Goal: Task Accomplishment & Management: Manage account settings

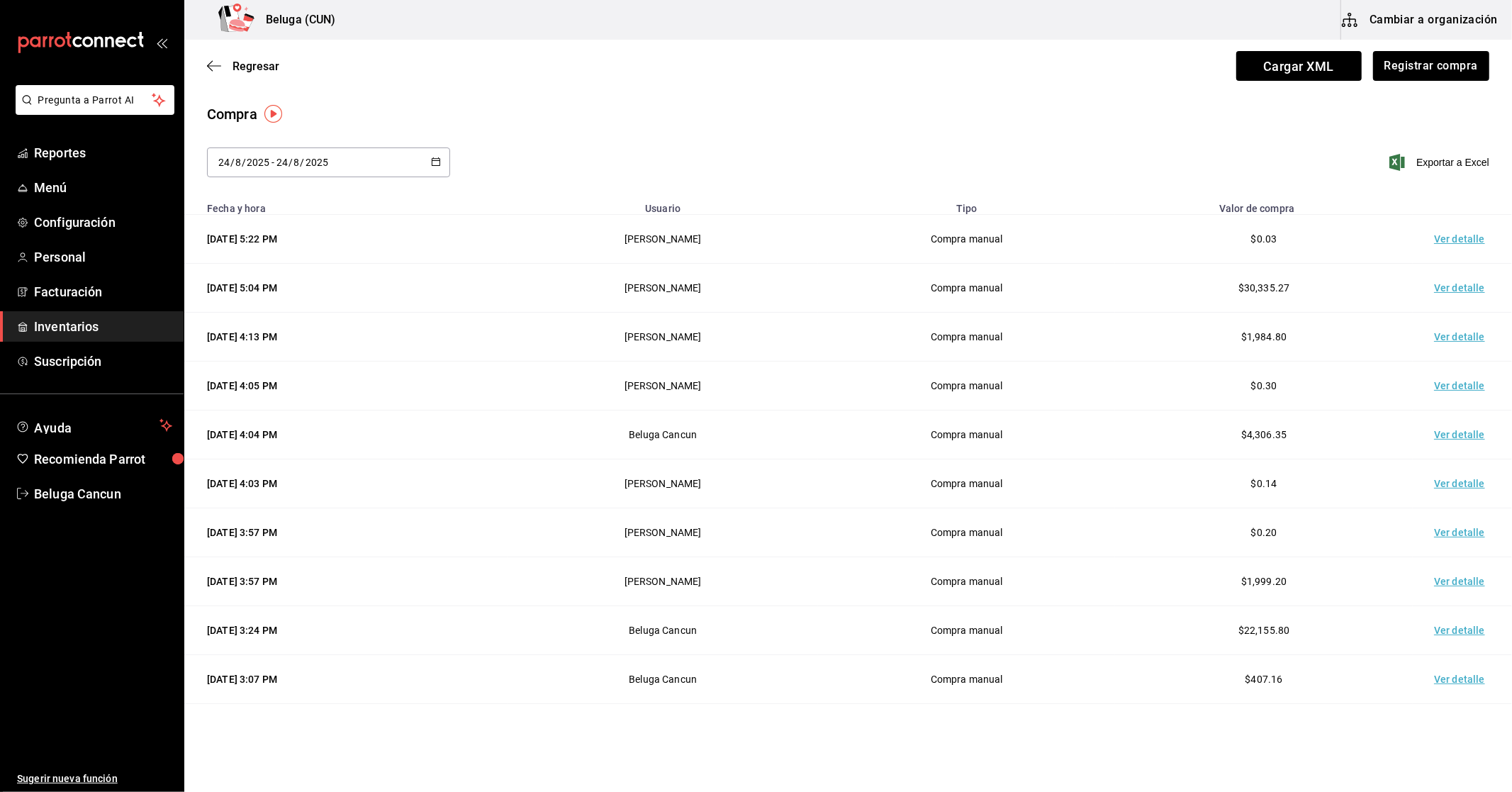
click at [71, 328] on span "Inventarios" at bounding box center [102, 327] width 138 height 19
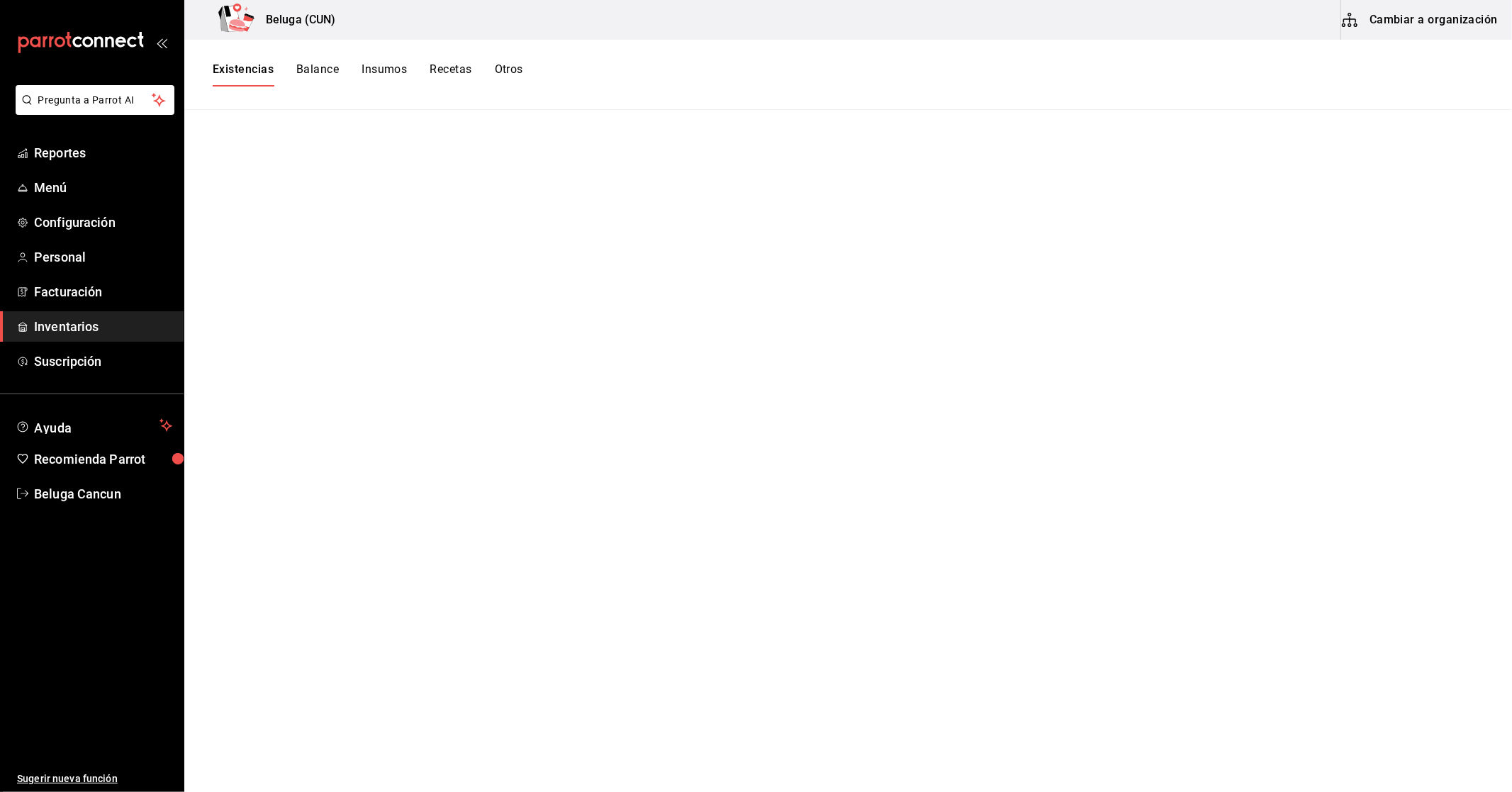
click at [241, 72] on button "Existencias" at bounding box center [243, 74] width 61 height 24
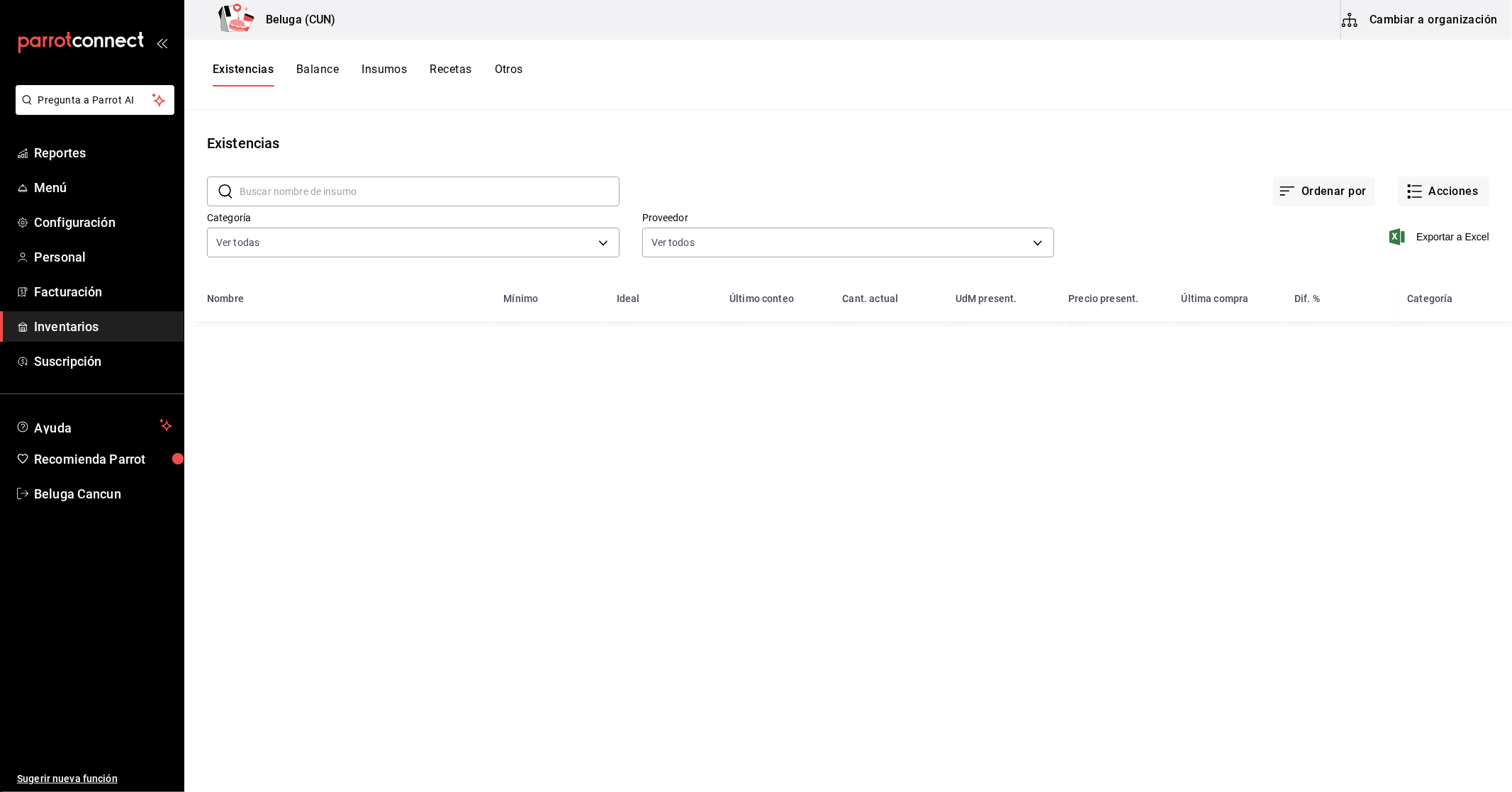
click at [495, 75] on div "Existencias Balance Insumos Recetas Otros" at bounding box center [368, 74] width 310 height 24
click at [501, 74] on button "Otros" at bounding box center [508, 74] width 28 height 24
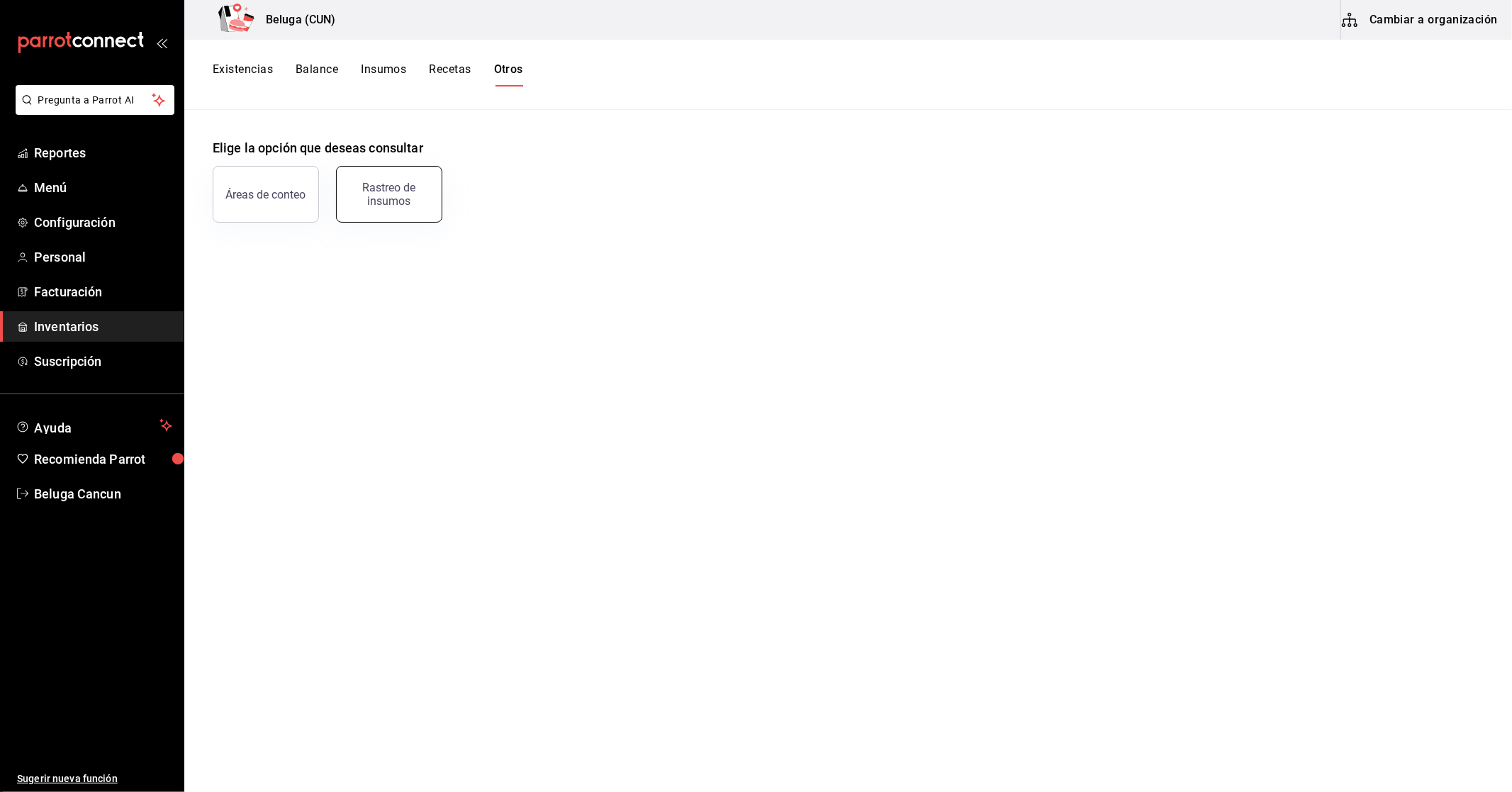
click at [414, 181] on div "Rastreo de insumos" at bounding box center [388, 195] width 88 height 27
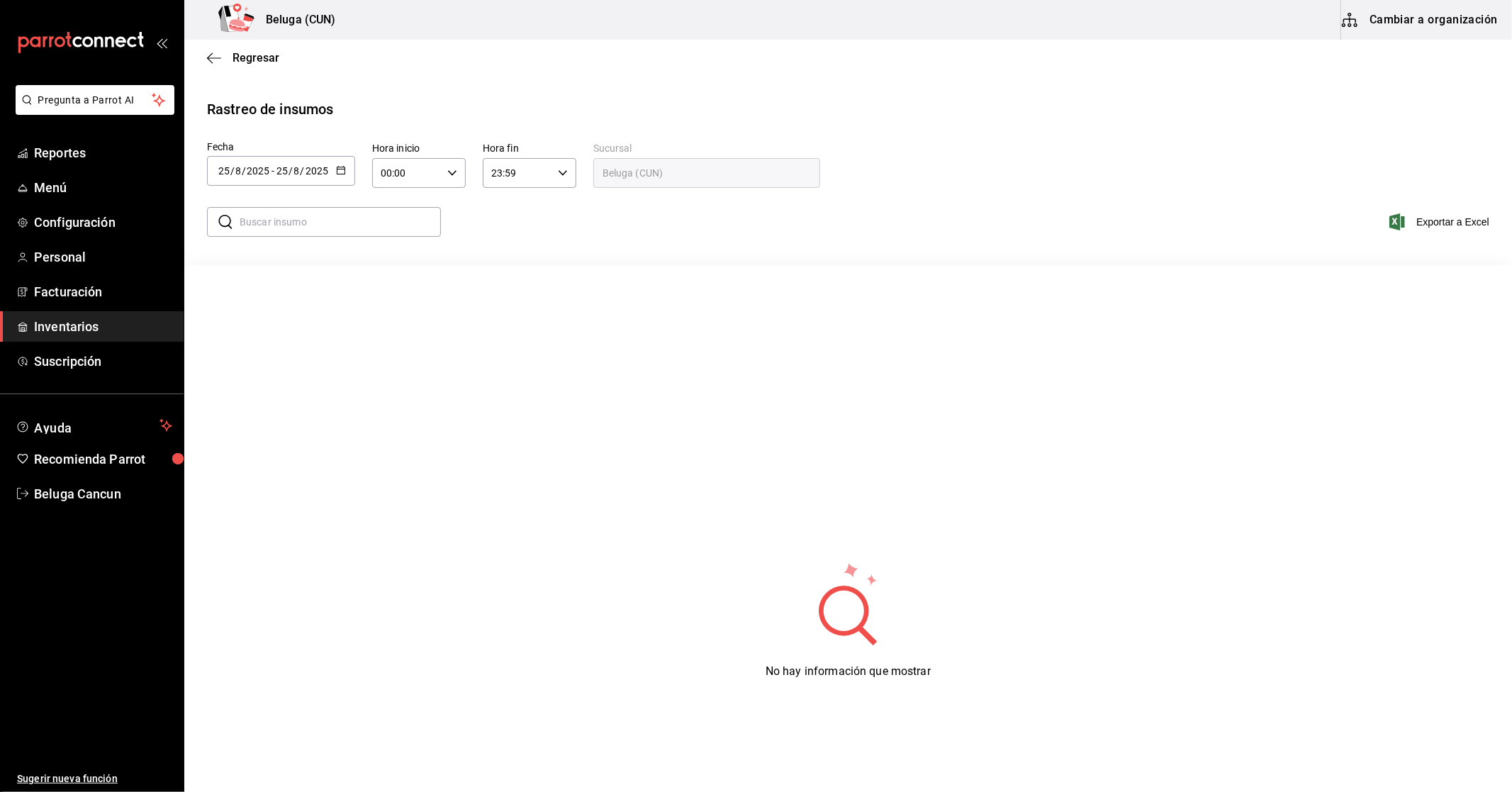
click at [342, 173] on \(Stroke\) "button" at bounding box center [341, 171] width 9 height 8
click at [286, 436] on li "Rango de fechas" at bounding box center [274, 438] width 134 height 32
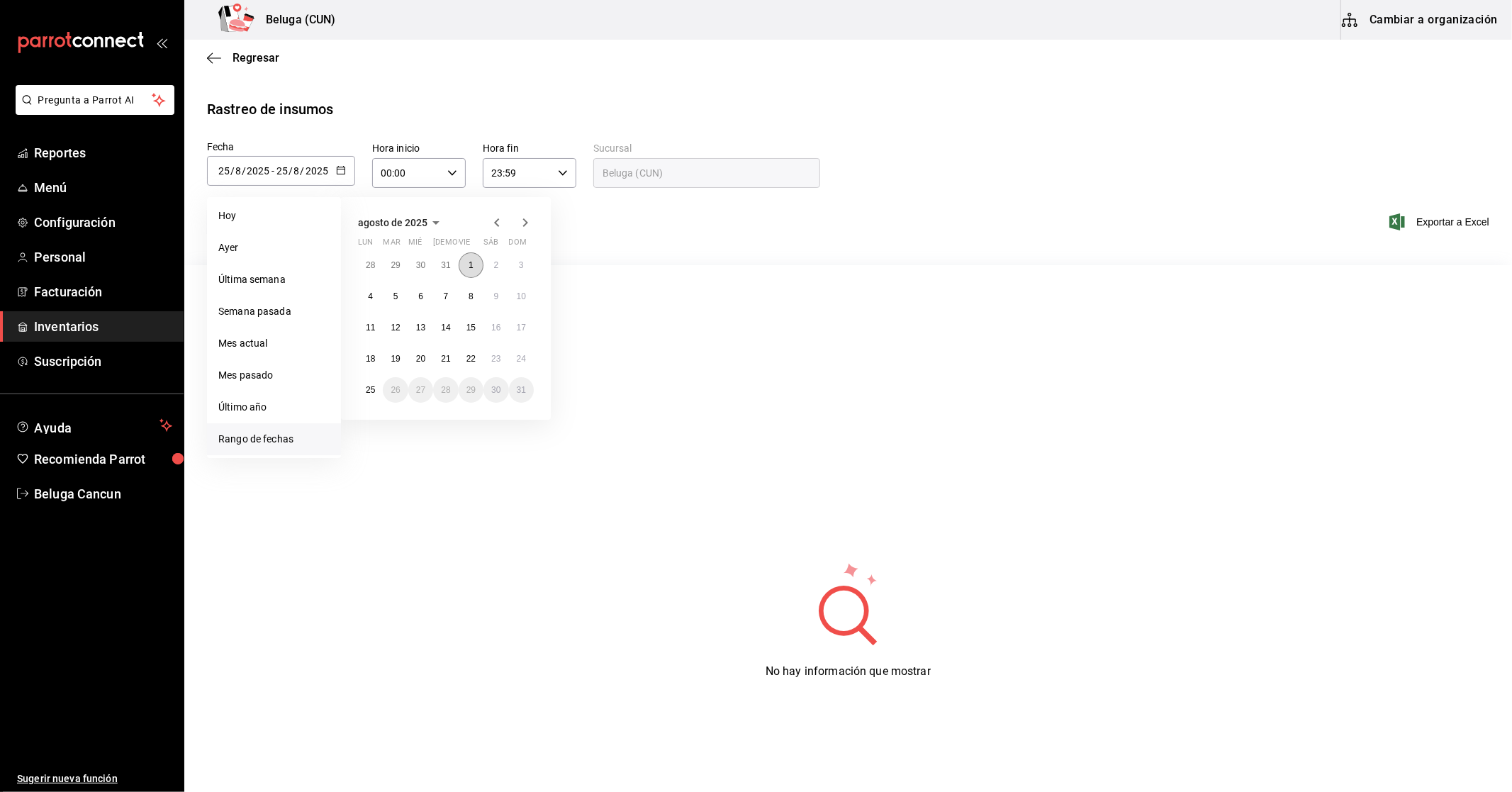
click at [469, 260] on abbr "1" at bounding box center [470, 265] width 5 height 10
click at [366, 391] on abbr "25" at bounding box center [371, 390] width 10 height 10
type input "2025-08-01"
type input "1"
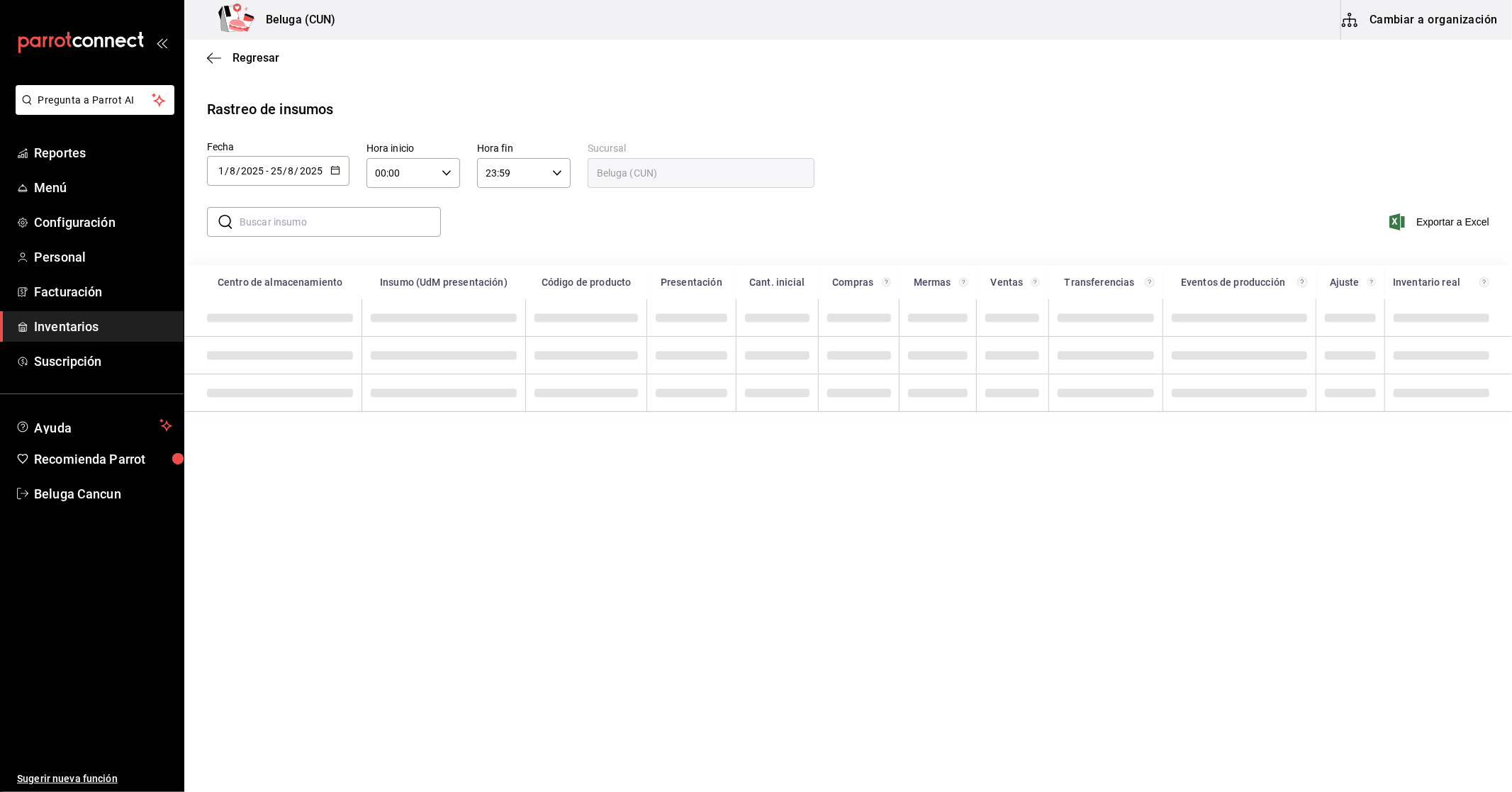
click at [436, 172] on div "00:00 Hora inicio" at bounding box center [412, 172] width 93 height 30
click at [392, 229] on span "10" at bounding box center [388, 235] width 24 height 12
type input "10:00"
click at [529, 222] on div at bounding box center [756, 396] width 1512 height 792
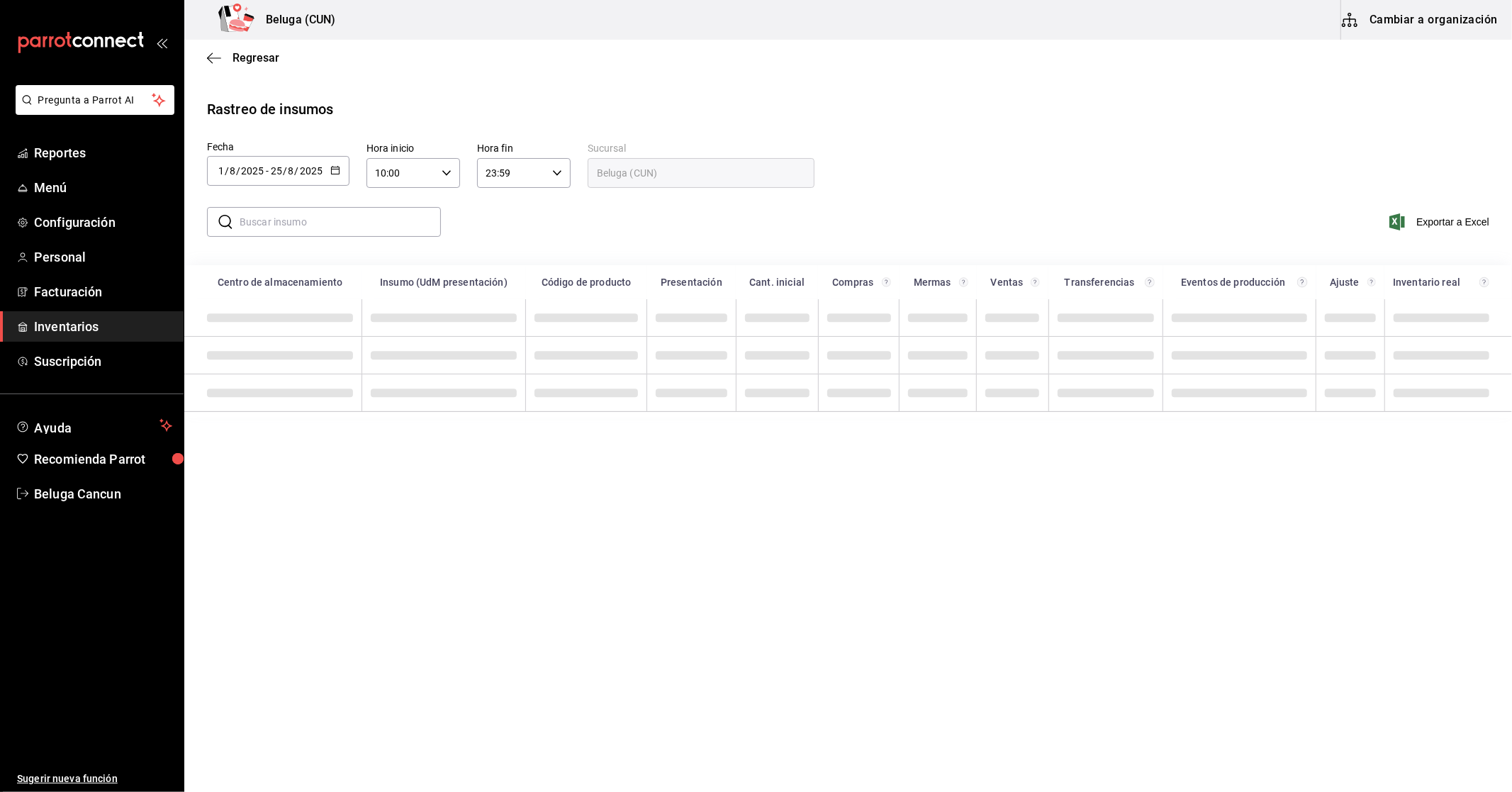
click at [552, 172] on icon "button" at bounding box center [557, 172] width 10 height 10
click at [501, 281] on span "04" at bounding box center [499, 281] width 24 height 12
type input "04:59"
click at [640, 239] on div at bounding box center [756, 396] width 1512 height 792
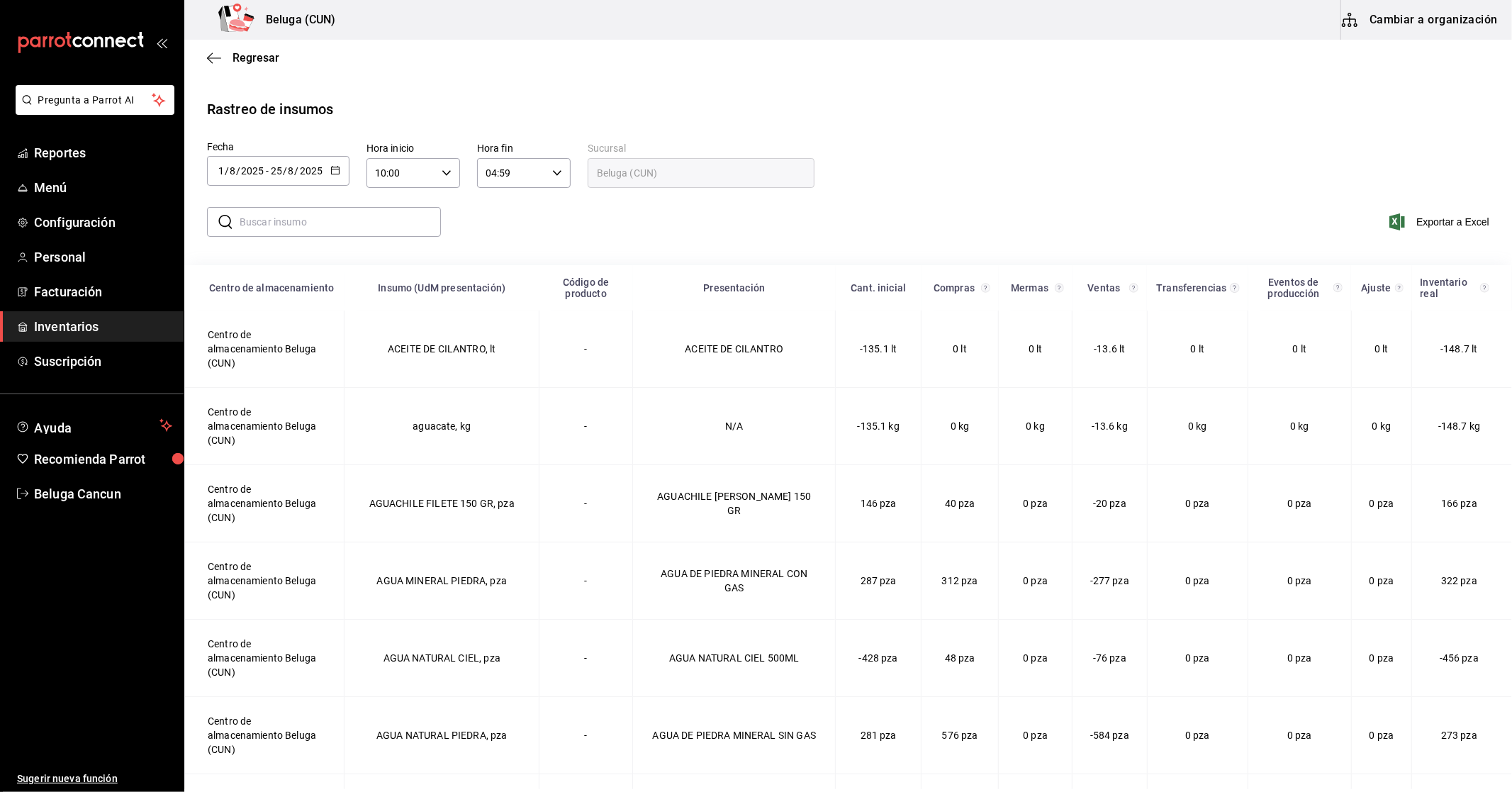
click at [350, 214] on input "text" at bounding box center [340, 222] width 201 height 28
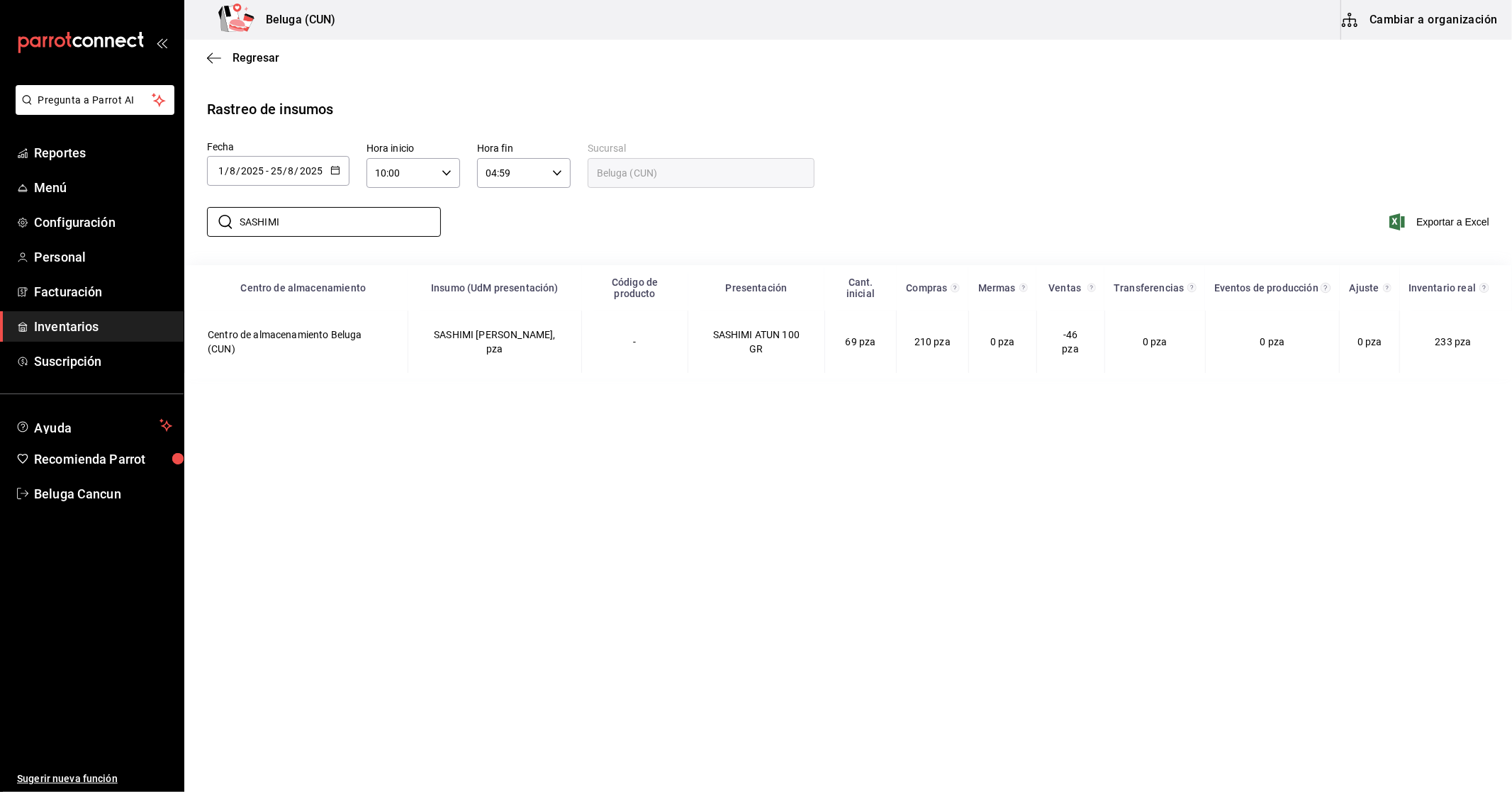
drag, startPoint x: 455, startPoint y: 431, endPoint x: 463, endPoint y: 409, distance: 23.4
click at [457, 430] on main "Regresar Rastreo de insumos Fecha 2025-08-01 1 / 8 / 2025 - 2025-08-25 25 / 8 /…" at bounding box center [847, 414] width 1327 height 750
click at [378, 227] on input "SASHIMI" at bounding box center [340, 222] width 201 height 28
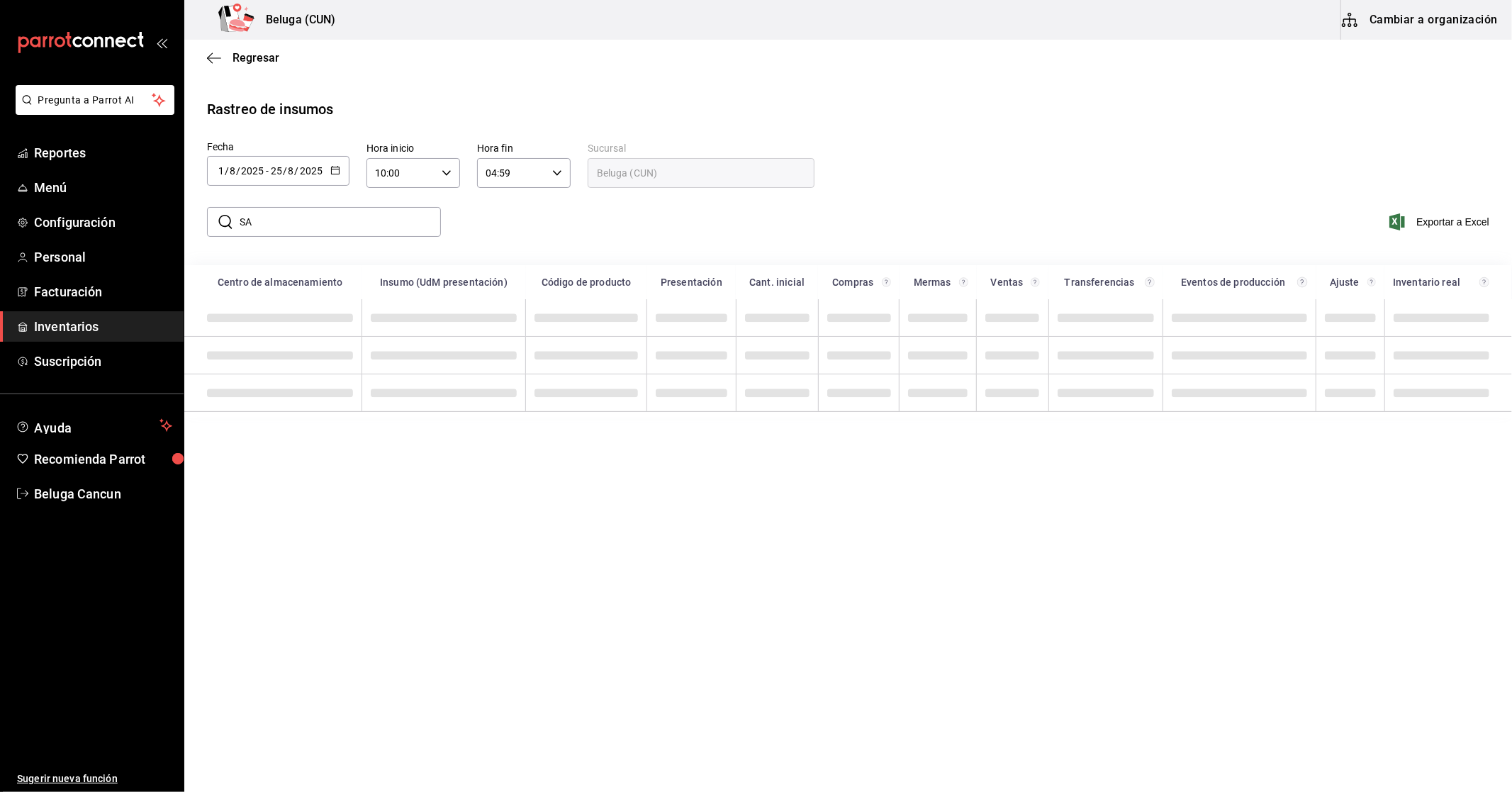
type input "S"
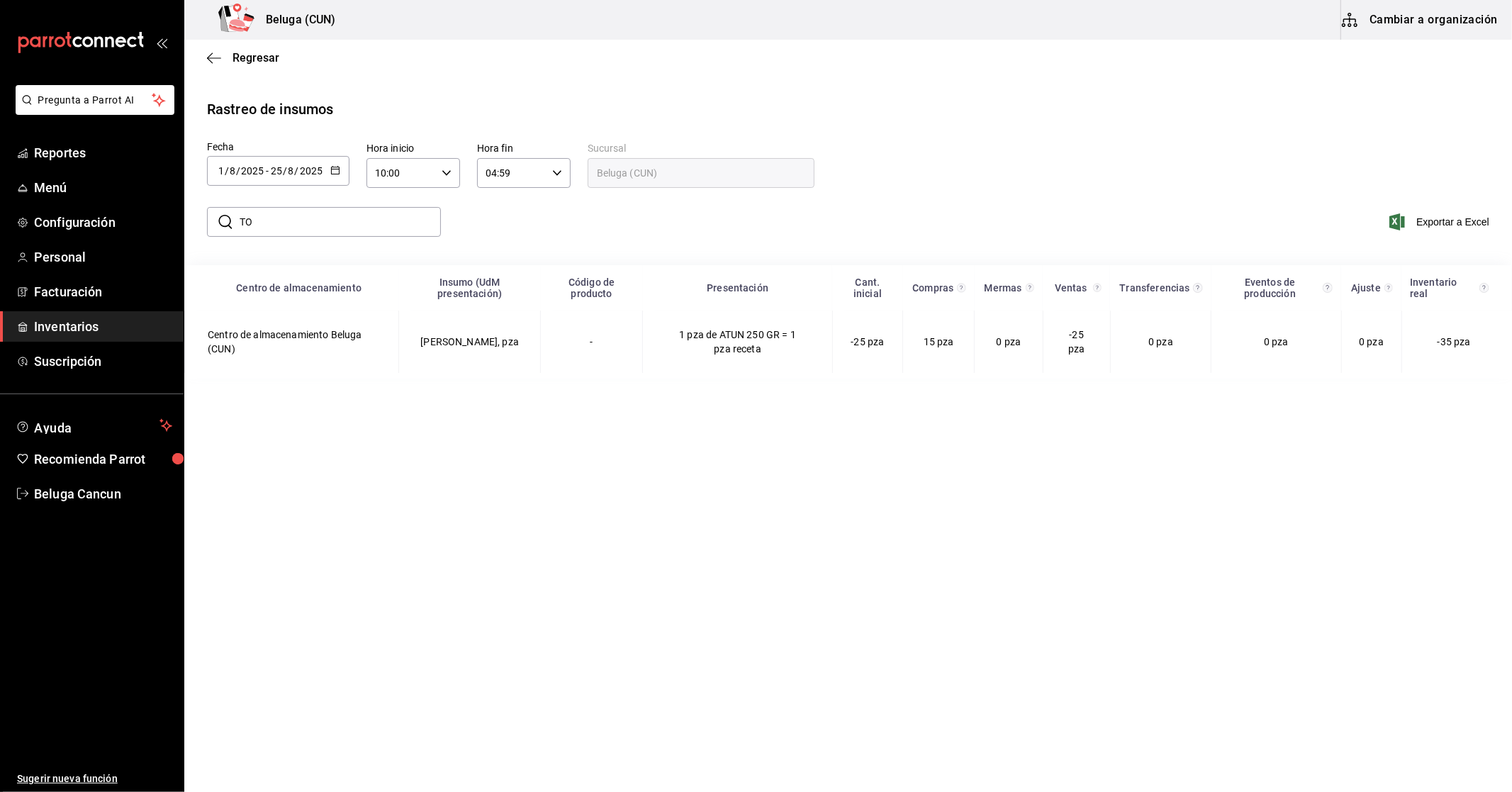
type input "T"
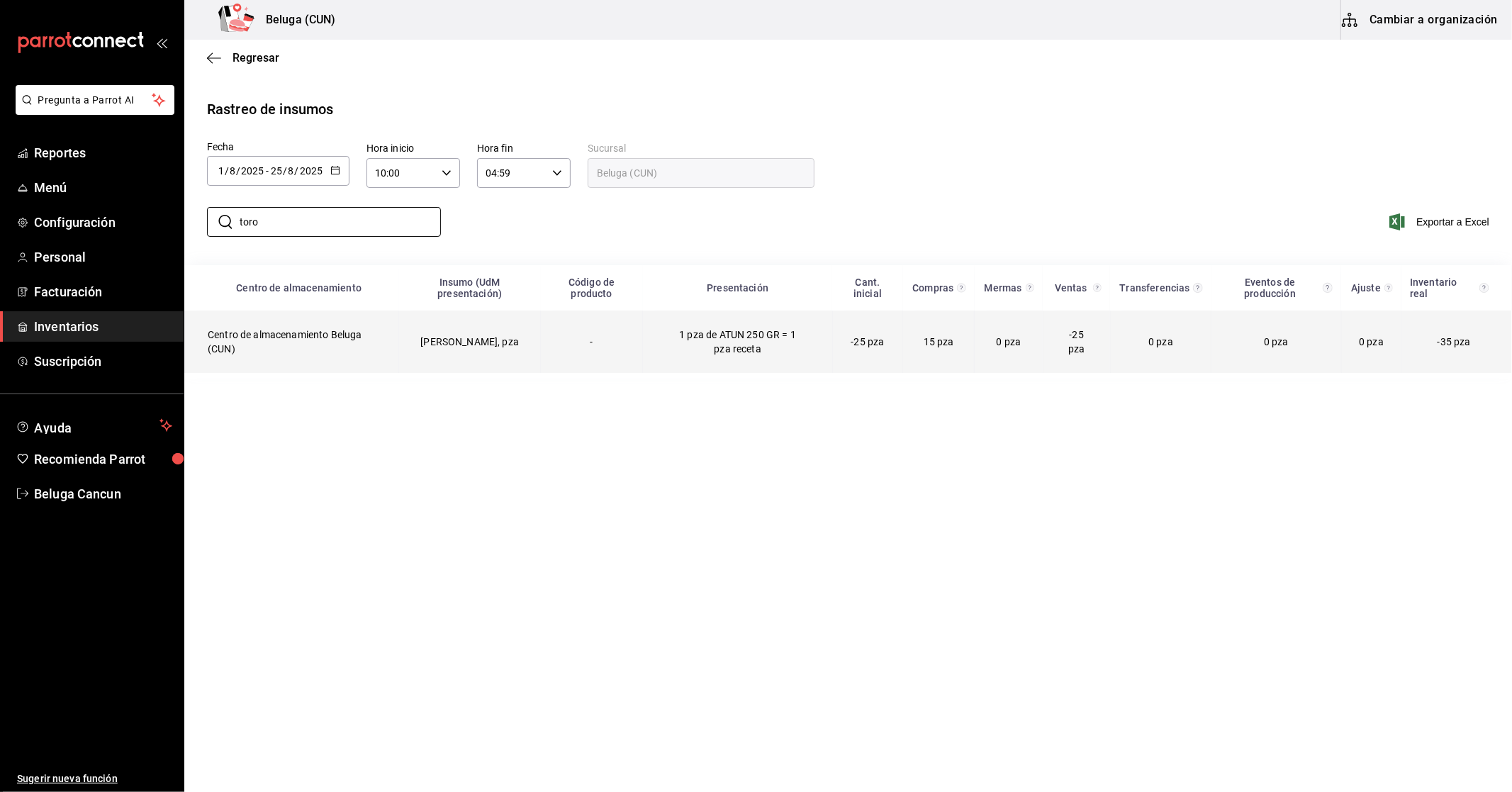
type input "toro"
click at [700, 348] on td "1 pza de ATUN 250 GR = 1 pza receta" at bounding box center [737, 341] width 190 height 63
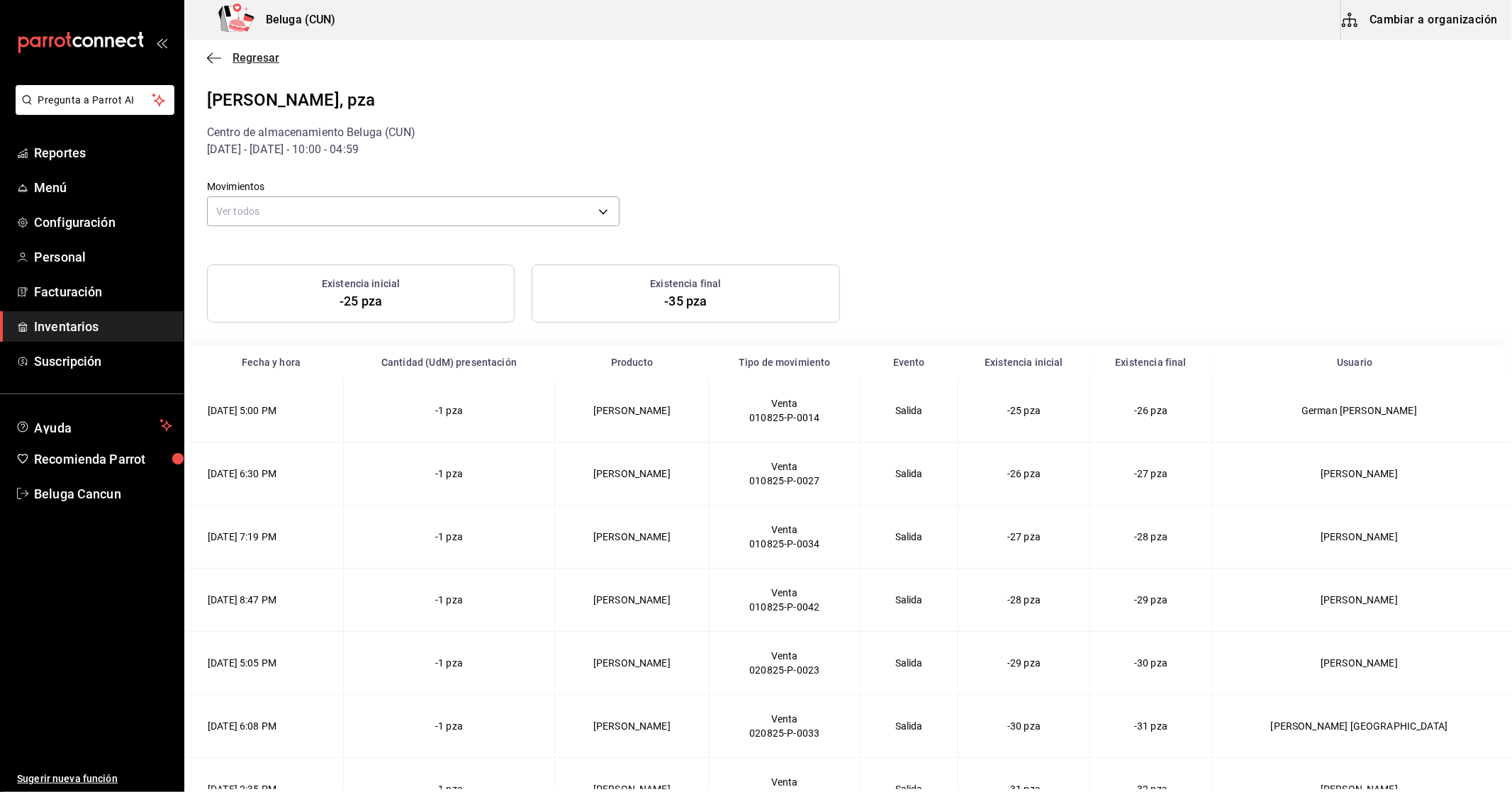
click at [231, 58] on span "Regresar" at bounding box center [243, 58] width 72 height 13
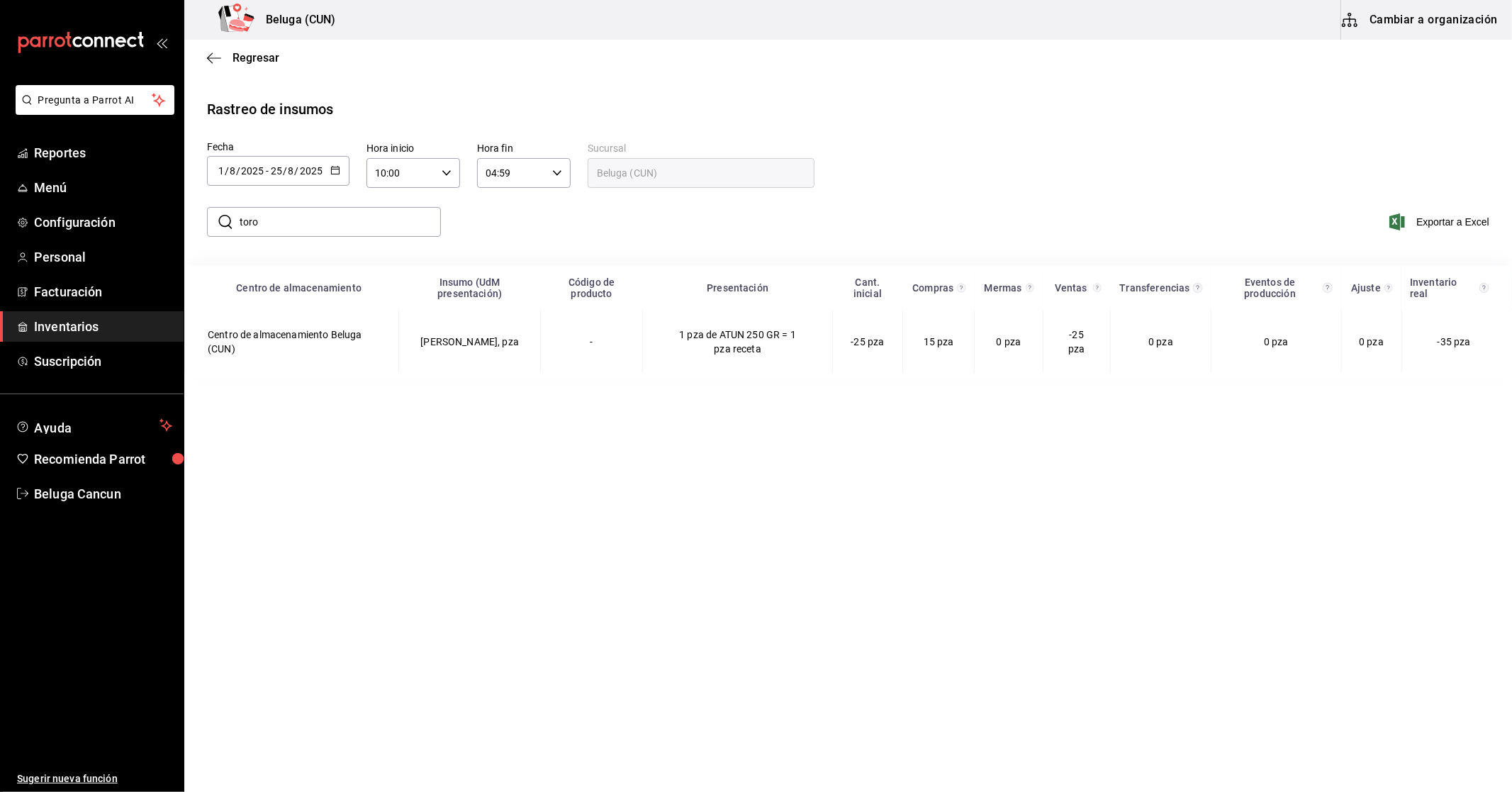
click at [286, 224] on input "toro" at bounding box center [340, 222] width 201 height 28
type input "t"
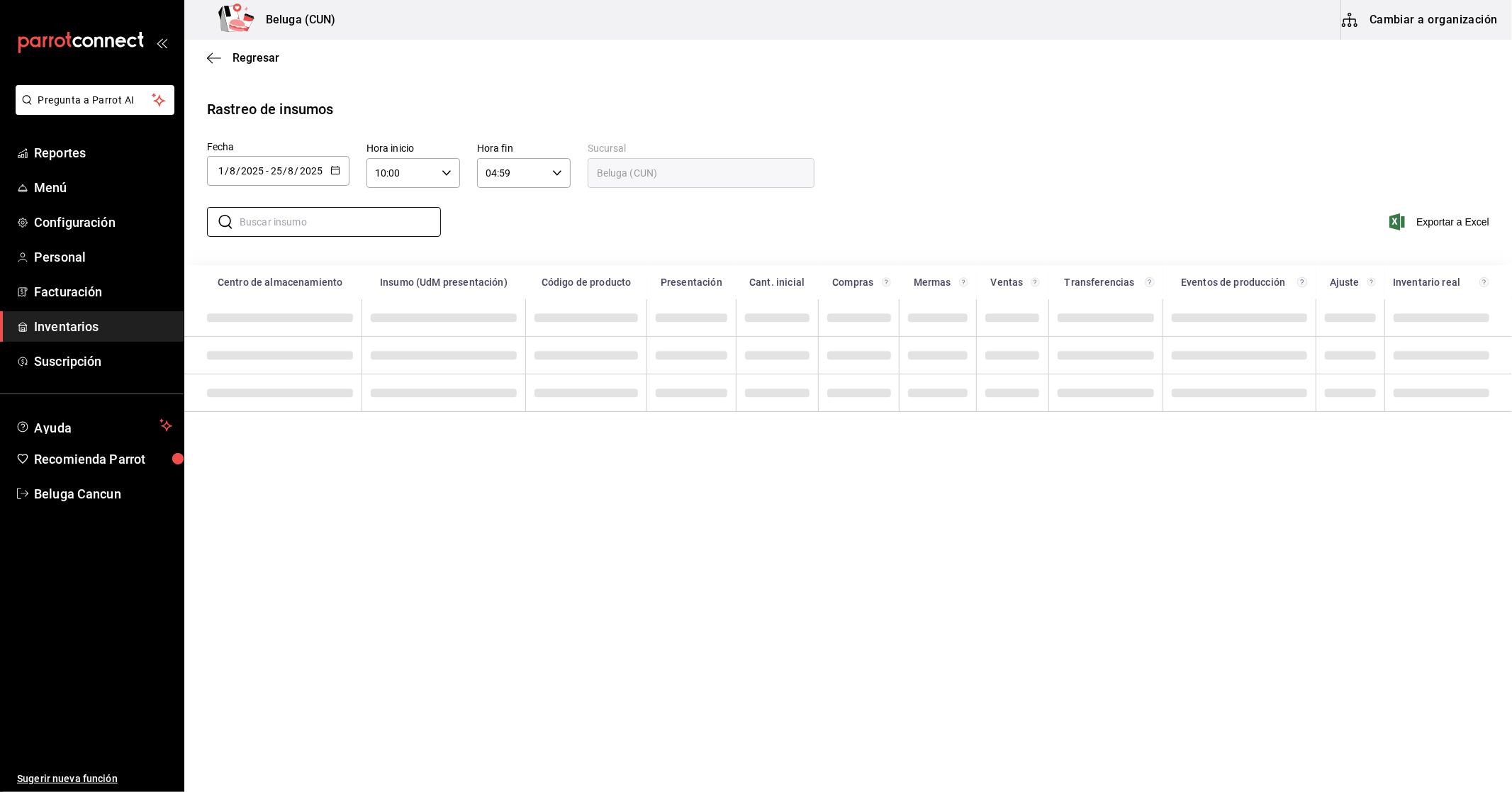
click at [372, 256] on div "​ ​ Exportar a Excel" at bounding box center [843, 230] width 1339 height 58
click at [390, 224] on input "text" at bounding box center [340, 222] width 201 height 28
click at [409, 211] on input "text" at bounding box center [340, 222] width 201 height 28
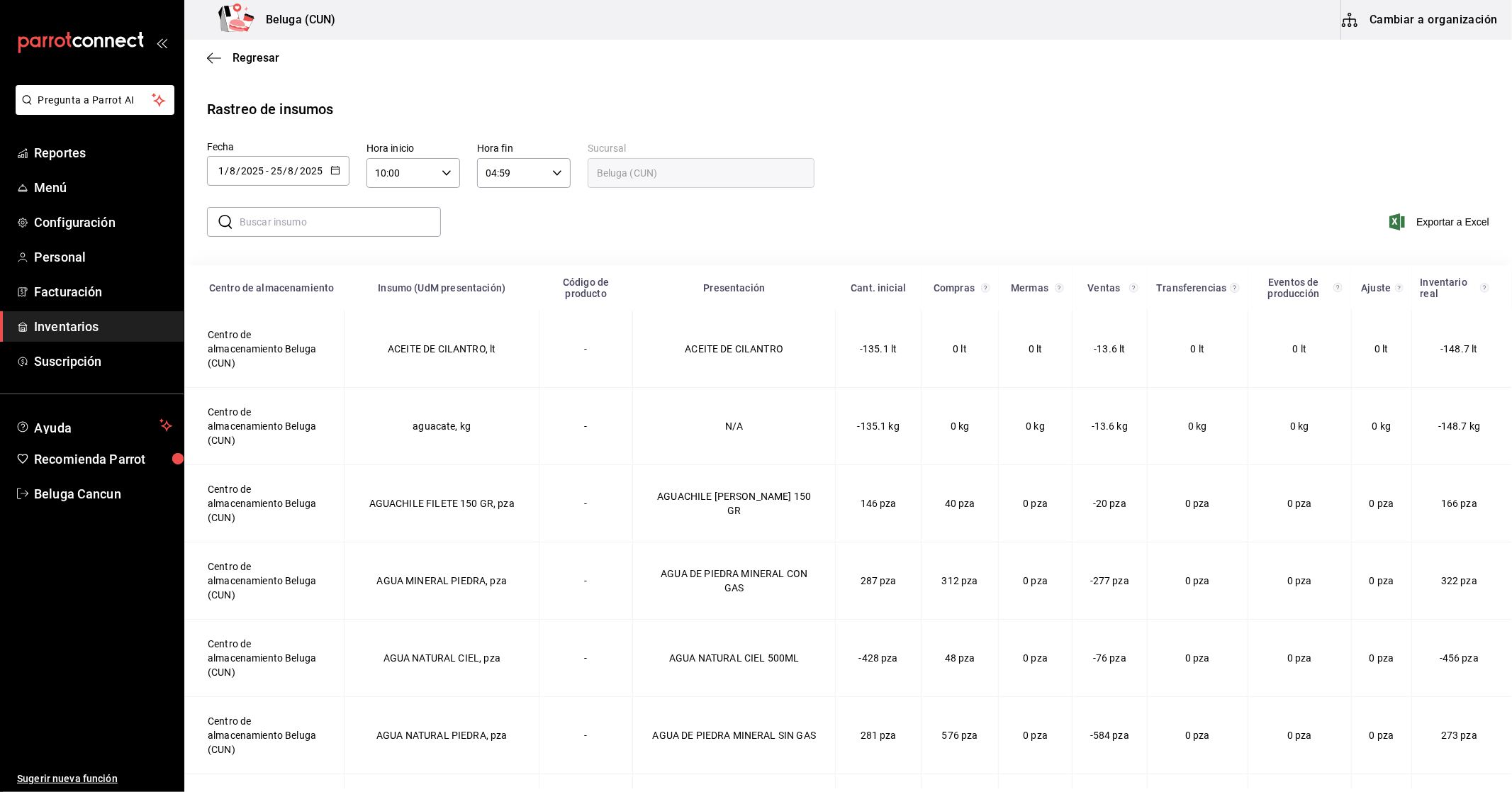
click at [299, 229] on input "text" at bounding box center [340, 222] width 201 height 28
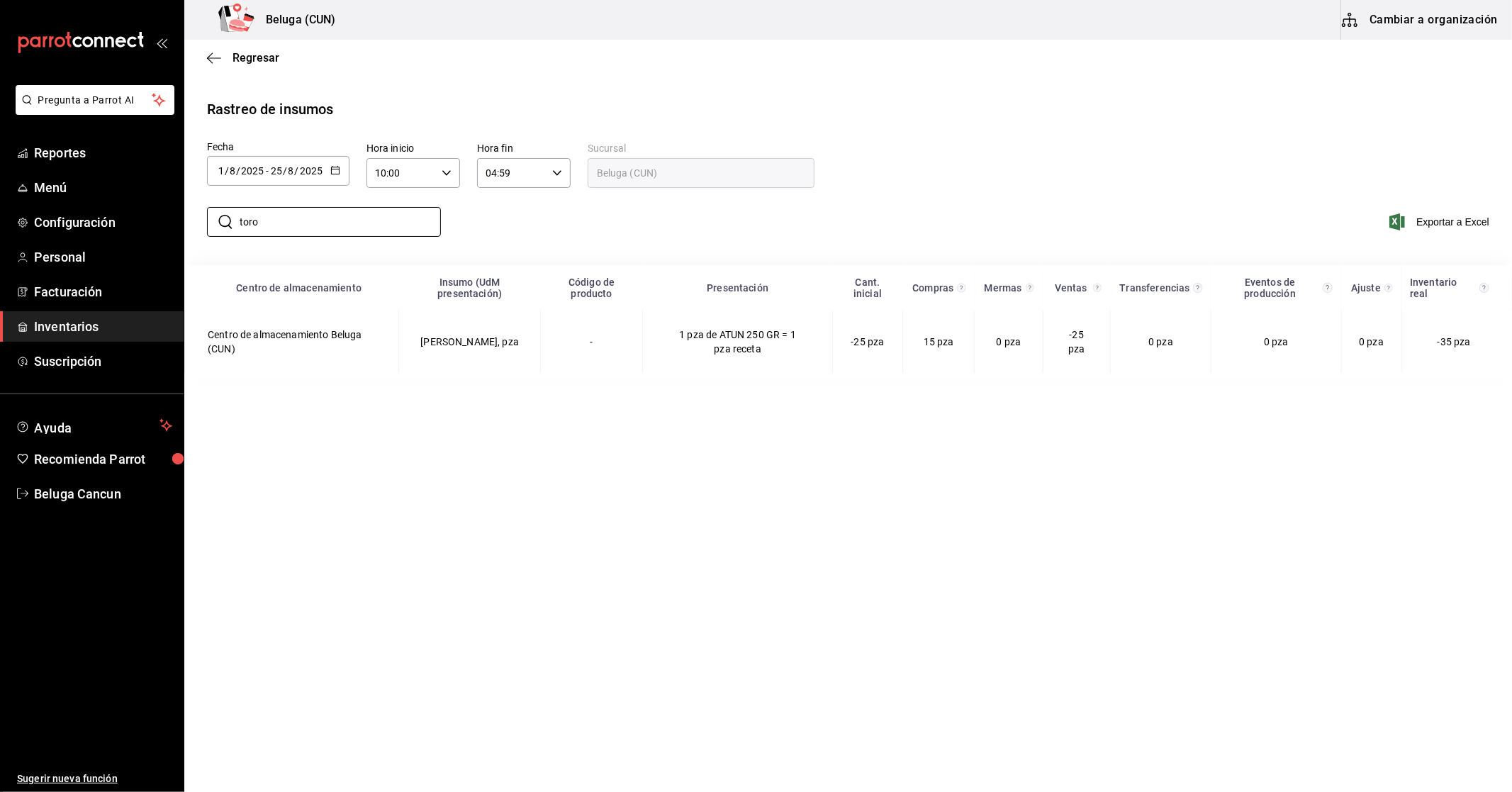
type input "toro"
click at [811, 419] on main "Regresar Rastreo de insumos Fecha 2025-08-01 1 / 8 / 2025 - 2025-08-25 25 / 8 /…" at bounding box center [847, 414] width 1327 height 750
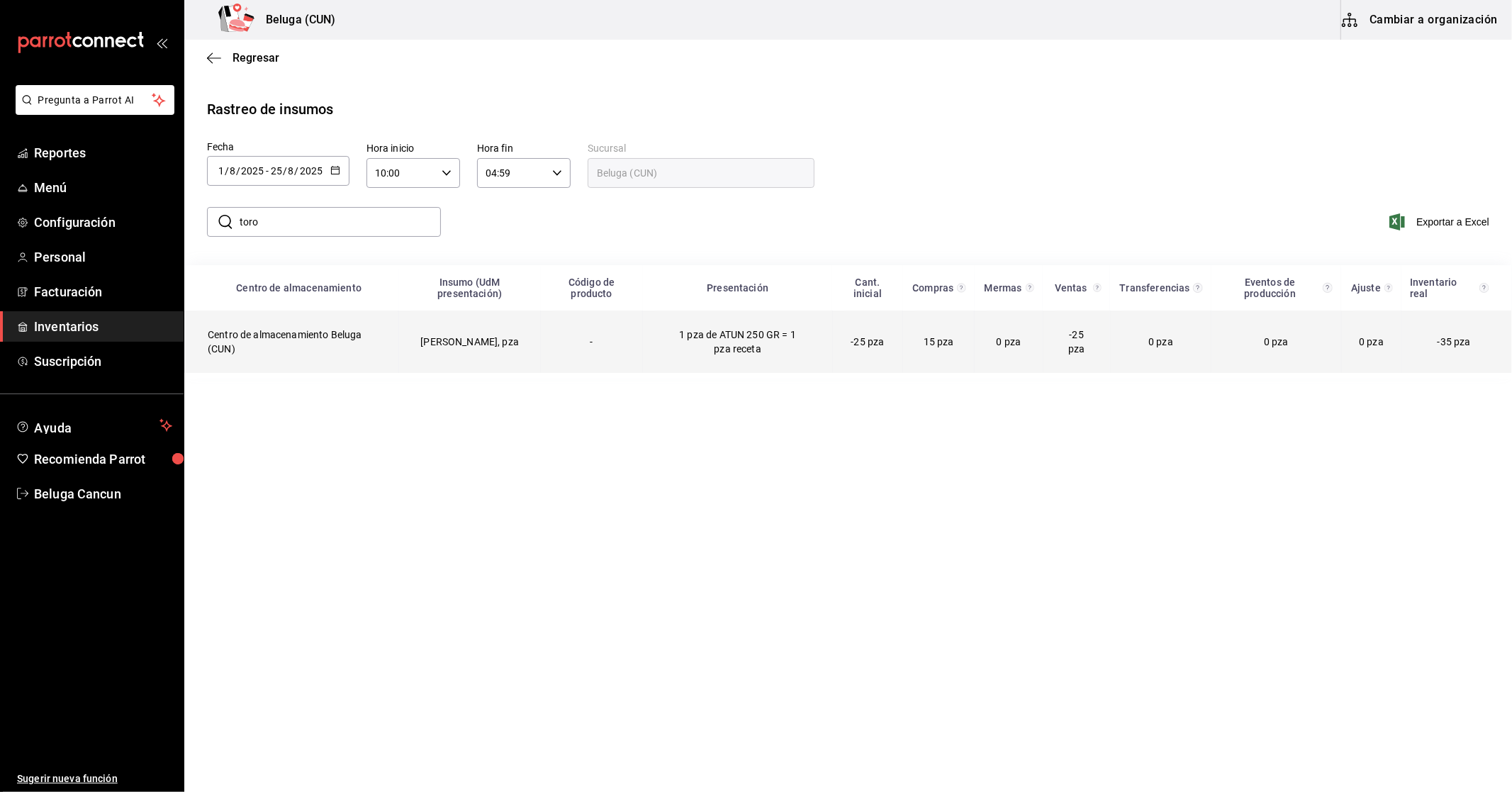
click at [983, 359] on td "0 pza" at bounding box center [1008, 341] width 68 height 63
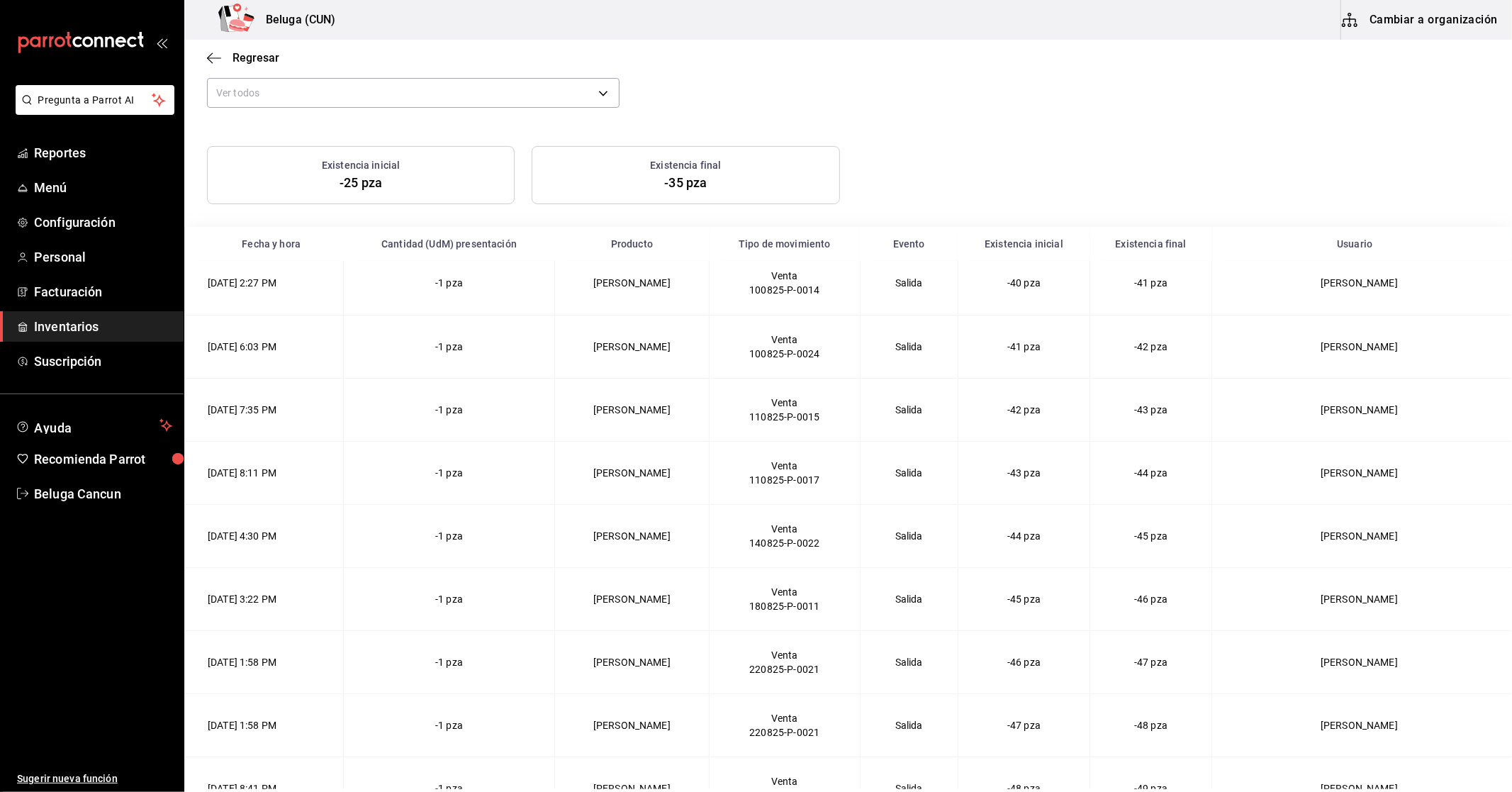
scroll to position [267, 0]
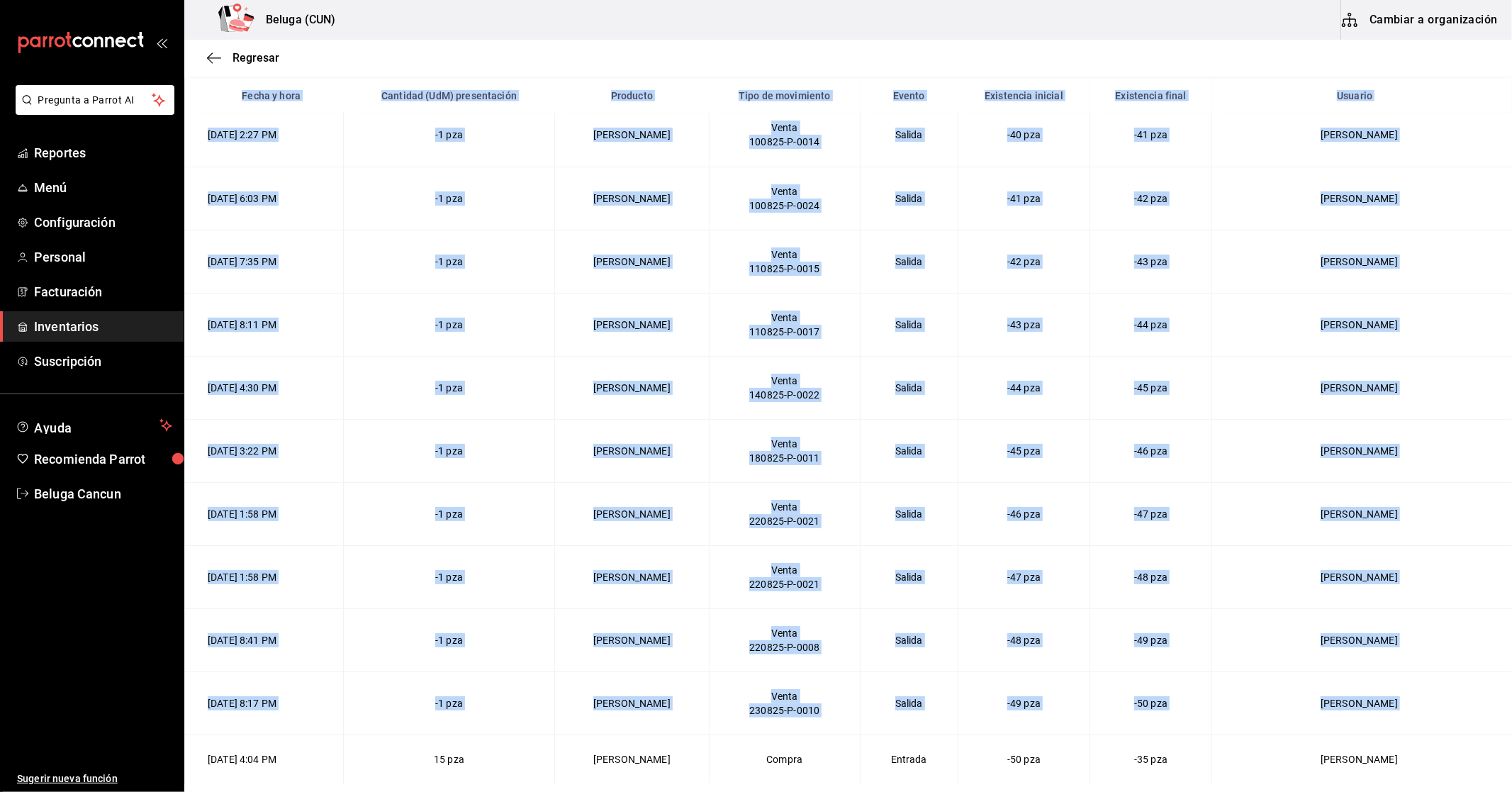
drag, startPoint x: 203, startPoint y: 757, endPoint x: 1511, endPoint y: 752, distance: 1308.0
click at [1511, 752] on main "Regresar STEAK TORO, pza Centro de almacenamiento Beluga (CUN) 1/08/2025 - 25/0…" at bounding box center [847, 414] width 1327 height 750
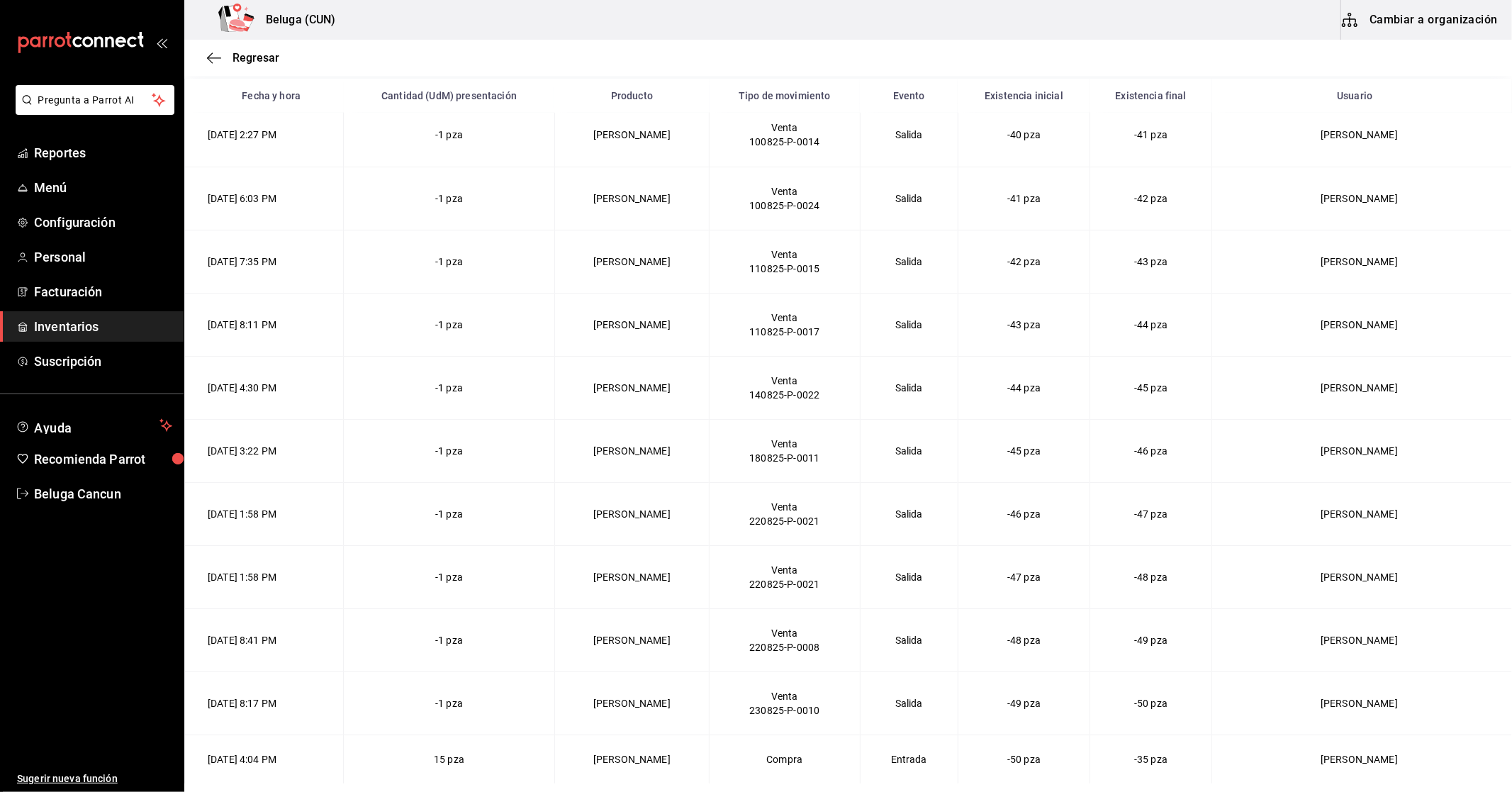
click at [1003, 433] on td "-45 pza" at bounding box center [1023, 450] width 132 height 63
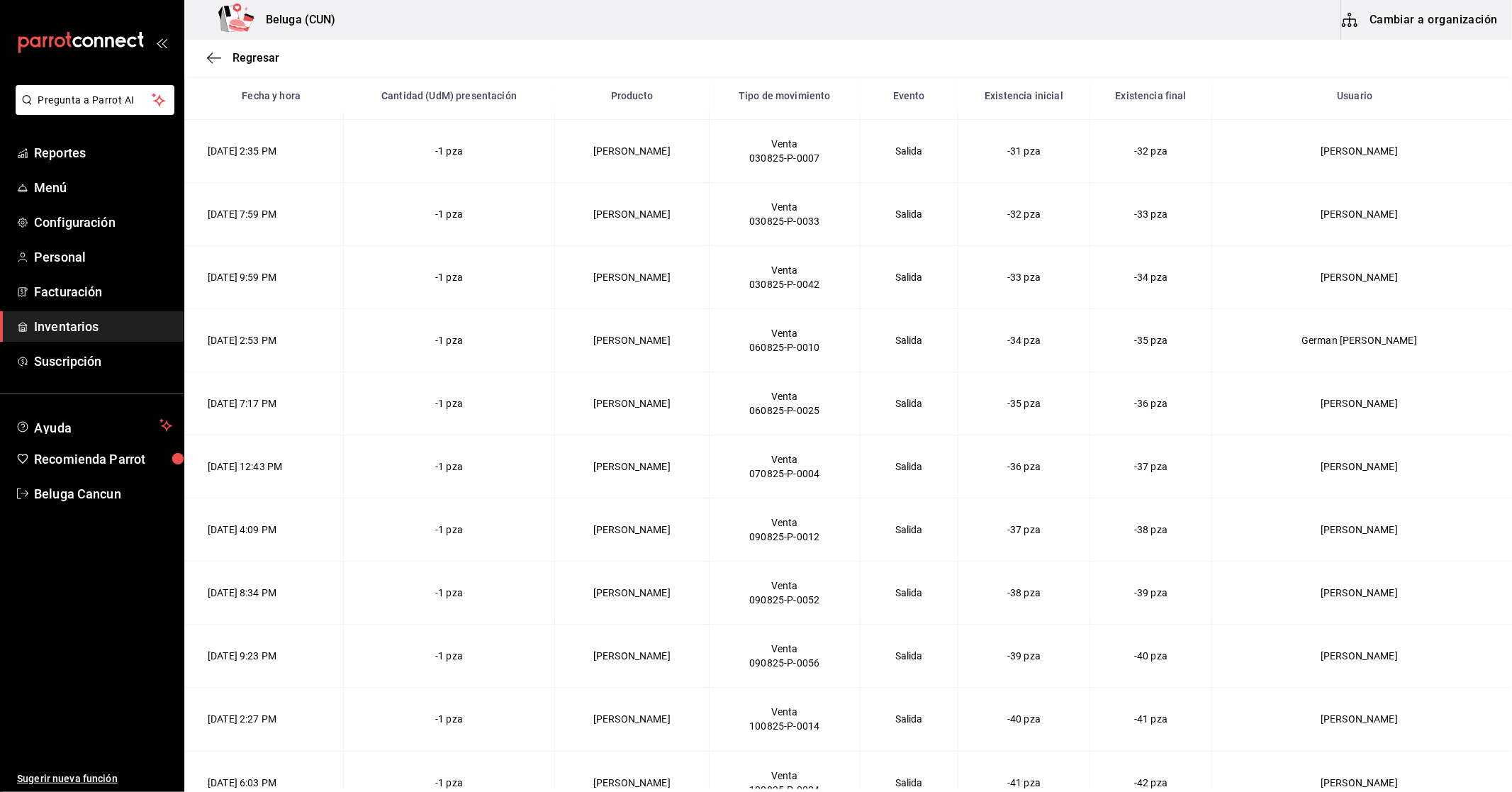
scroll to position [327, 0]
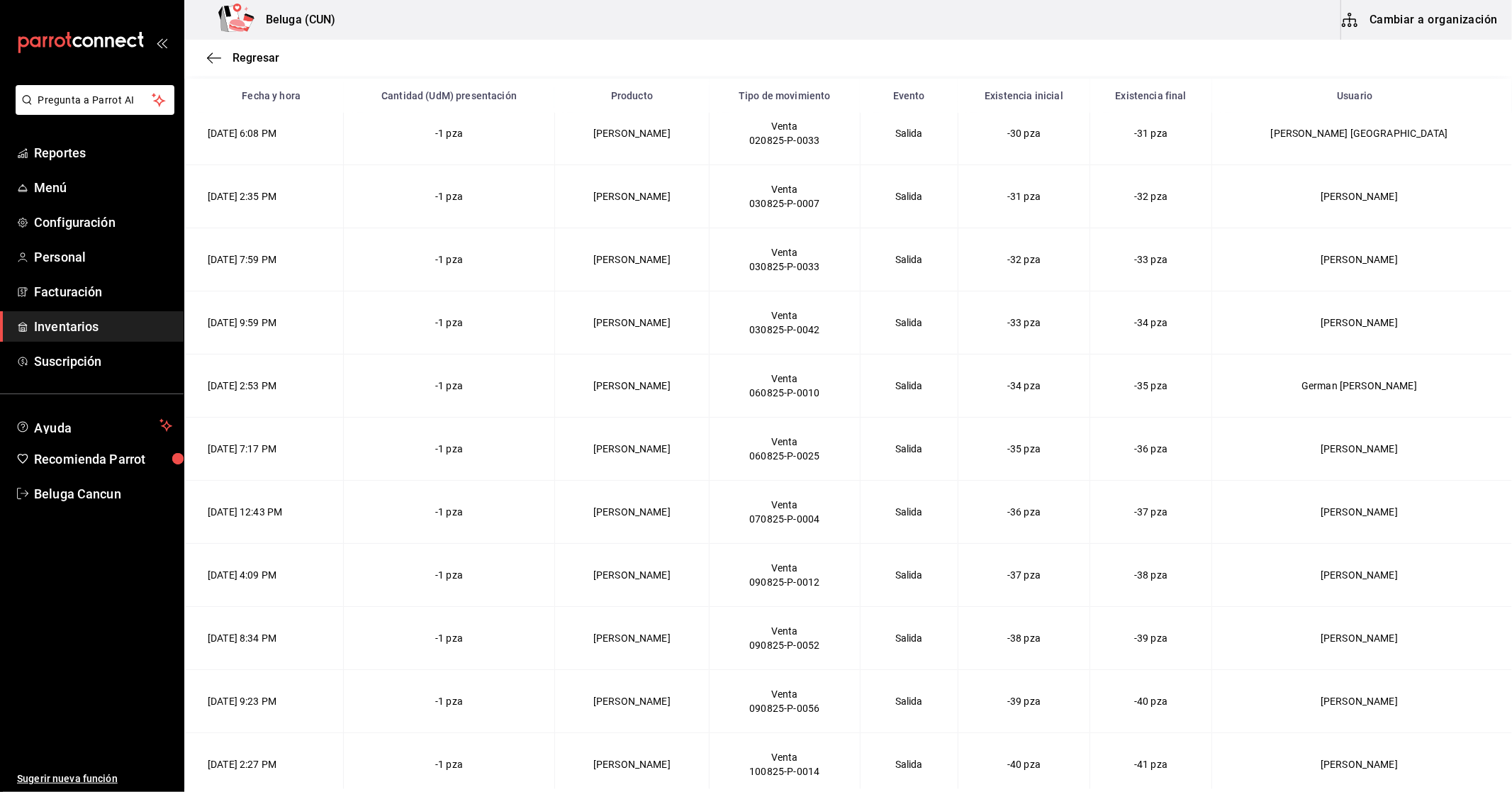
click at [80, 317] on span "Inventarios" at bounding box center [102, 327] width 138 height 19
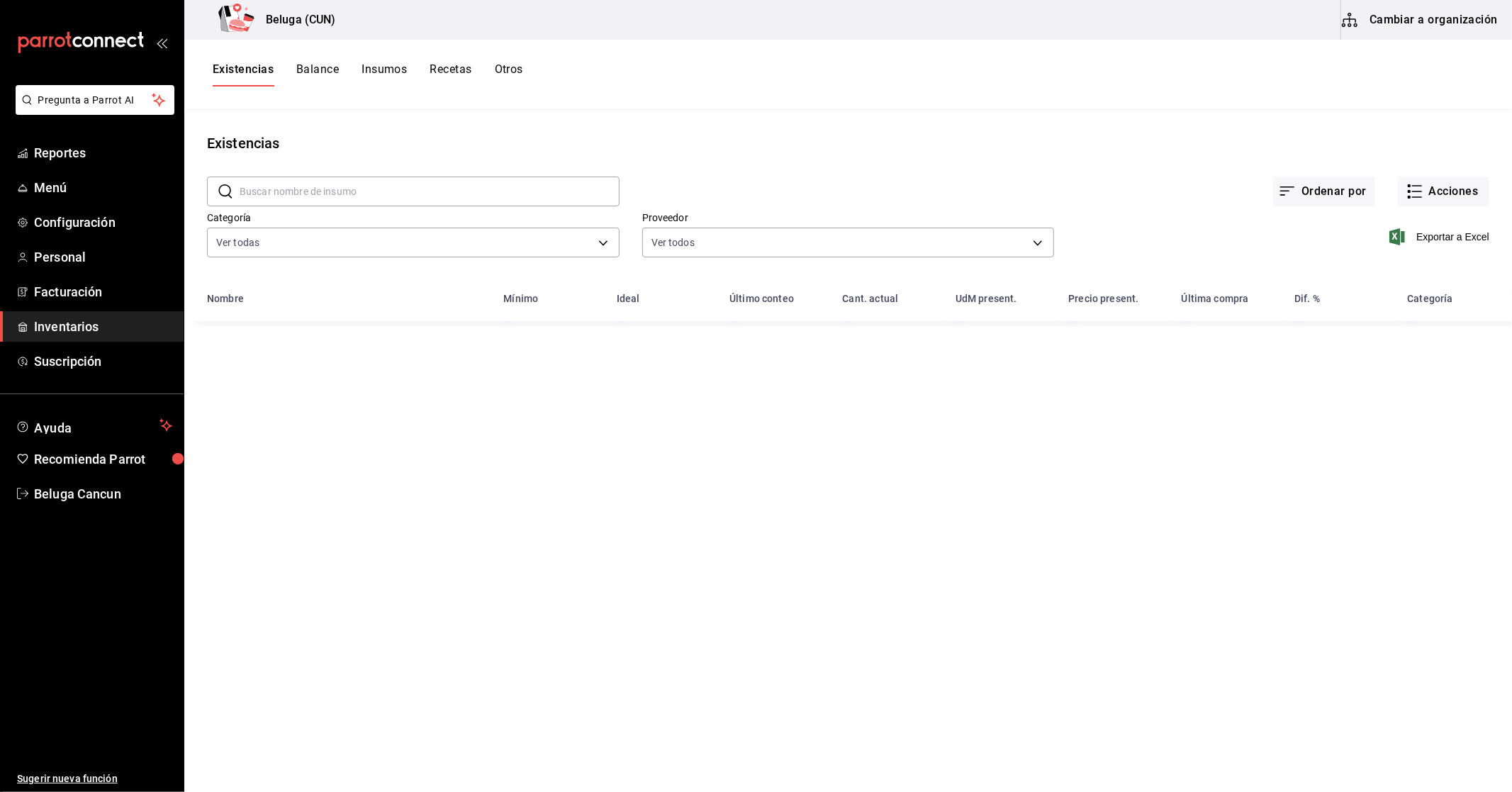
click at [456, 192] on input "text" at bounding box center [430, 191] width 379 height 28
type input "sashimi toro"
click at [506, 66] on button "Otros" at bounding box center [508, 74] width 28 height 24
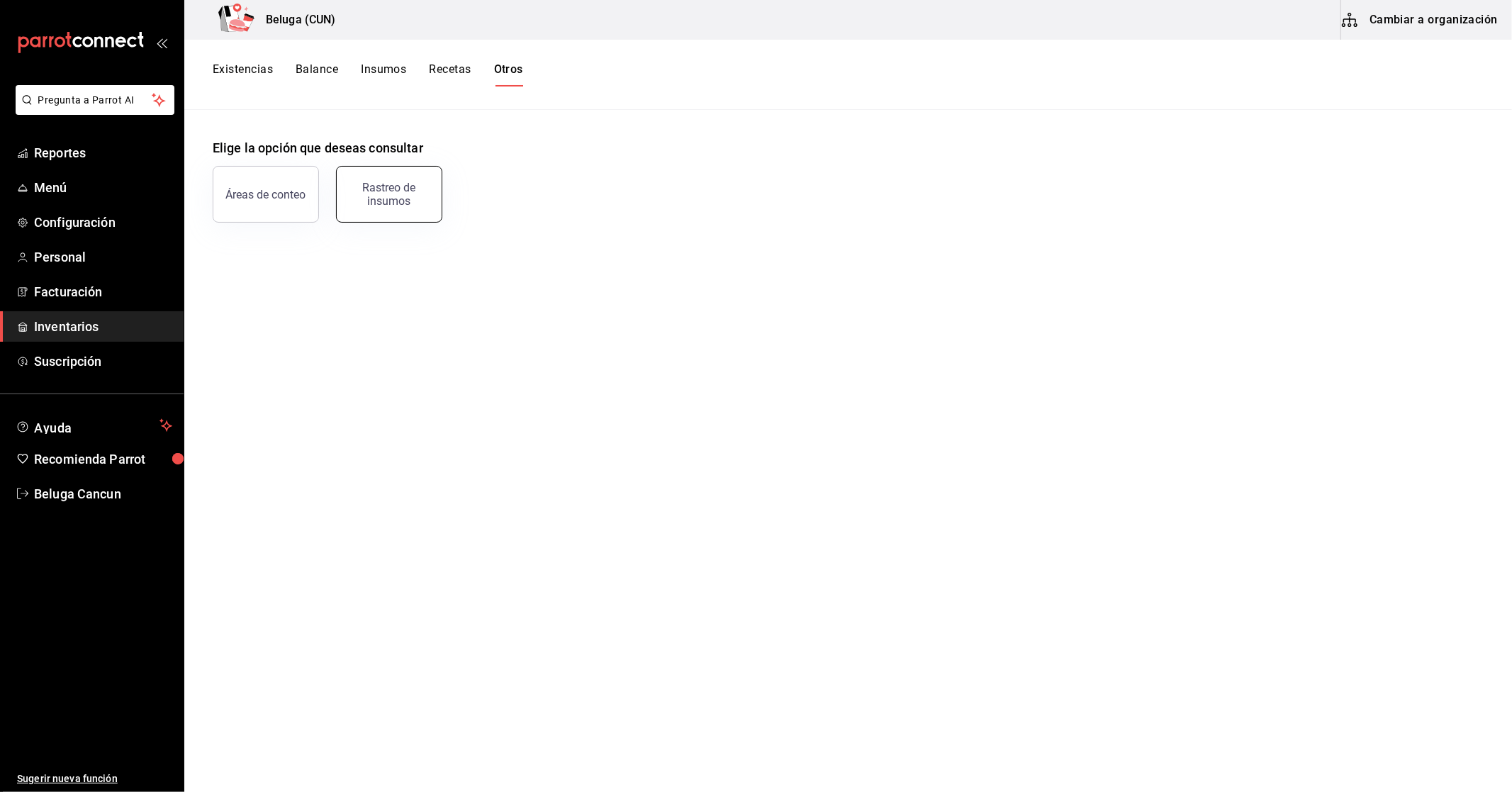
click at [385, 187] on div "Rastreo de insumos" at bounding box center [388, 195] width 88 height 27
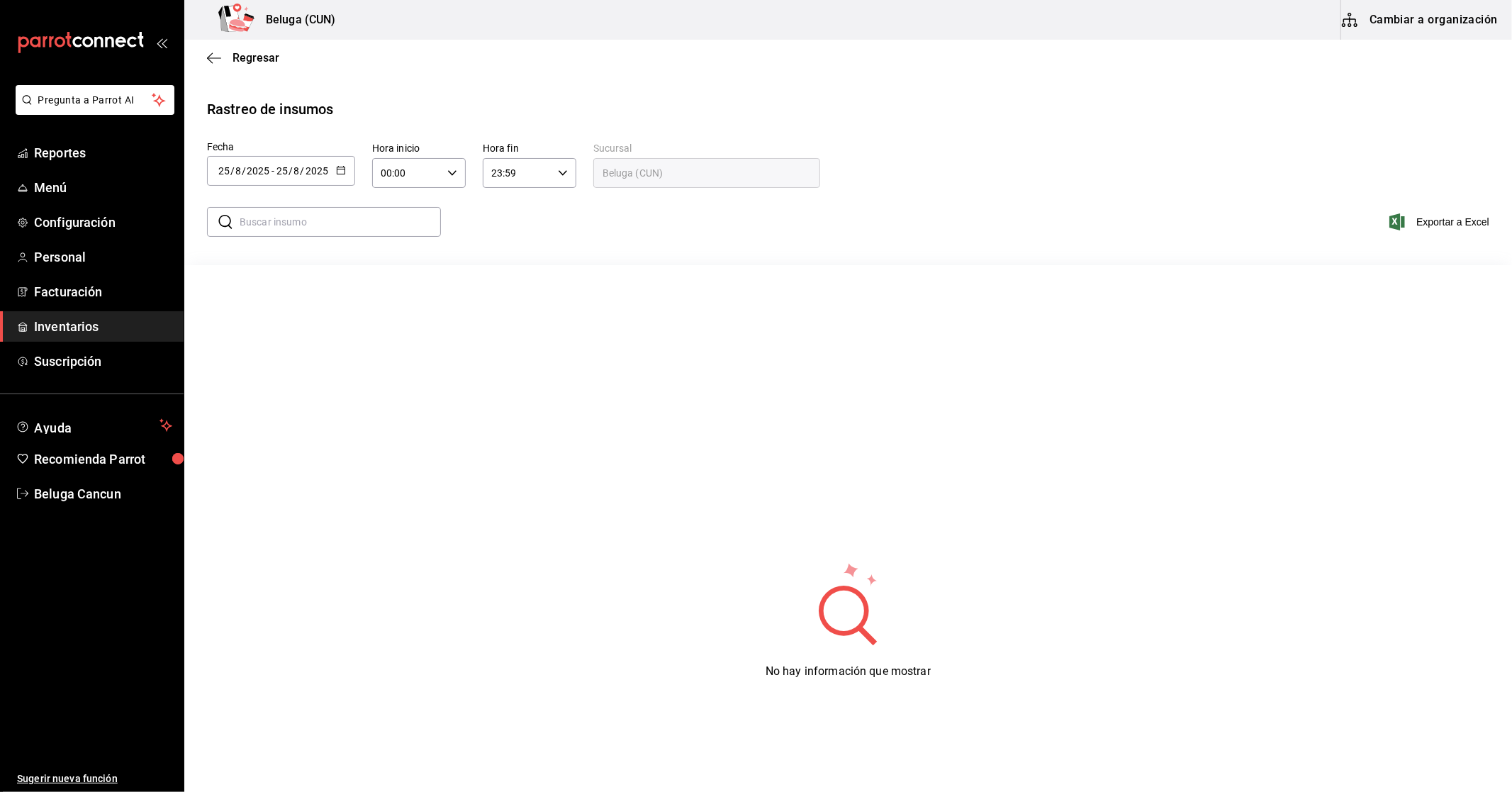
click at [340, 167] on \(Stroke\) "button" at bounding box center [341, 171] width 9 height 8
click at [257, 440] on li "Rango de fechas" at bounding box center [274, 438] width 134 height 32
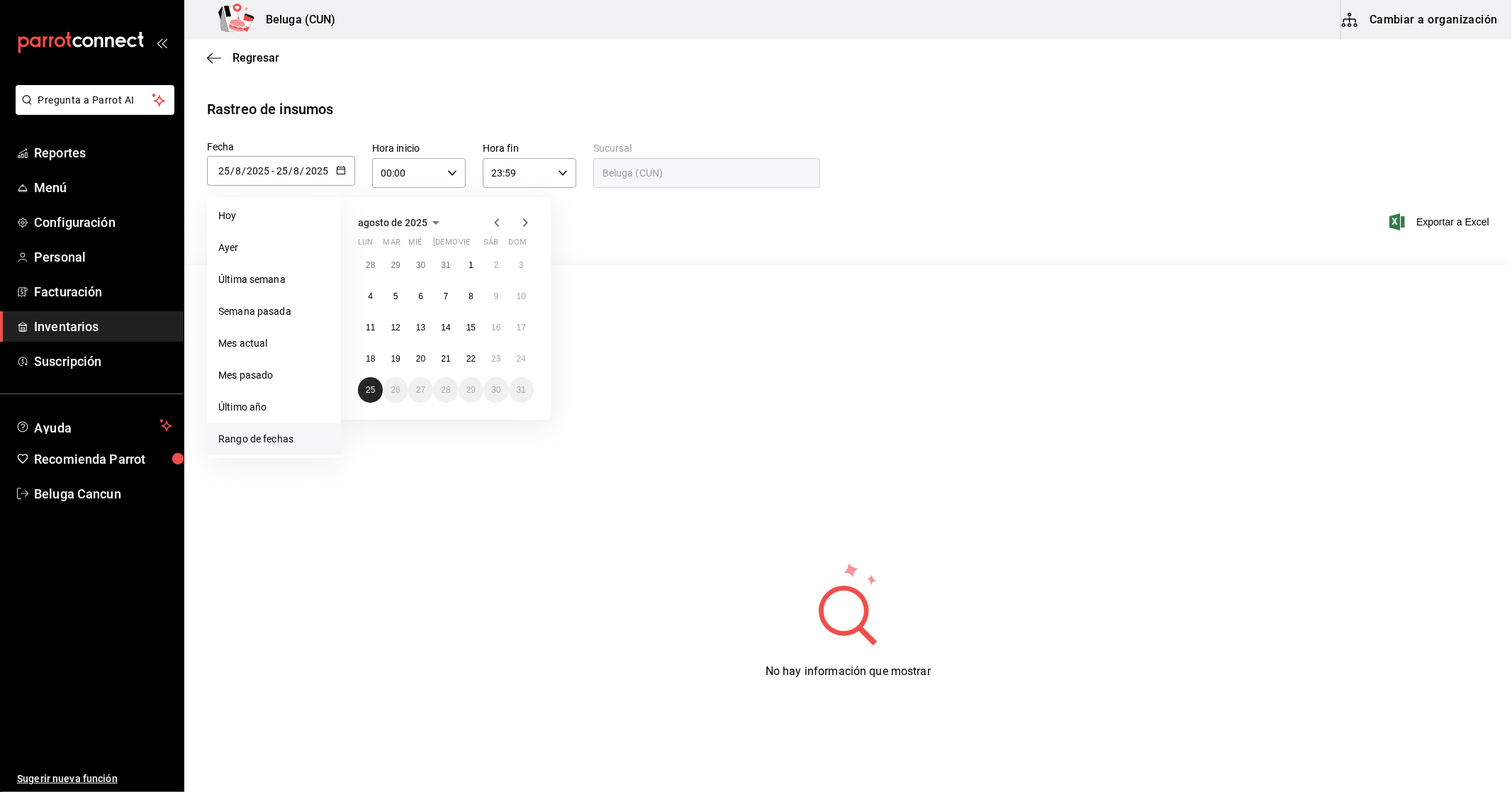
click at [369, 392] on abbr "25" at bounding box center [371, 390] width 10 height 10
click at [500, 220] on icon "button" at bounding box center [497, 223] width 17 height 17
click at [499, 220] on icon "button" at bounding box center [497, 225] width 17 height 17
click at [528, 224] on icon "button" at bounding box center [525, 223] width 17 height 17
click at [528, 224] on icon "button" at bounding box center [525, 225] width 17 height 17
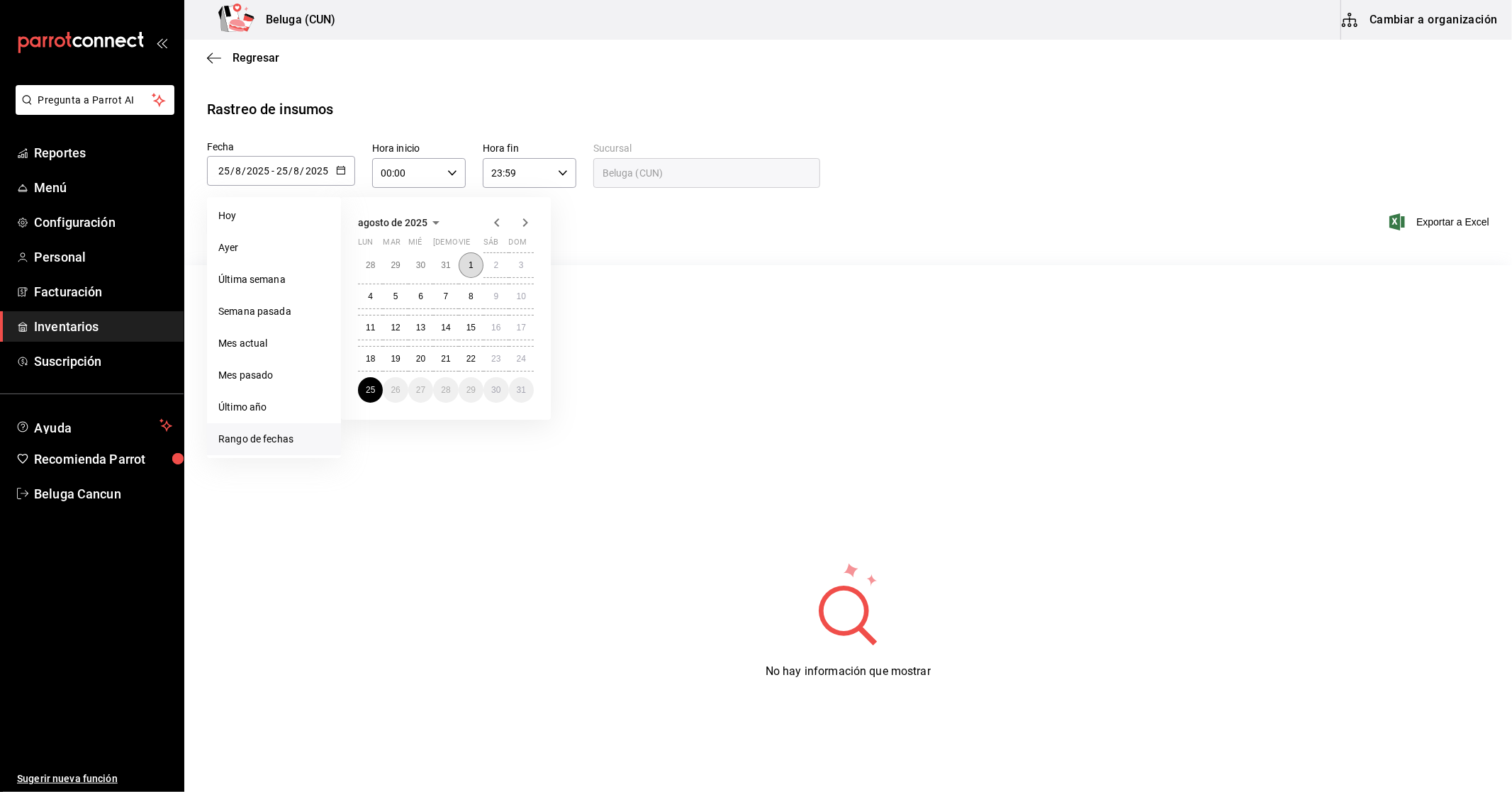
click at [470, 258] on button "1" at bounding box center [471, 265] width 25 height 25
type input "2025-08-01"
type input "1"
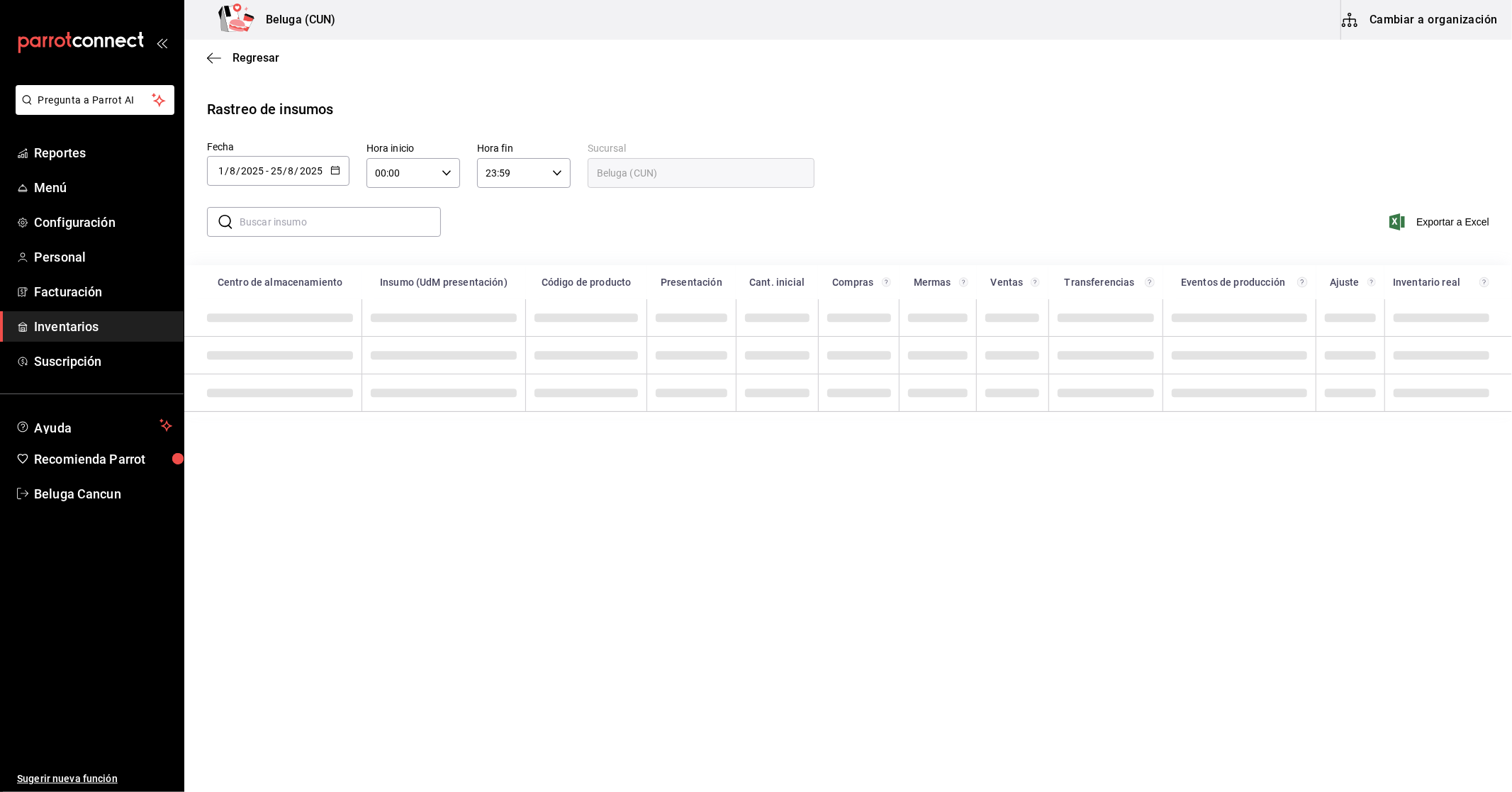
click at [445, 165] on div "00:00 Hora inicio" at bounding box center [412, 172] width 93 height 30
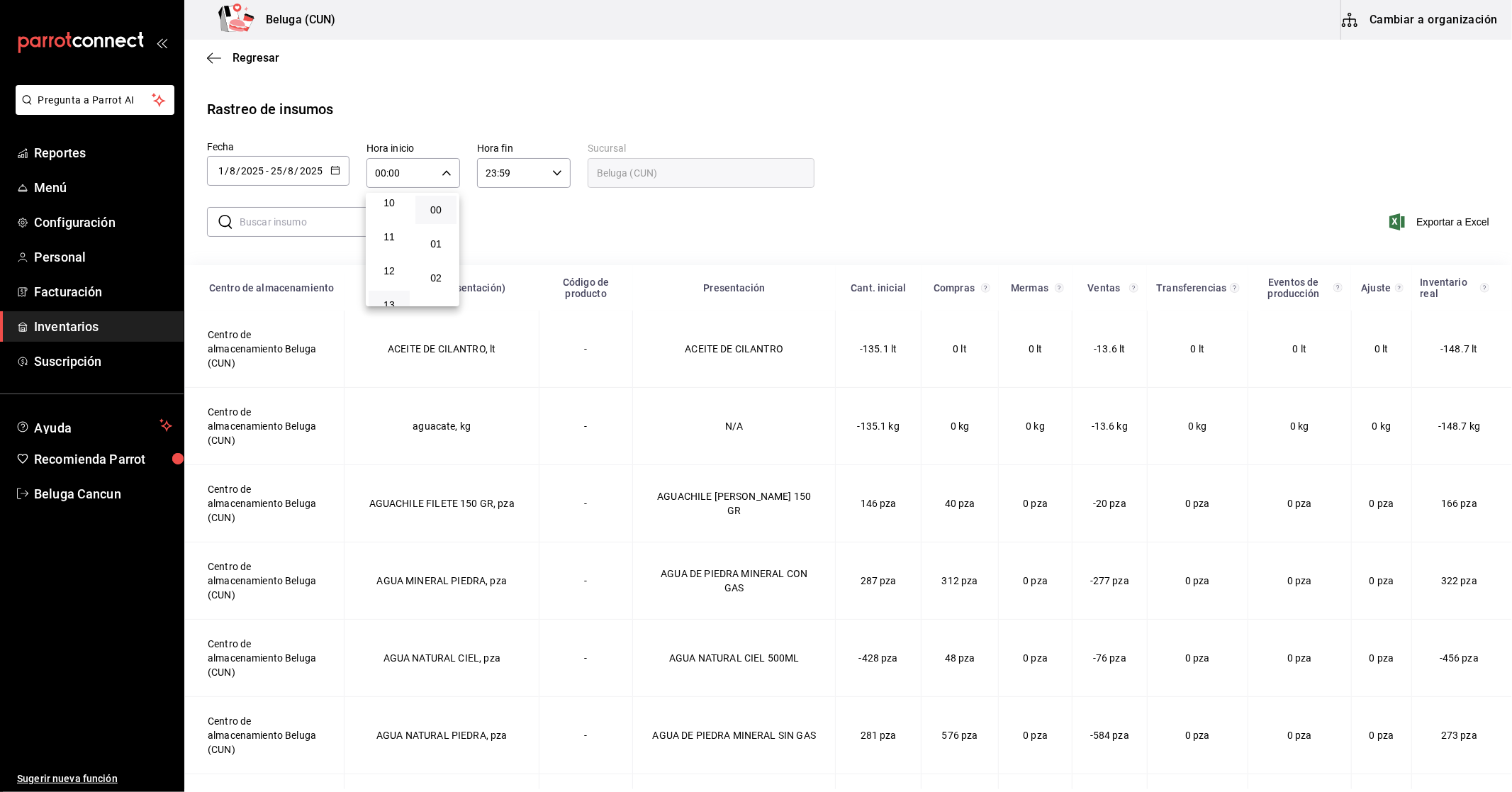
scroll to position [315, 0]
click at [392, 232] on span "10" at bounding box center [388, 235] width 24 height 12
type input "10:00"
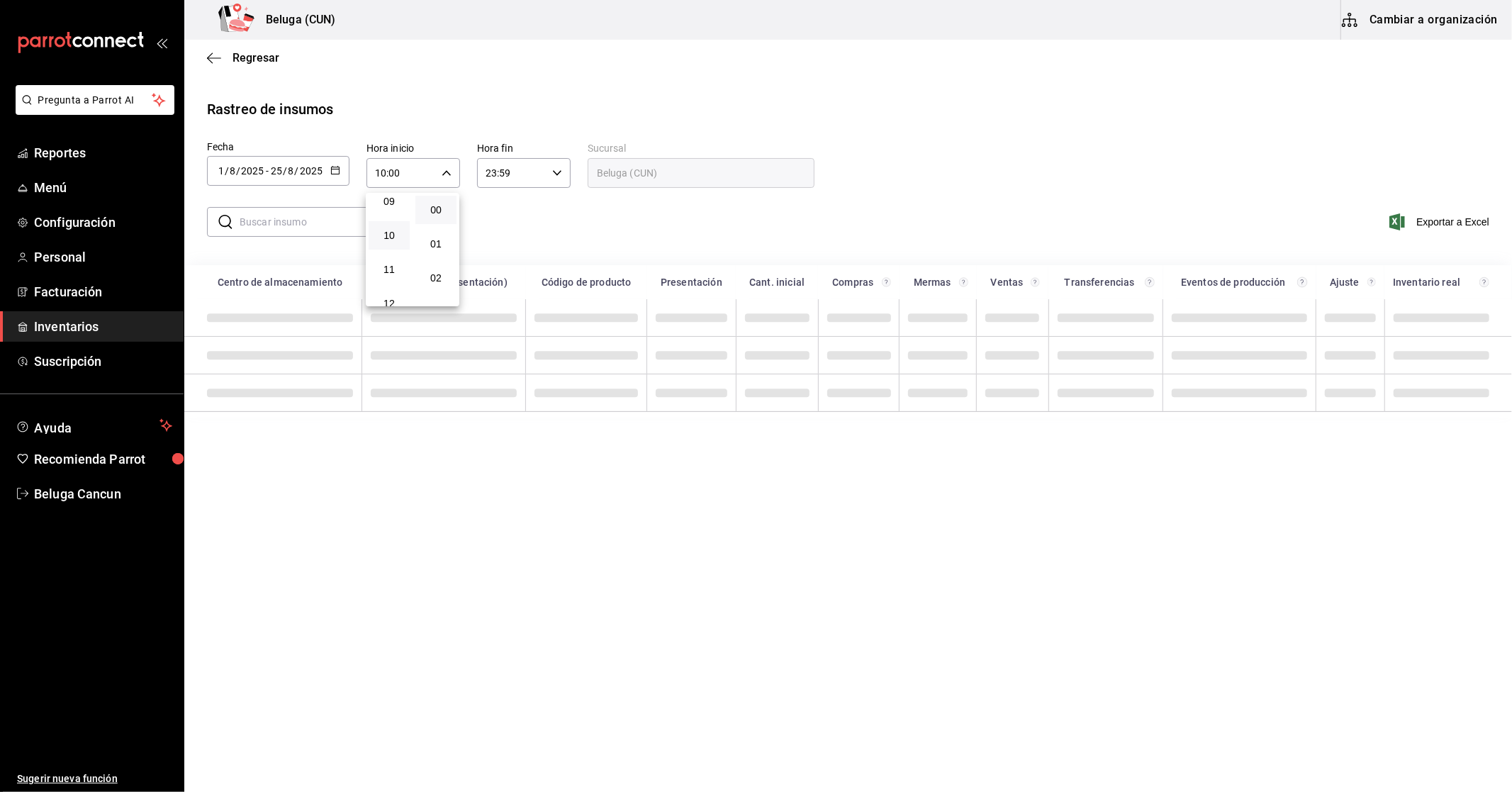
click at [541, 230] on div at bounding box center [756, 396] width 1512 height 792
click at [559, 178] on icon "button" at bounding box center [557, 172] width 10 height 10
click at [632, 224] on div at bounding box center [756, 396] width 1512 height 792
click at [414, 222] on input "text" at bounding box center [340, 222] width 201 height 28
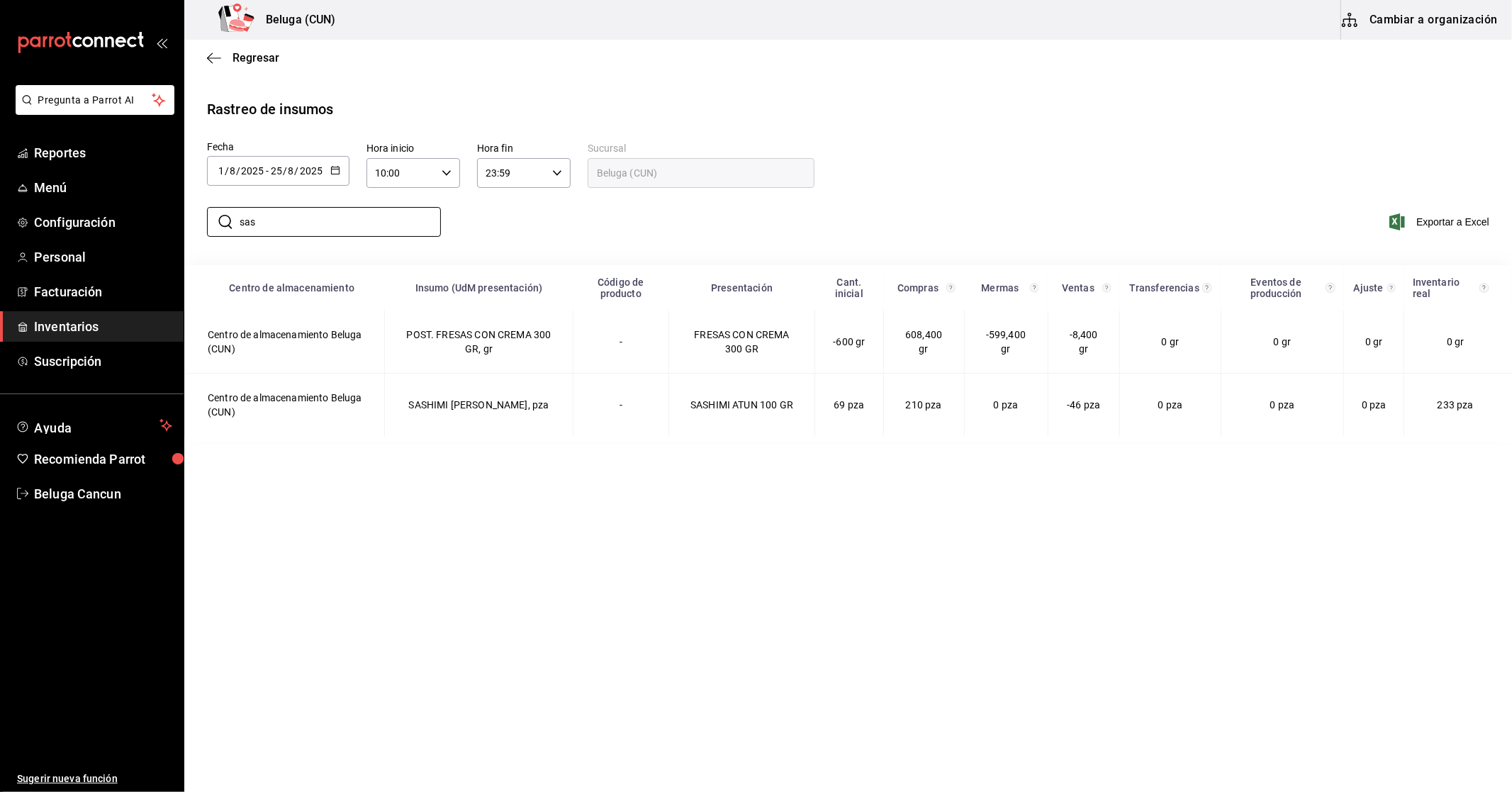
click at [543, 600] on main "Regresar Rastreo de insumos Fecha 2025-08-01 1 / 8 / 2025 - 2025-08-25 25 / 8 /…" at bounding box center [847, 414] width 1327 height 750
click at [307, 227] on input "sas" at bounding box center [340, 222] width 201 height 28
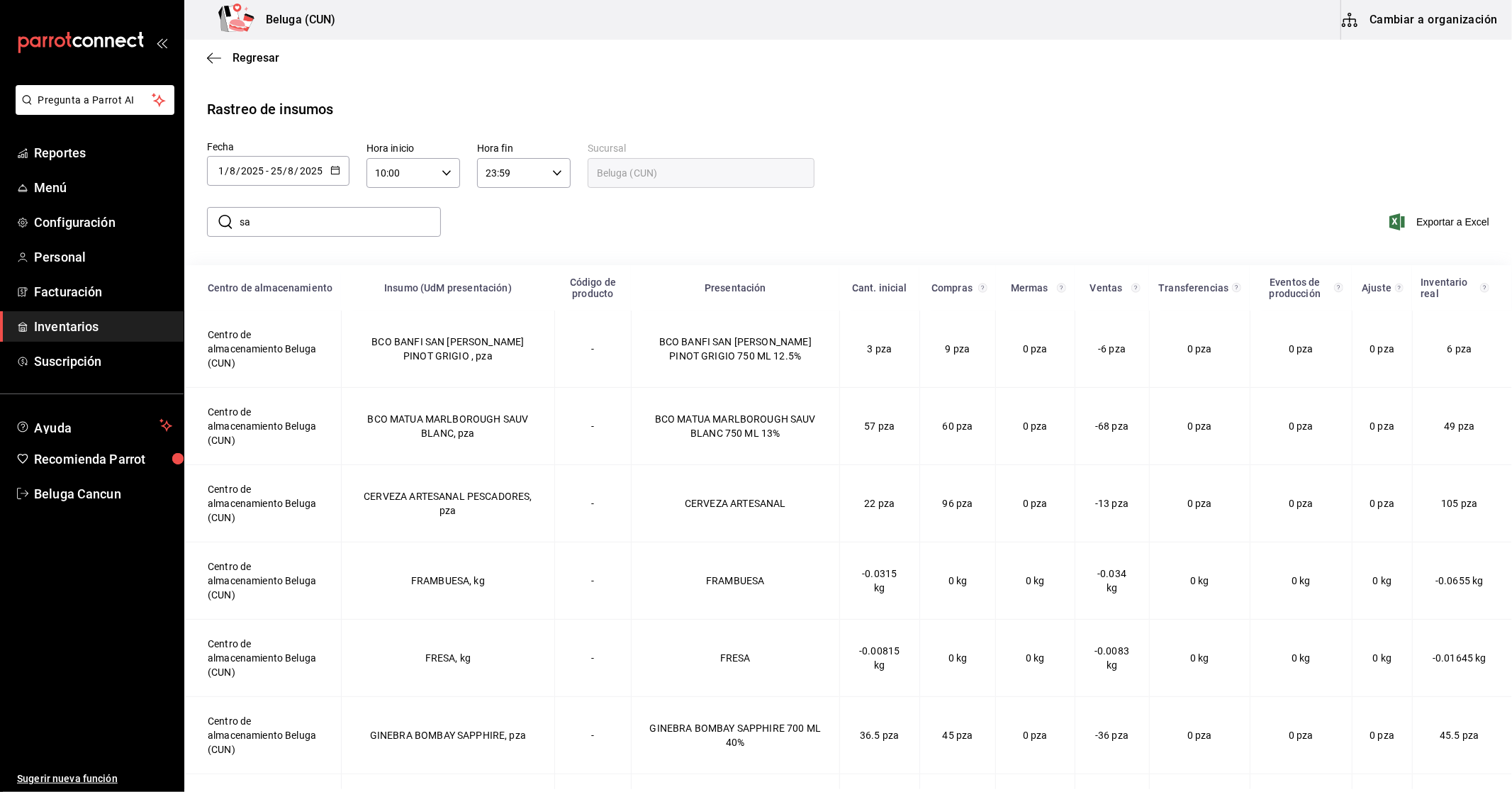
type input "s"
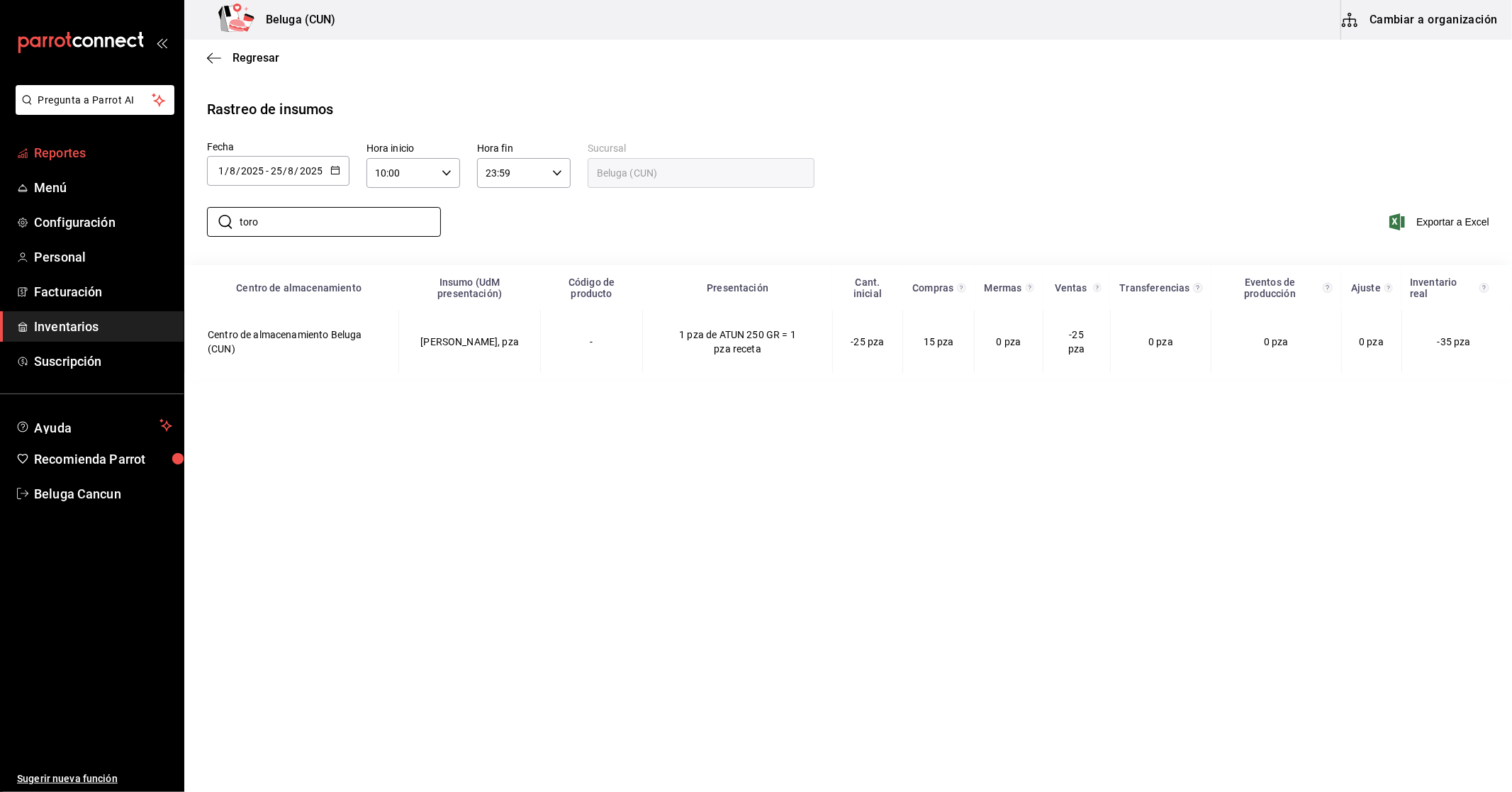
type input "toro"
click at [89, 147] on span "Reportes" at bounding box center [102, 153] width 138 height 19
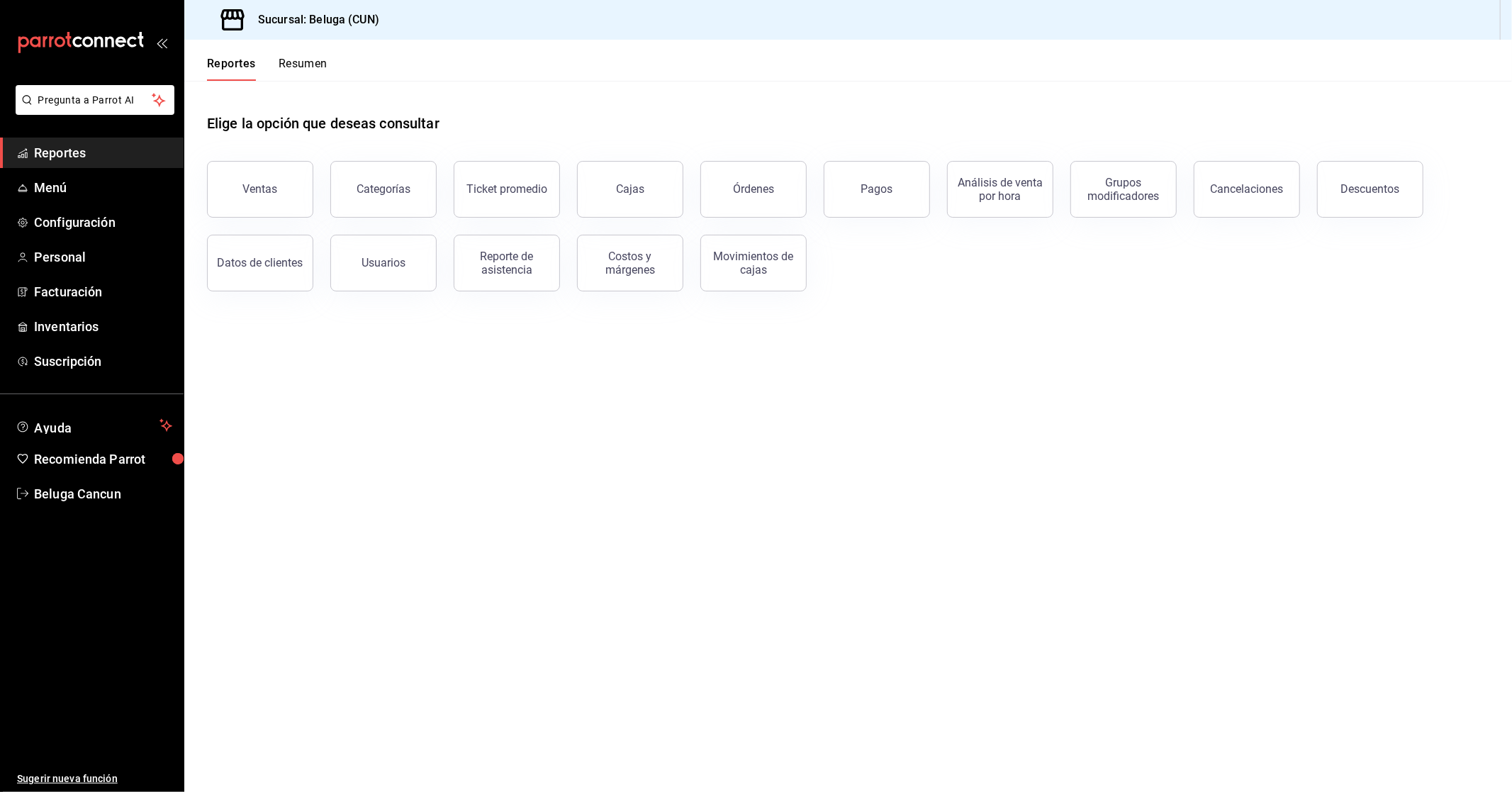
drag, startPoint x: 286, startPoint y: 177, endPoint x: 403, endPoint y: 465, distance: 310.9
click at [403, 465] on main "Elige la opción que deseas consultar Ventas Categorías Ticket promedio Cajas Ór…" at bounding box center [847, 436] width 1327 height 711
click at [278, 189] on button "Ventas" at bounding box center [260, 189] width 106 height 57
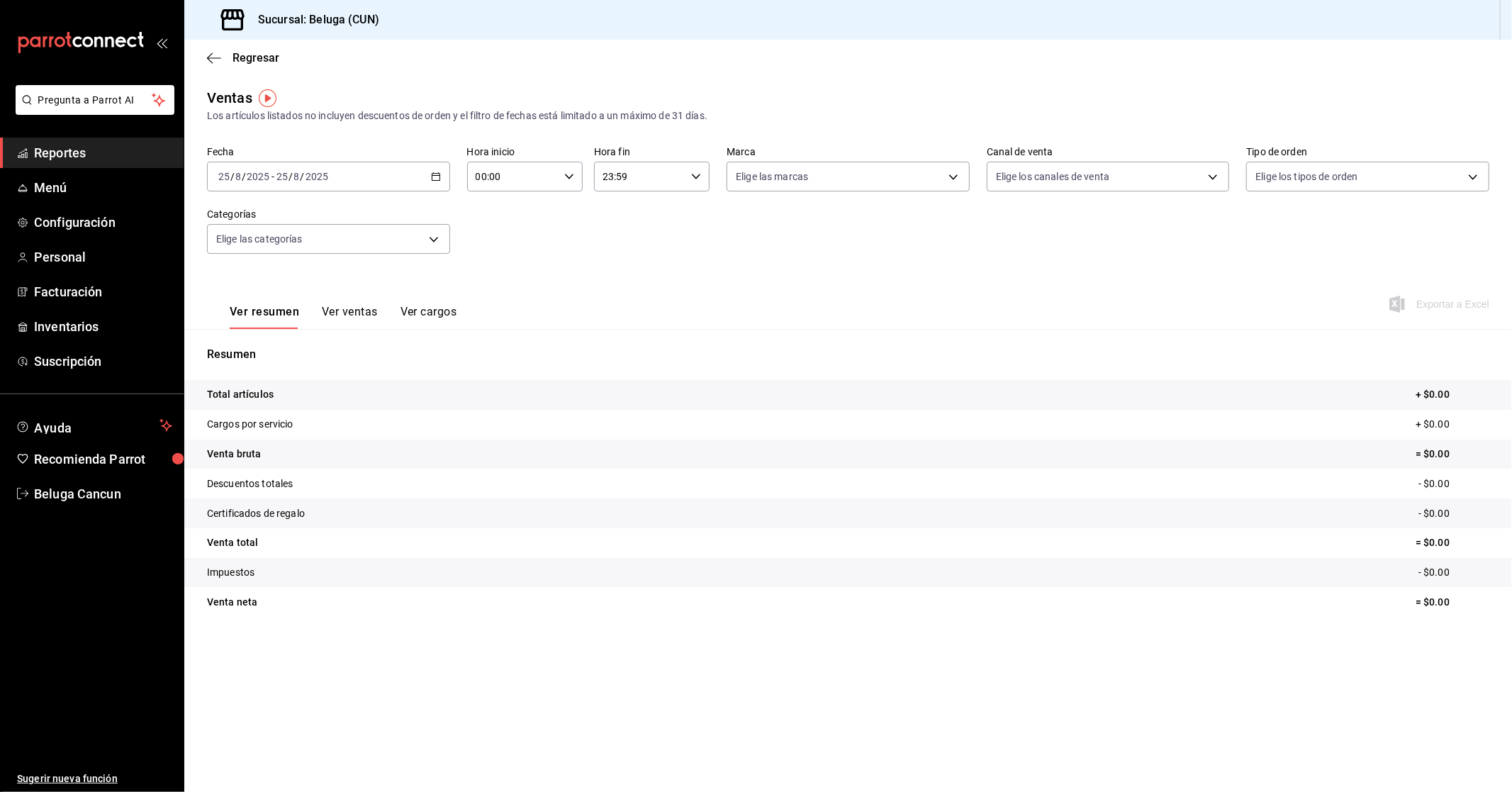
click at [436, 175] on icon "button" at bounding box center [435, 176] width 10 height 10
click at [299, 337] on li "Rango de fechas" at bounding box center [274, 347] width 133 height 32
click at [473, 268] on button "1" at bounding box center [471, 271] width 25 height 25
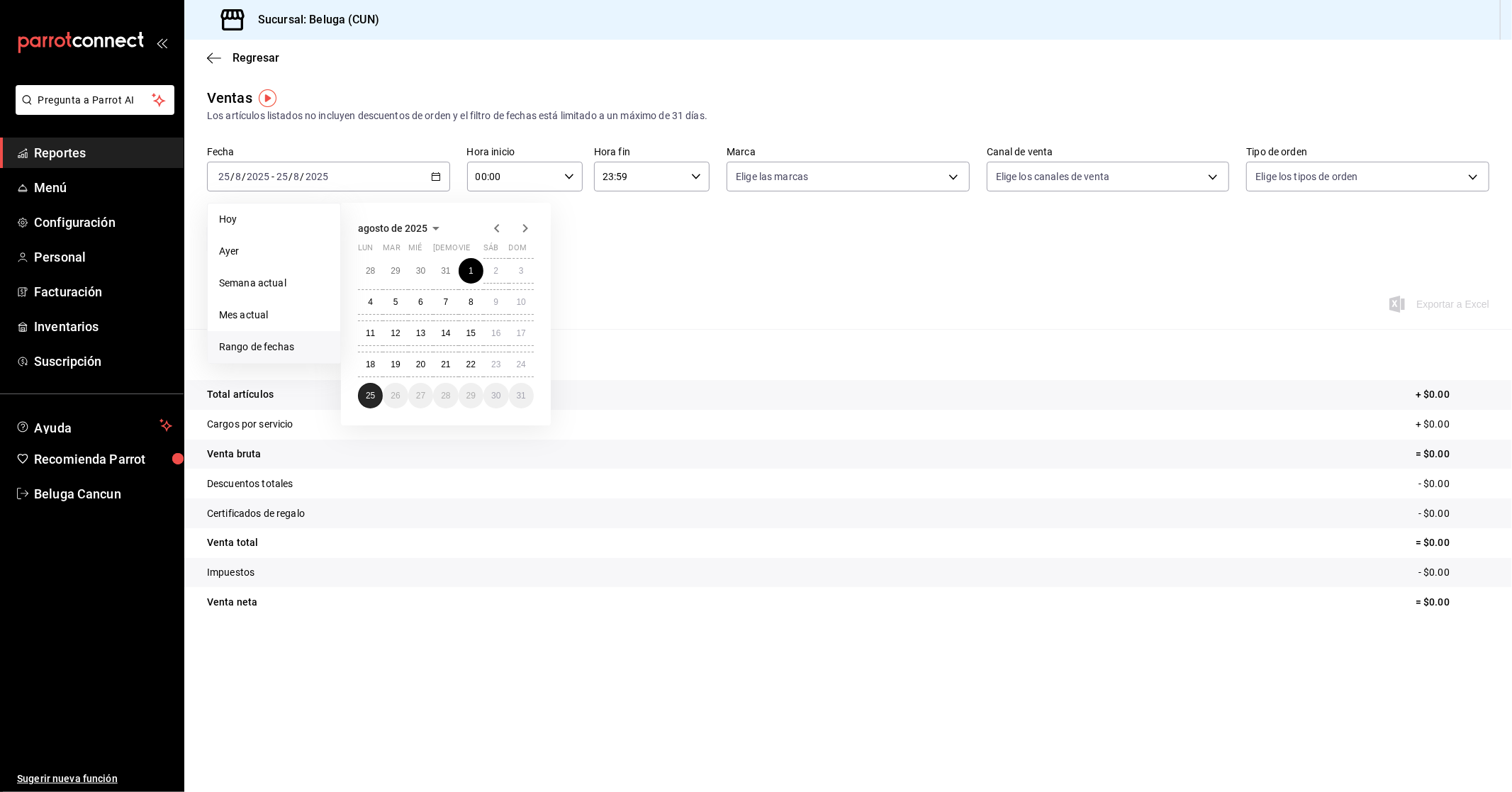
click at [377, 392] on button "25" at bounding box center [371, 395] width 25 height 25
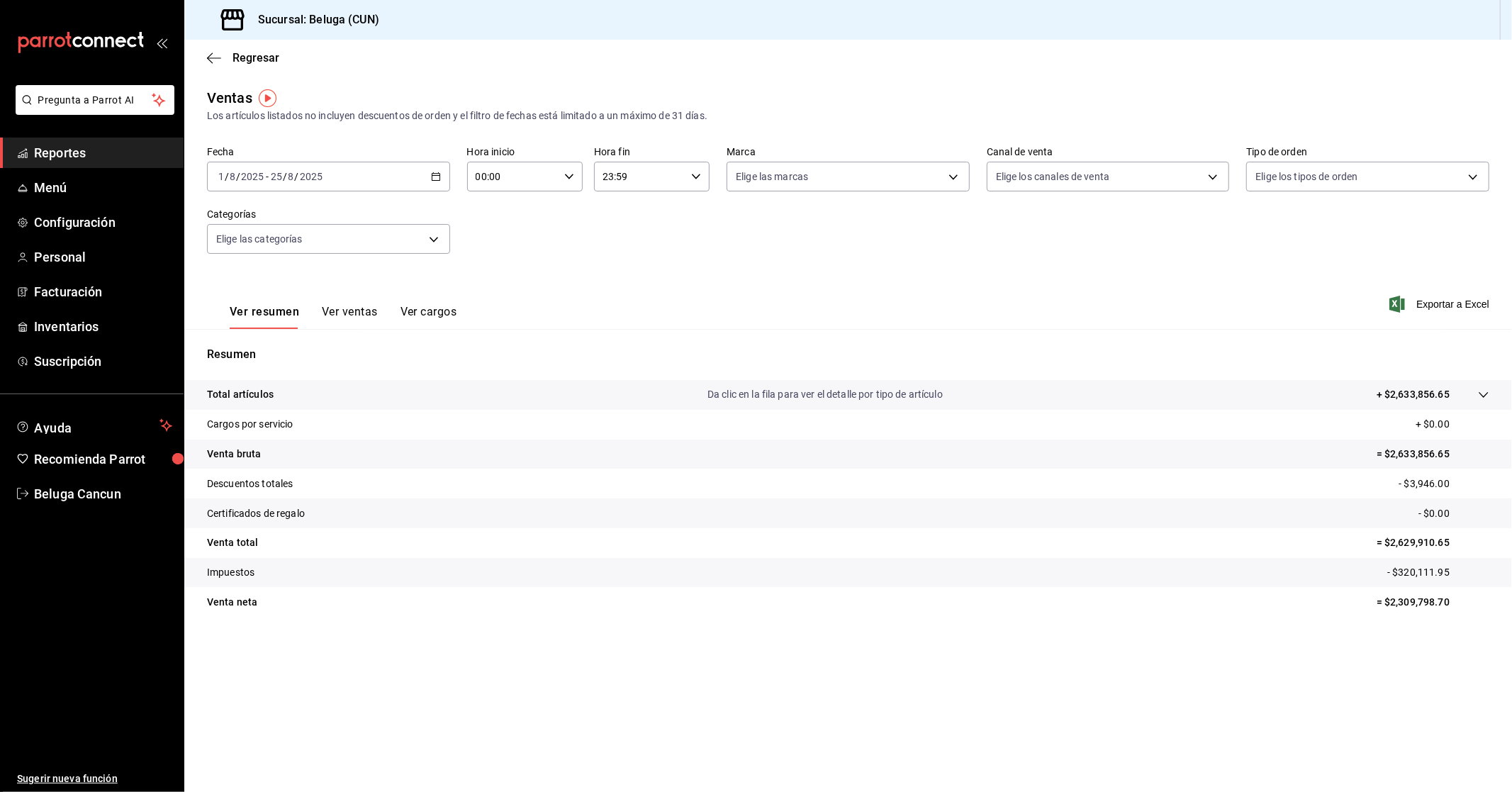
click at [439, 173] on icon "button" at bounding box center [435, 176] width 10 height 10
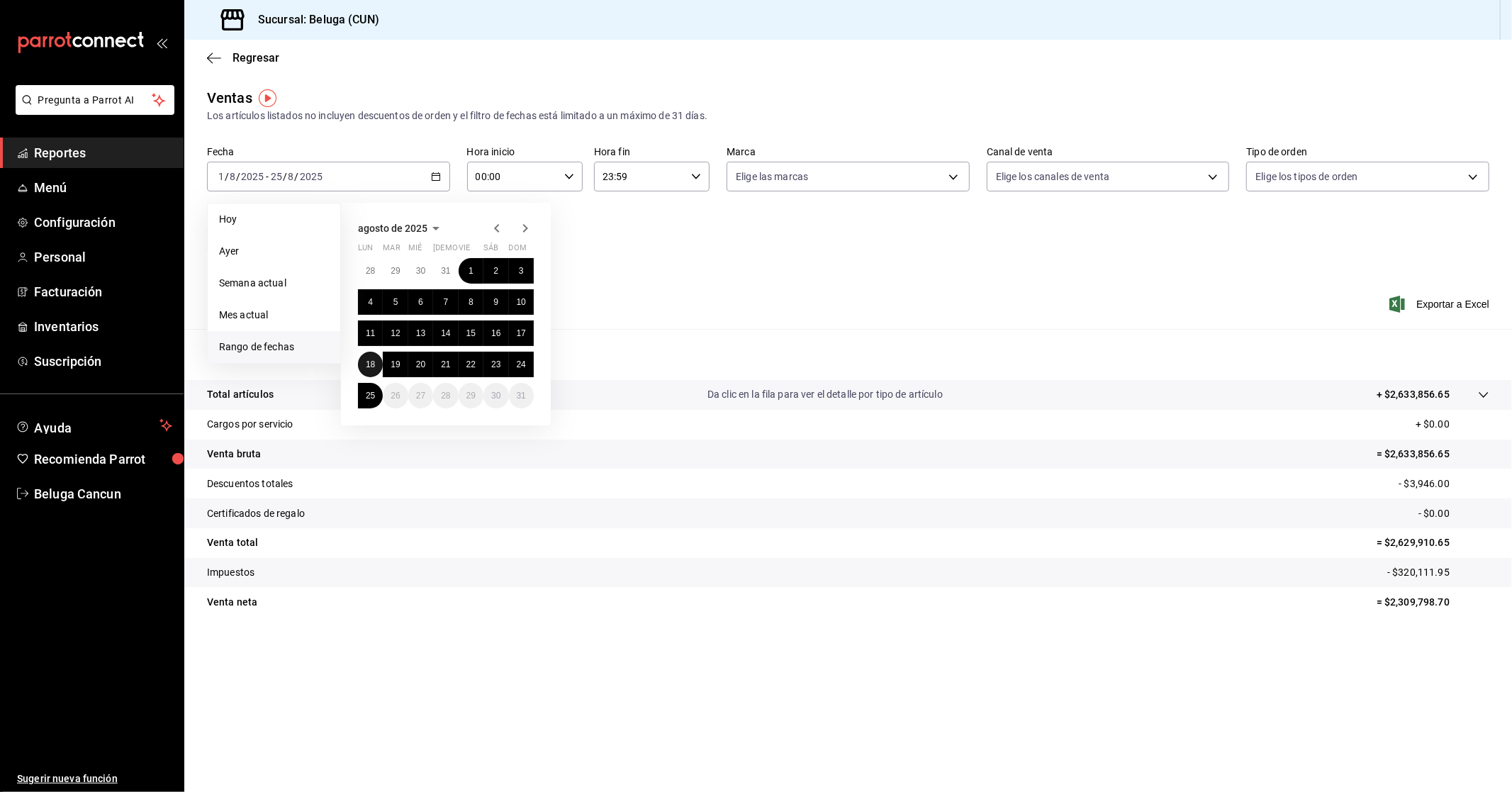
click at [371, 364] on abbr "18" at bounding box center [371, 364] width 10 height 10
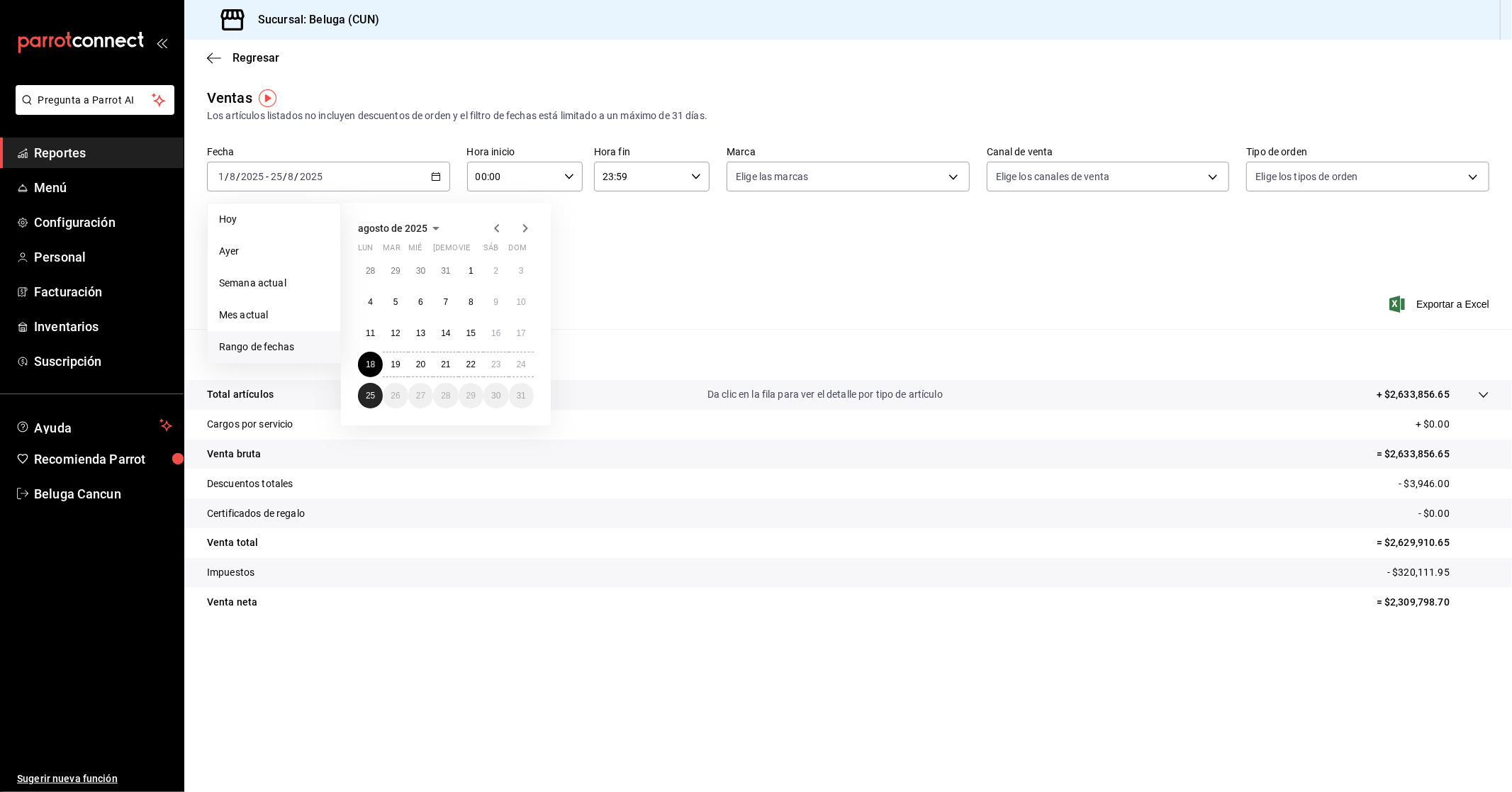
click at [377, 394] on button "25" at bounding box center [371, 395] width 25 height 25
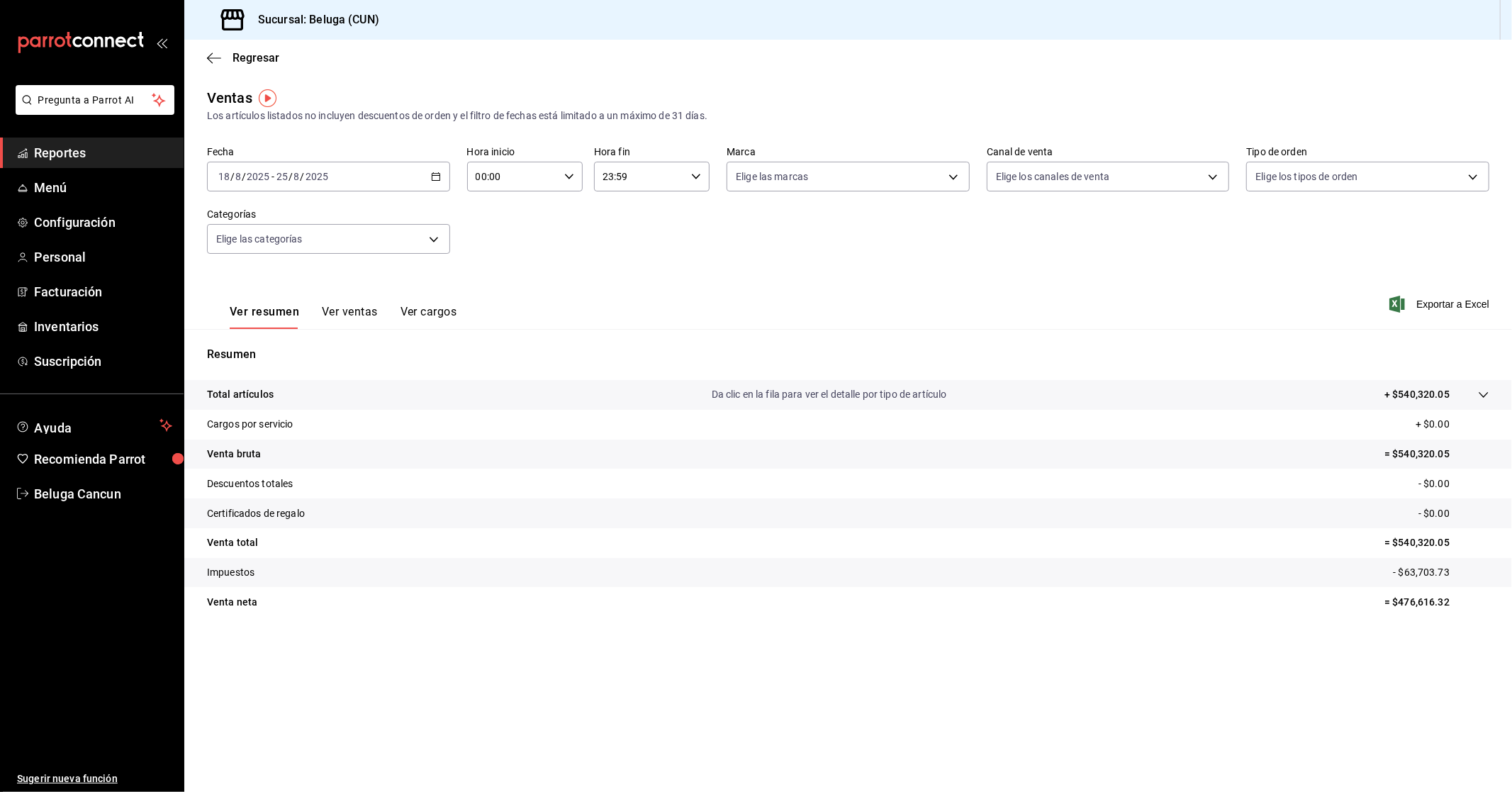
click at [525, 246] on div "Fecha 2025-08-18 18 / 8 / 2025 - 2025-08-25 25 / 8 / 2025 Hora inicio 00:00 Hor…" at bounding box center [847, 209] width 1282 height 125
click at [573, 178] on icon "button" at bounding box center [569, 176] width 10 height 10
click at [744, 231] on div at bounding box center [756, 396] width 1512 height 792
click at [361, 307] on button "Ver ventas" at bounding box center [350, 316] width 56 height 24
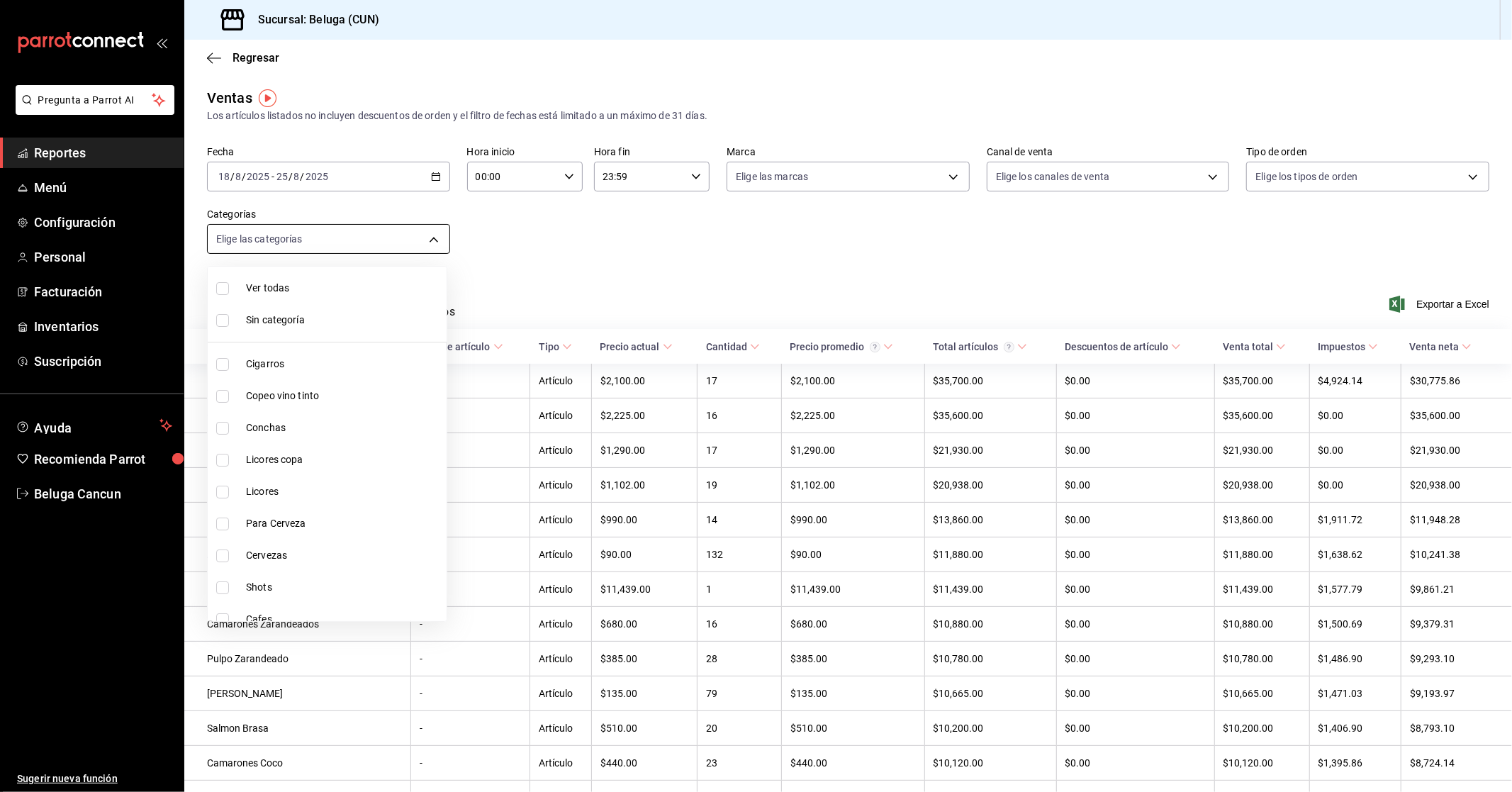
click at [444, 227] on body "Pregunta a Parrot AI Reportes Menú Configuración Personal Facturación Inventari…" at bounding box center [756, 396] width 1512 height 792
click at [307, 592] on li "Entradas Frías" at bounding box center [327, 607] width 239 height 32
type input "fda2504e-28b4-48cf-8d05-e24afc3b6e89"
checkbox input "true"
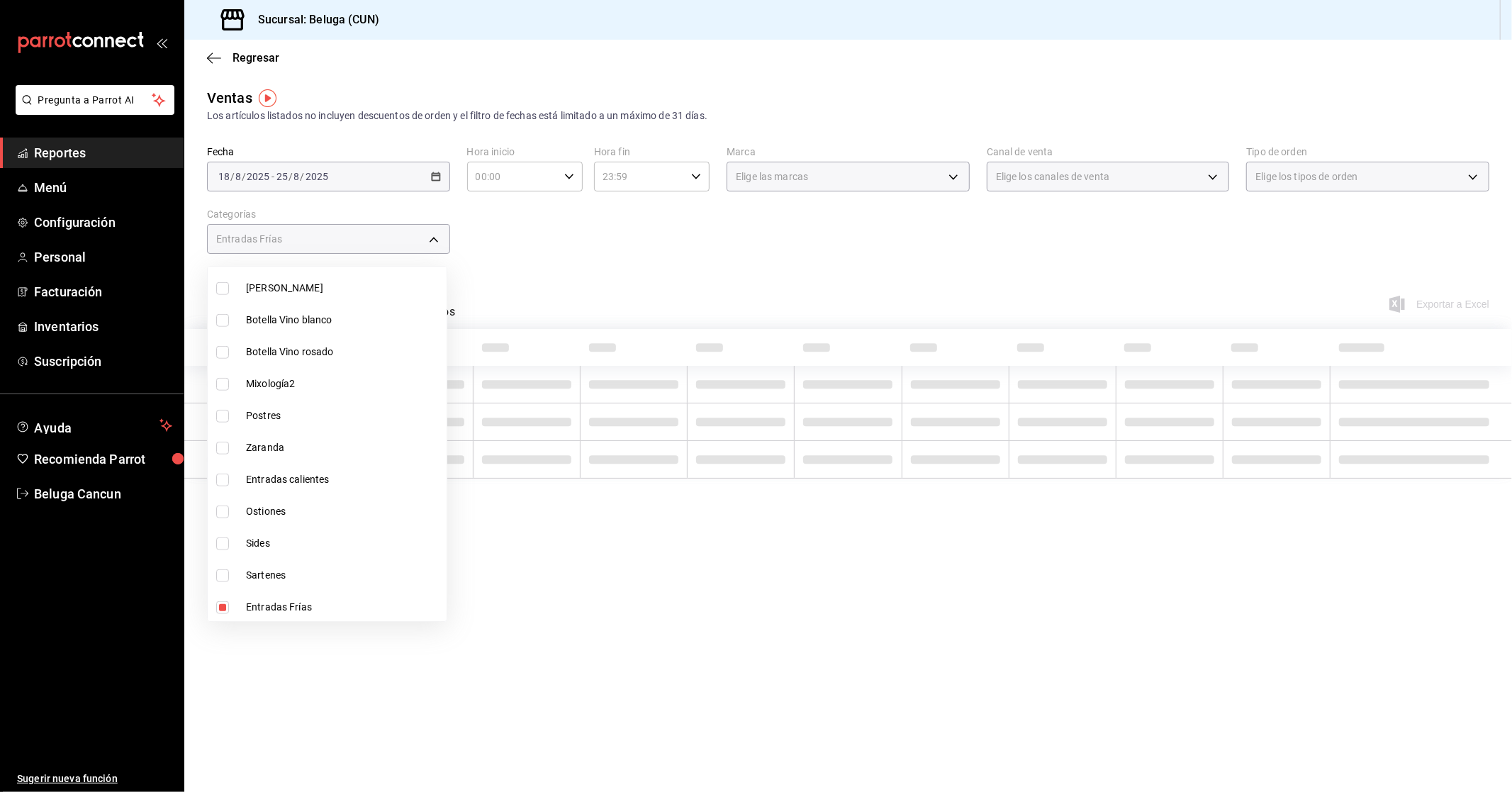
click at [539, 265] on div at bounding box center [756, 396] width 1512 height 792
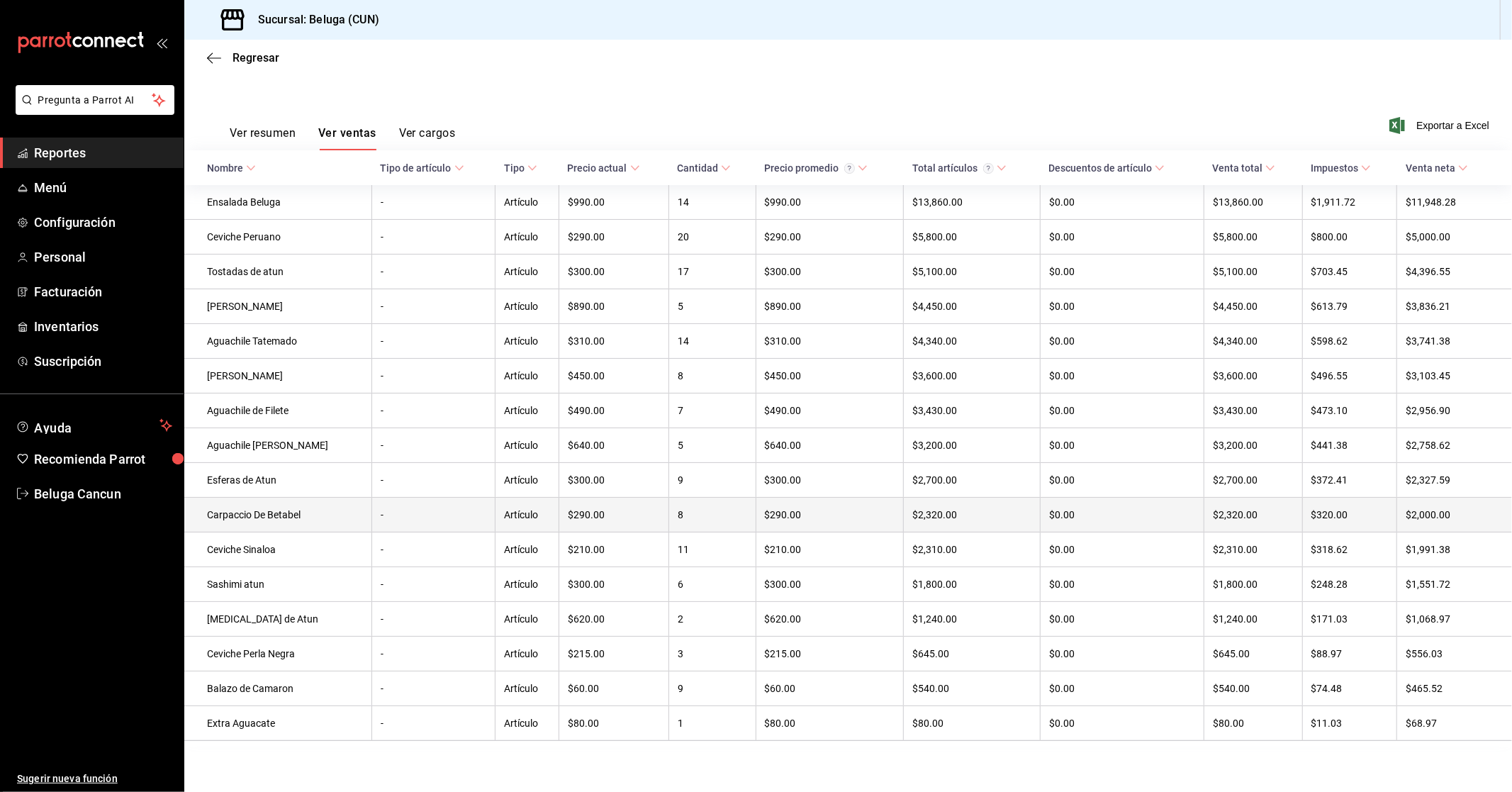
scroll to position [109, 0]
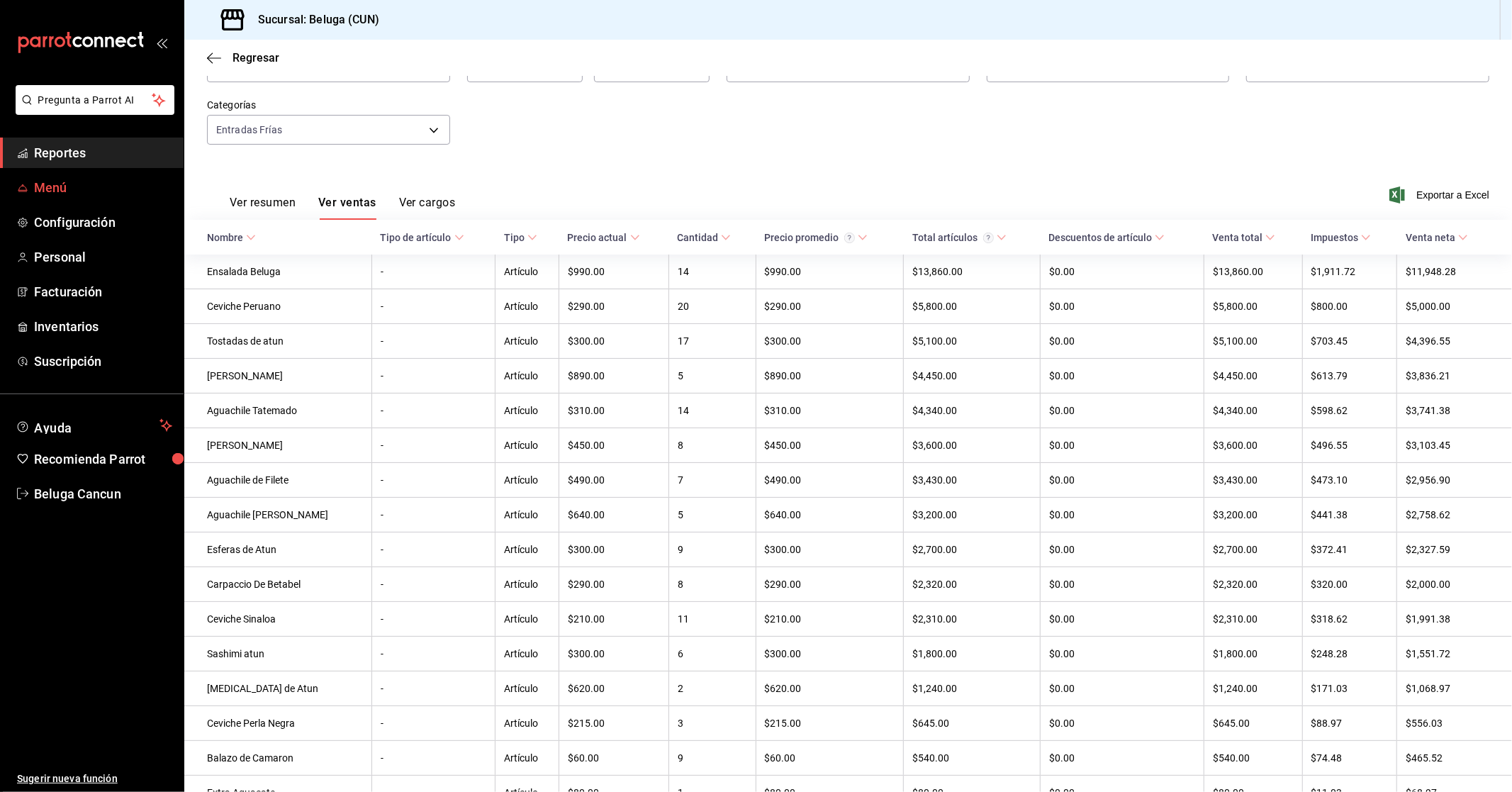
click at [67, 190] on span "Menú" at bounding box center [102, 188] width 138 height 19
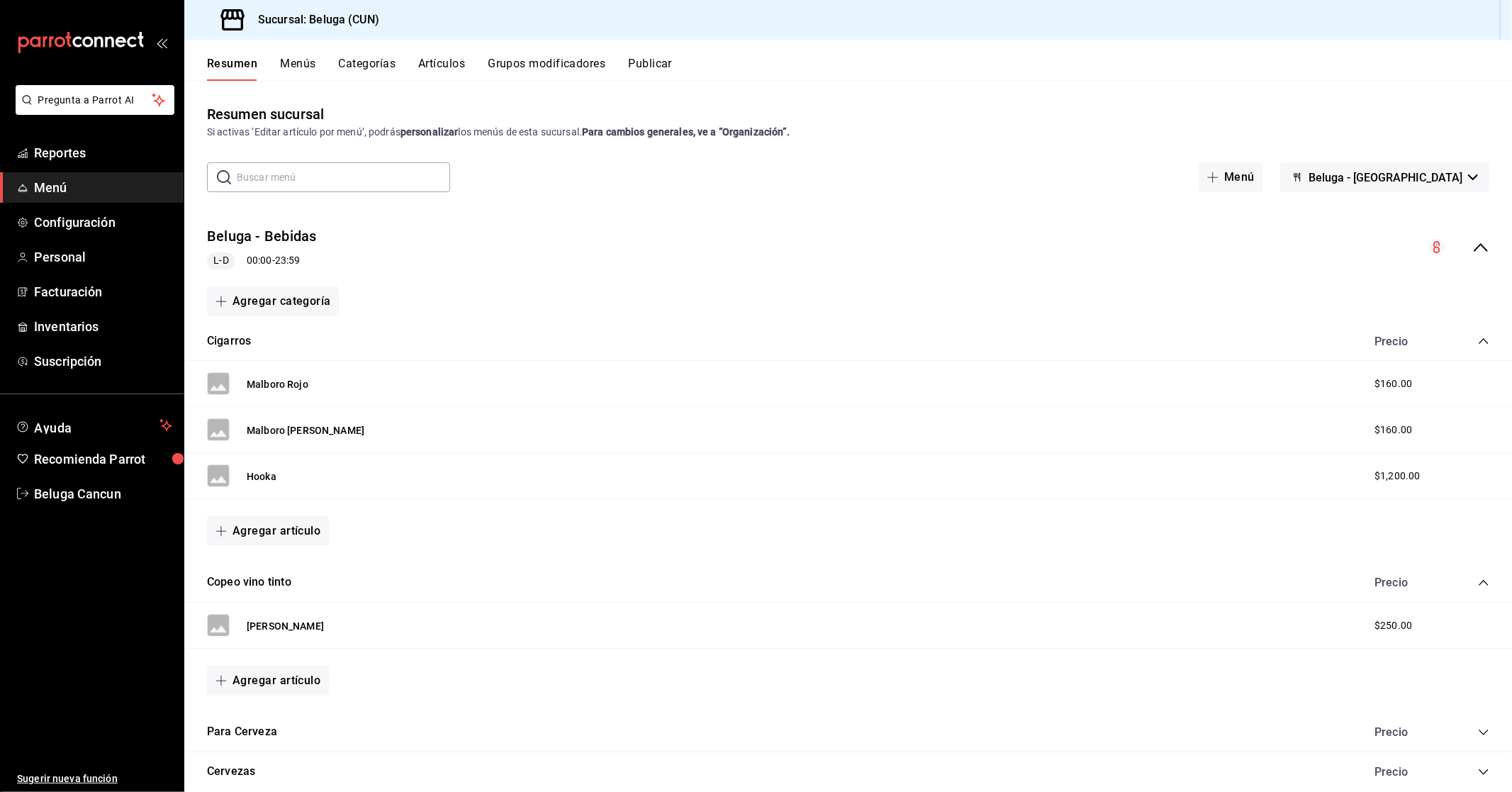
click at [292, 65] on button "Menús" at bounding box center [298, 68] width 36 height 24
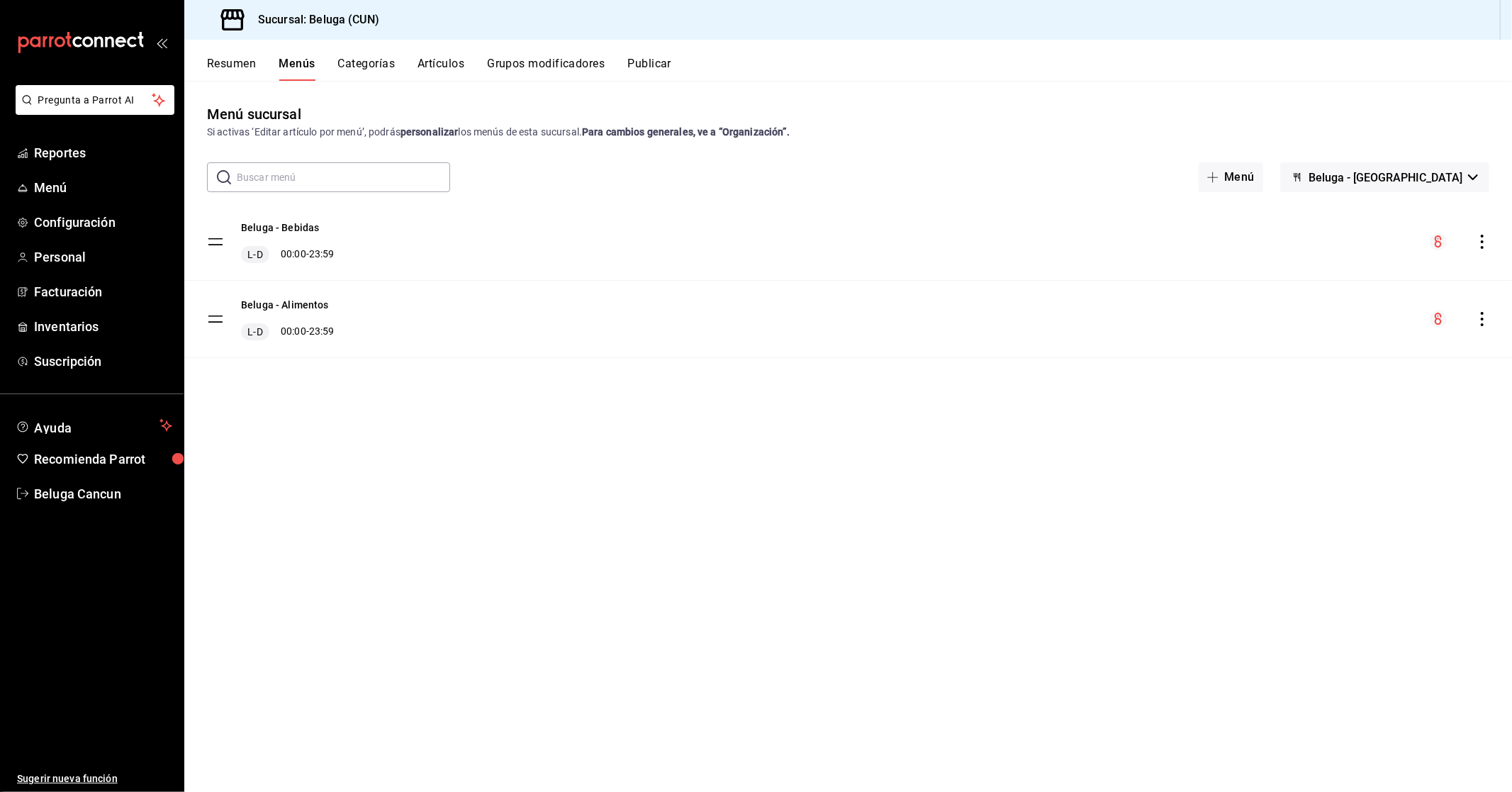
click at [328, 178] on input "text" at bounding box center [344, 176] width 214 height 28
type input "sashimi"
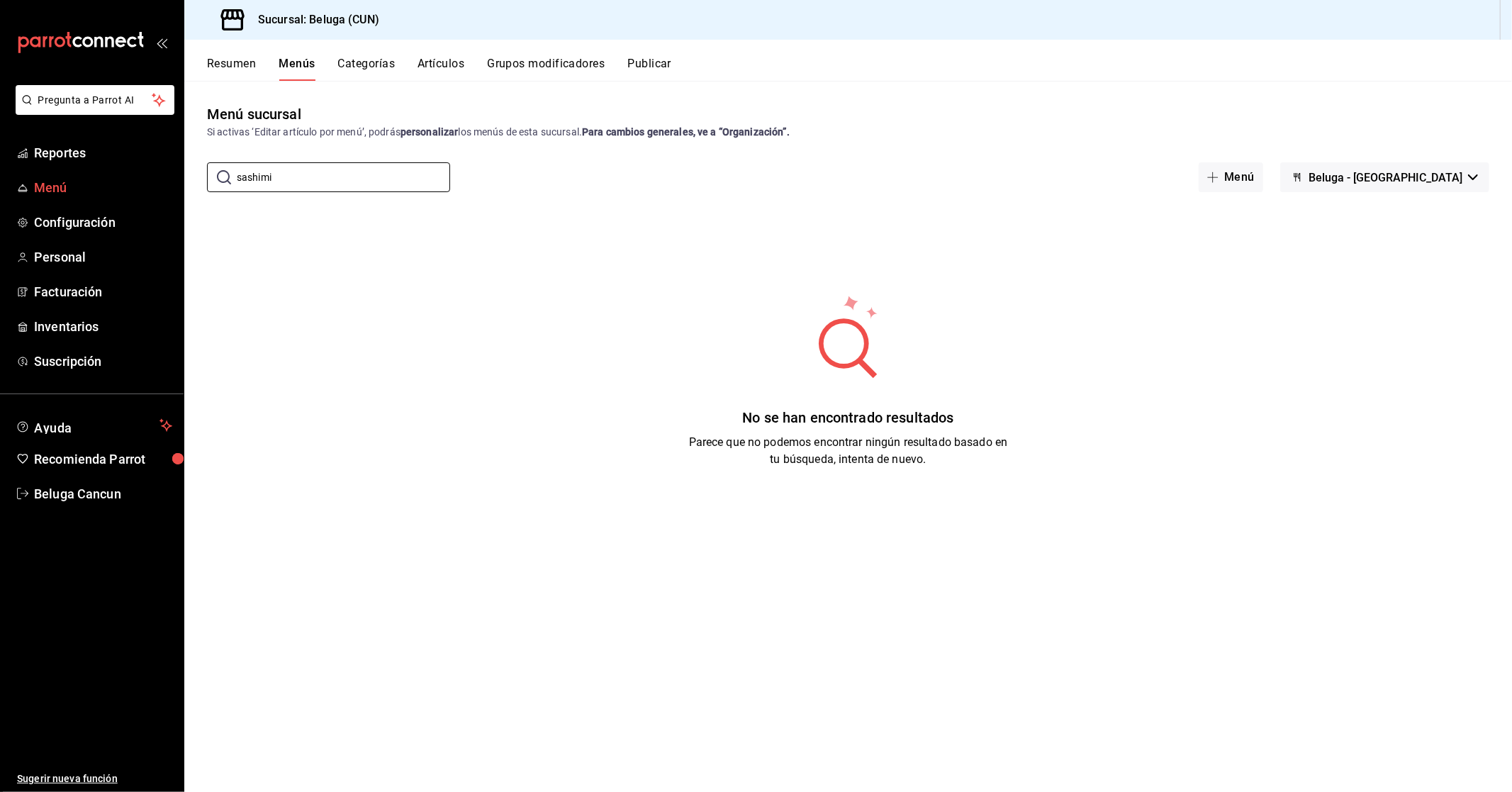
drag, startPoint x: 313, startPoint y: 177, endPoint x: 0, endPoint y: 193, distance: 313.4
click at [0, 193] on div "Pregunta a Parrot AI Reportes Menú Configuración Personal Facturación Inventari…" at bounding box center [756, 396] width 1512 height 792
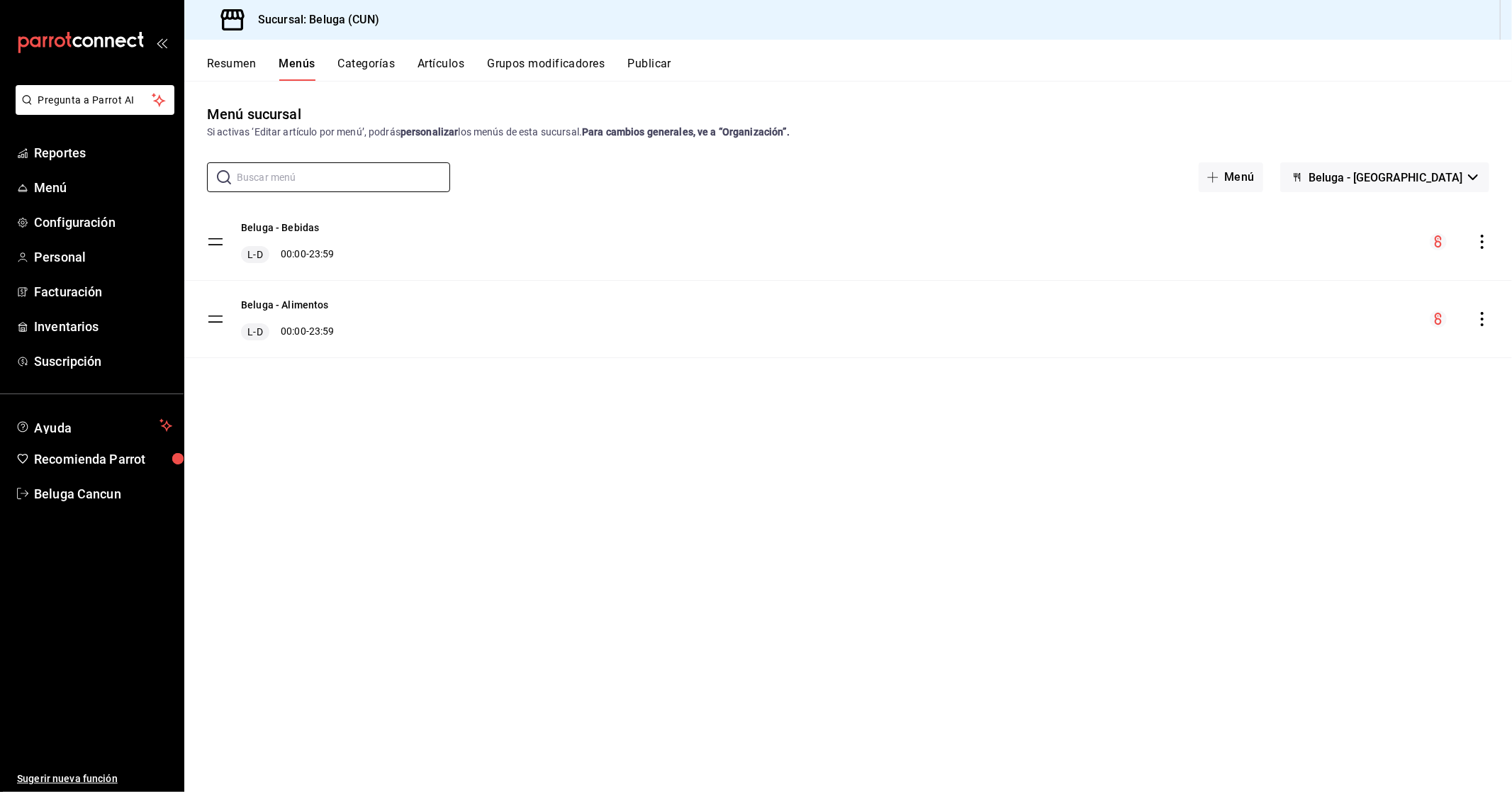
click at [428, 58] on button "Artículos" at bounding box center [440, 68] width 47 height 24
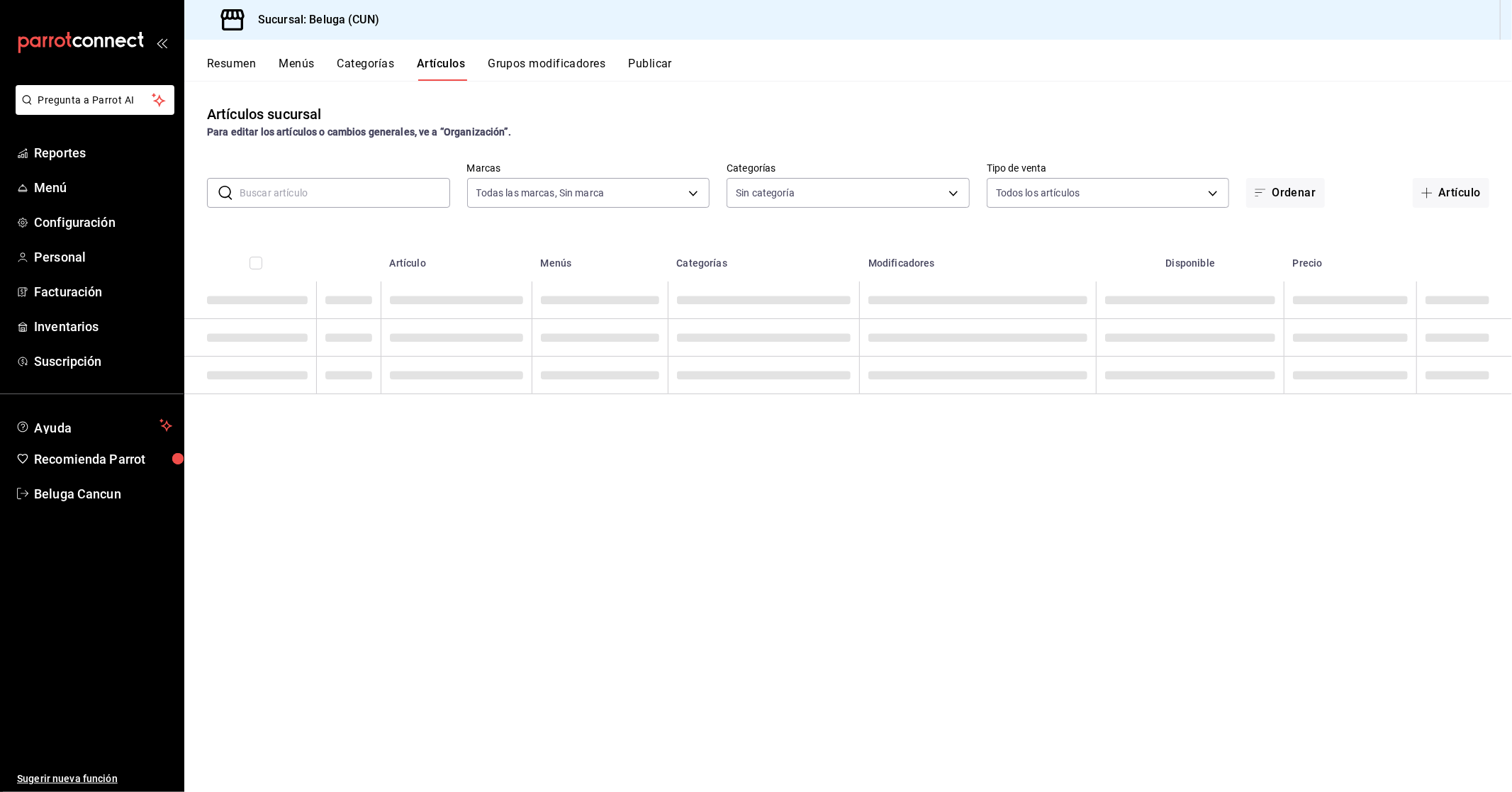
type input "90810656-3b3d-4791-b9ad-32ddd7495a71"
type input "9f55827c-5d1d-49dd-a06b-f890e1c97d46,76200984-1f3d-4ad7-a828-093dbbb6f79f,b3943…"
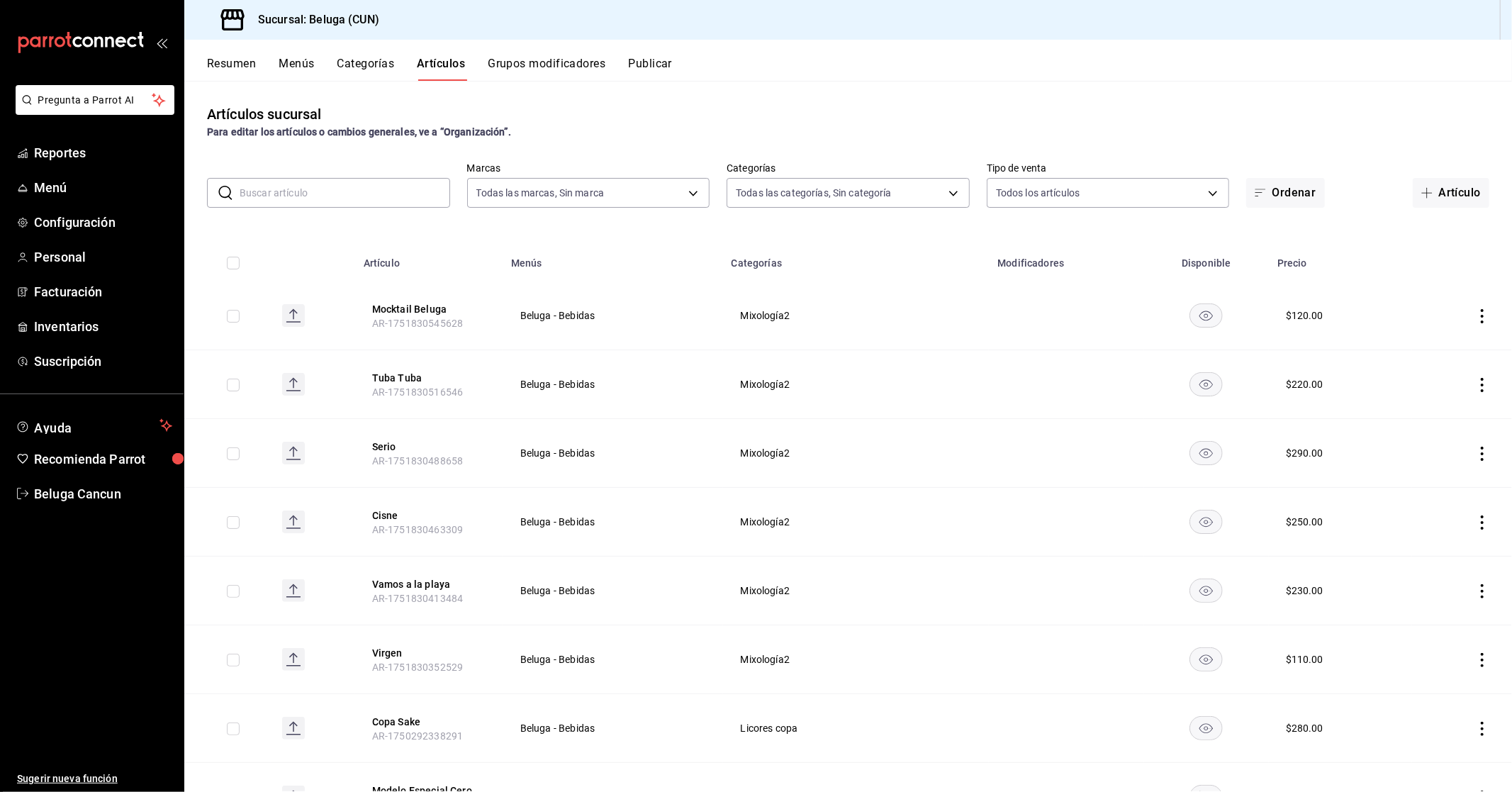
click at [408, 195] on input "text" at bounding box center [345, 192] width 211 height 28
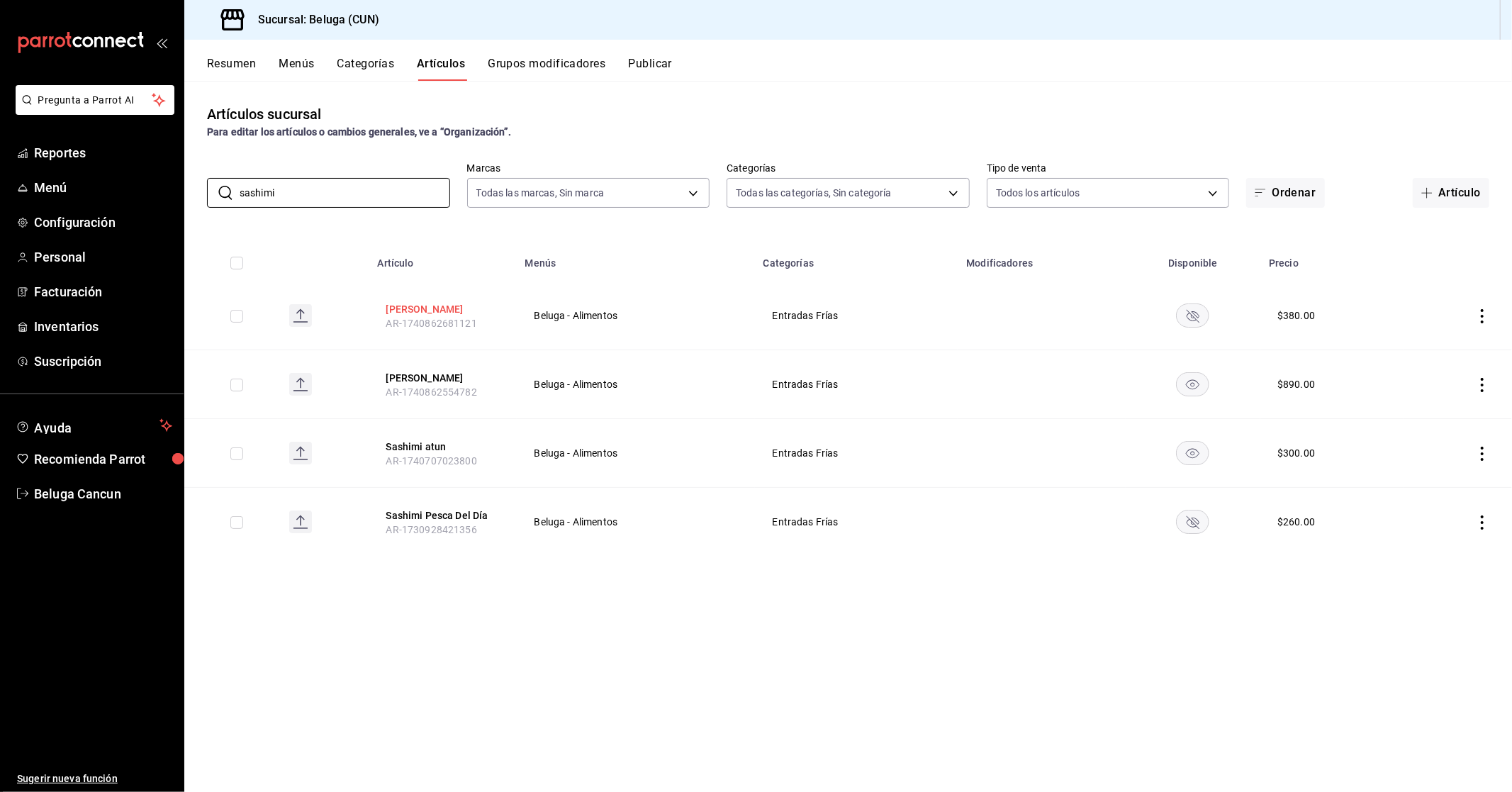
type input "sashimi"
click at [428, 308] on button "[PERSON_NAME]" at bounding box center [443, 308] width 114 height 14
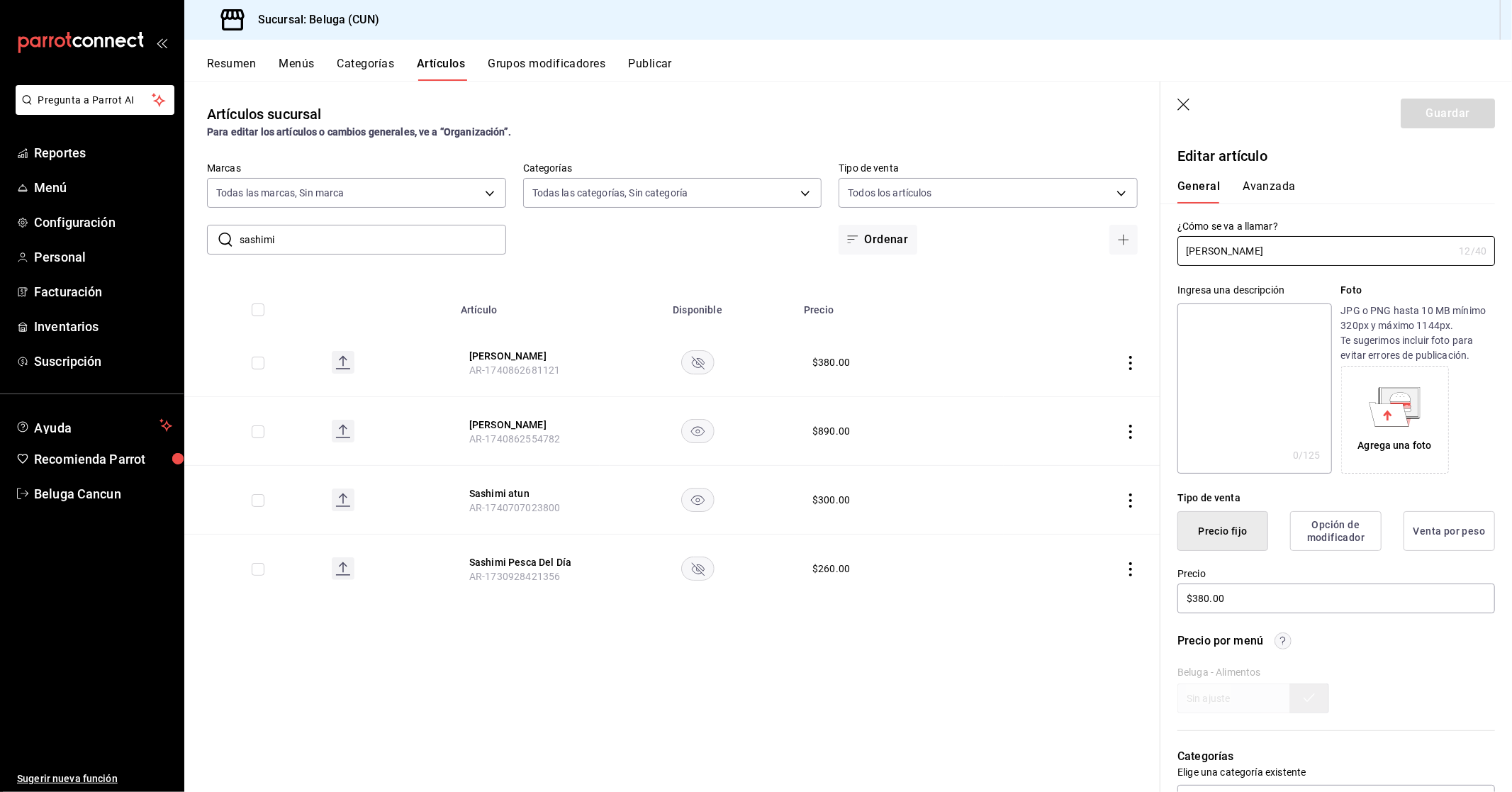
click at [595, 251] on div "​ sashimi ​ Marcas Todas las marcas, Sin marca 90810656-3b3d-4791-b9ad-32ddd749…" at bounding box center [671, 209] width 976 height 92
click at [507, 420] on button "[PERSON_NAME]" at bounding box center [526, 424] width 114 height 14
click at [598, 391] on th "Sashimi Toro AR-1740862681121" at bounding box center [525, 362] width 147 height 68
click at [508, 426] on button "[PERSON_NAME]" at bounding box center [526, 424] width 114 height 14
click at [959, 356] on div "$ 380.00" at bounding box center [899, 362] width 174 height 14
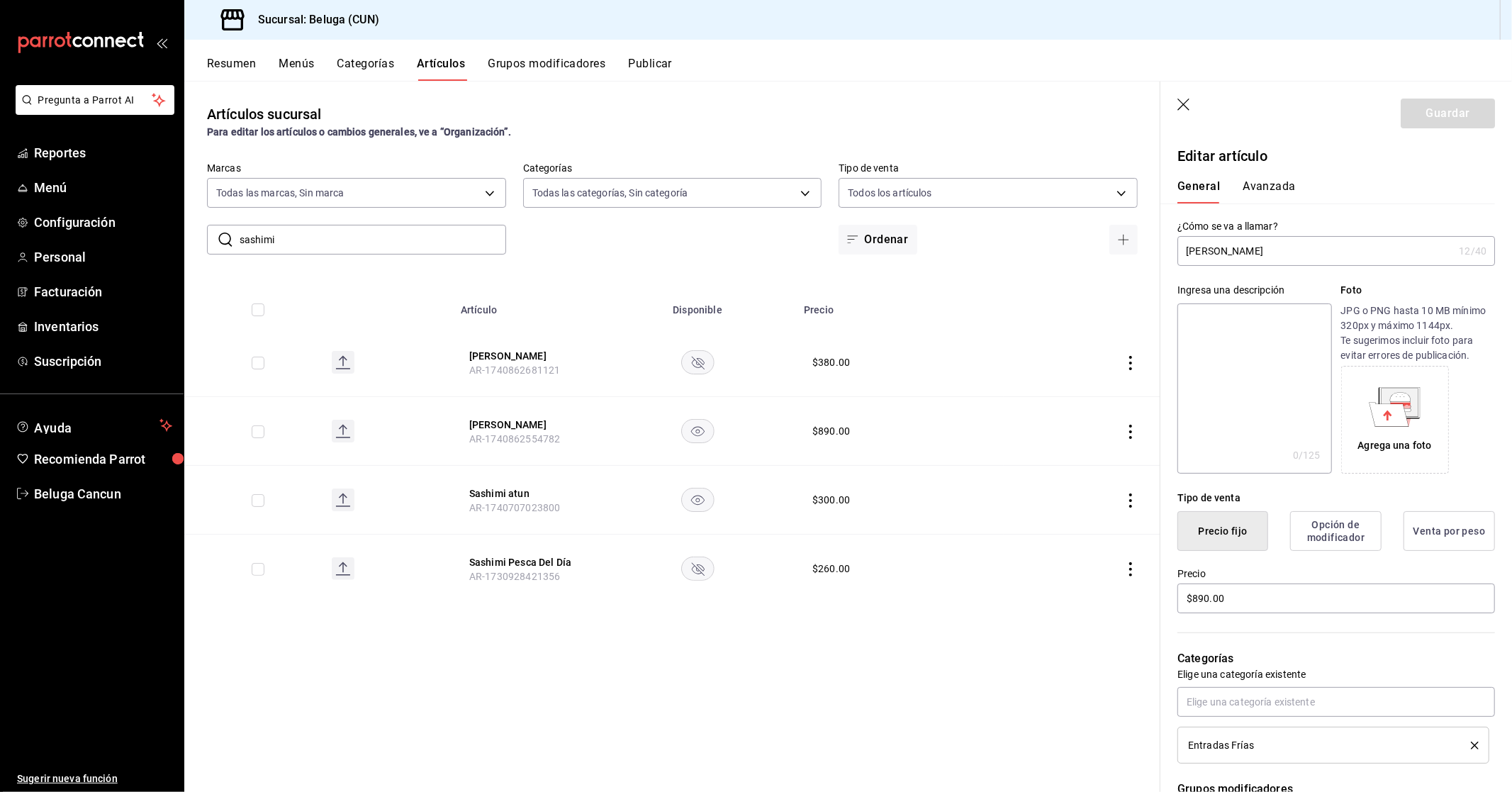
click at [1185, 106] on icon "button" at bounding box center [1183, 104] width 13 height 13
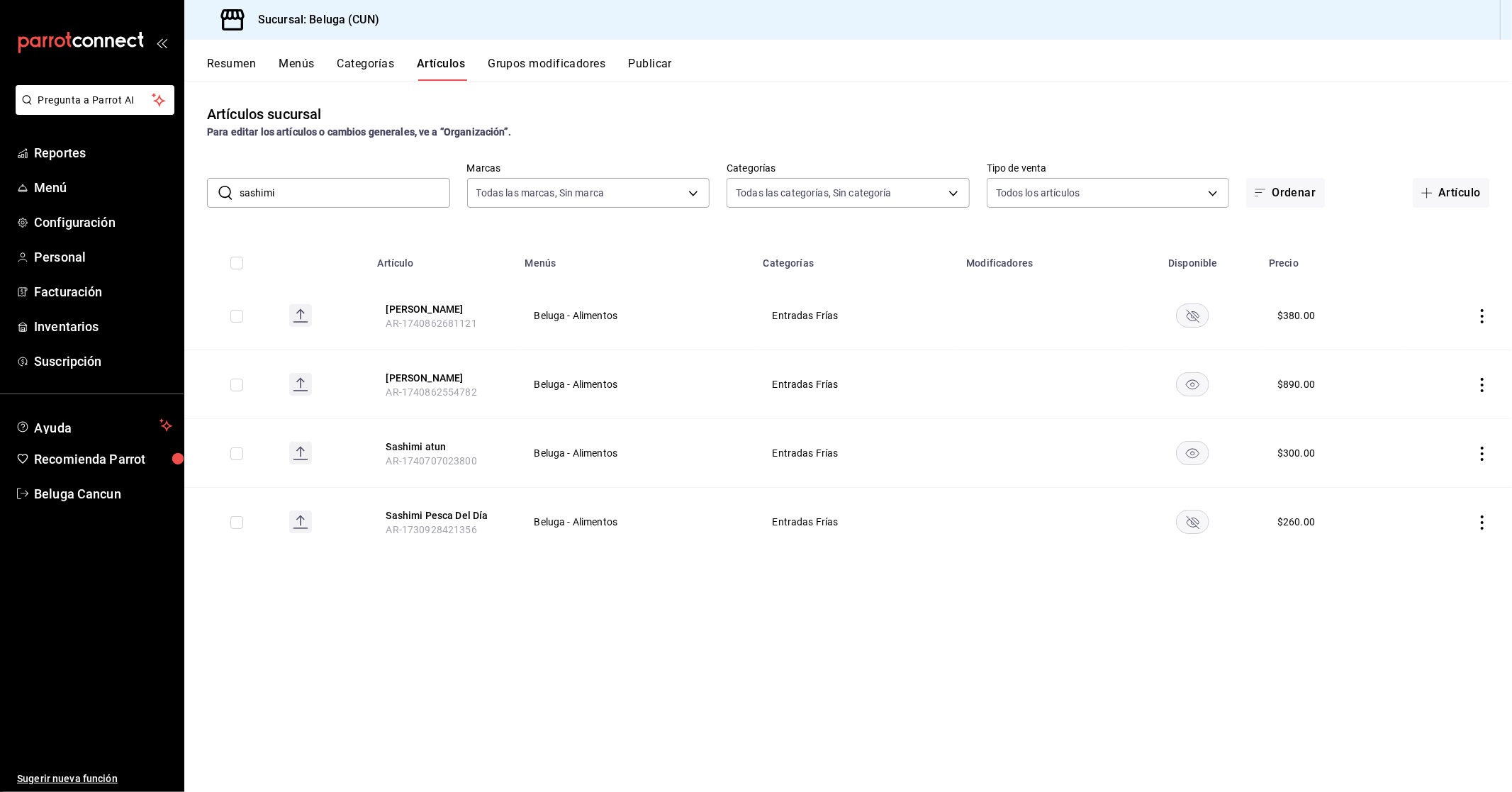
click at [820, 109] on div "Artículos sucursal Para editar los artículos o cambios generales, ve a “Organiz…" at bounding box center [847, 121] width 1327 height 37
click at [511, 93] on div "Artículos sucursal Para editar los artículos o cambios generales, ve a “Organiz…" at bounding box center [847, 436] width 1327 height 710
click at [778, 123] on div "Artículos sucursal Para editar los artículos o cambios generales, ve a “Organiz…" at bounding box center [847, 121] width 1327 height 37
click at [470, 114] on div "Artículos sucursal Para editar los artículos o cambios generales, ve a “Organiz…" at bounding box center [847, 121] width 1327 height 37
click at [58, 188] on span "Menú" at bounding box center [102, 188] width 138 height 19
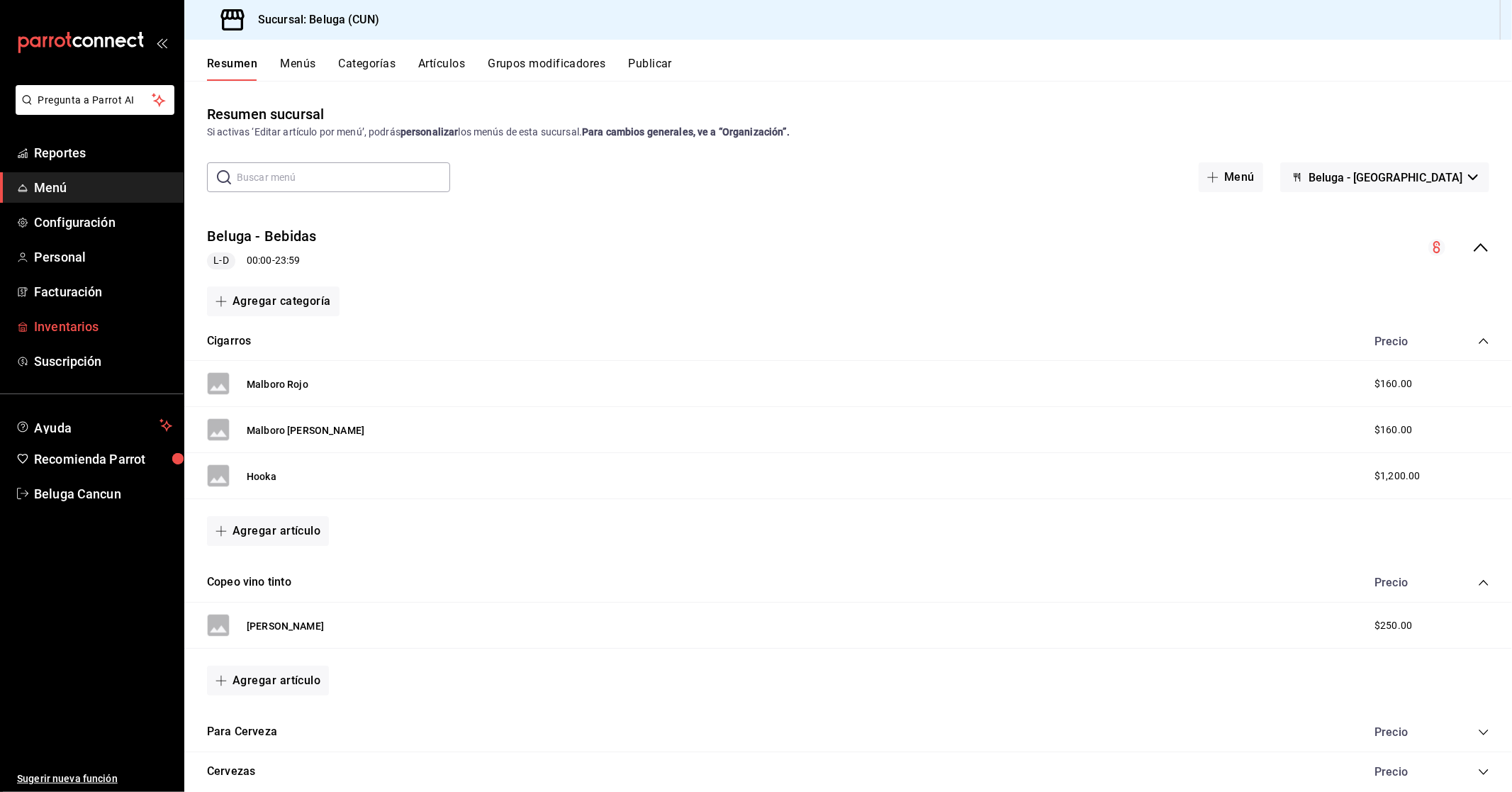
click at [85, 317] on span "Inventarios" at bounding box center [102, 327] width 138 height 19
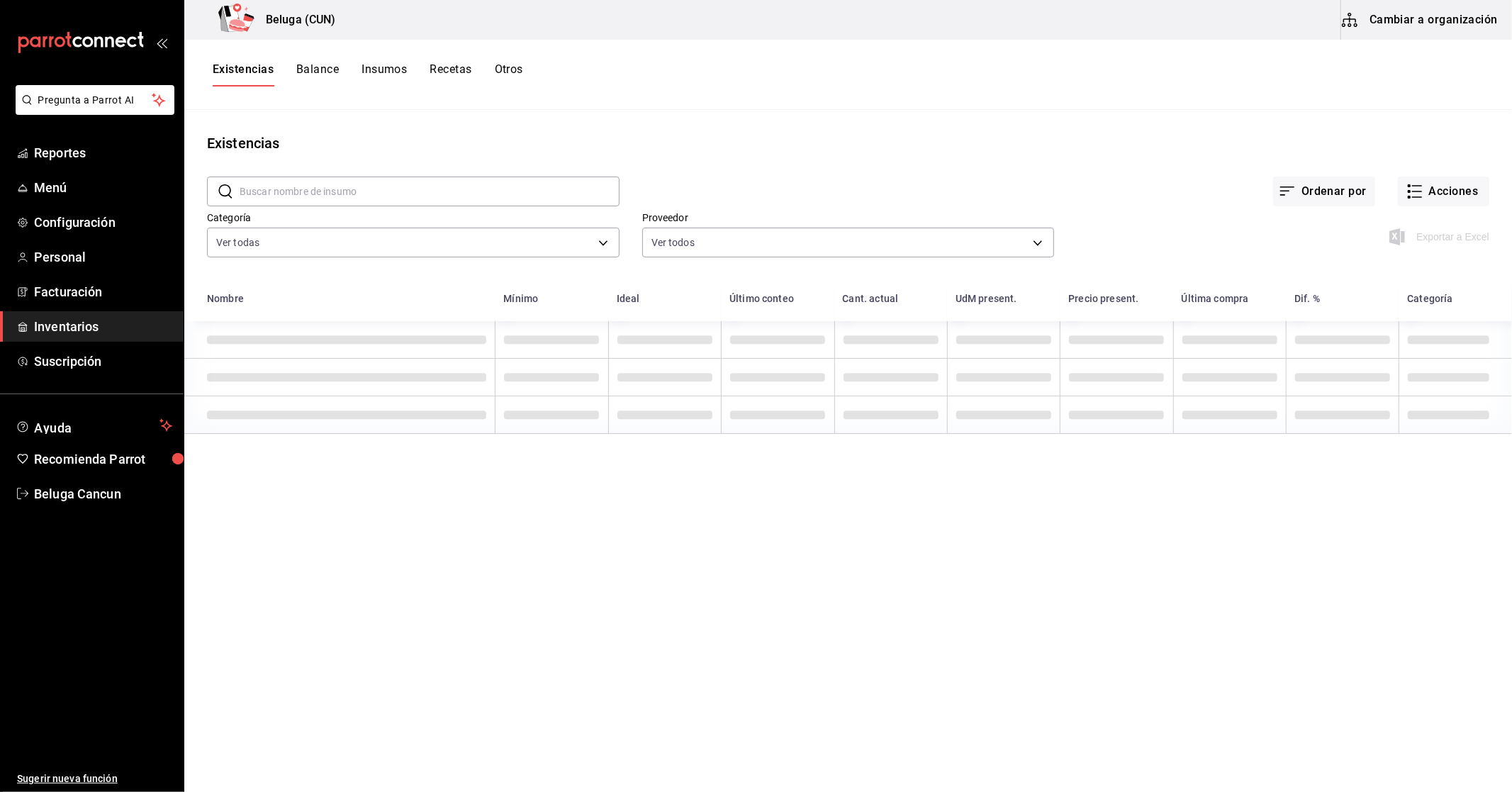
click at [452, 71] on button "Recetas" at bounding box center [450, 74] width 41 height 24
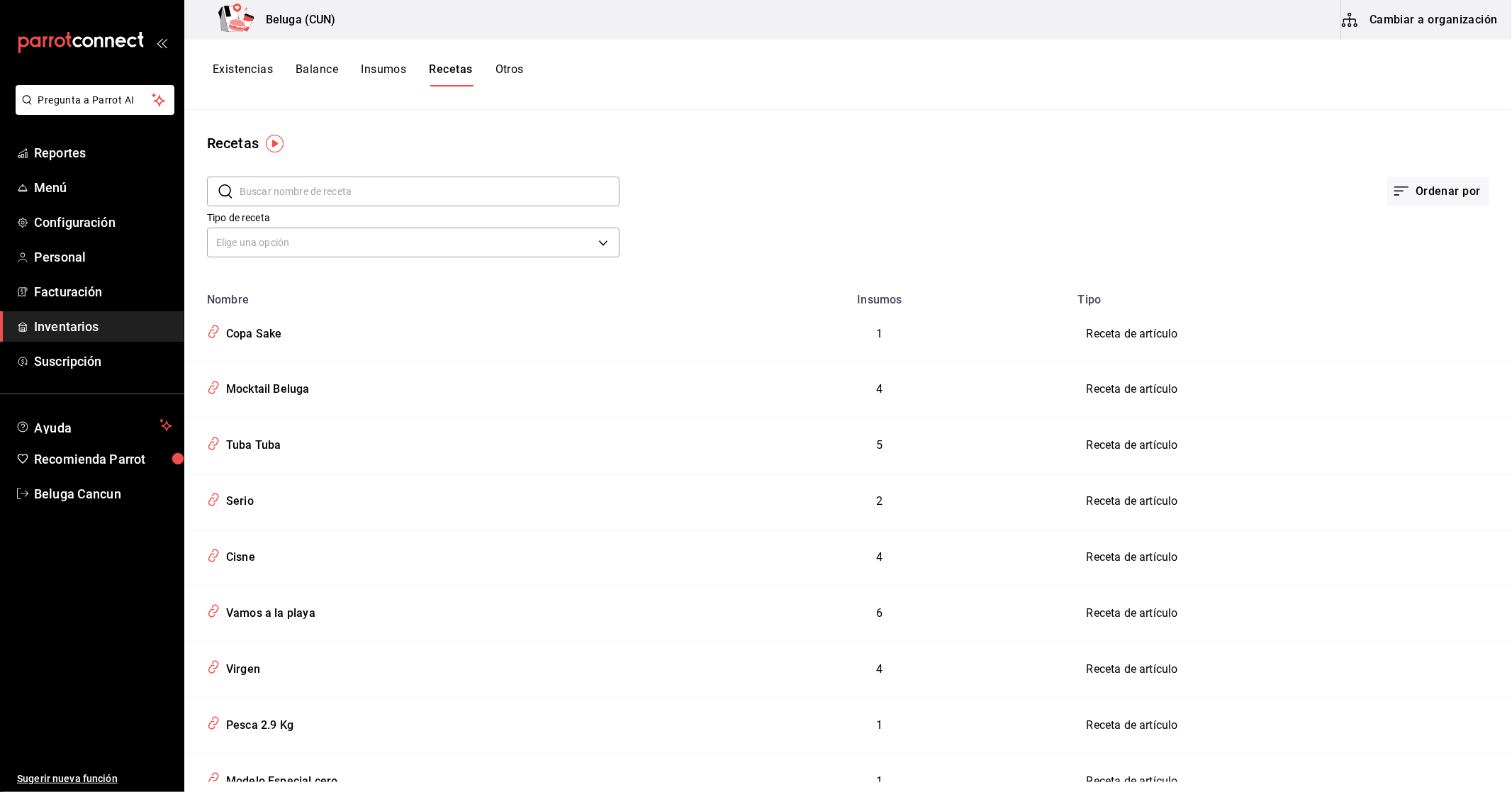
click at [316, 193] on input "text" at bounding box center [430, 191] width 379 height 28
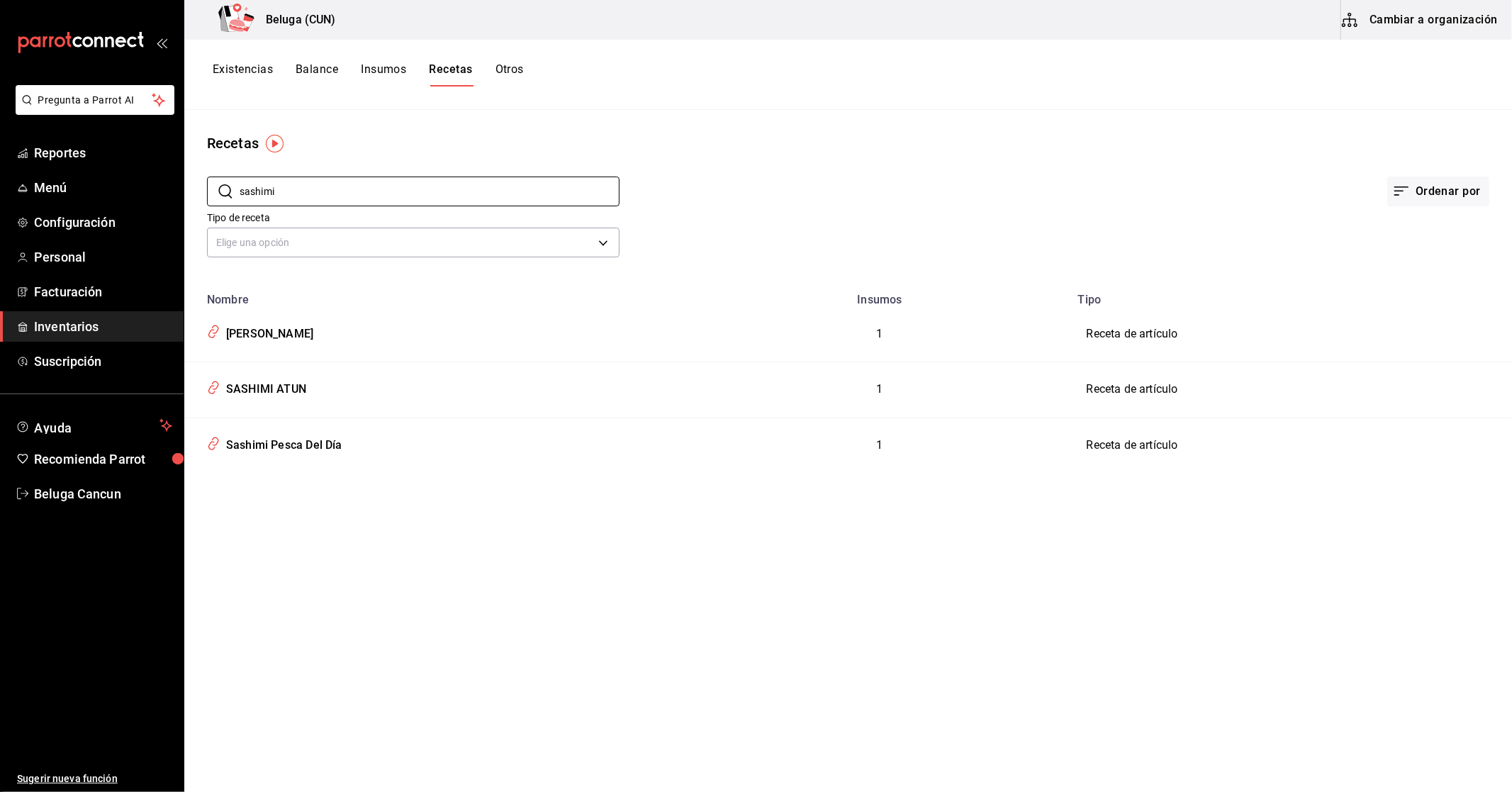
type input "sashimi"
drag, startPoint x: 373, startPoint y: 561, endPoint x: 315, endPoint y: 534, distance: 64.0
click at [373, 561] on div "Recetas ​ sashimi ​ Ordenar por Tipo de receta Elige una opción default Nombre …" at bounding box center [847, 446] width 1327 height 673
click at [293, 338] on div "[PERSON_NAME]" at bounding box center [267, 331] width 92 height 22
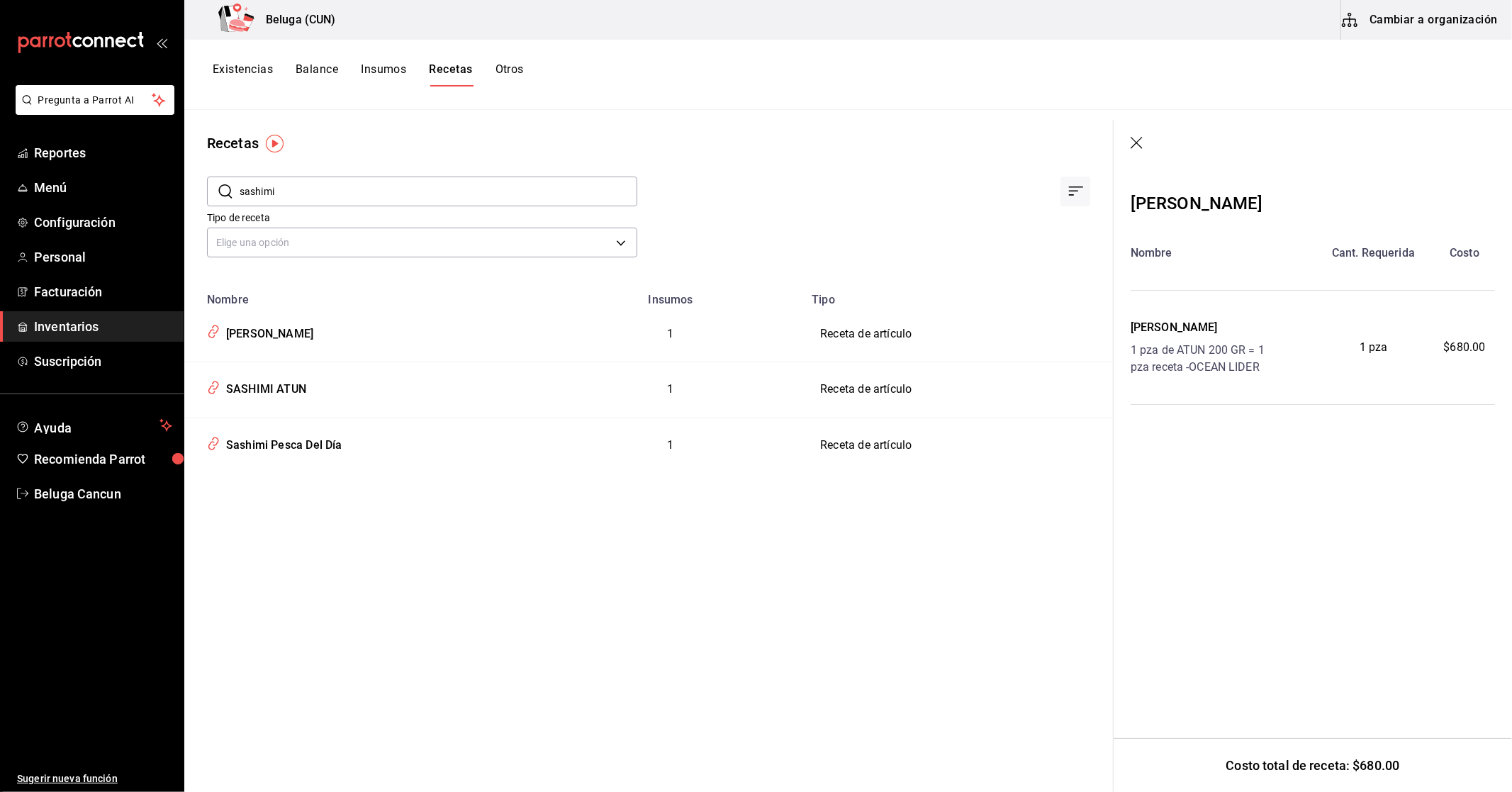
click at [747, 216] on div "Tipo de receta Elige una opción default" at bounding box center [637, 223] width 905 height 78
click at [61, 324] on span "Inventarios" at bounding box center [102, 327] width 138 height 19
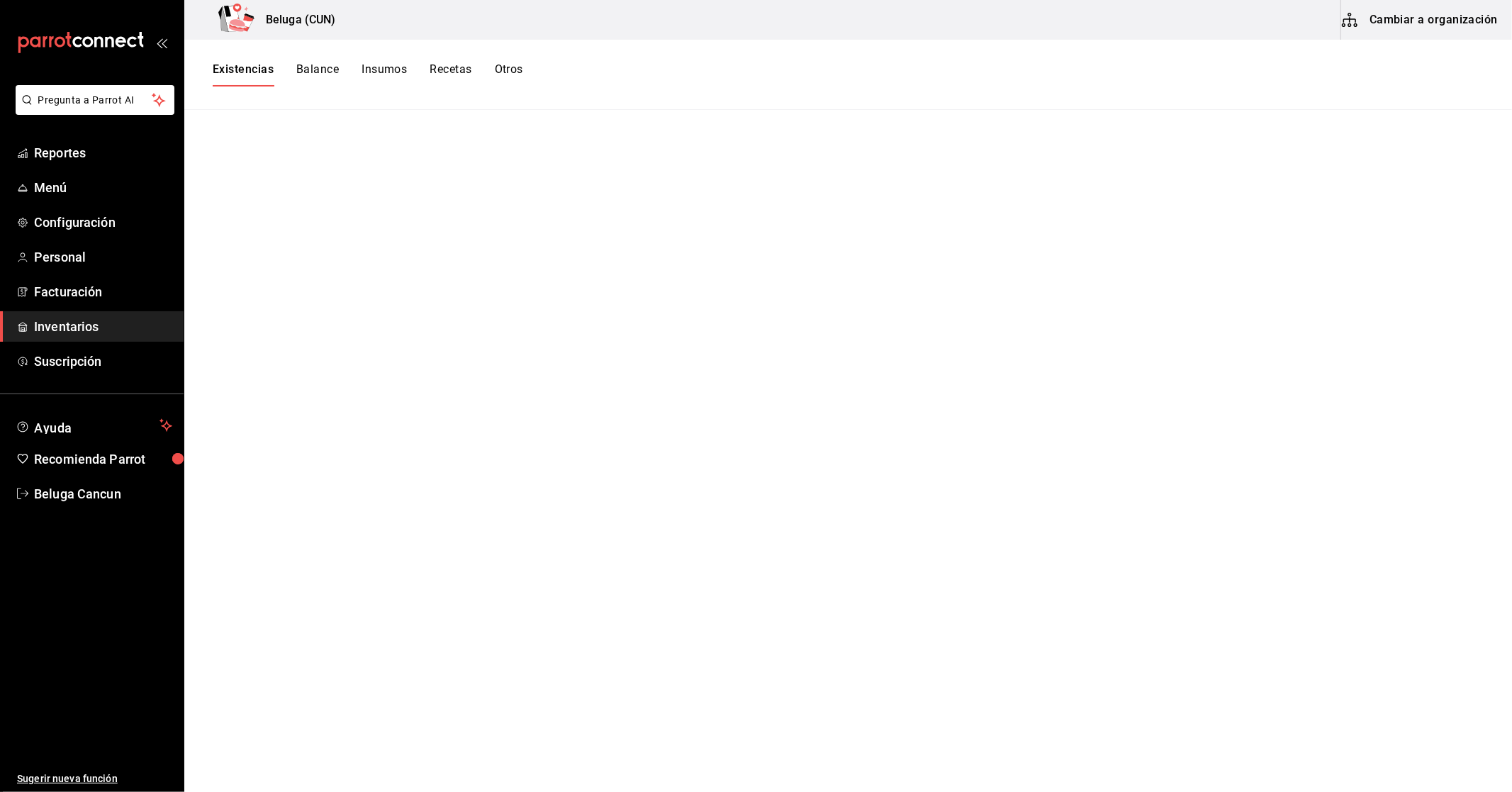
click at [397, 63] on button "Insumos" at bounding box center [383, 74] width 45 height 24
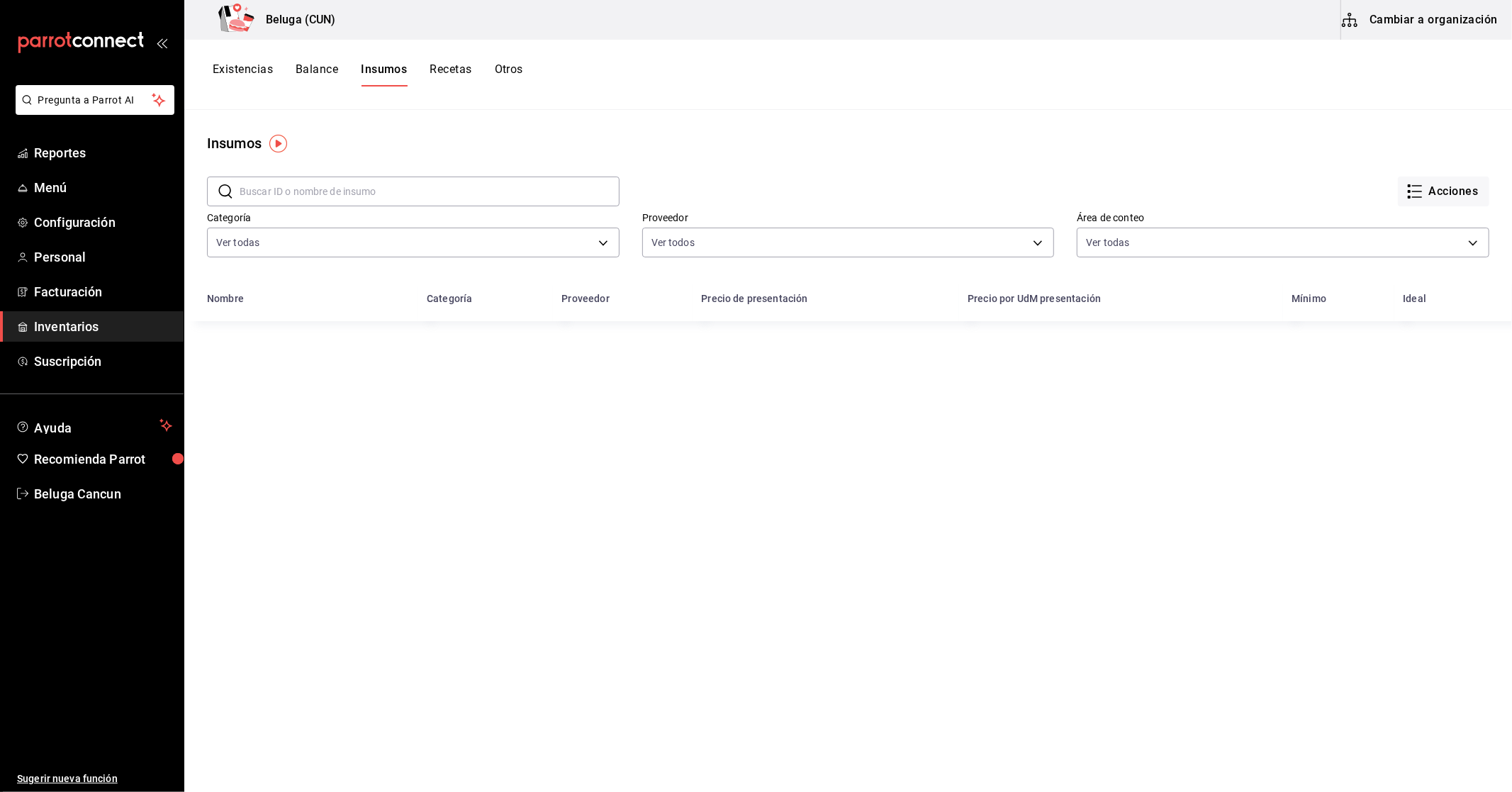
click at [313, 193] on input "text" at bounding box center [430, 191] width 379 height 28
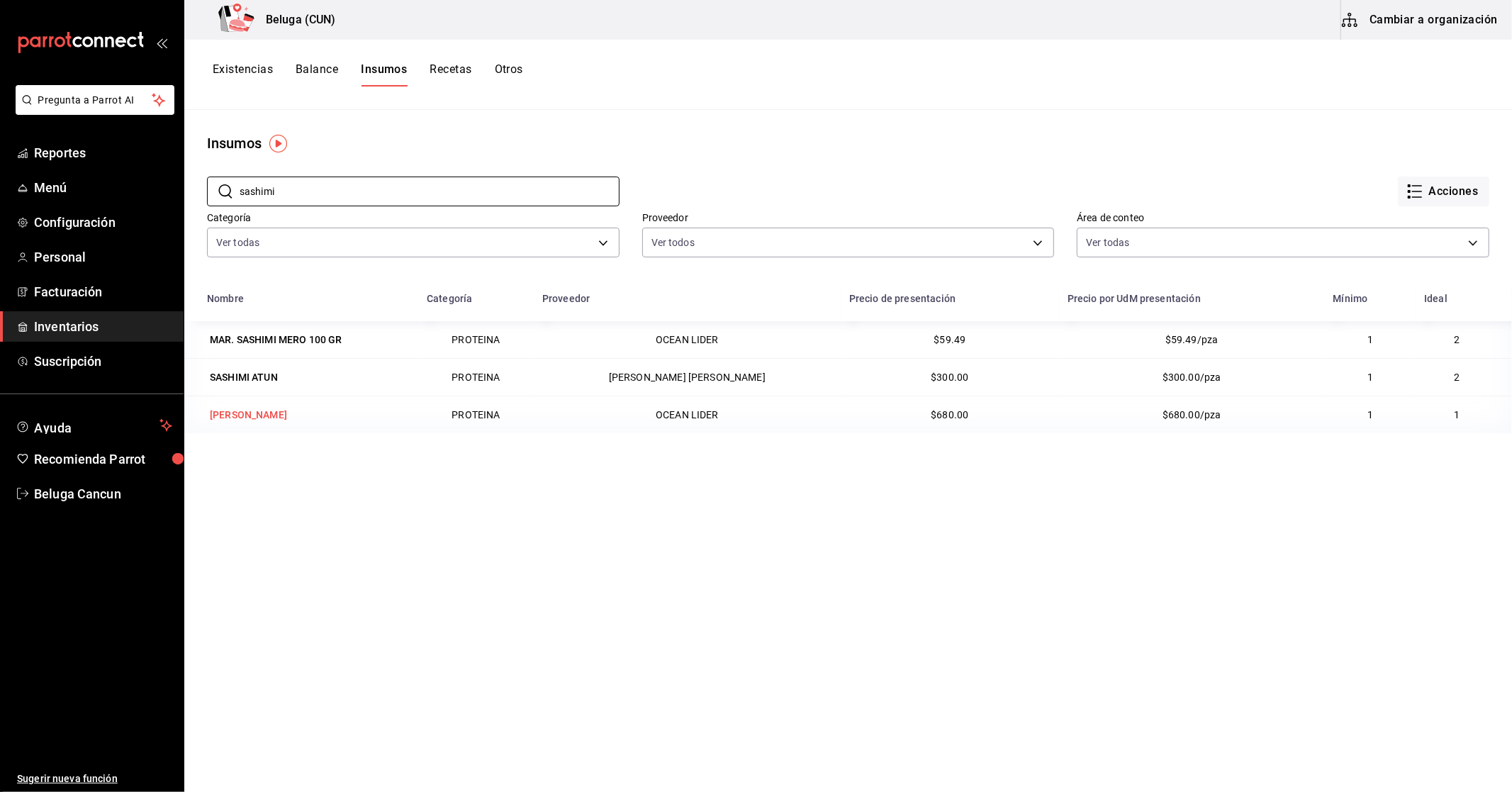
type input "sashimi"
click at [251, 404] on td "[PERSON_NAME]" at bounding box center [300, 414] width 234 height 38
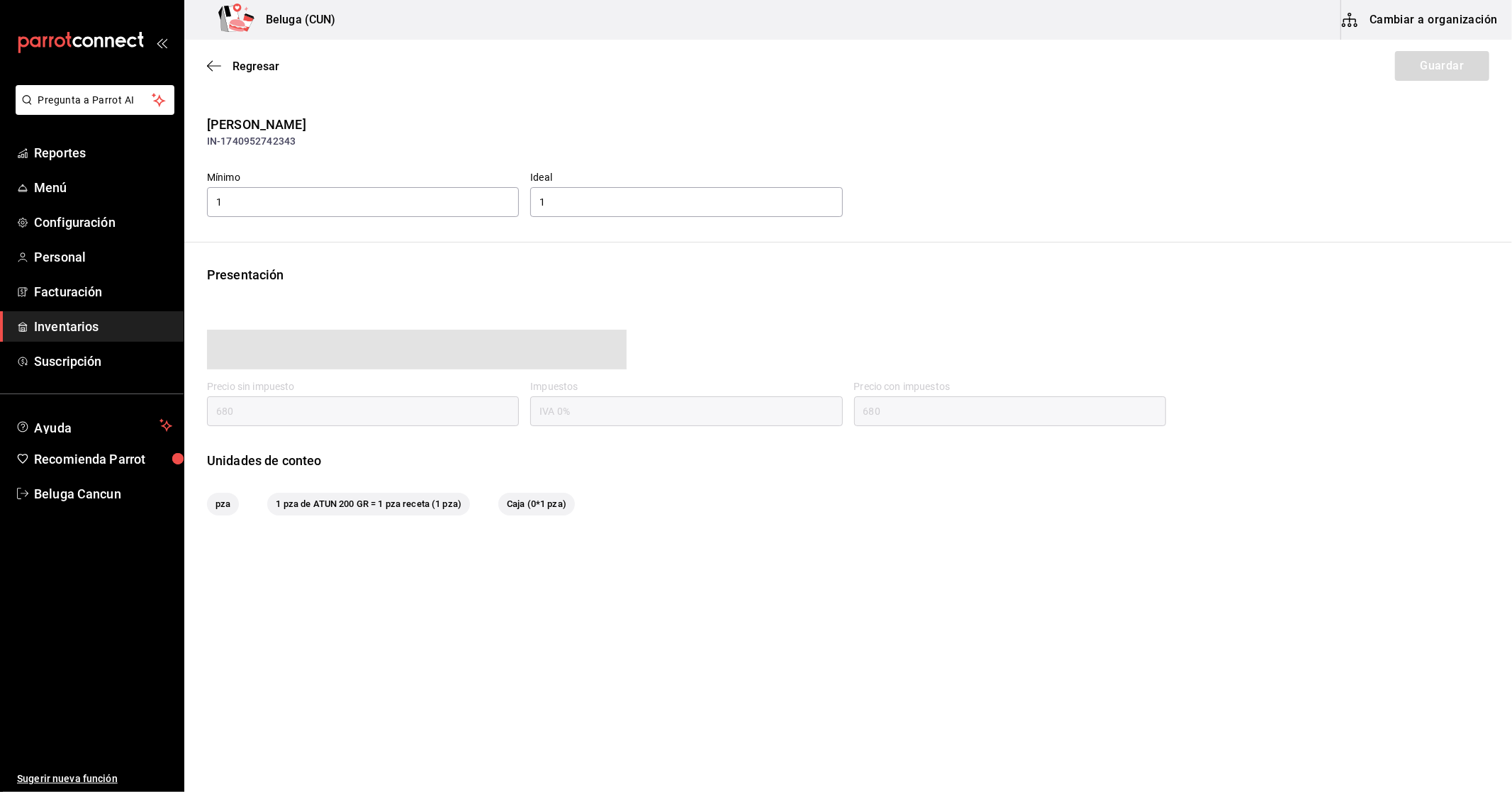
type input "680.00"
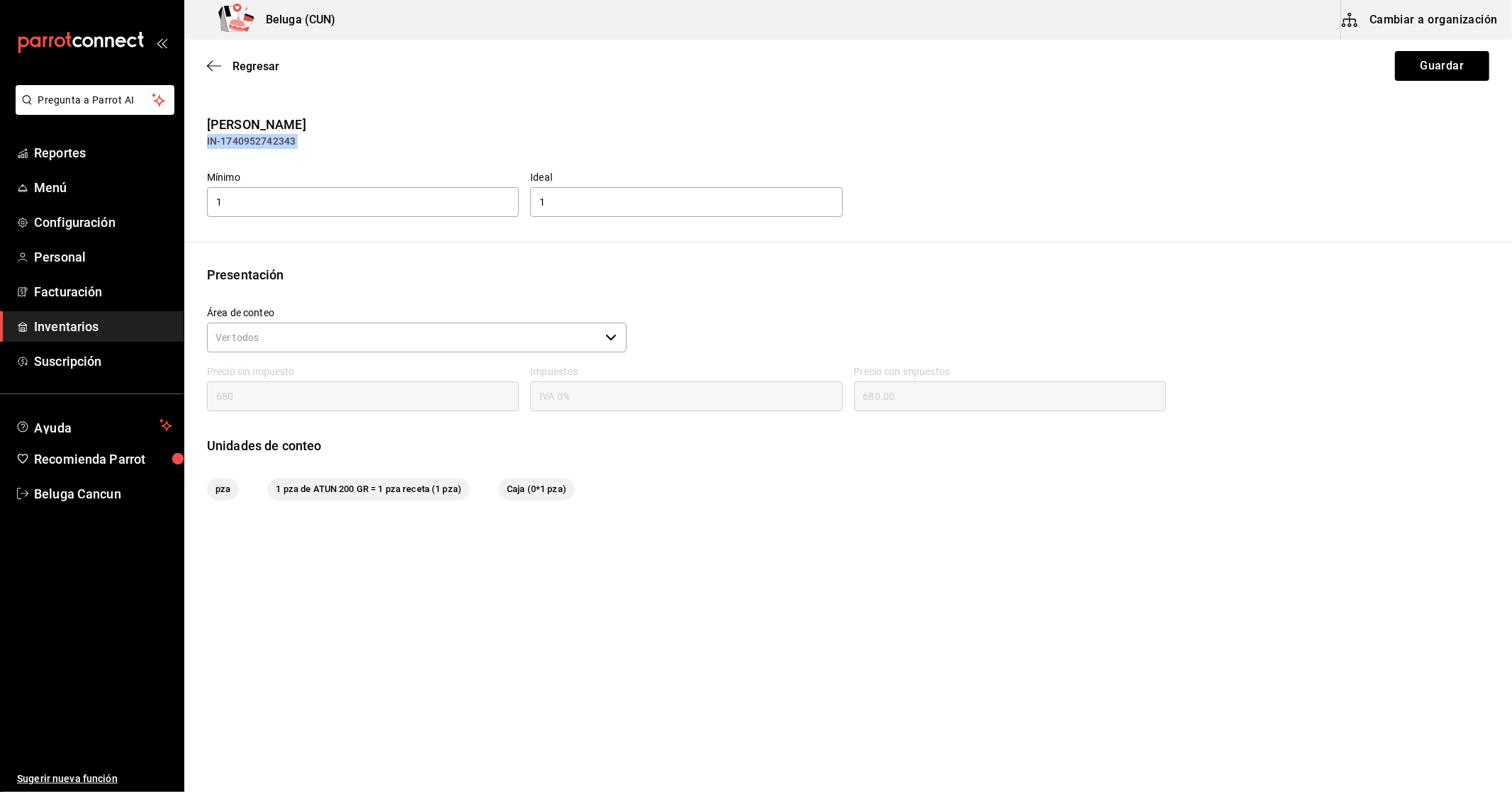
drag, startPoint x: 203, startPoint y: 136, endPoint x: 336, endPoint y: 157, distance: 134.6
click at [336, 157] on div "SASHIMI TORO IN-1740952742343 Mínimo 1 Ideal 1" at bounding box center [847, 167] width 1327 height 104
copy div "IN-1740952742343"
click at [248, 67] on span "Regresar" at bounding box center [255, 66] width 47 height 13
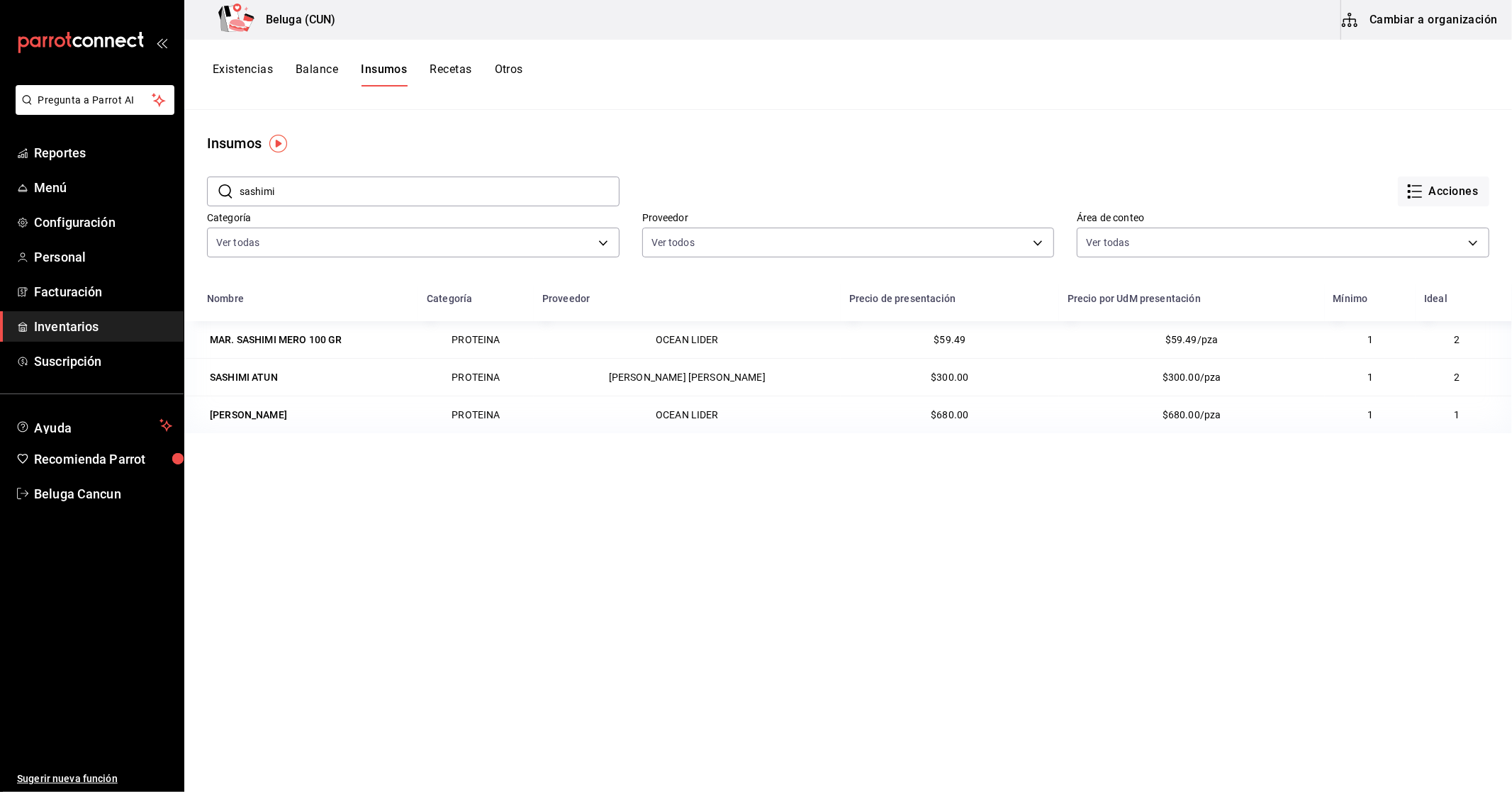
click at [325, 194] on input "sashimi" at bounding box center [430, 191] width 379 height 28
click at [461, 60] on div "Existencias Balance Insumos Recetas Otros" at bounding box center [847, 74] width 1327 height 70
click at [462, 64] on button "Recetas" at bounding box center [450, 74] width 41 height 24
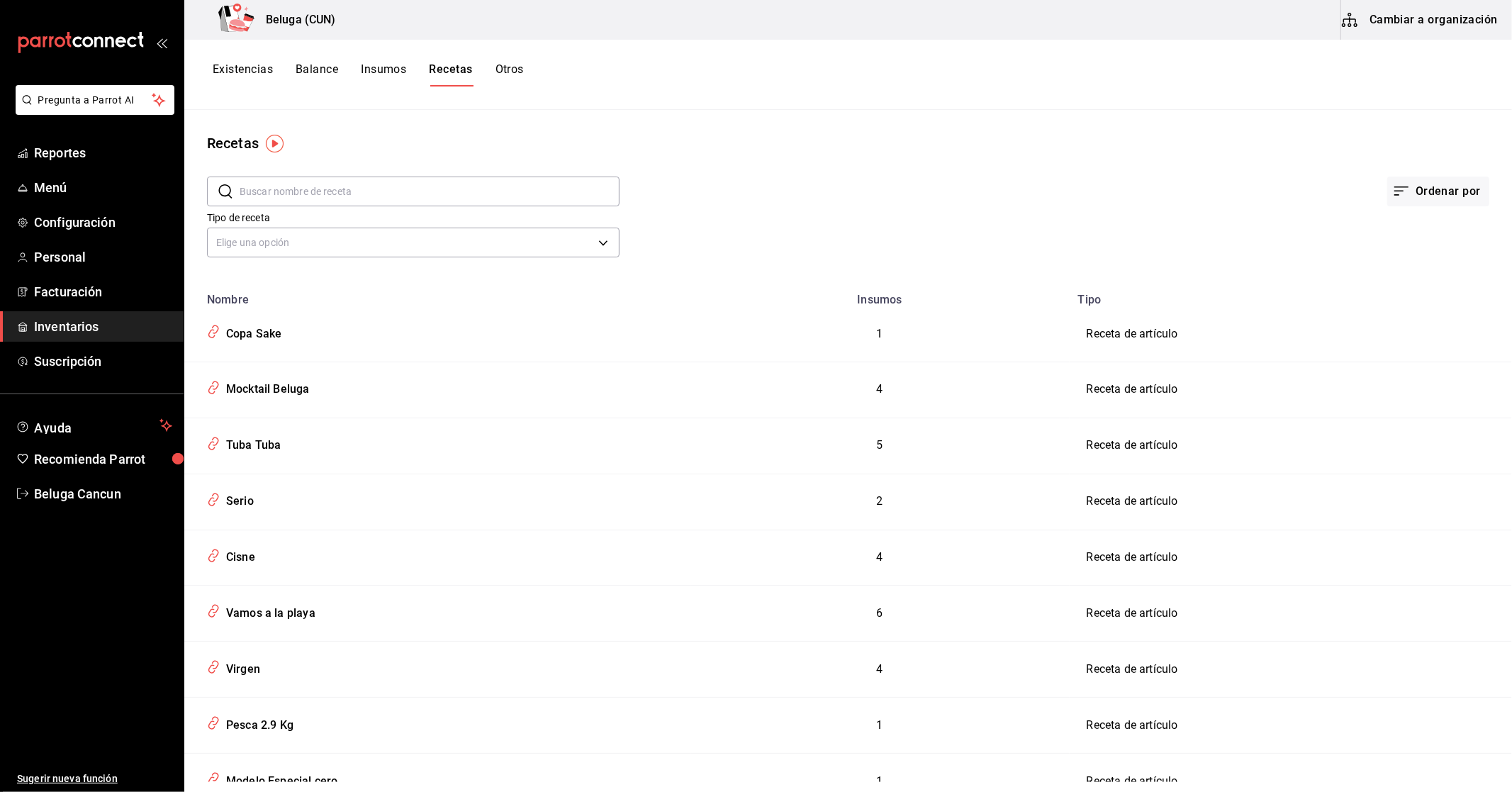
click at [418, 195] on input "text" at bounding box center [430, 191] width 379 height 28
click at [79, 165] on link "Reportes" at bounding box center [91, 153] width 184 height 31
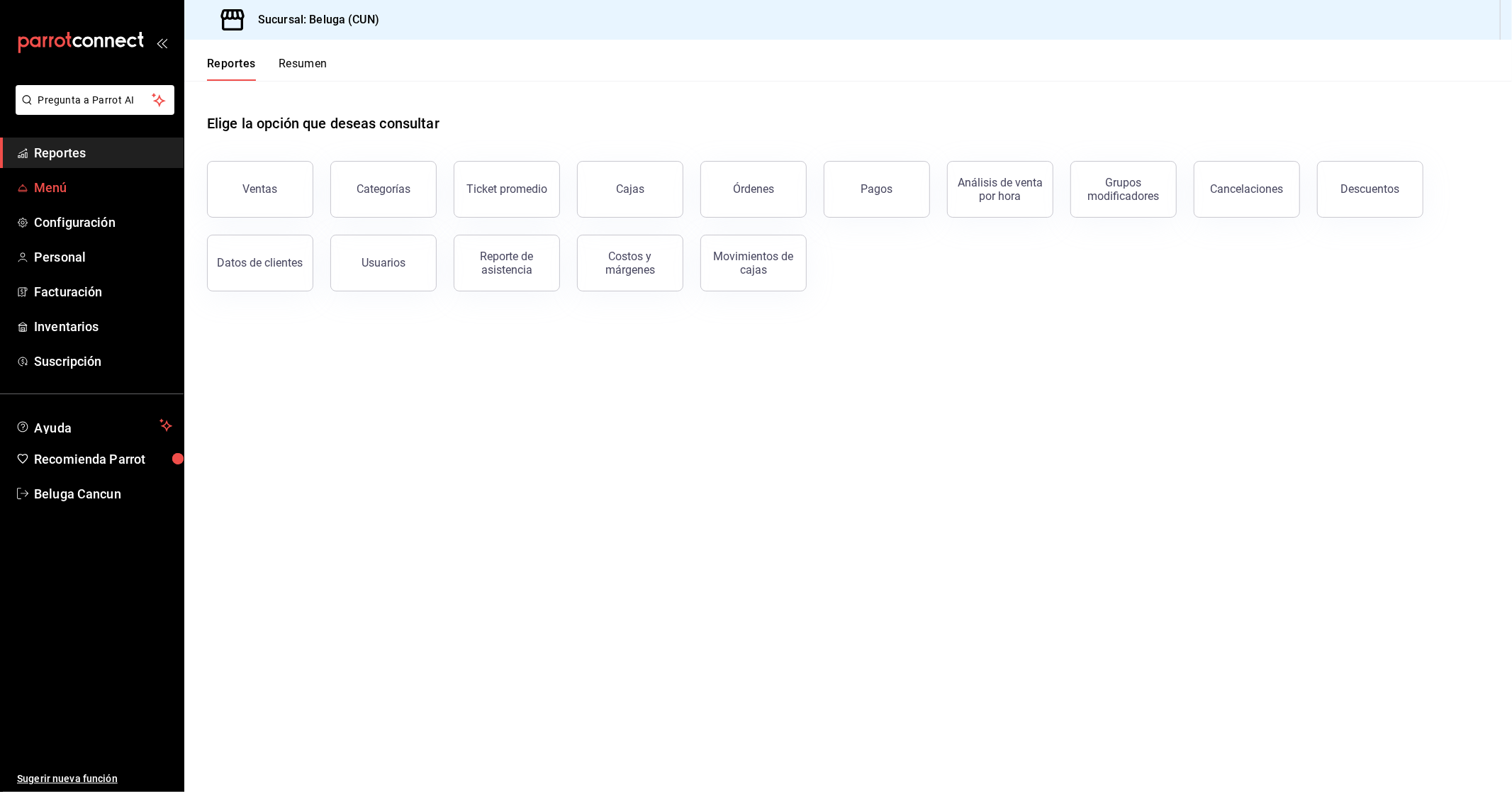
click at [54, 174] on link "Menú" at bounding box center [91, 188] width 184 height 31
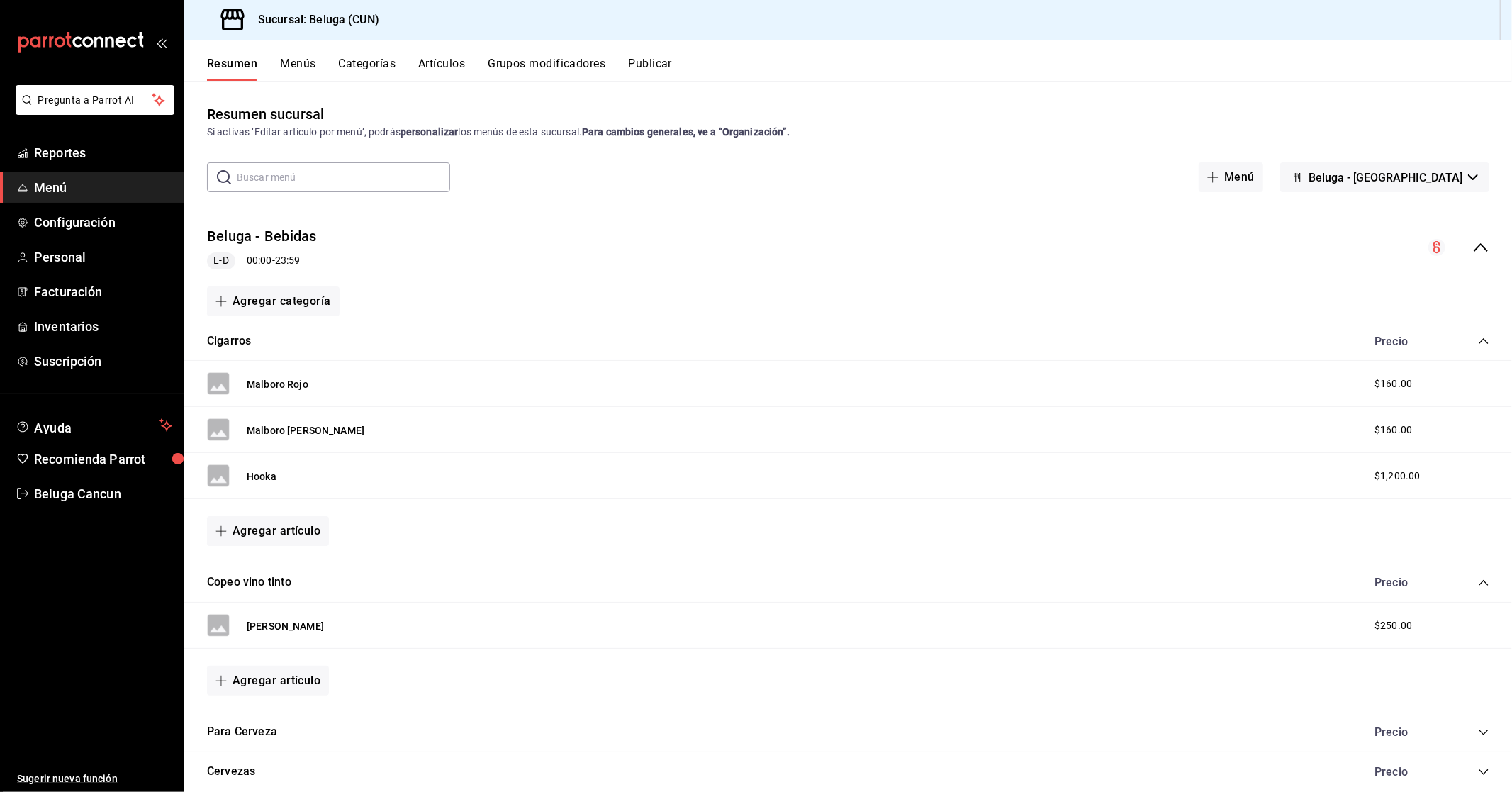
click at [361, 179] on input "text" at bounding box center [344, 176] width 214 height 28
click at [436, 64] on button "Artículos" at bounding box center [441, 68] width 47 height 24
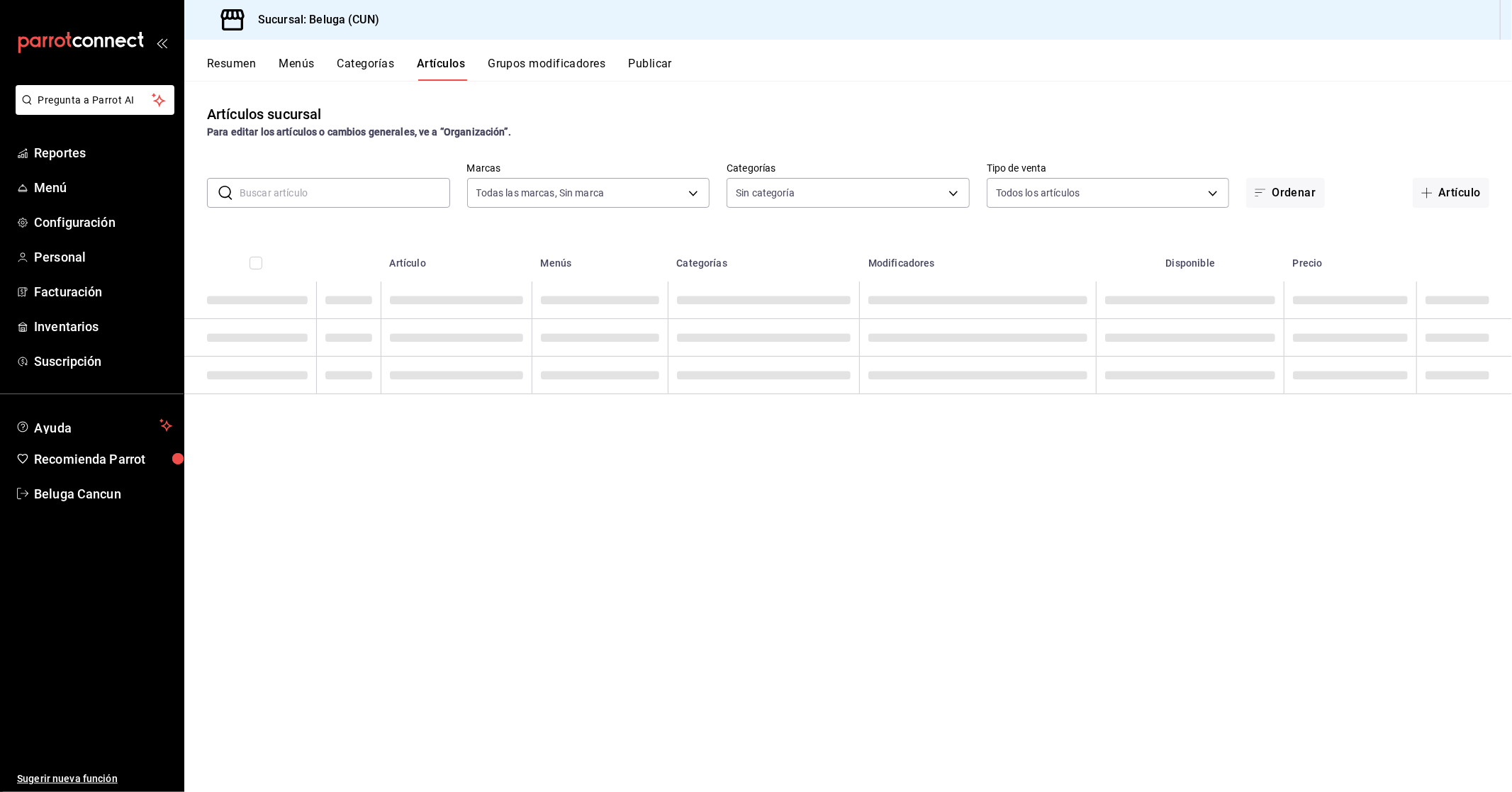
type input "90810656-3b3d-4791-b9ad-32ddd7495a71"
type input "9f55827c-5d1d-49dd-a06b-f890e1c97d46,76200984-1f3d-4ad7-a828-093dbbb6f79f,b3943…"
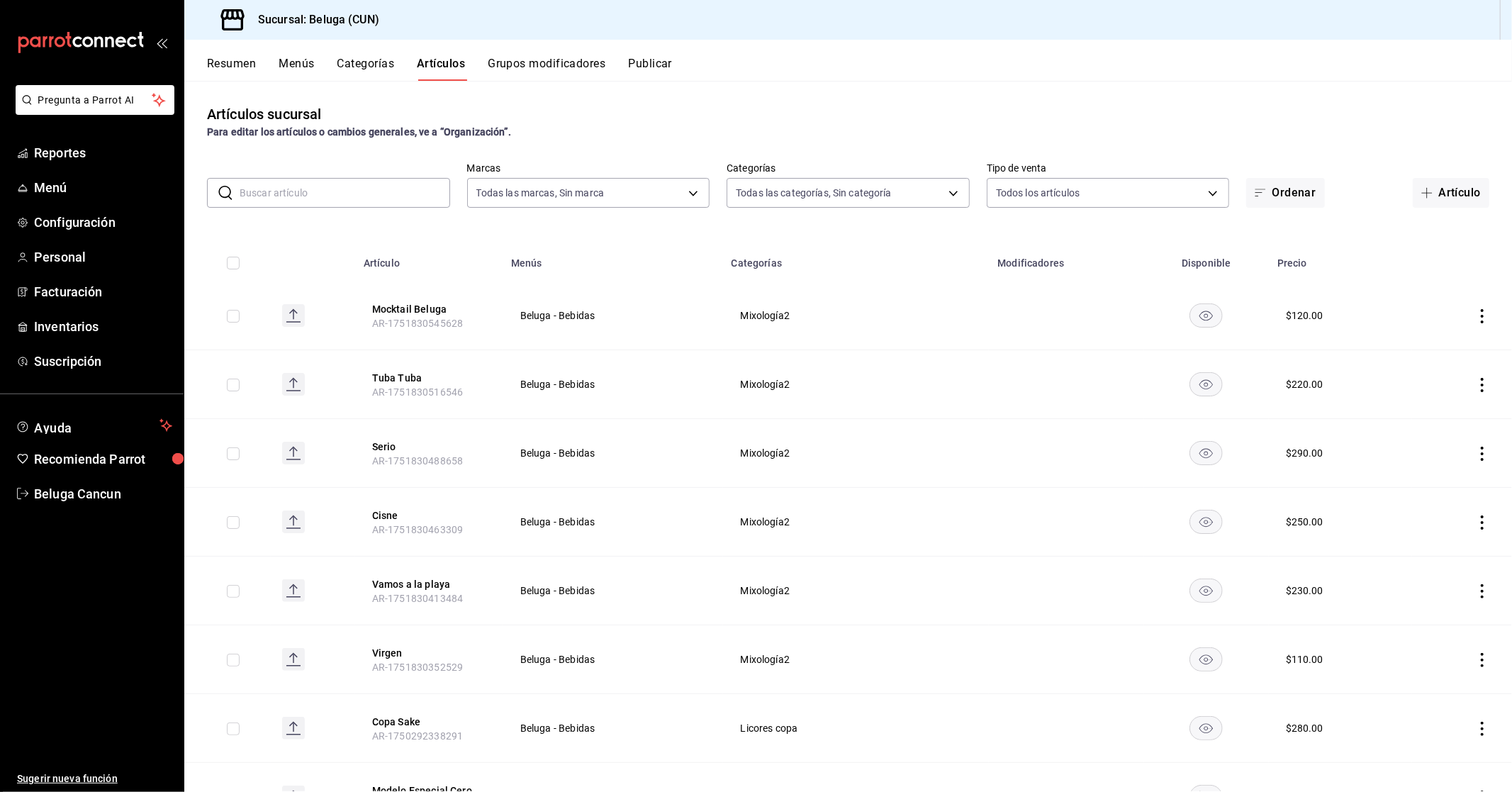
click at [365, 181] on input "text" at bounding box center [345, 192] width 211 height 28
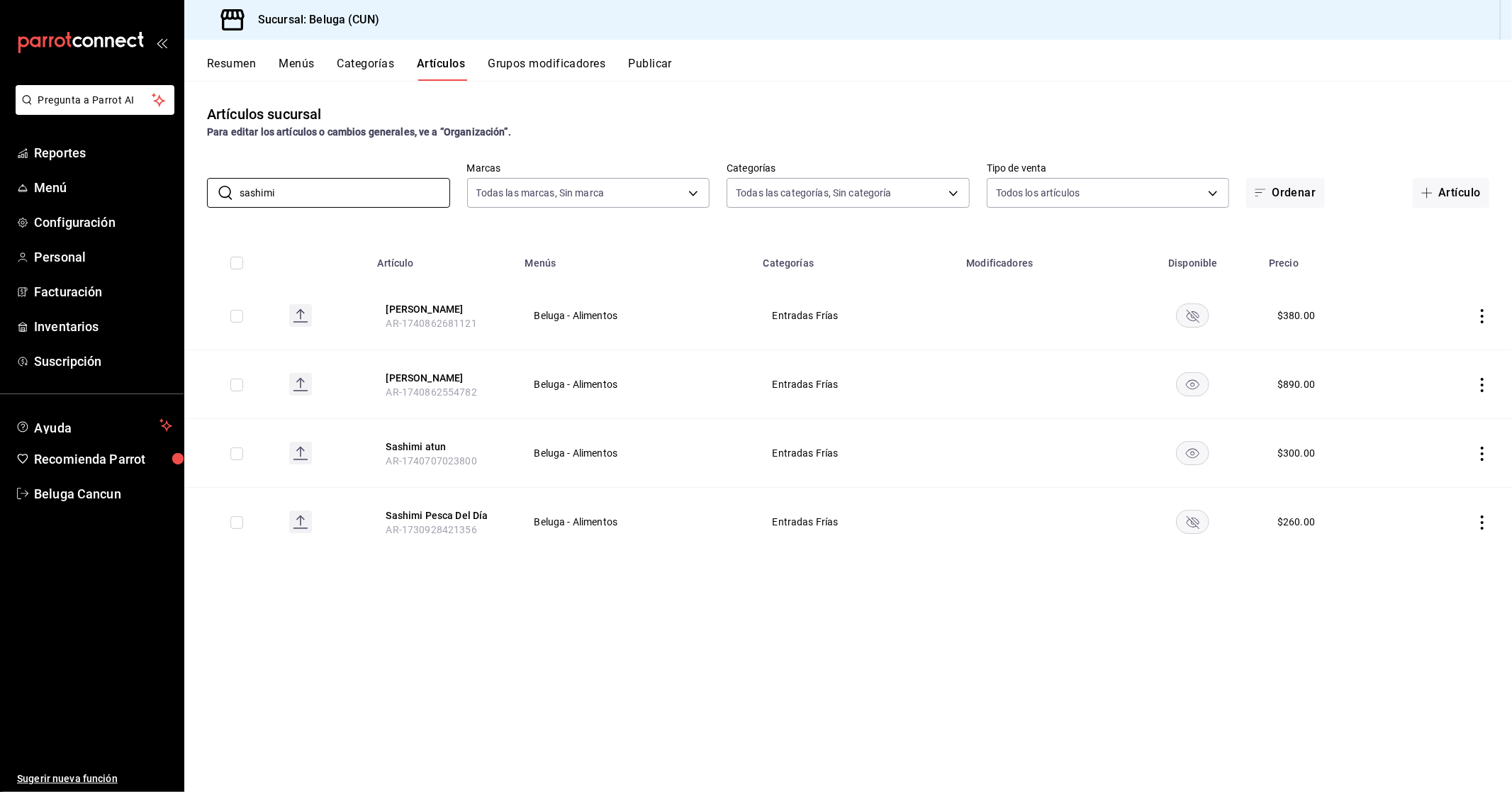
type input "sashimi"
click at [79, 330] on span "Inventarios" at bounding box center [102, 327] width 138 height 19
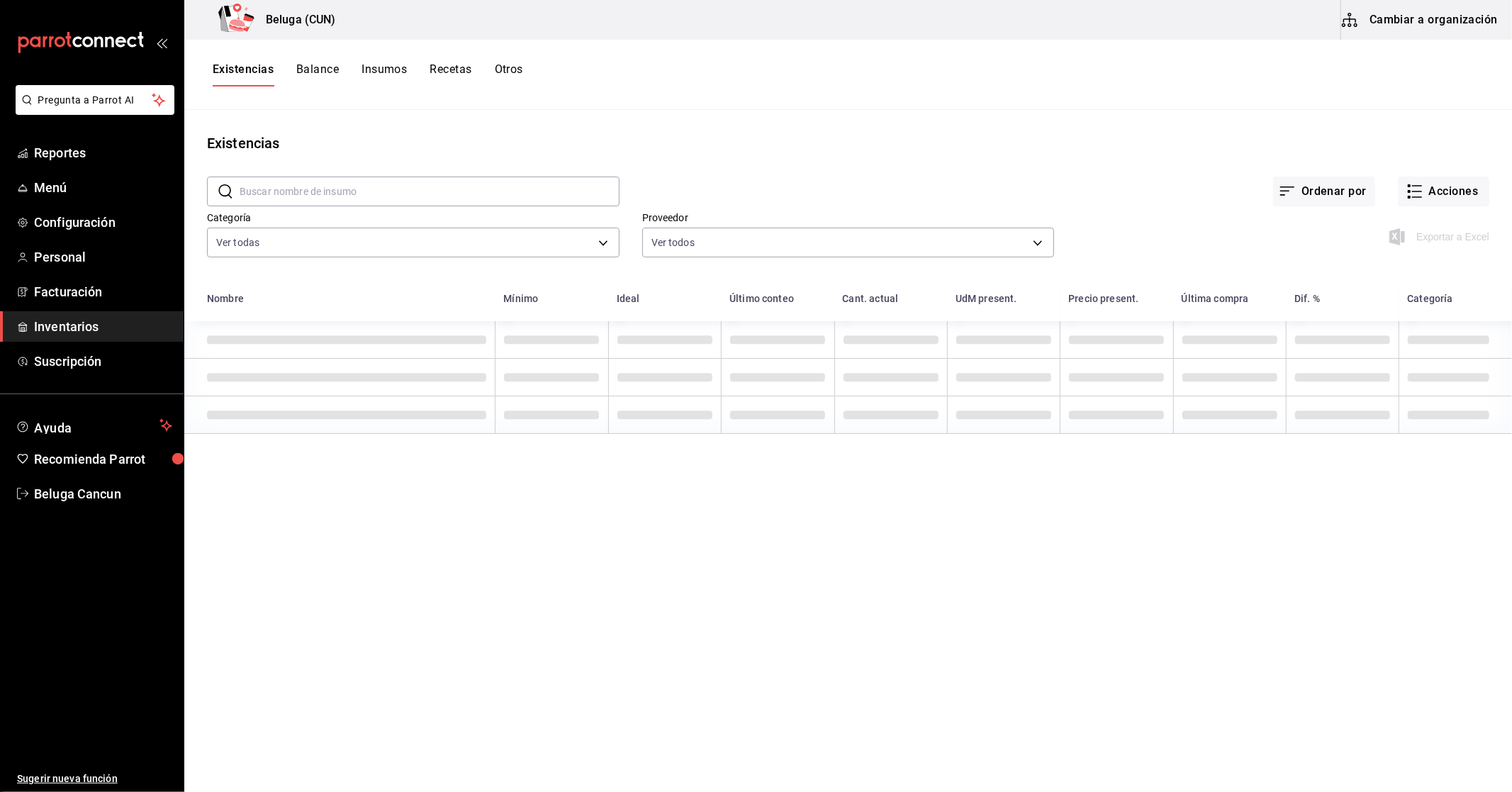
click at [381, 66] on button "Insumos" at bounding box center [383, 74] width 45 height 24
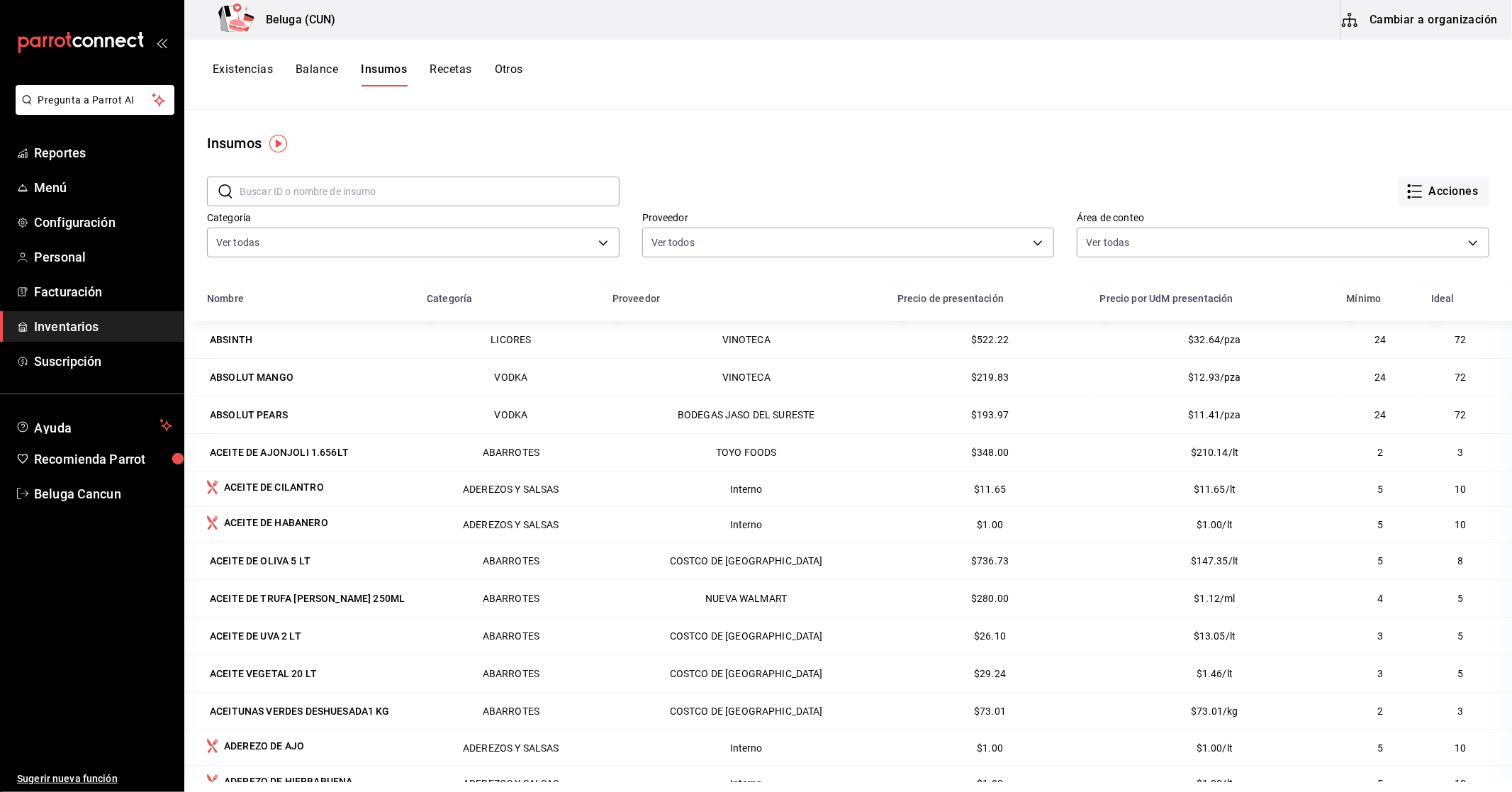
click at [422, 186] on input "text" at bounding box center [430, 191] width 379 height 28
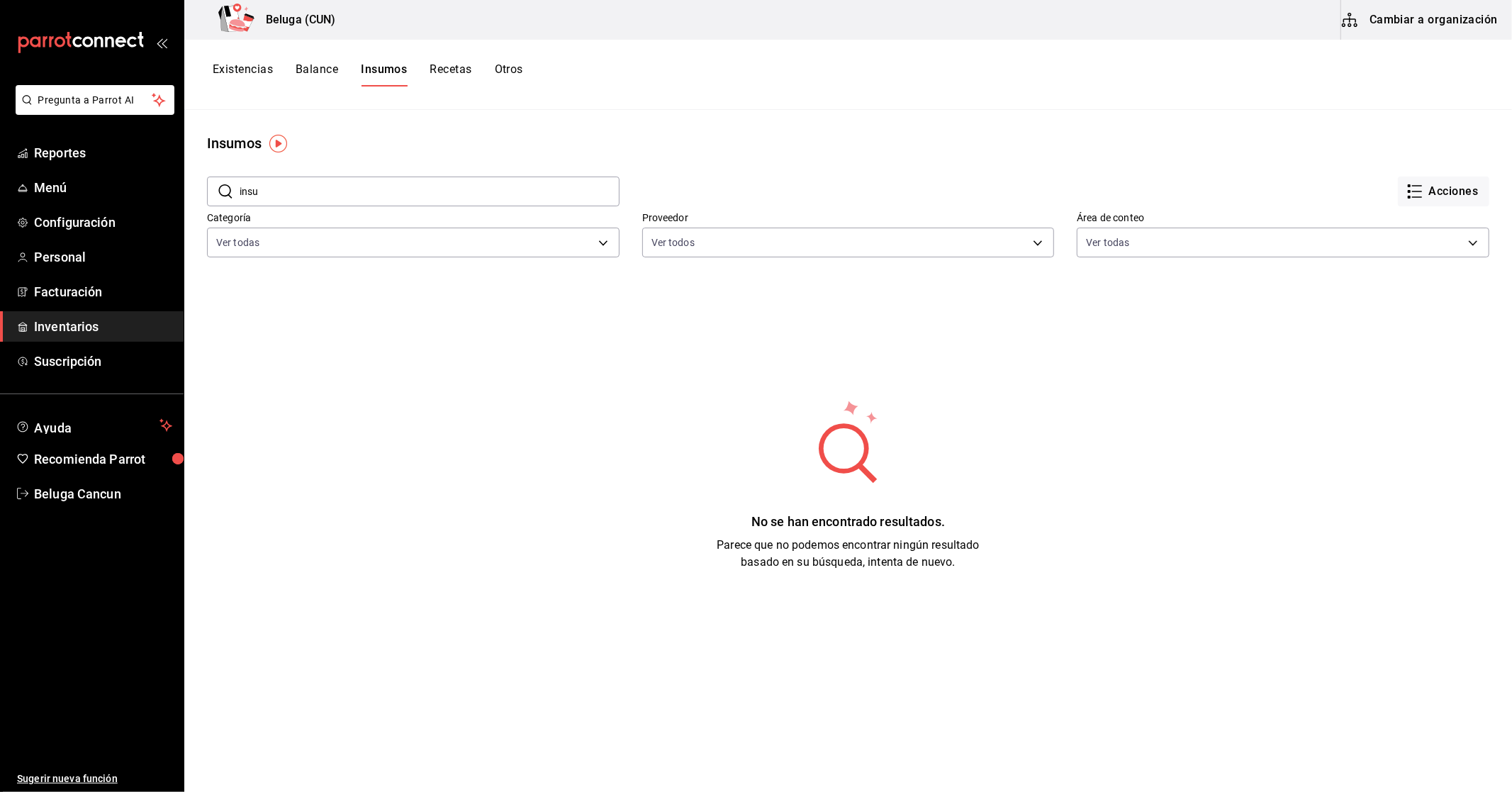
drag, startPoint x: 266, startPoint y: 193, endPoint x: 229, endPoint y: 189, distance: 37.2
click at [229, 189] on div "​ insu ​" at bounding box center [413, 191] width 412 height 30
type input "sachi"
click at [224, 177] on div "​ sachi ​ Acciones Categoría Ver todas f07f4d25-74ae-45a0-b4c7-416f1c014495,1b6…" at bounding box center [847, 219] width 1327 height 130
click at [465, 67] on button "Recetas" at bounding box center [450, 74] width 41 height 24
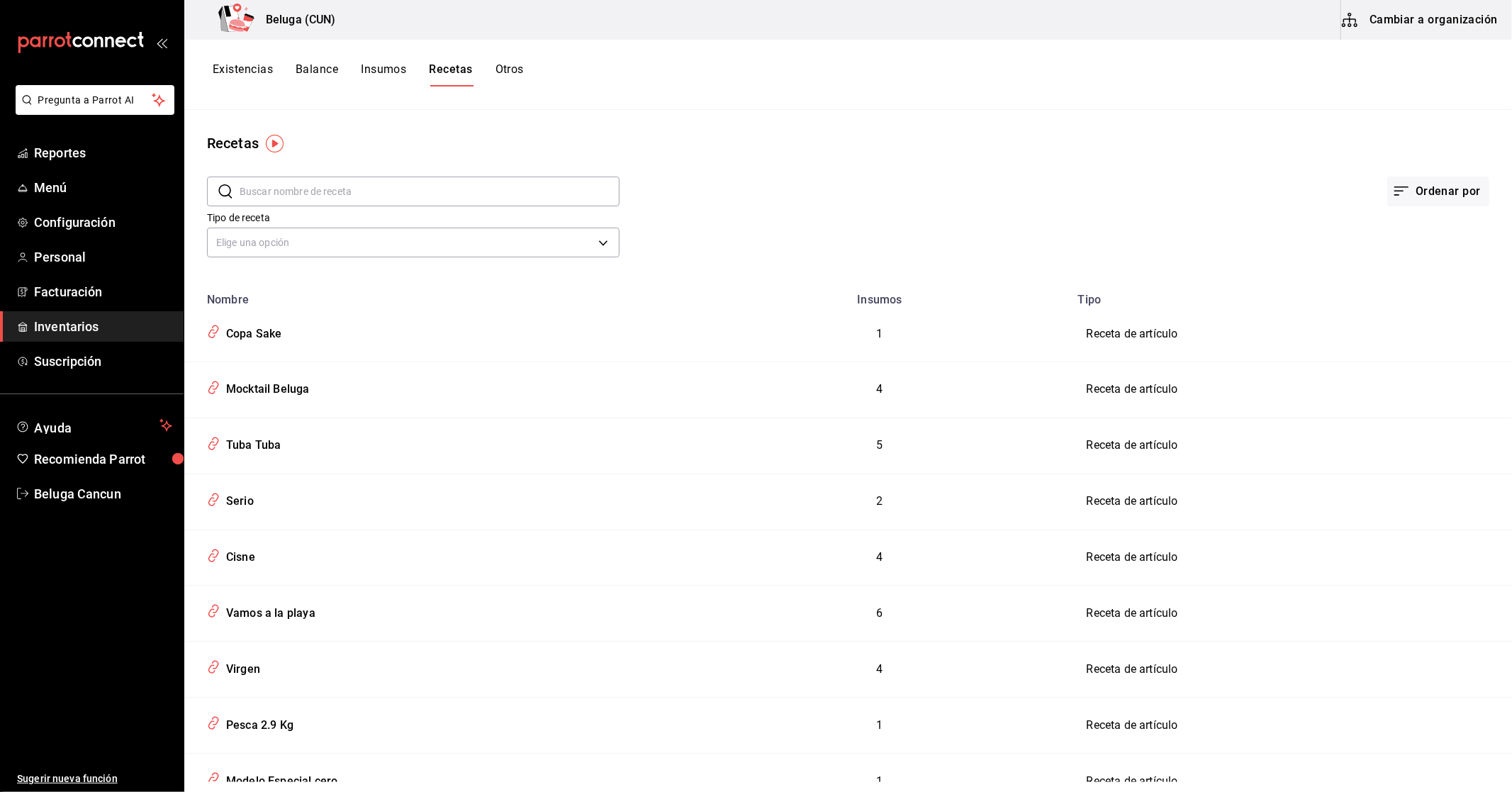
click at [358, 196] on input "text" at bounding box center [430, 191] width 379 height 28
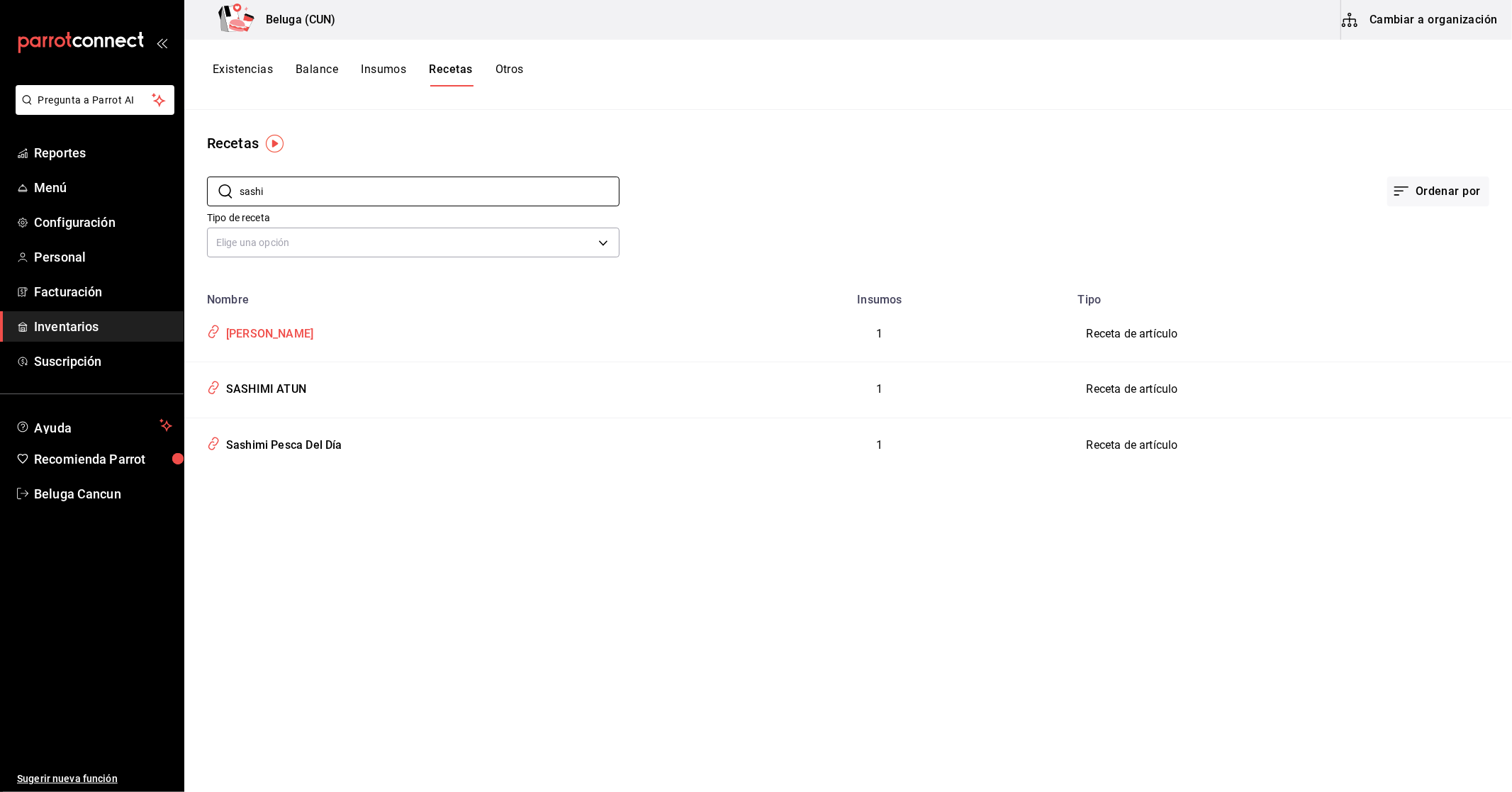
type input "sashi"
click at [257, 337] on div "[PERSON_NAME]" at bounding box center [267, 331] width 92 height 22
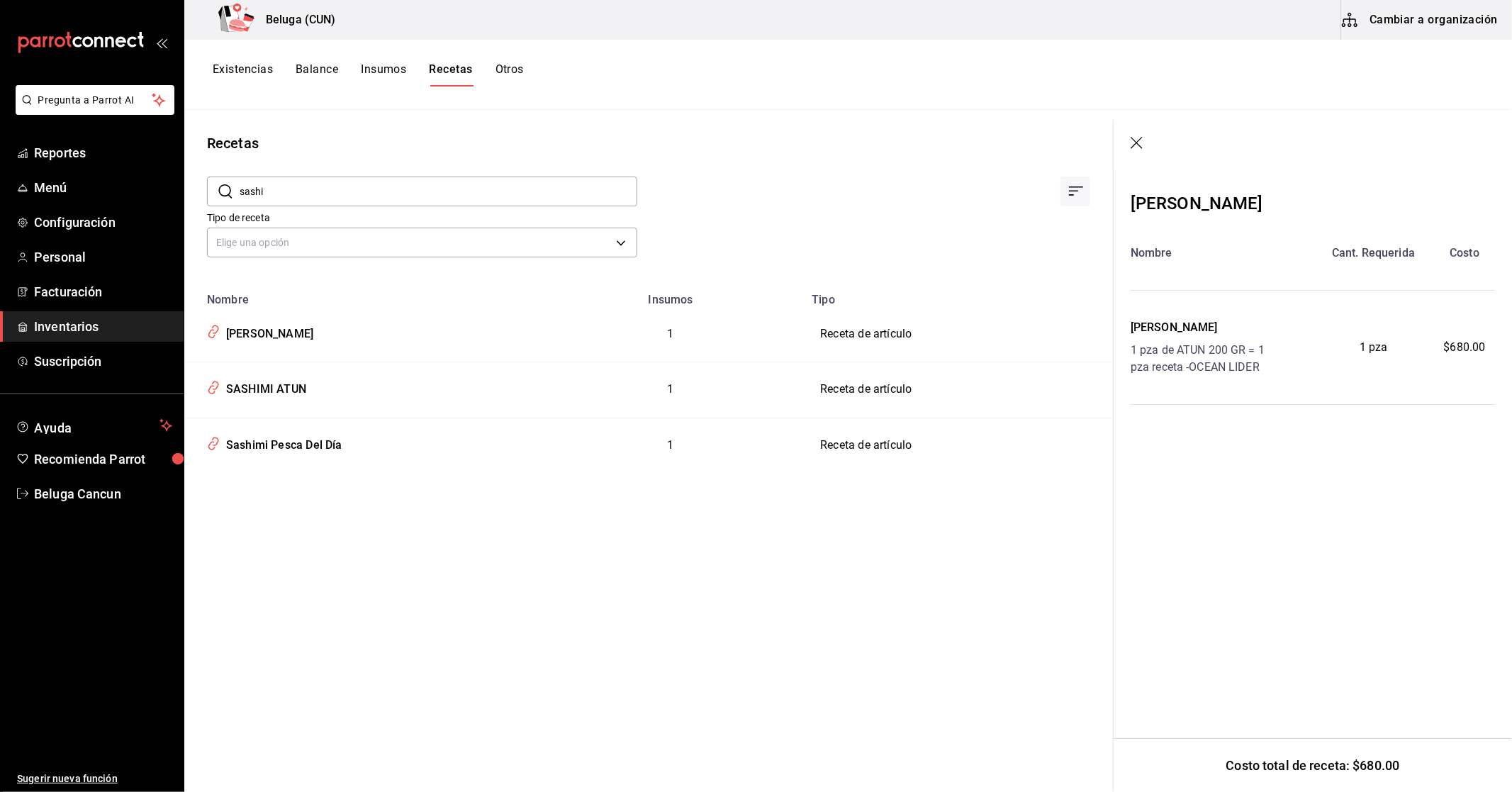
click at [1249, 352] on div "1 pza de ATUN 200 GR = 1 pza receta - OCEAN LIDER" at bounding box center [1221, 358] width 182 height 34
click at [1238, 441] on div "SASHIMI TORO Nombre Cant. Requerida Costo SASHIMI TORO 1 pza de ATUN 200 GR = 1…" at bounding box center [1313, 329] width 399 height 322
click at [1133, 138] on icon "button" at bounding box center [1137, 144] width 14 height 14
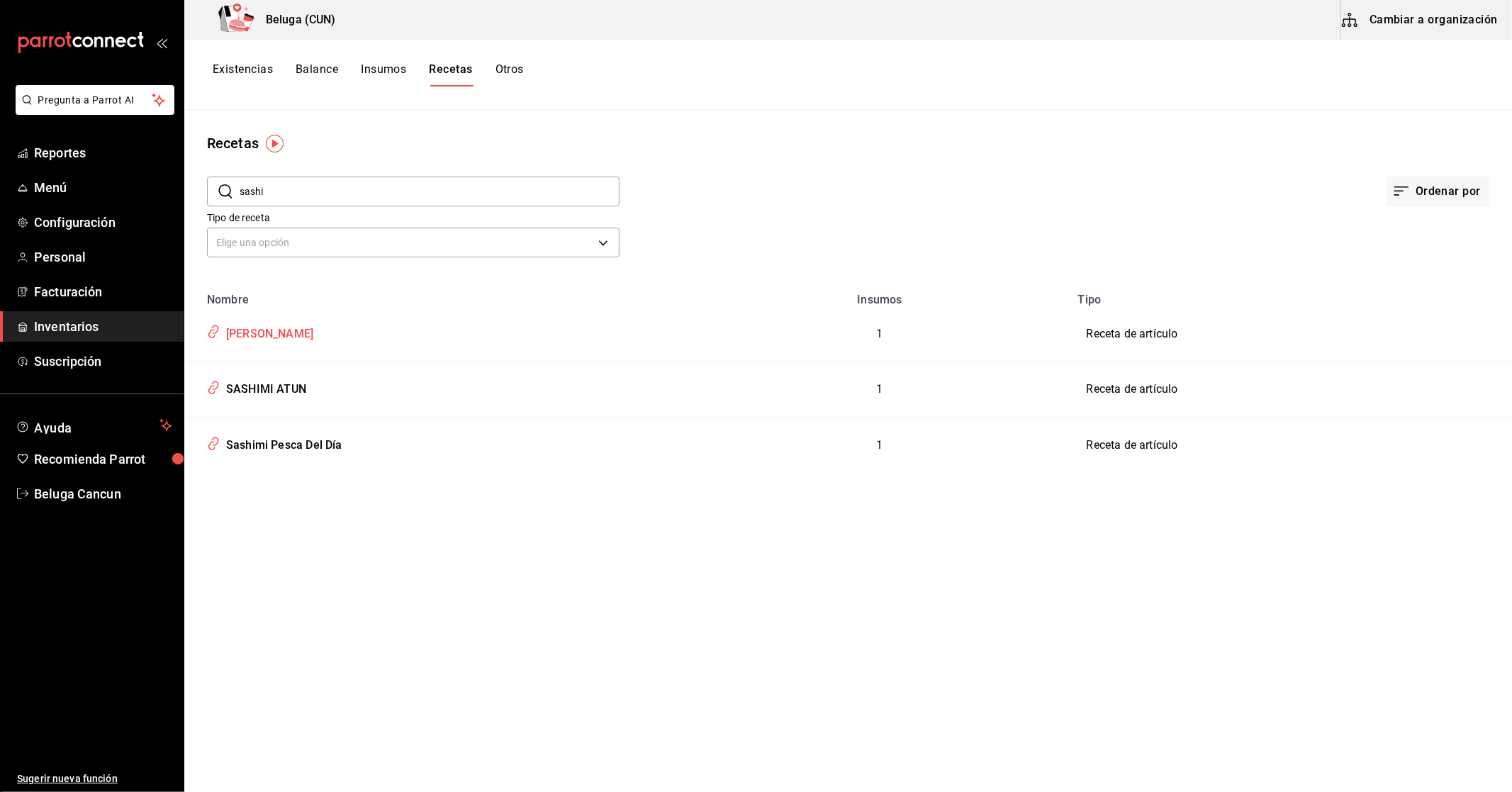
click at [208, 338] on icon "inventoriesTable" at bounding box center [214, 331] width 13 height 16
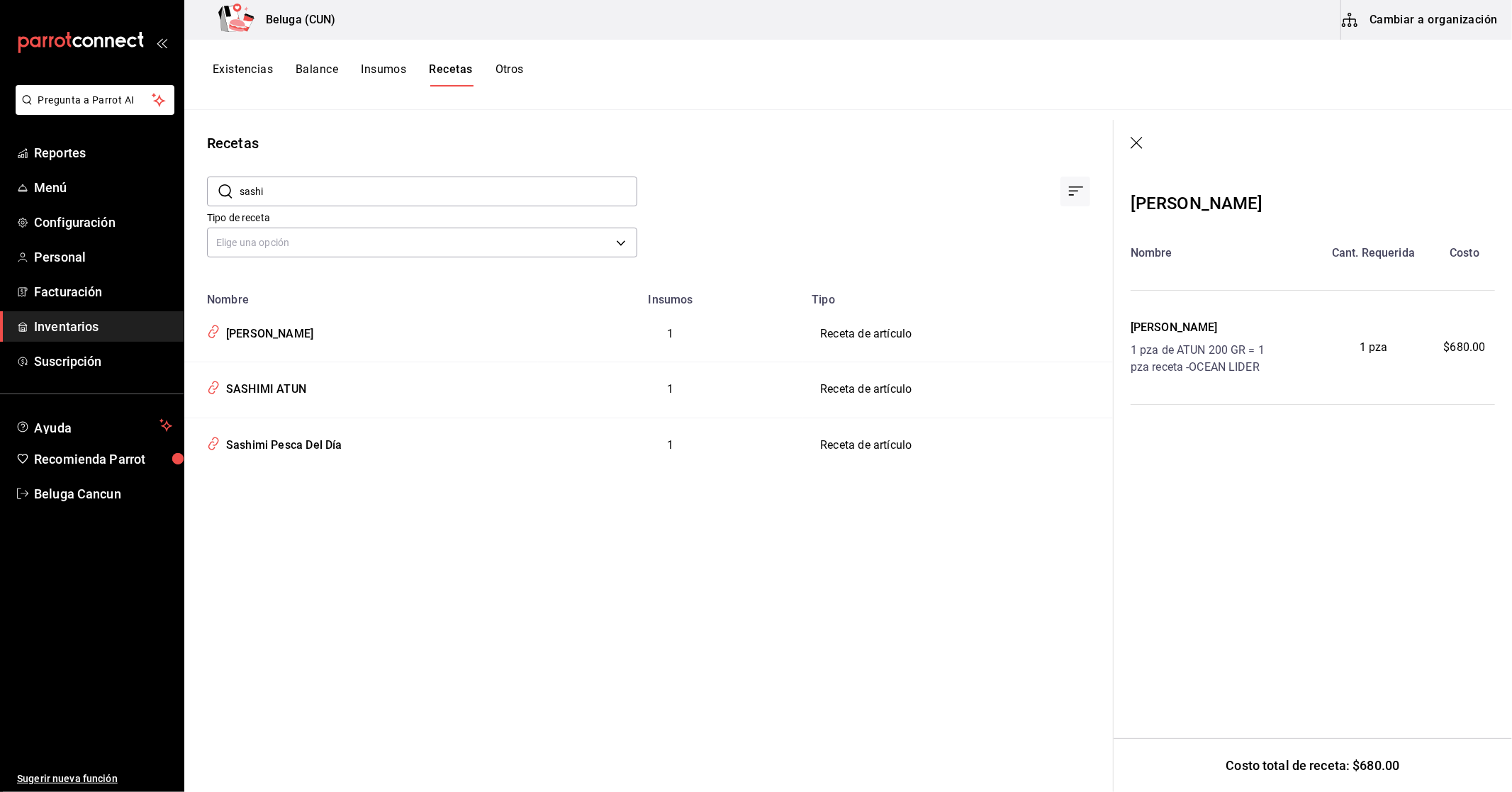
click at [1142, 144] on icon "button" at bounding box center [1137, 144] width 14 height 14
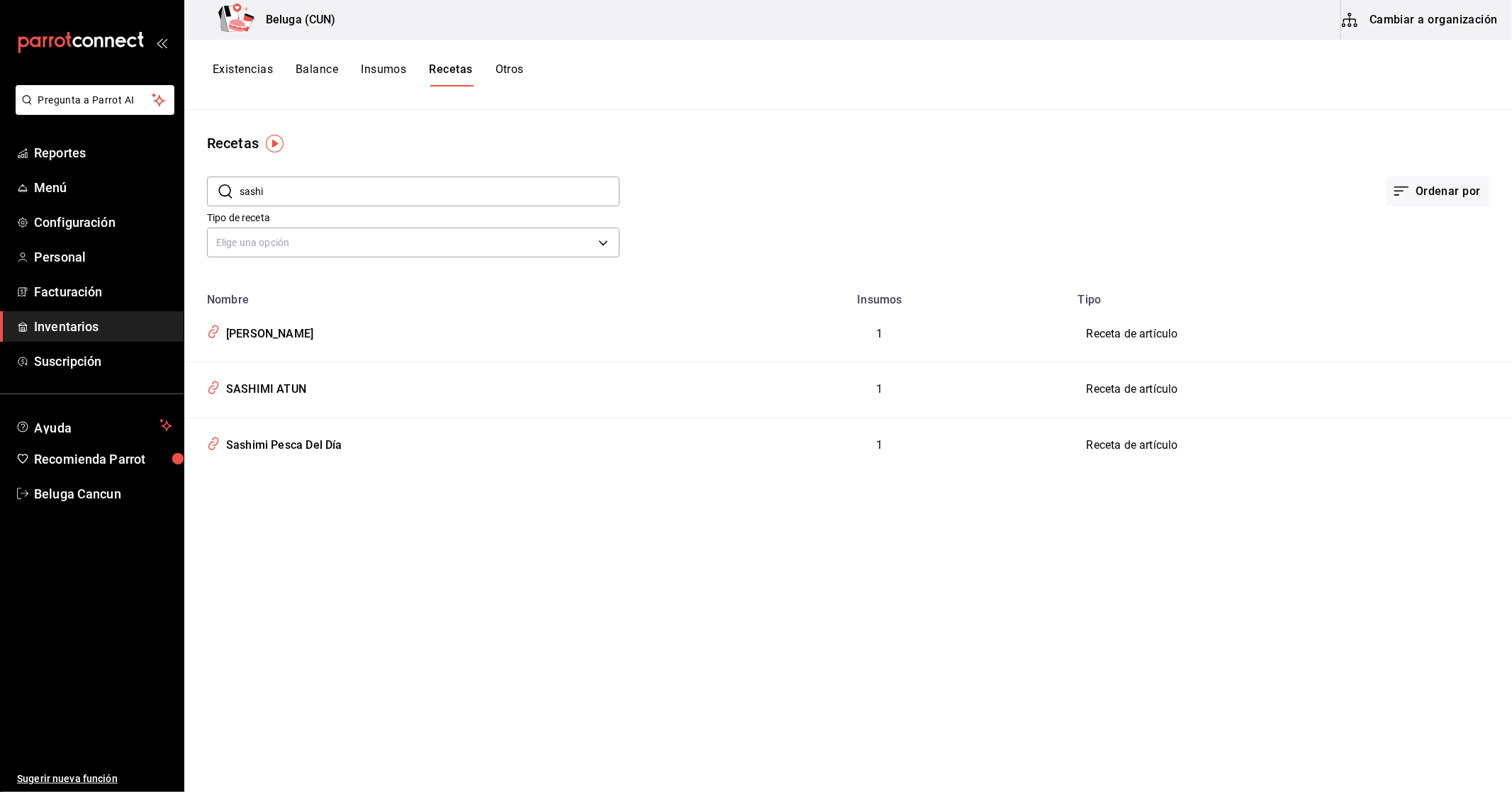
click at [1479, 24] on button "Cambiar a organización" at bounding box center [1421, 19] width 160 height 40
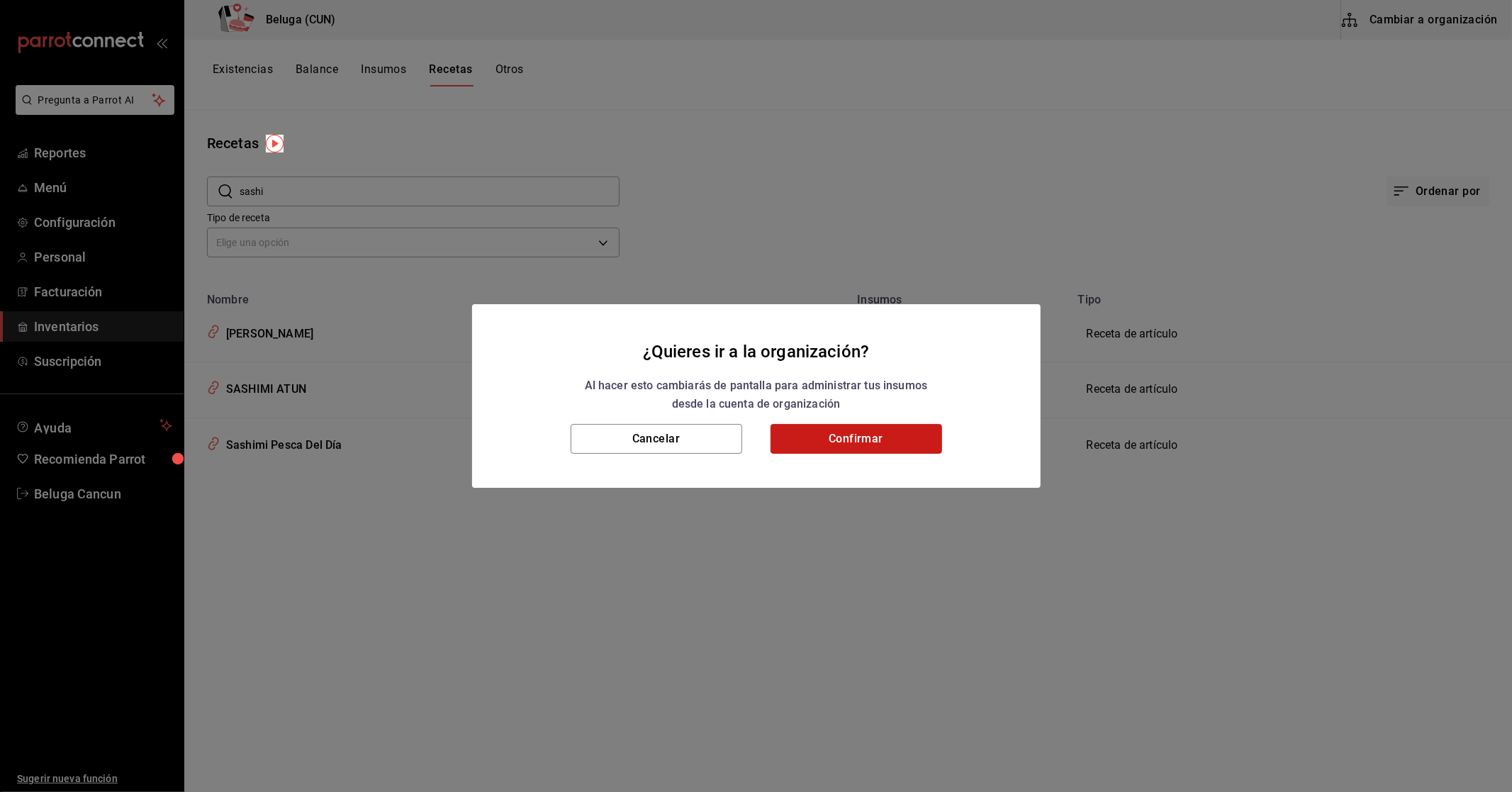
click at [854, 449] on button "Confirmar" at bounding box center [856, 438] width 171 height 30
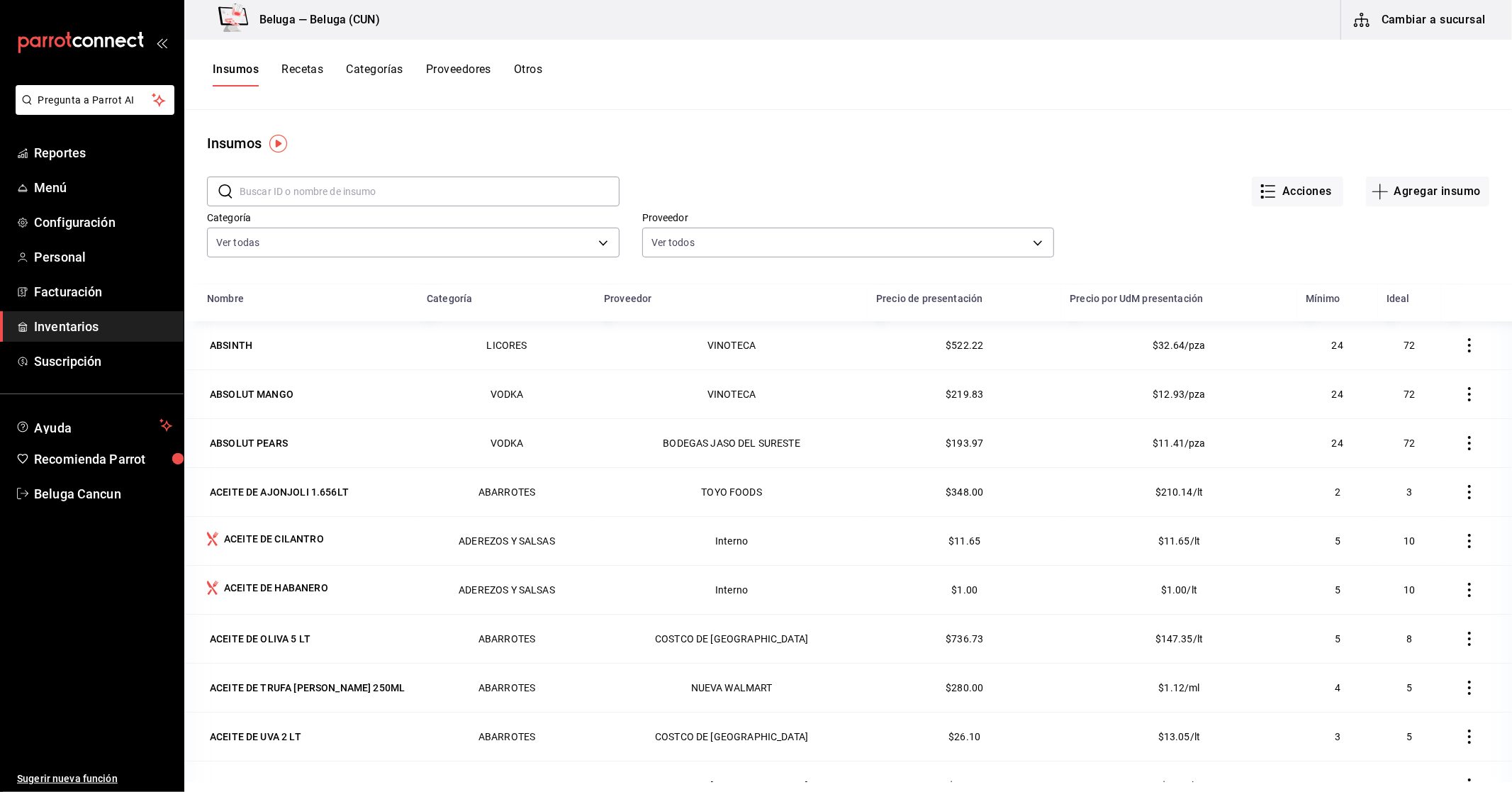
click at [288, 71] on button "Recetas" at bounding box center [301, 74] width 41 height 24
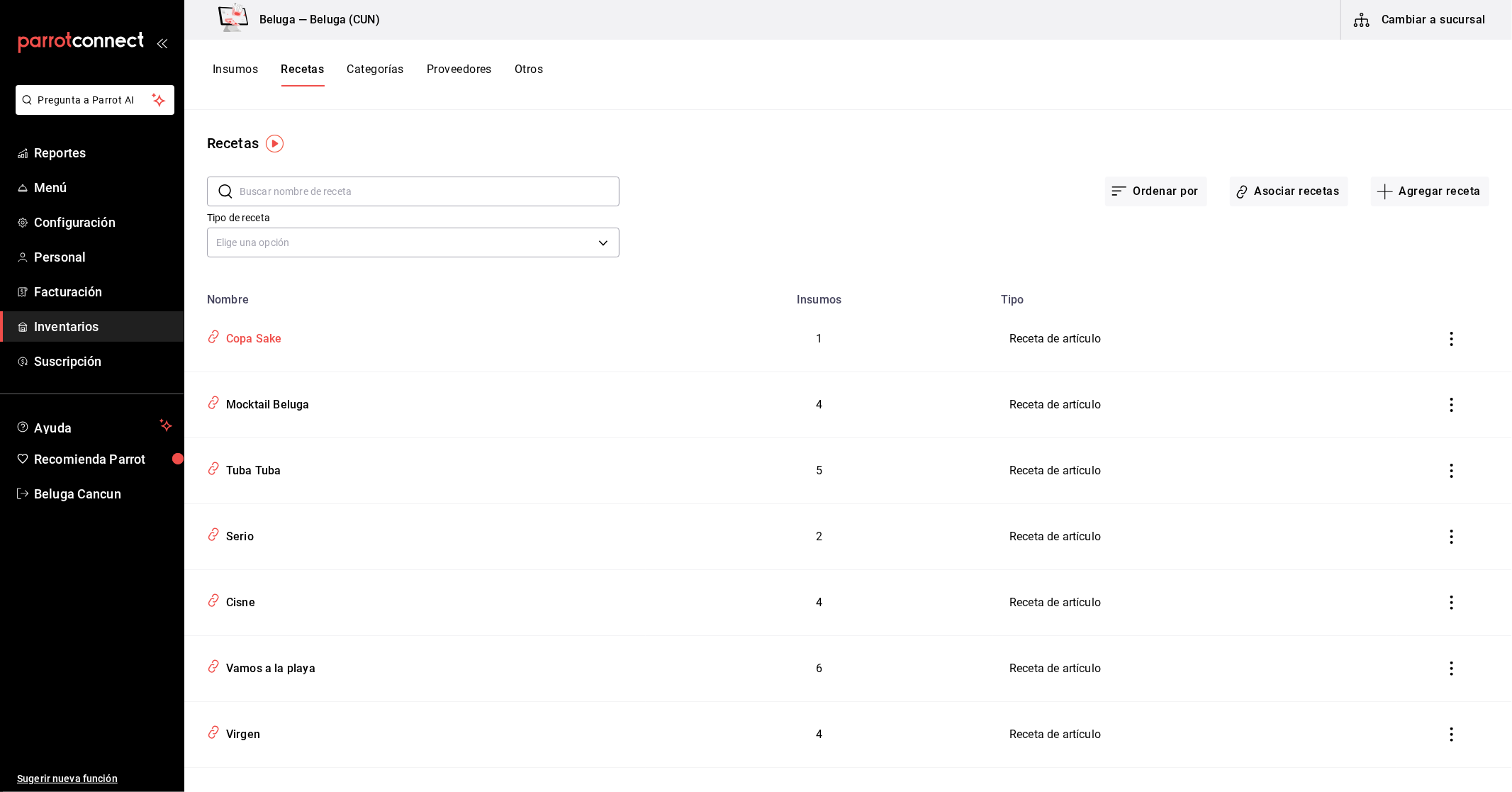
click at [207, 337] on icon "inventoriesTable" at bounding box center [214, 336] width 13 height 16
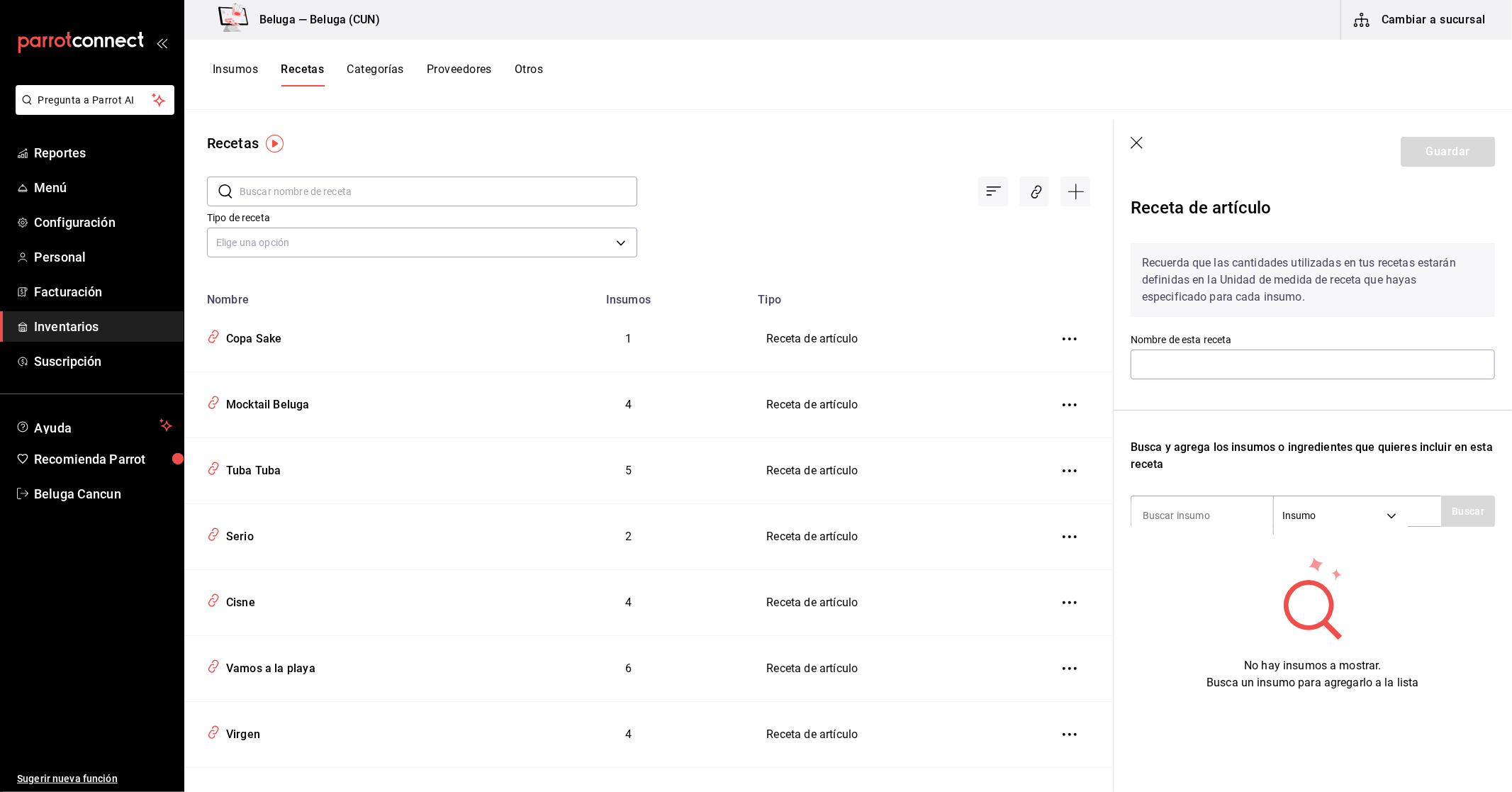
type input "Copa Sake"
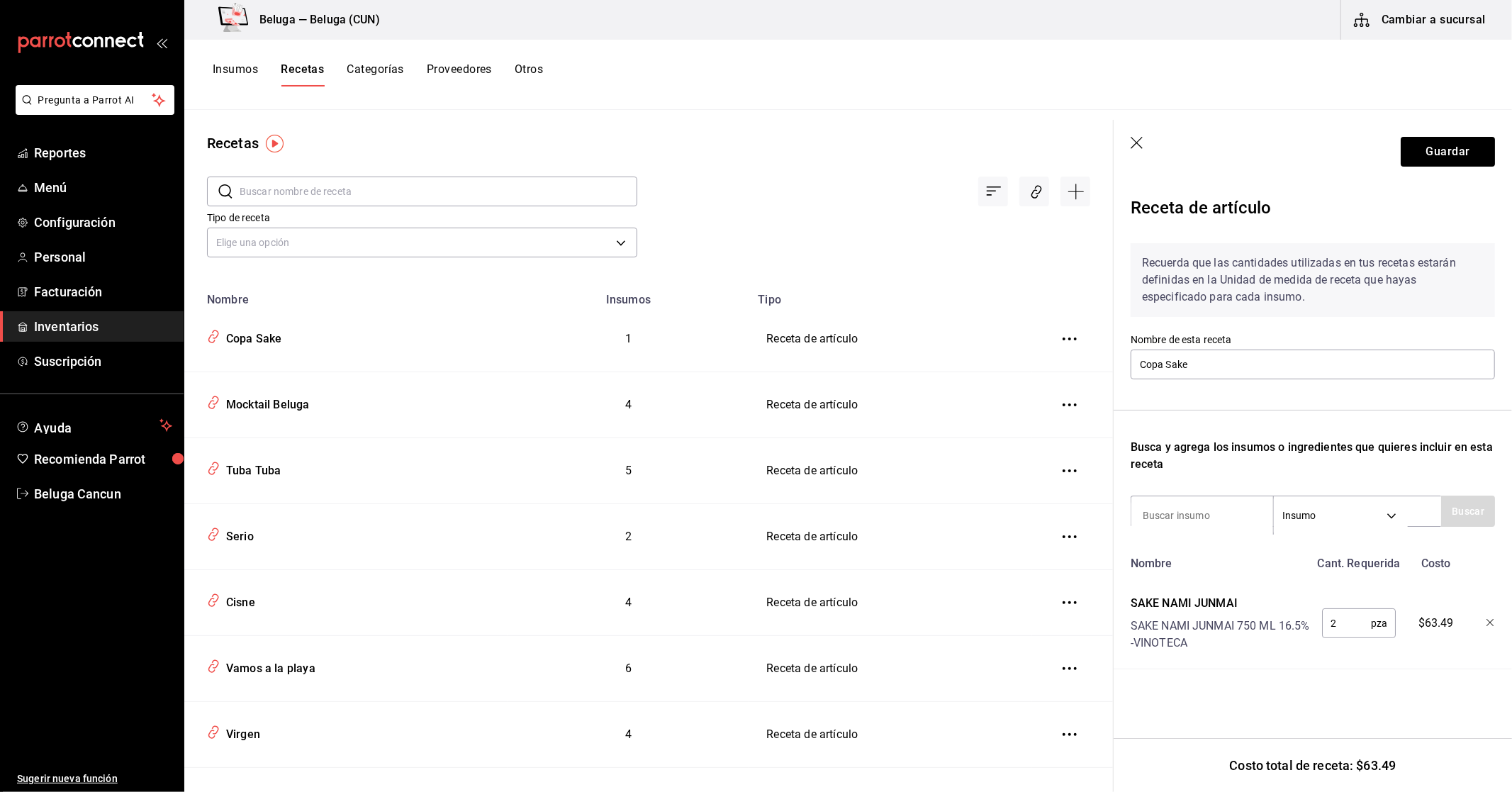
click at [350, 195] on input "text" at bounding box center [438, 191] width 398 height 28
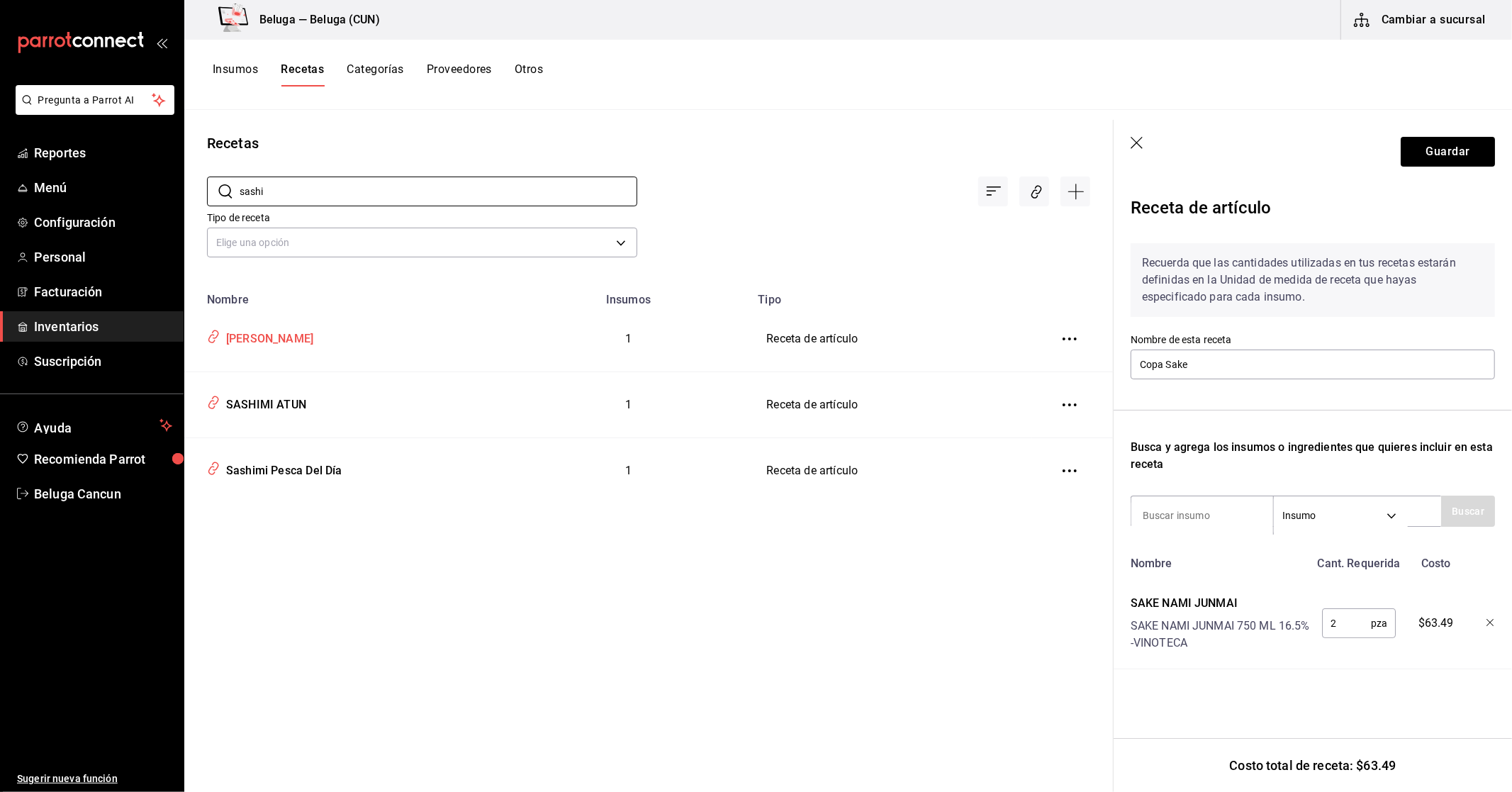
type input "sashi"
click at [247, 343] on div "[PERSON_NAME]" at bounding box center [267, 336] width 92 height 22
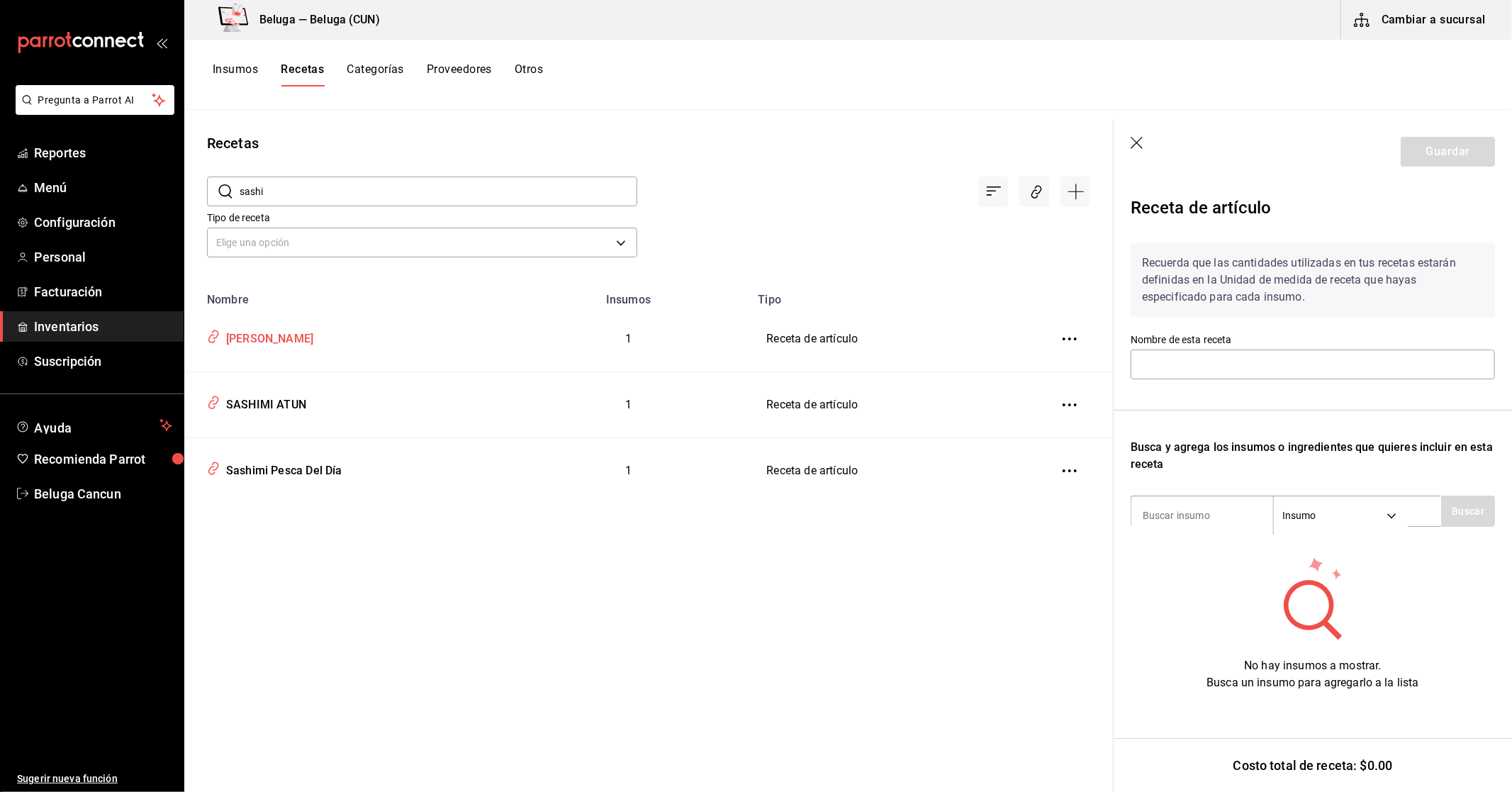
type input "[PERSON_NAME]"
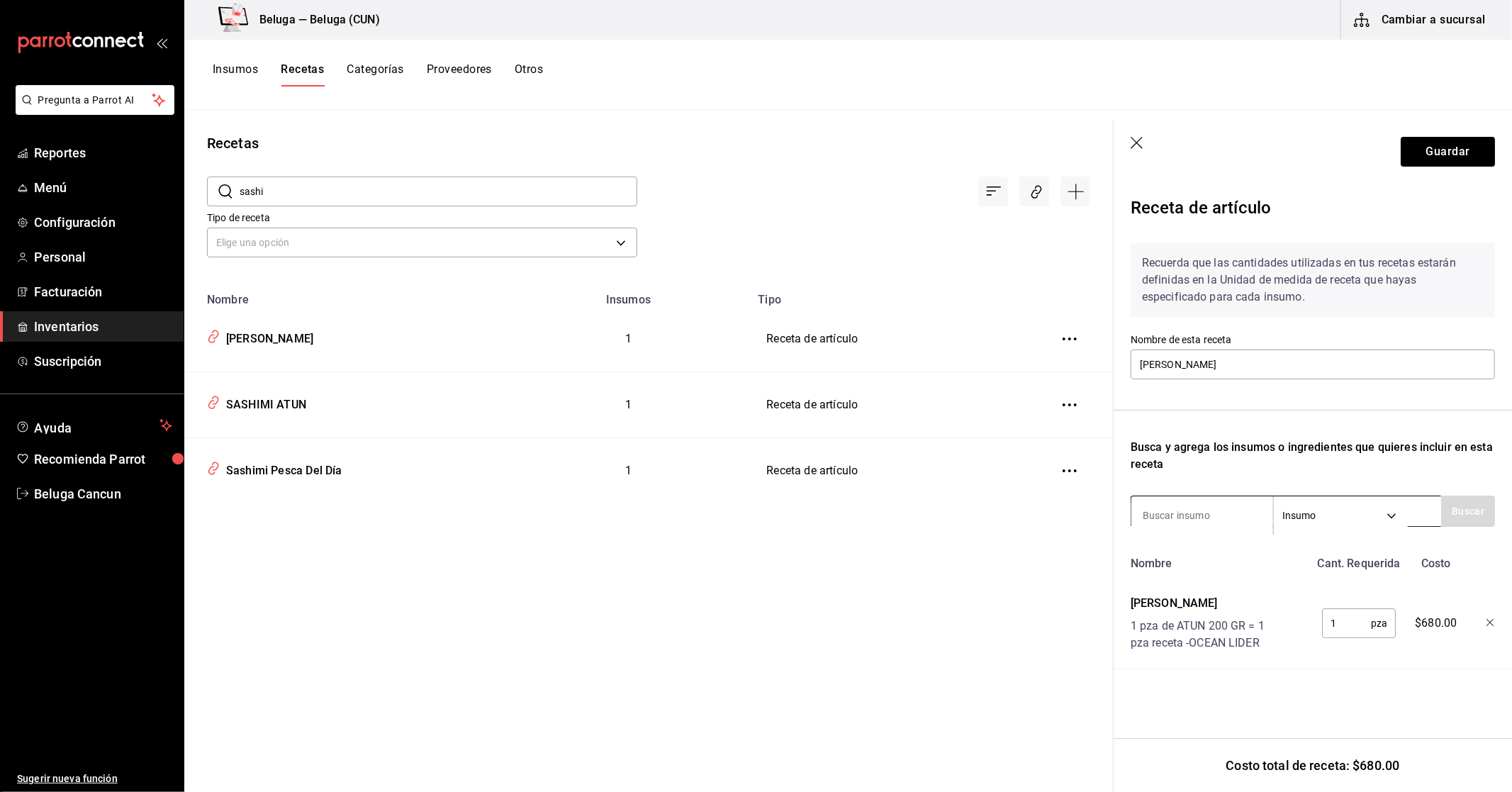
click at [1204, 517] on input at bounding box center [1201, 515] width 142 height 30
click at [1483, 621] on div at bounding box center [1479, 620] width 31 height 63
click at [1491, 622] on icon "button" at bounding box center [1490, 622] width 9 height 9
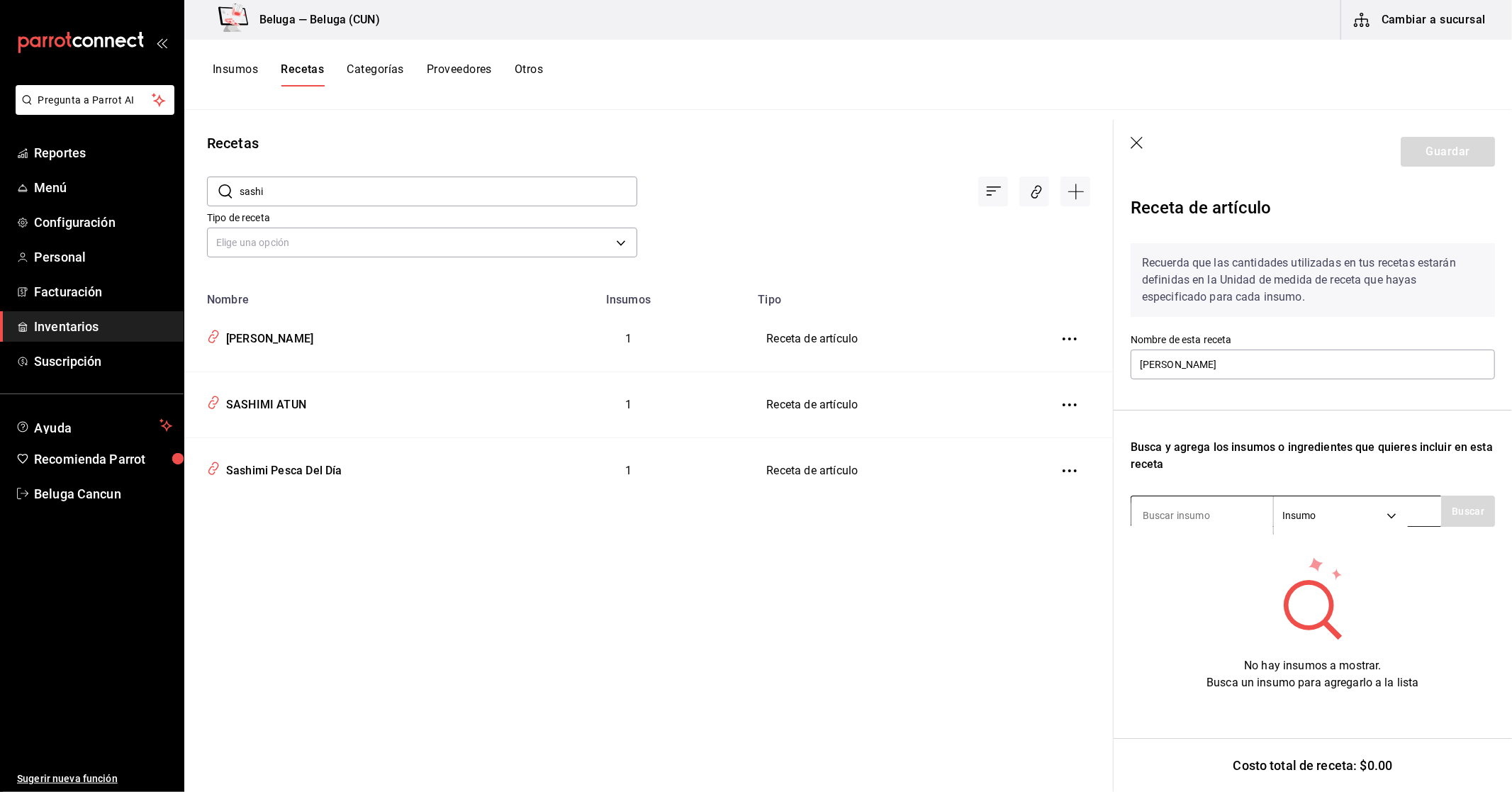
click at [1238, 508] on input at bounding box center [1201, 515] width 142 height 30
type input "sashi"
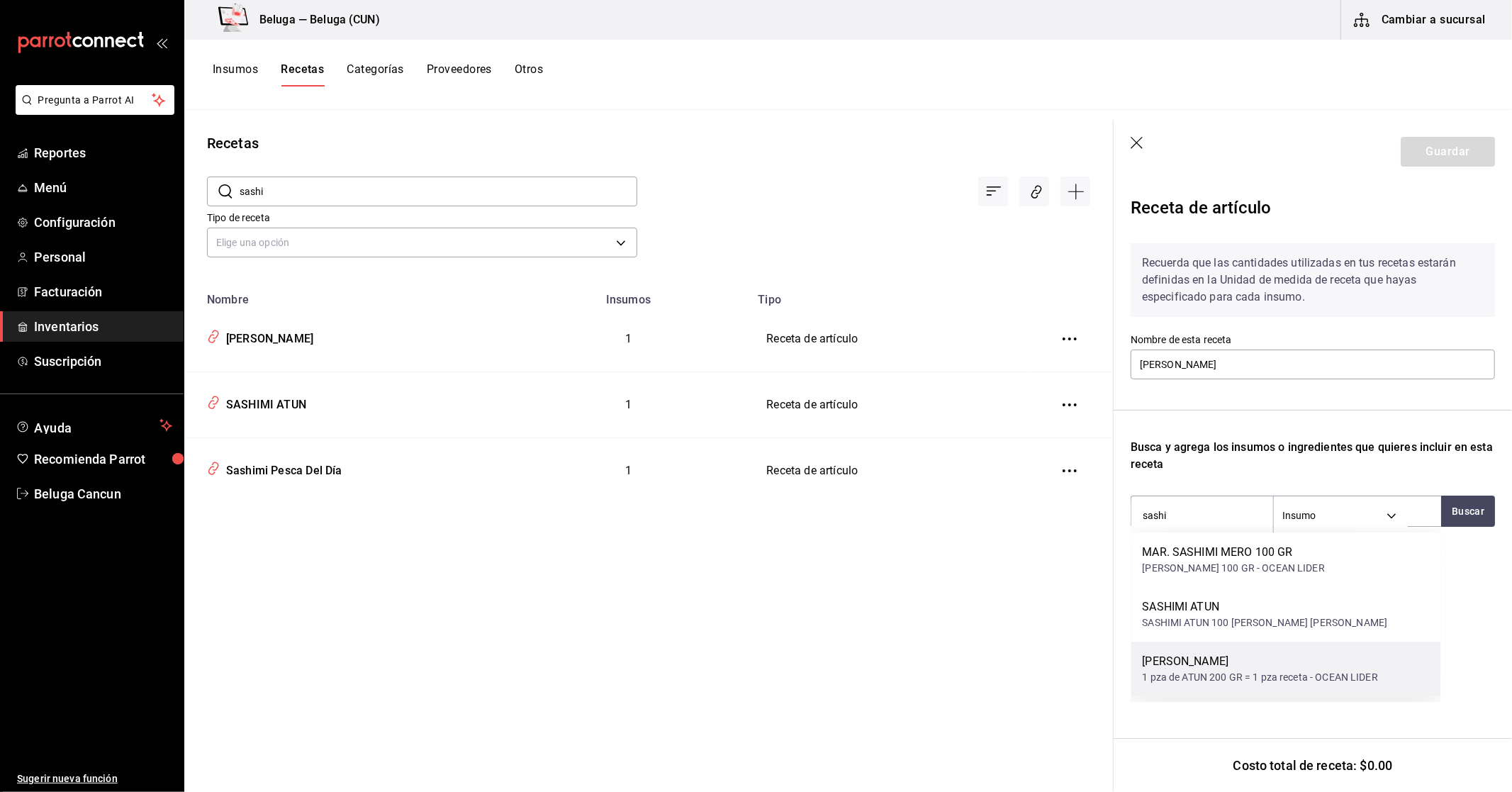
click at [1338, 673] on div "1 pza de ATUN 200 GR = 1 pza receta - OCEAN LIDER" at bounding box center [1260, 676] width 235 height 14
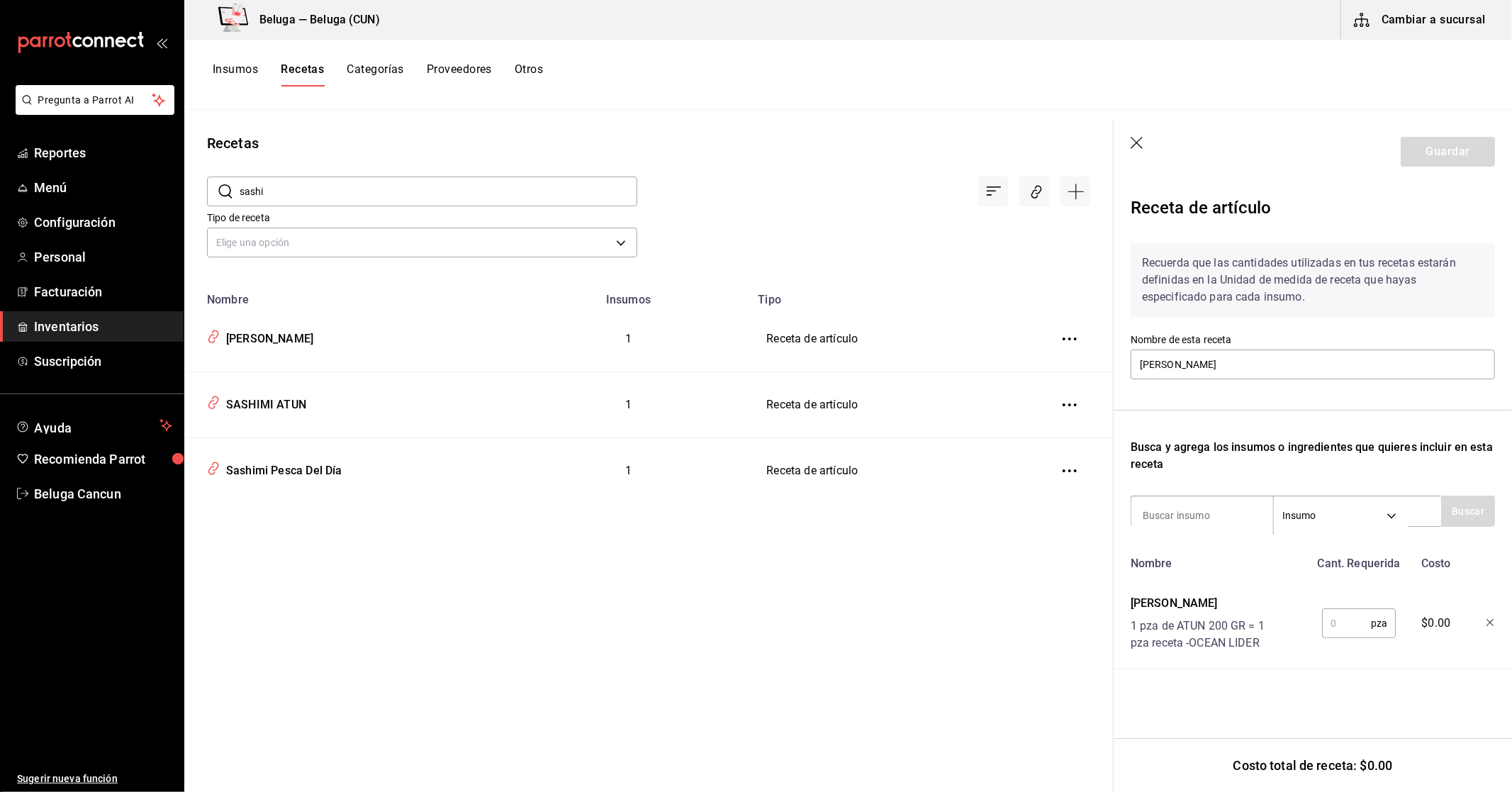
click at [1355, 617] on input "text" at bounding box center [1345, 622] width 49 height 28
type input "1"
click at [1456, 157] on button "Guardar" at bounding box center [1447, 151] width 94 height 30
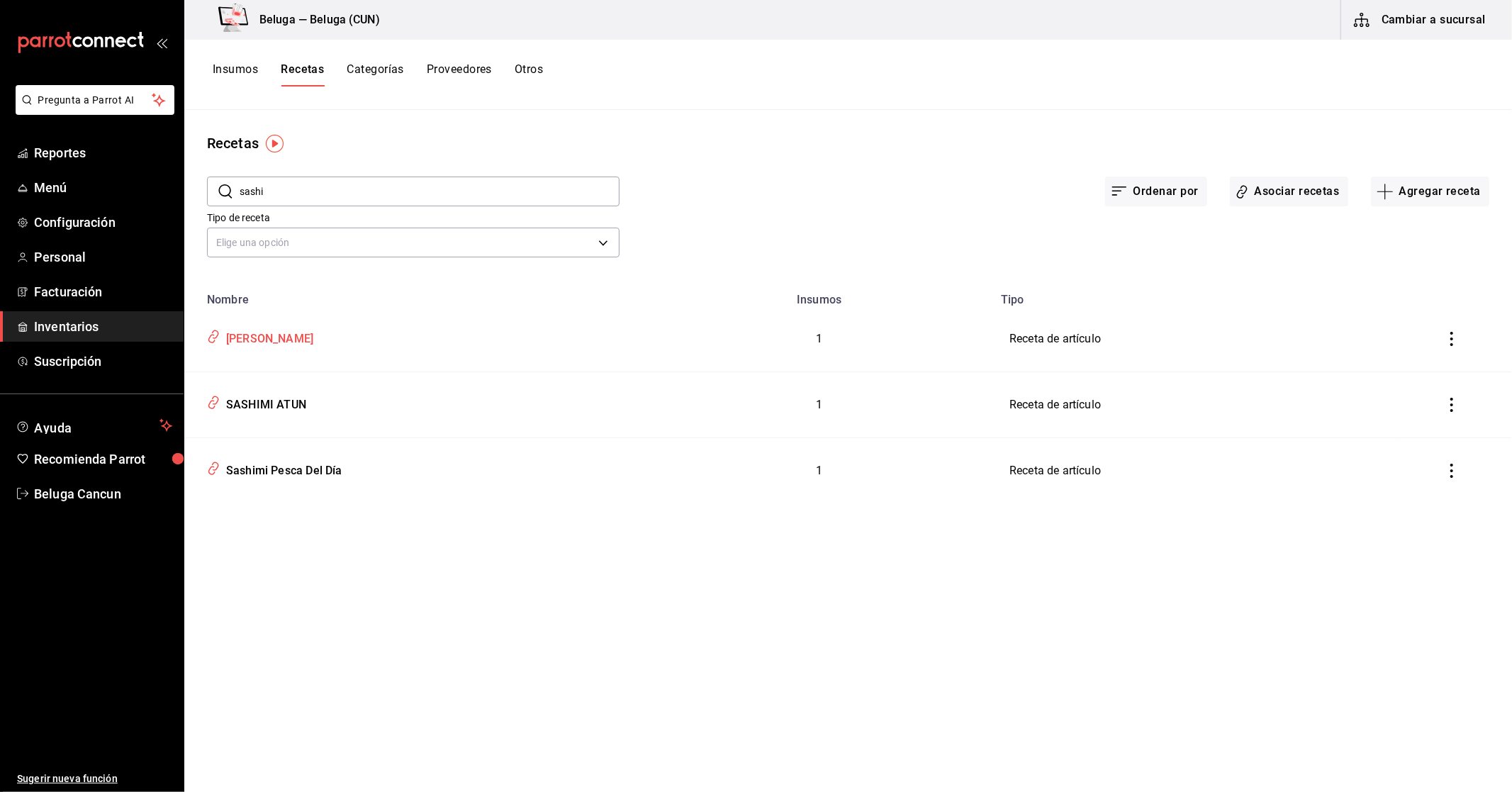
click at [272, 331] on div "[PERSON_NAME]" at bounding box center [267, 336] width 92 height 22
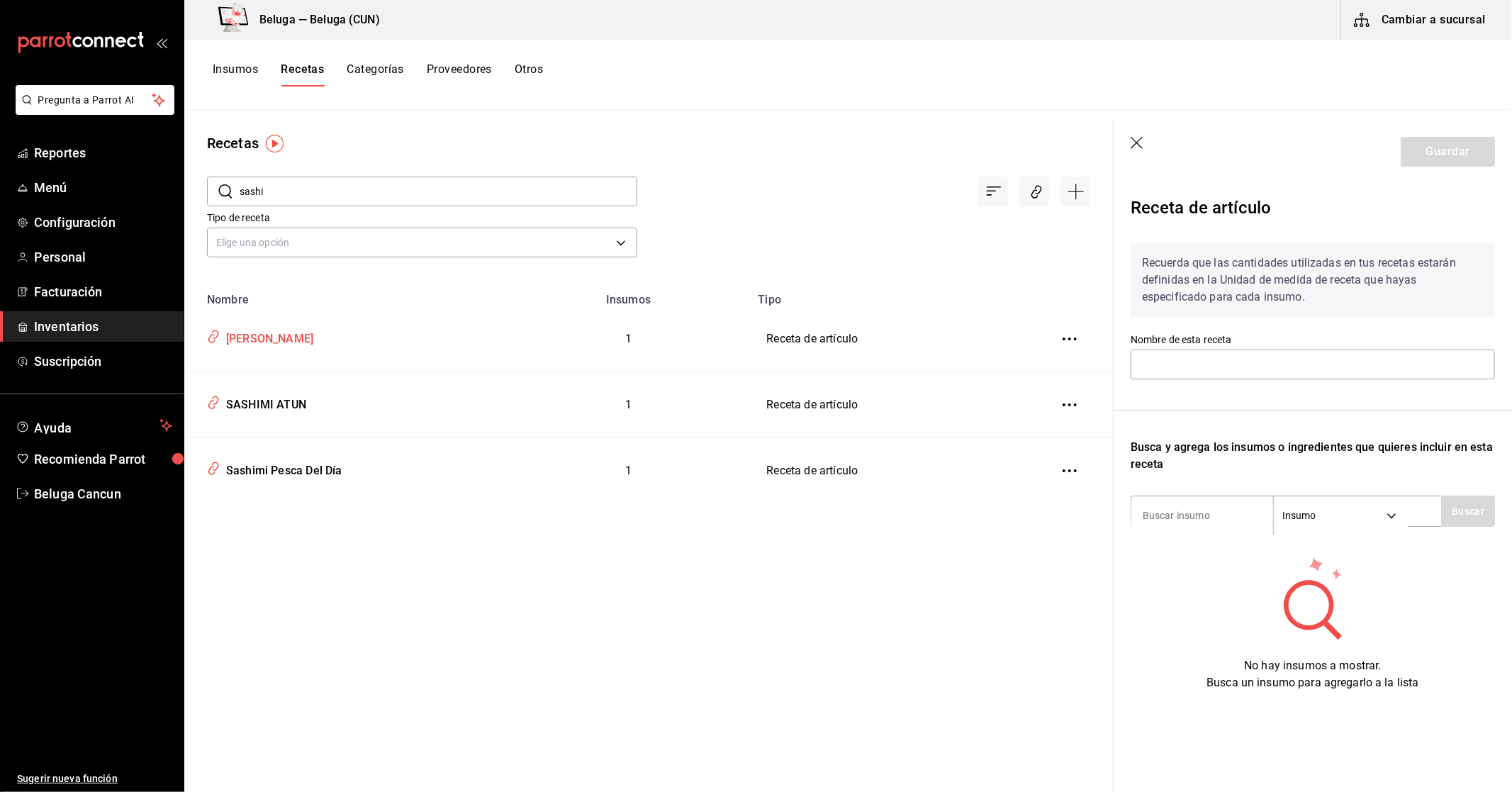
type input "[PERSON_NAME]"
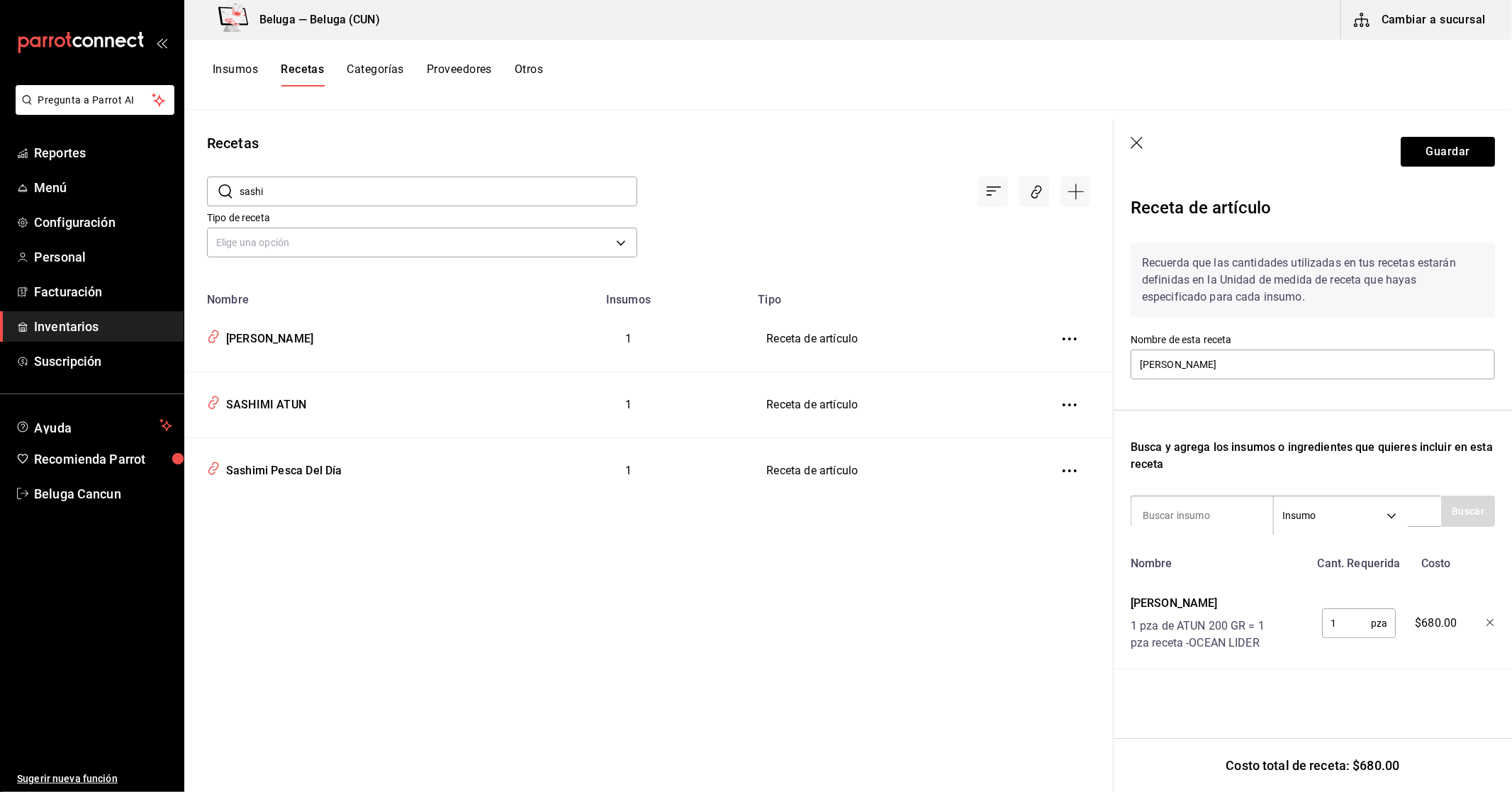
click at [736, 177] on div at bounding box center [864, 180] width 453 height 52
click at [249, 66] on button "Insumos" at bounding box center [235, 74] width 45 height 24
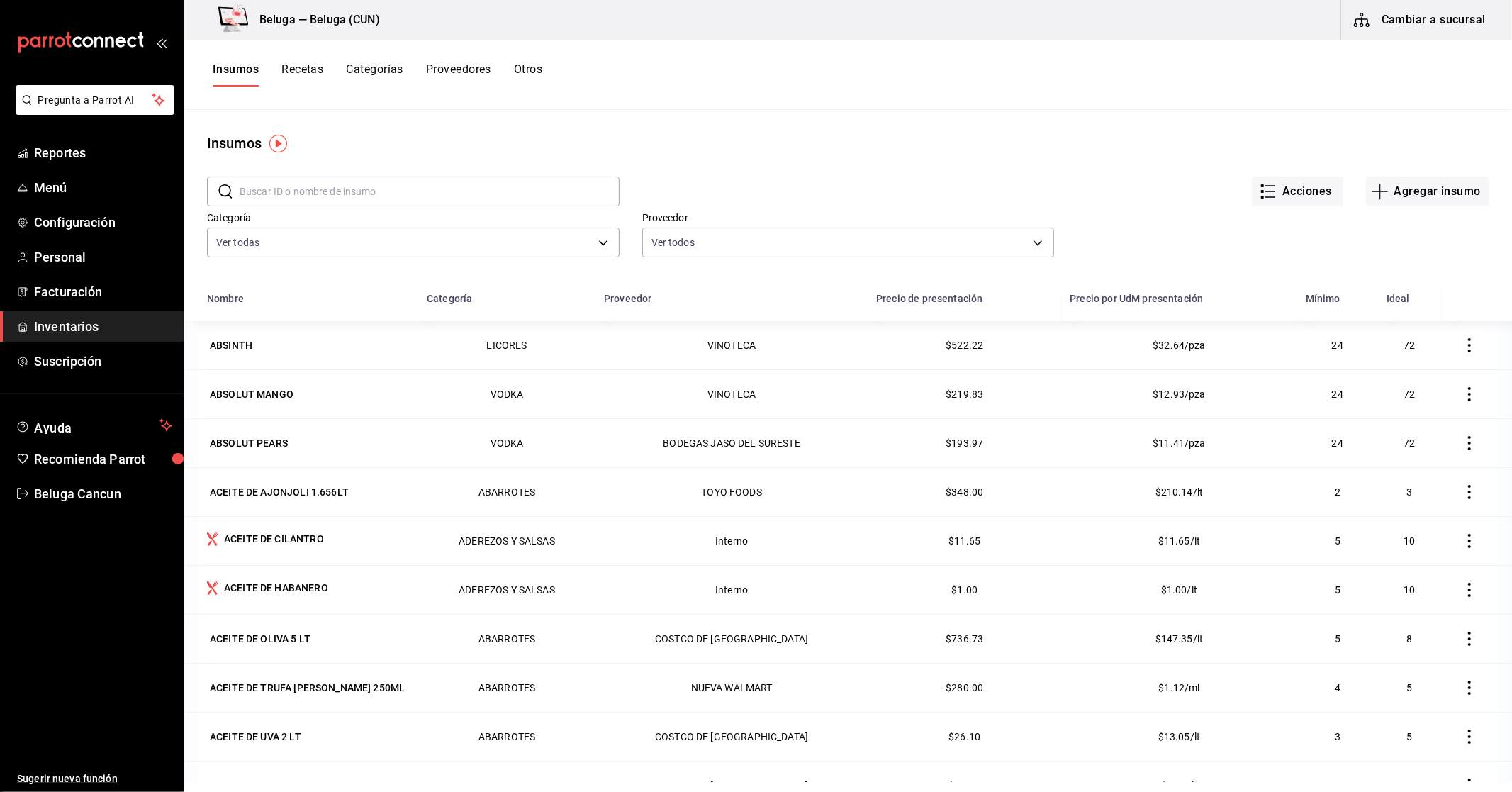
click at [314, 183] on input "text" at bounding box center [430, 191] width 379 height 28
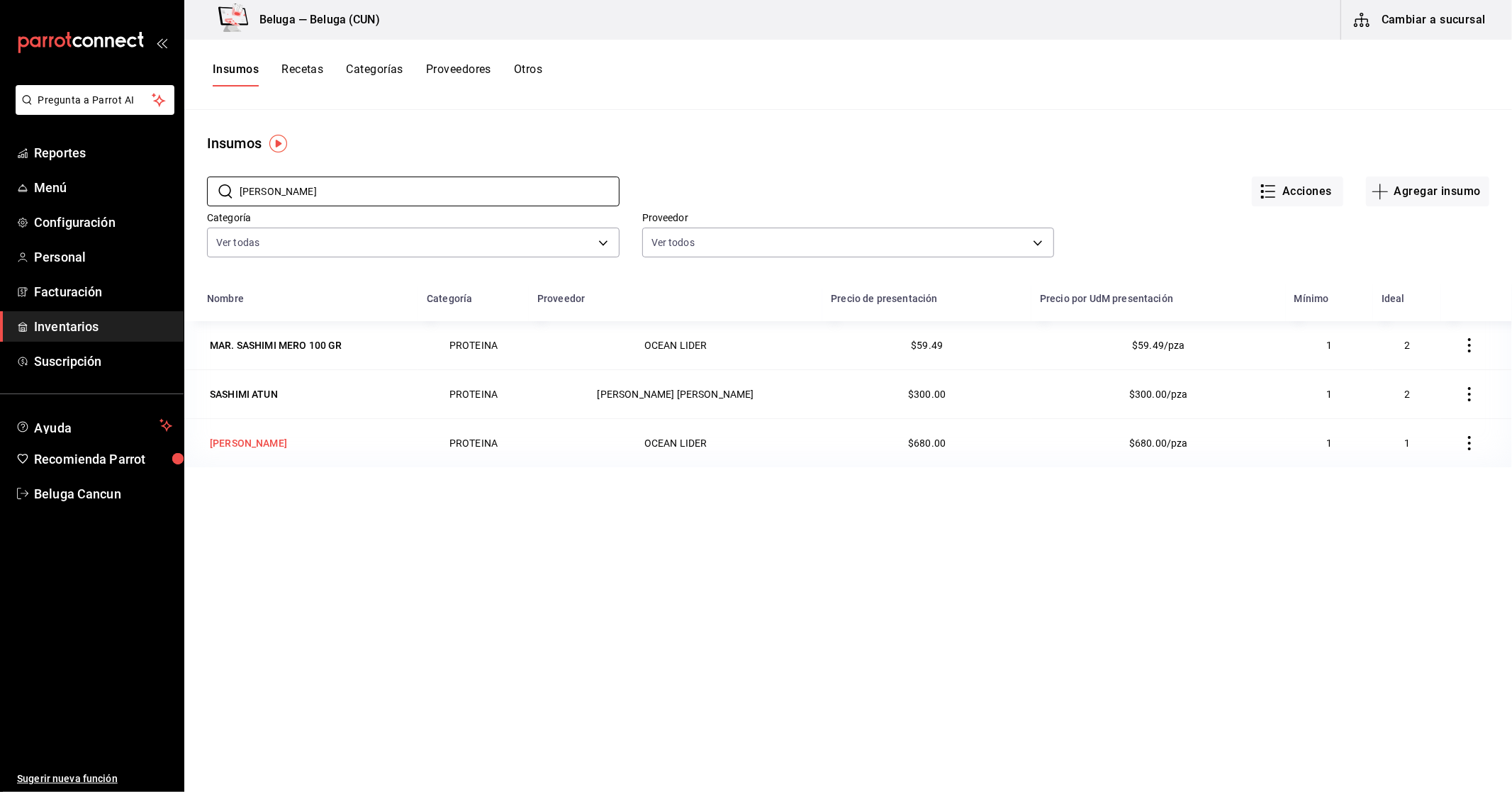
type input "[PERSON_NAME]"
click at [243, 441] on div "[PERSON_NAME]" at bounding box center [248, 443] width 77 height 14
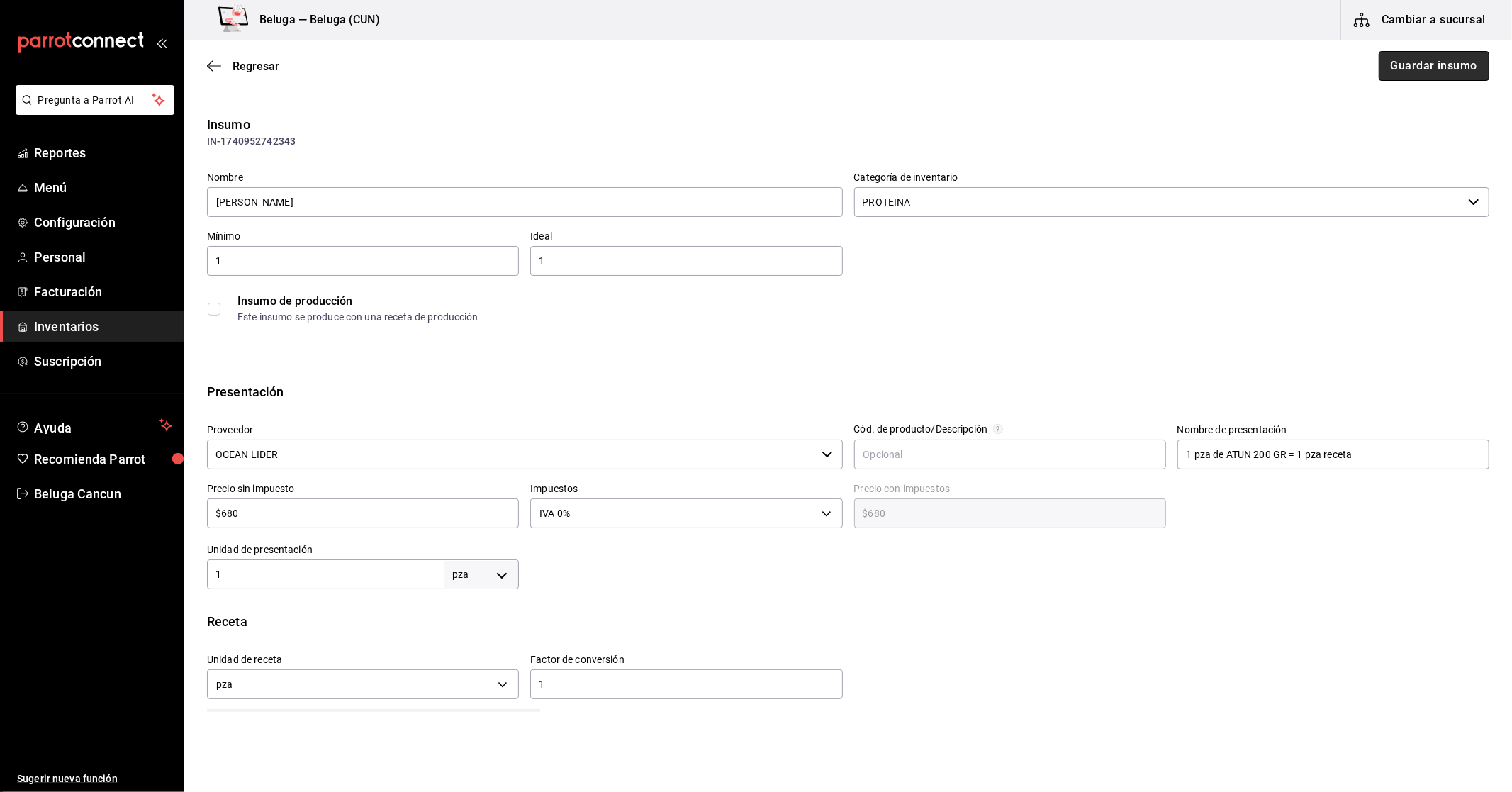
click at [1427, 69] on button "Guardar insumo" at bounding box center [1433, 66] width 111 height 30
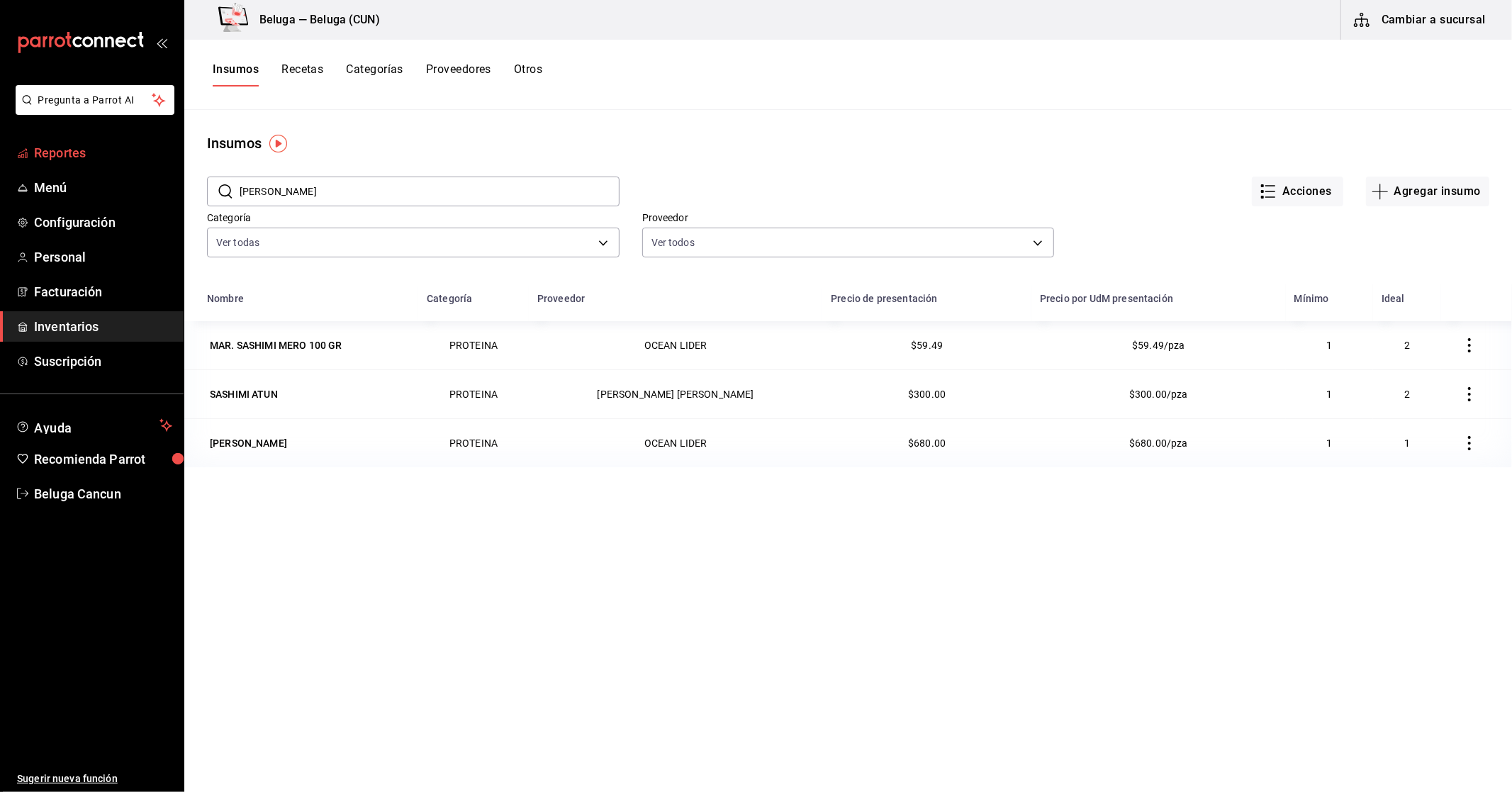
click at [59, 147] on span "Reportes" at bounding box center [102, 153] width 138 height 19
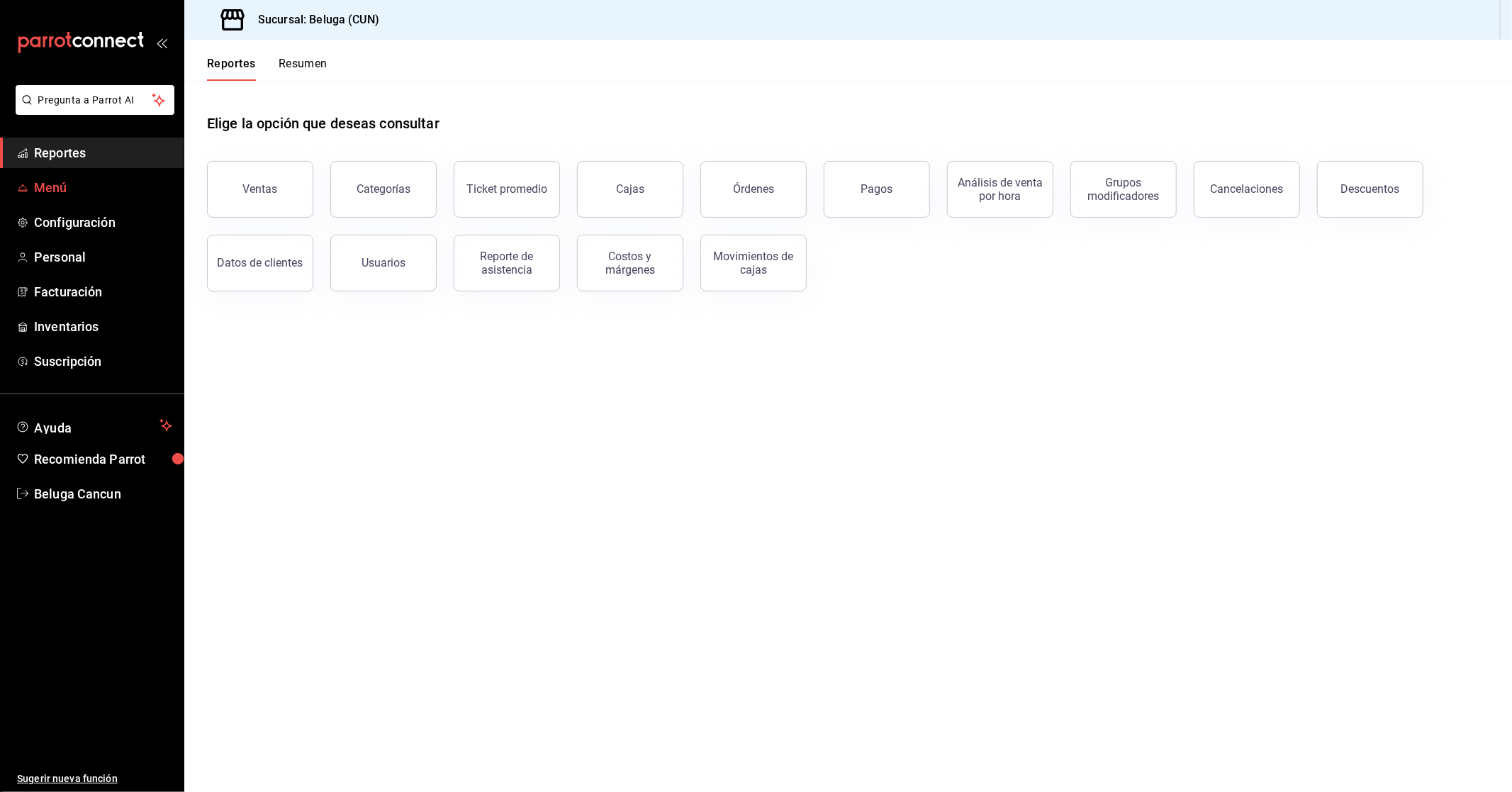
click at [62, 181] on span "Menú" at bounding box center [102, 188] width 138 height 19
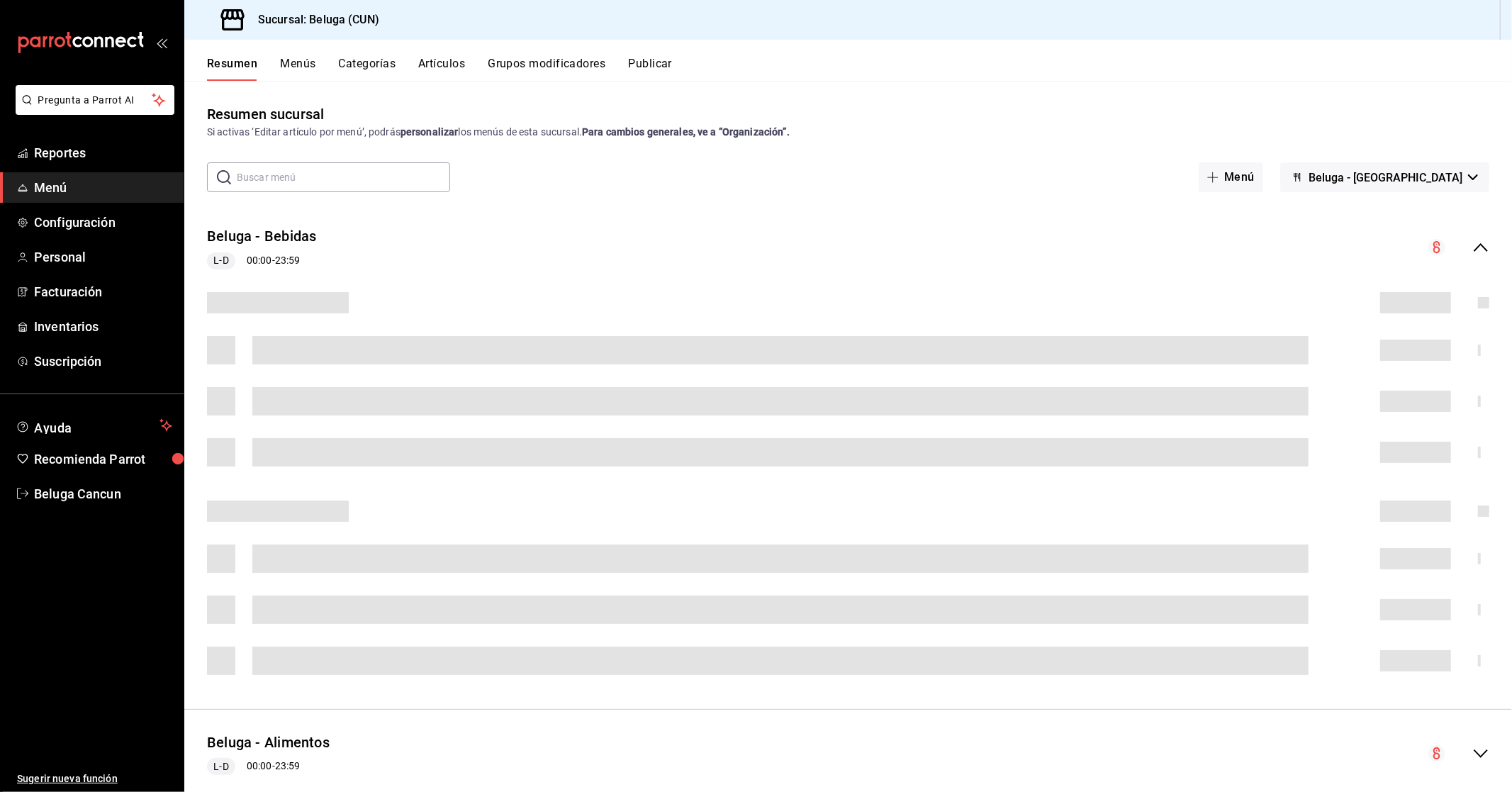
click at [432, 53] on div "Resumen Menús Categorías Artículos Grupos modificadores Publicar" at bounding box center [847, 60] width 1327 height 41
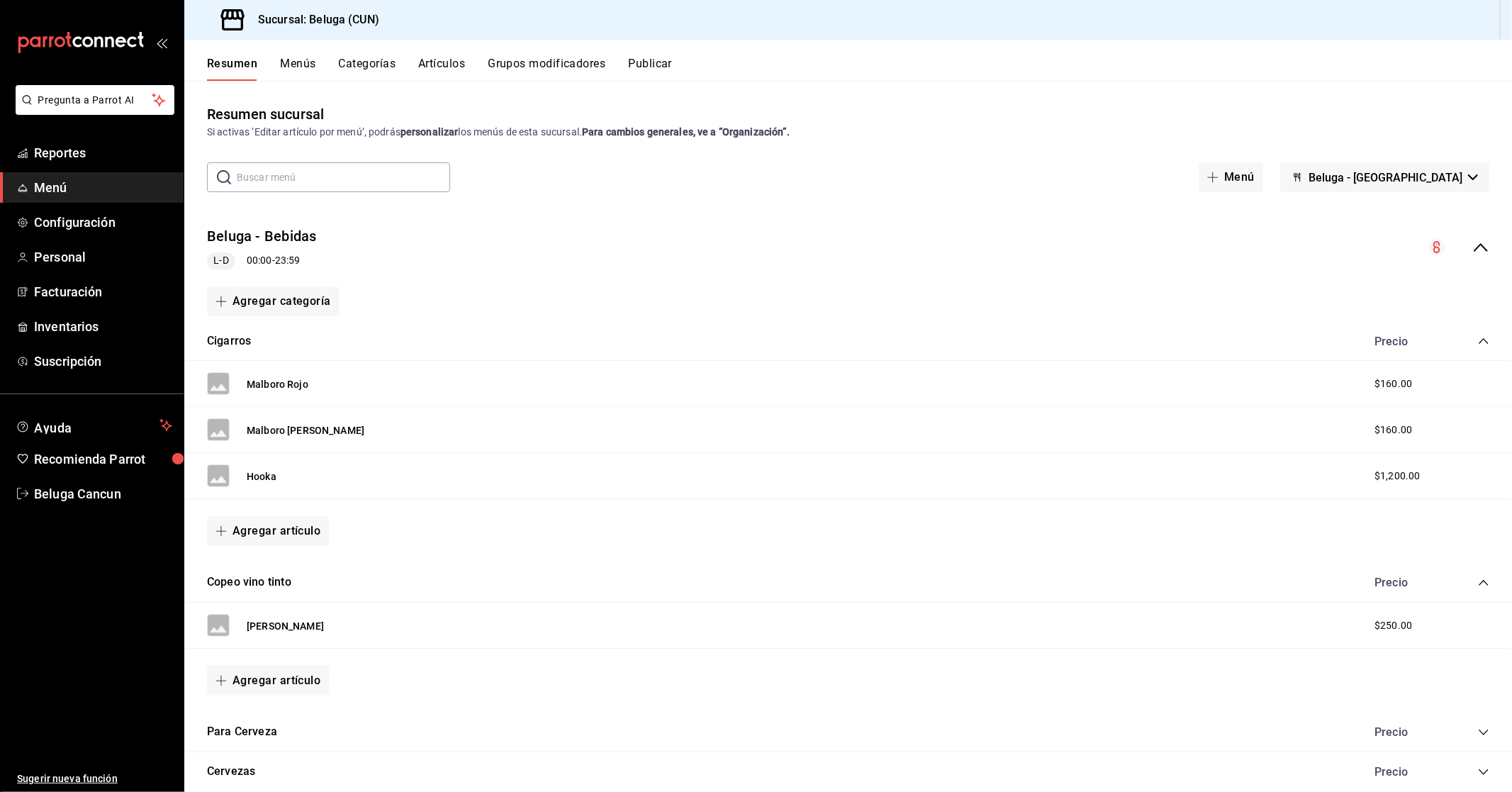
drag, startPoint x: 472, startPoint y: 50, endPoint x: 455, endPoint y: 66, distance: 23.3
click at [457, 63] on div "Resumen Menús Categorías Artículos Grupos modificadores Publicar" at bounding box center [847, 60] width 1327 height 41
click at [454, 66] on button "Artículos" at bounding box center [441, 68] width 47 height 24
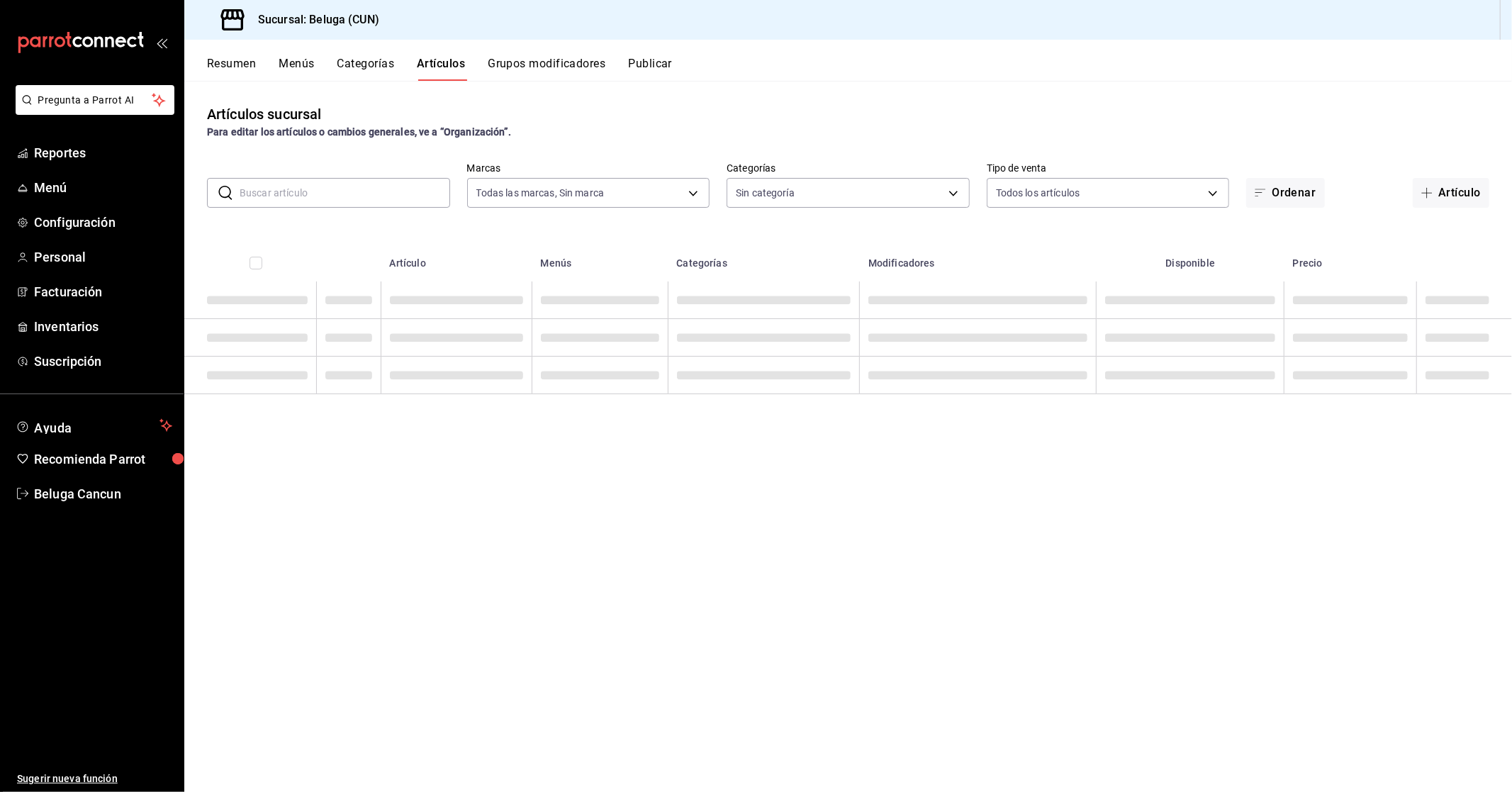
type input "90810656-3b3d-4791-b9ad-32ddd7495a71"
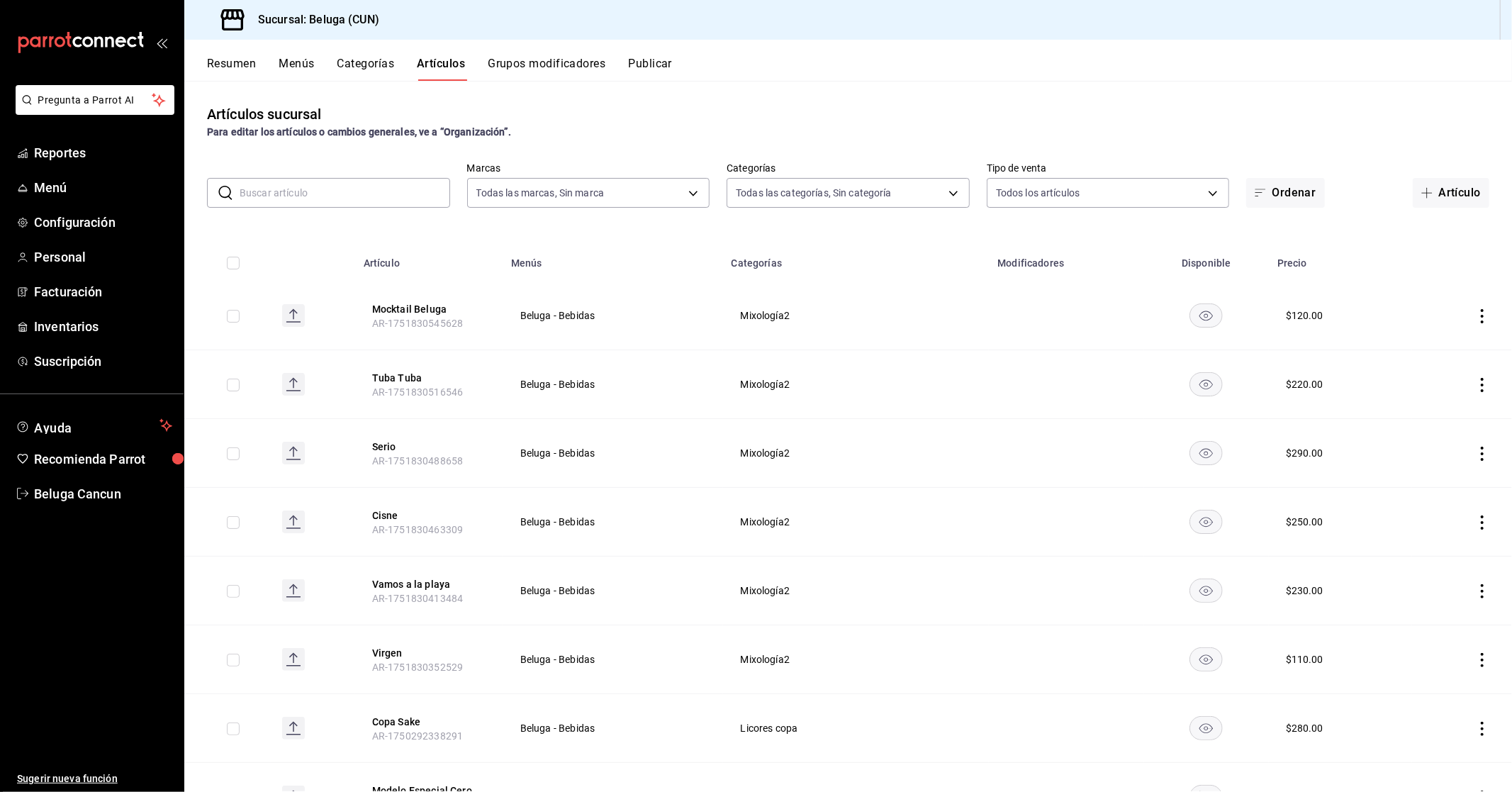
type input "9f55827c-5d1d-49dd-a06b-f890e1c97d46,76200984-1f3d-4ad7-a828-093dbbb6f79f,b3943…"
click at [375, 167] on div "​ ​ Marcas Todas las marcas, Sin marca 90810656-3b3d-4791-b9ad-32ddd7495a71 Cat…" at bounding box center [847, 185] width 1327 height 45
click at [380, 187] on input "text" at bounding box center [345, 192] width 211 height 28
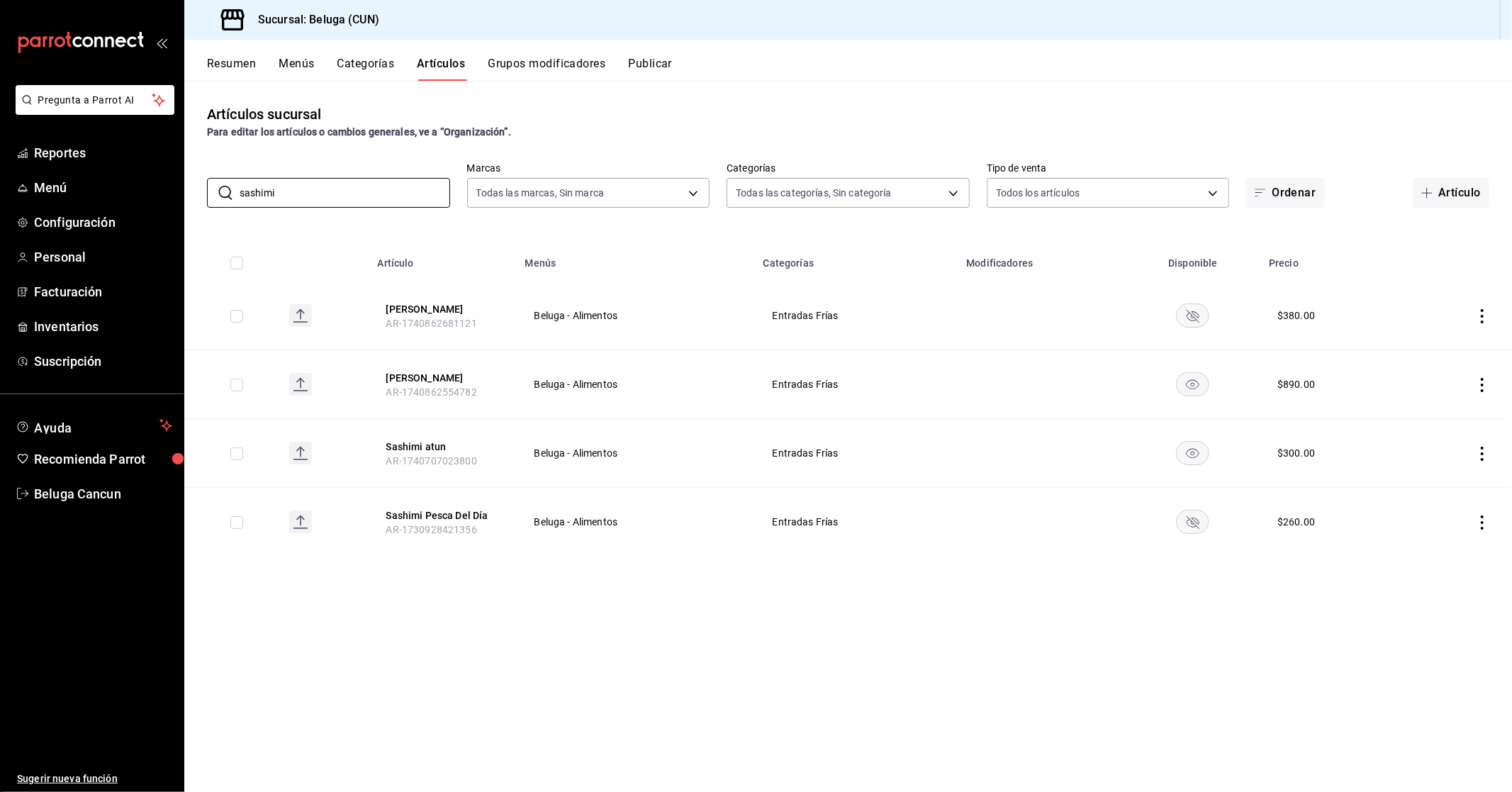
type input "sashimi"
click at [299, 386] on rect at bounding box center [300, 384] width 23 height 23
click at [1485, 381] on icon "actions" at bounding box center [1481, 384] width 14 height 14
click at [1394, 316] on div at bounding box center [756, 396] width 1512 height 792
click at [1479, 310] on icon "actions" at bounding box center [1481, 316] width 14 height 14
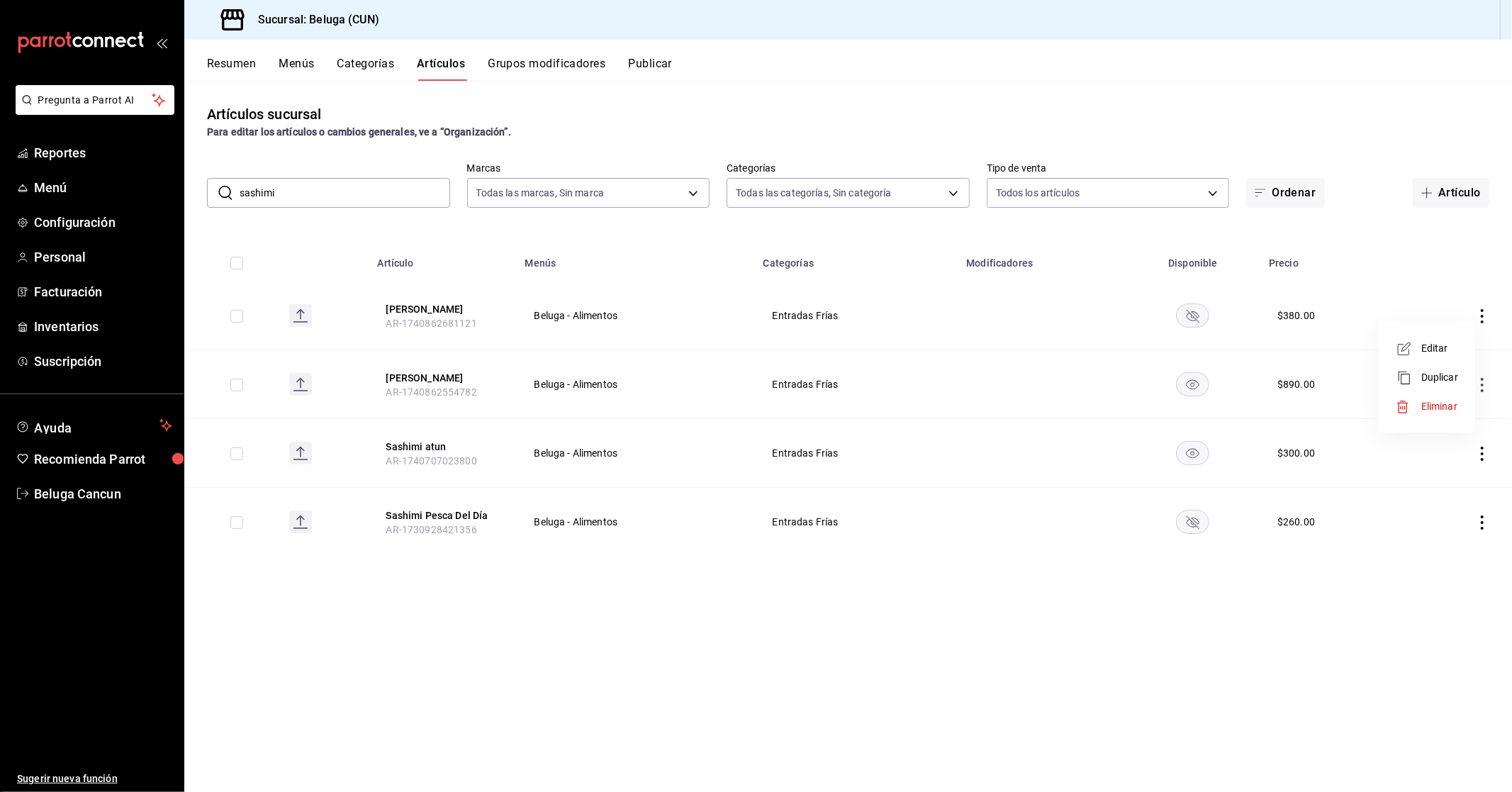
click at [1427, 407] on span "Eliminar" at bounding box center [1439, 407] width 37 height 12
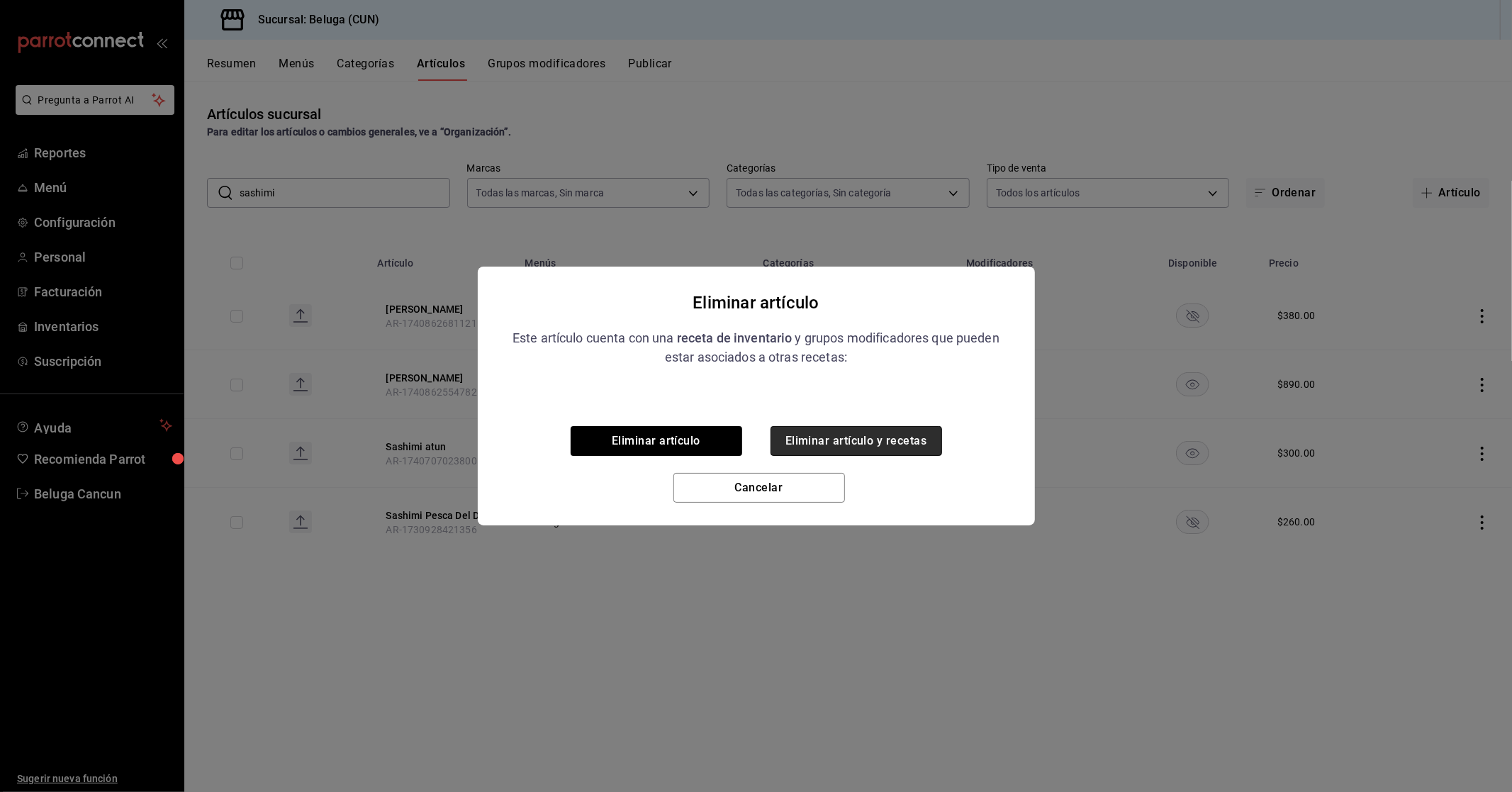
click at [852, 445] on button "Eliminar artículo y recetas" at bounding box center [856, 440] width 171 height 30
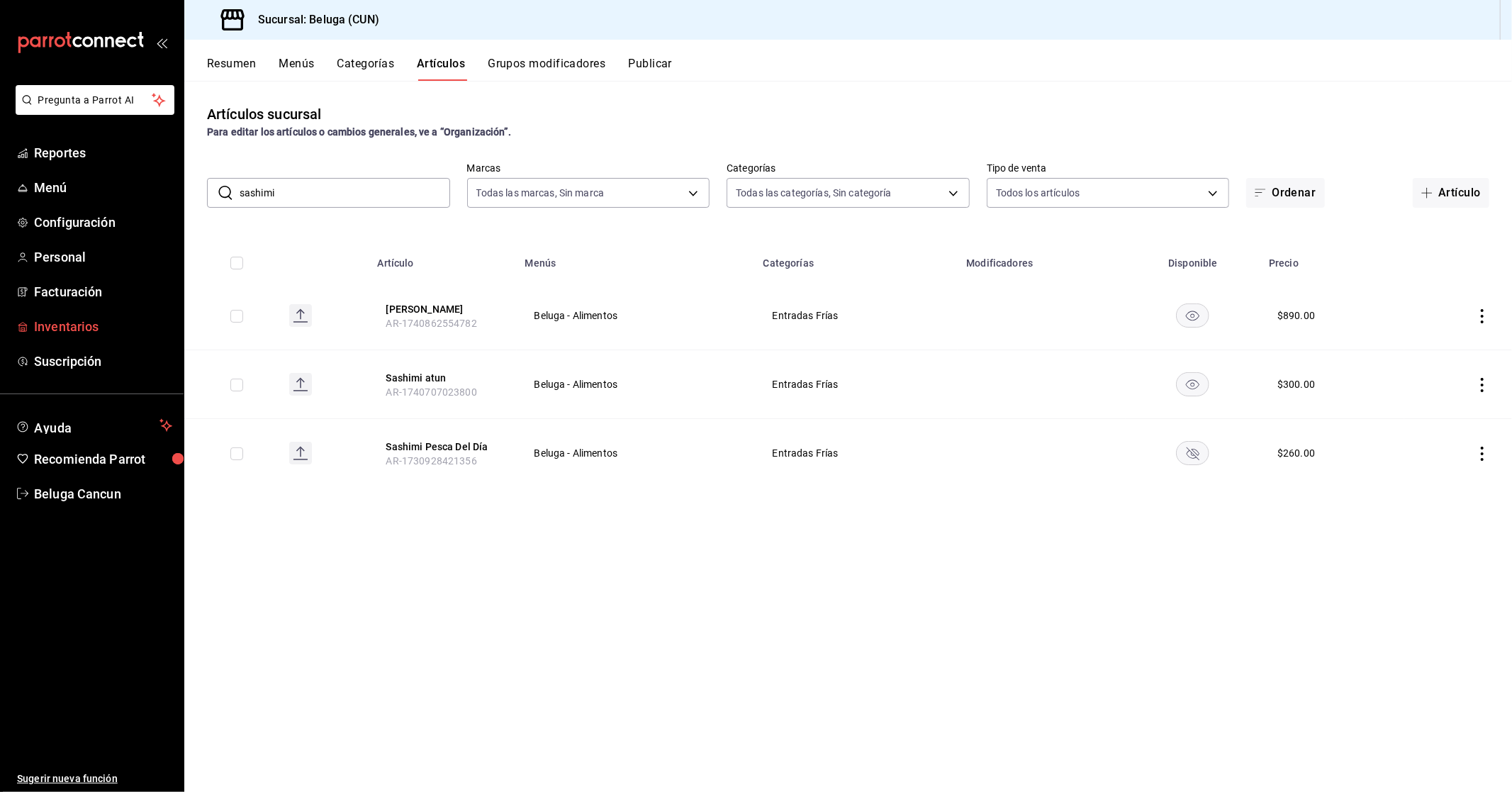
click at [65, 324] on span "Inventarios" at bounding box center [102, 327] width 138 height 19
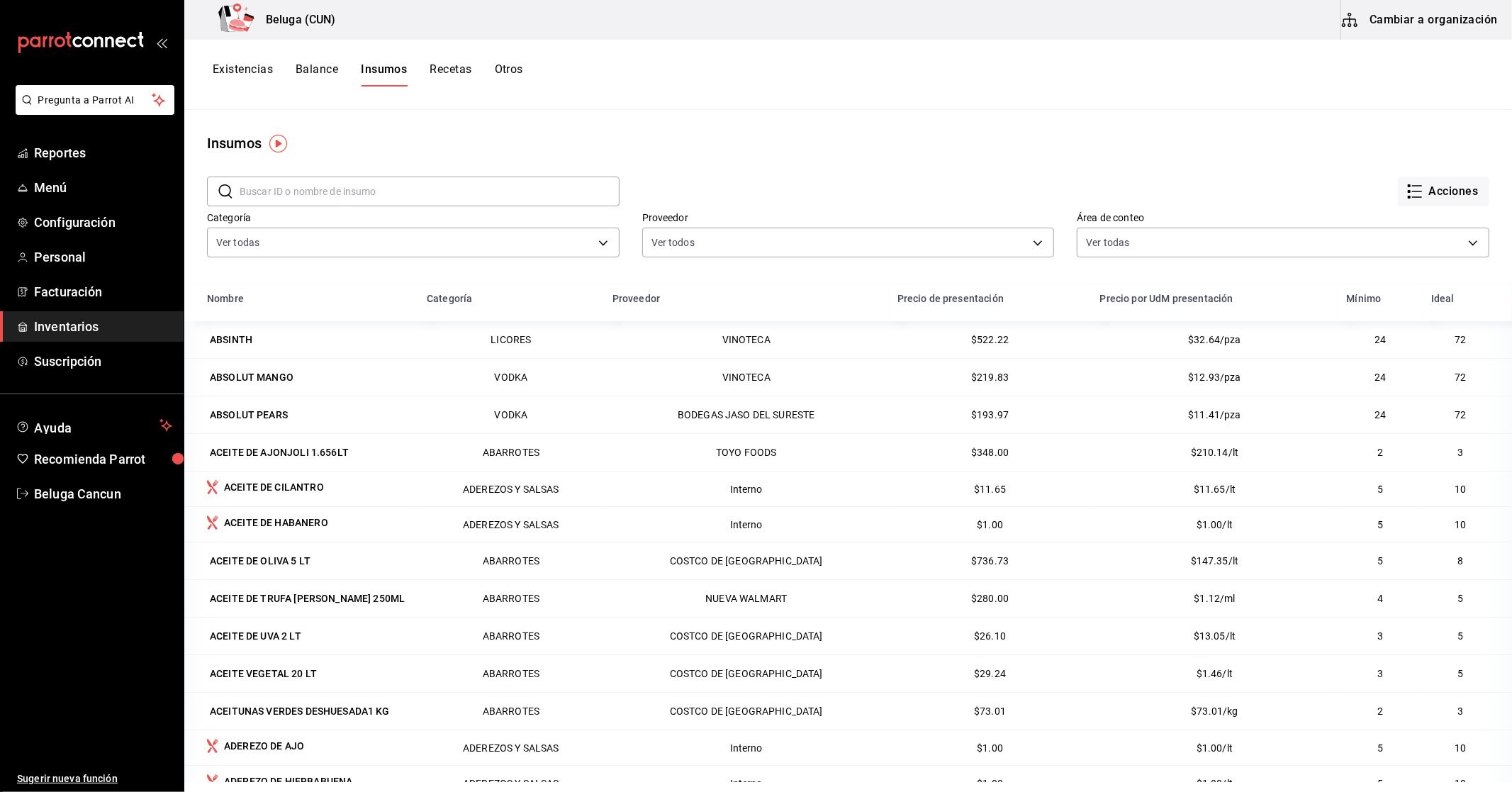
click at [452, 66] on button "Recetas" at bounding box center [450, 74] width 41 height 24
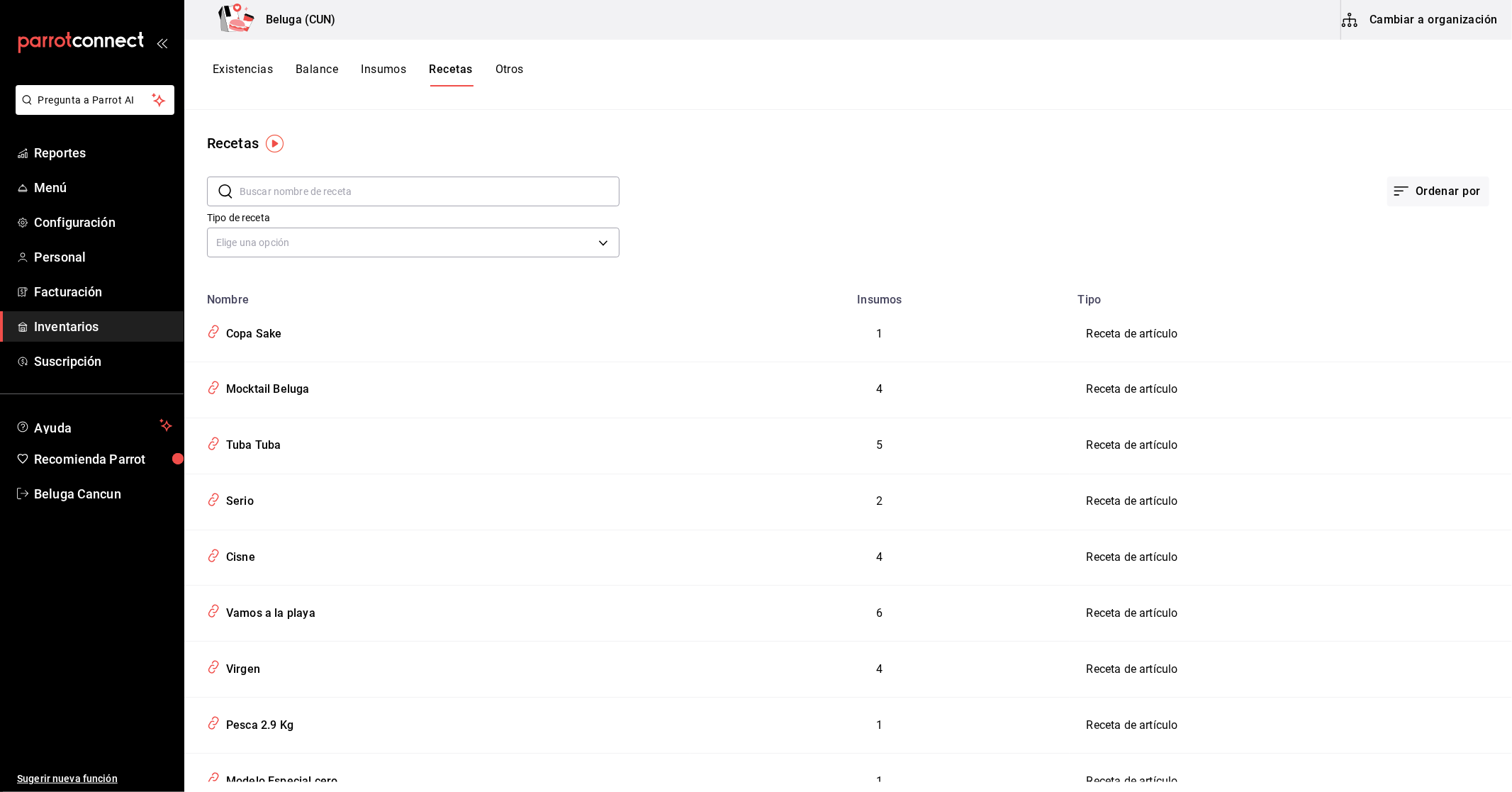
click at [423, 189] on input "text" at bounding box center [430, 191] width 379 height 28
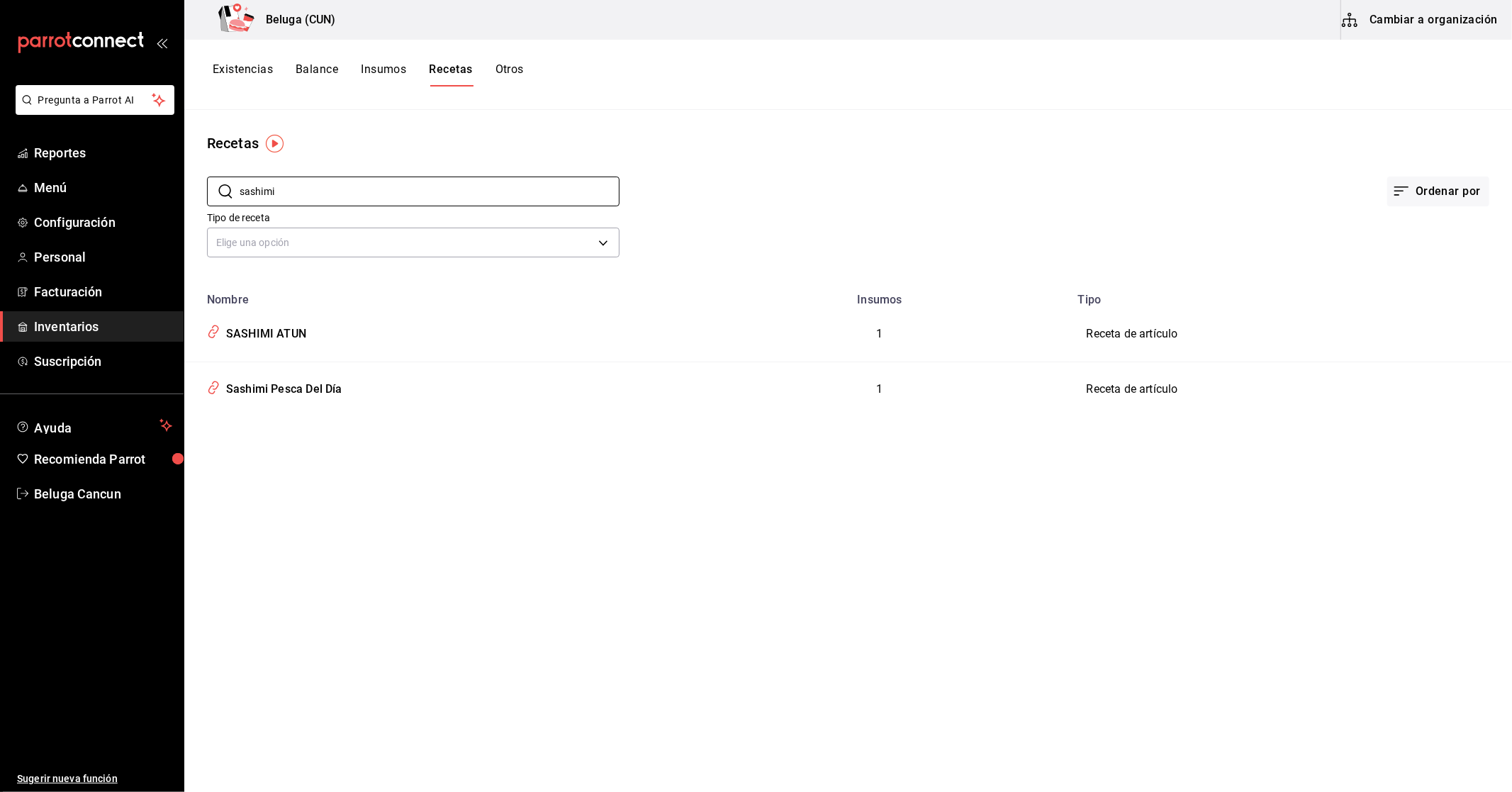
type input "sashimi"
click at [267, 71] on button "Existencias" at bounding box center [243, 74] width 61 height 24
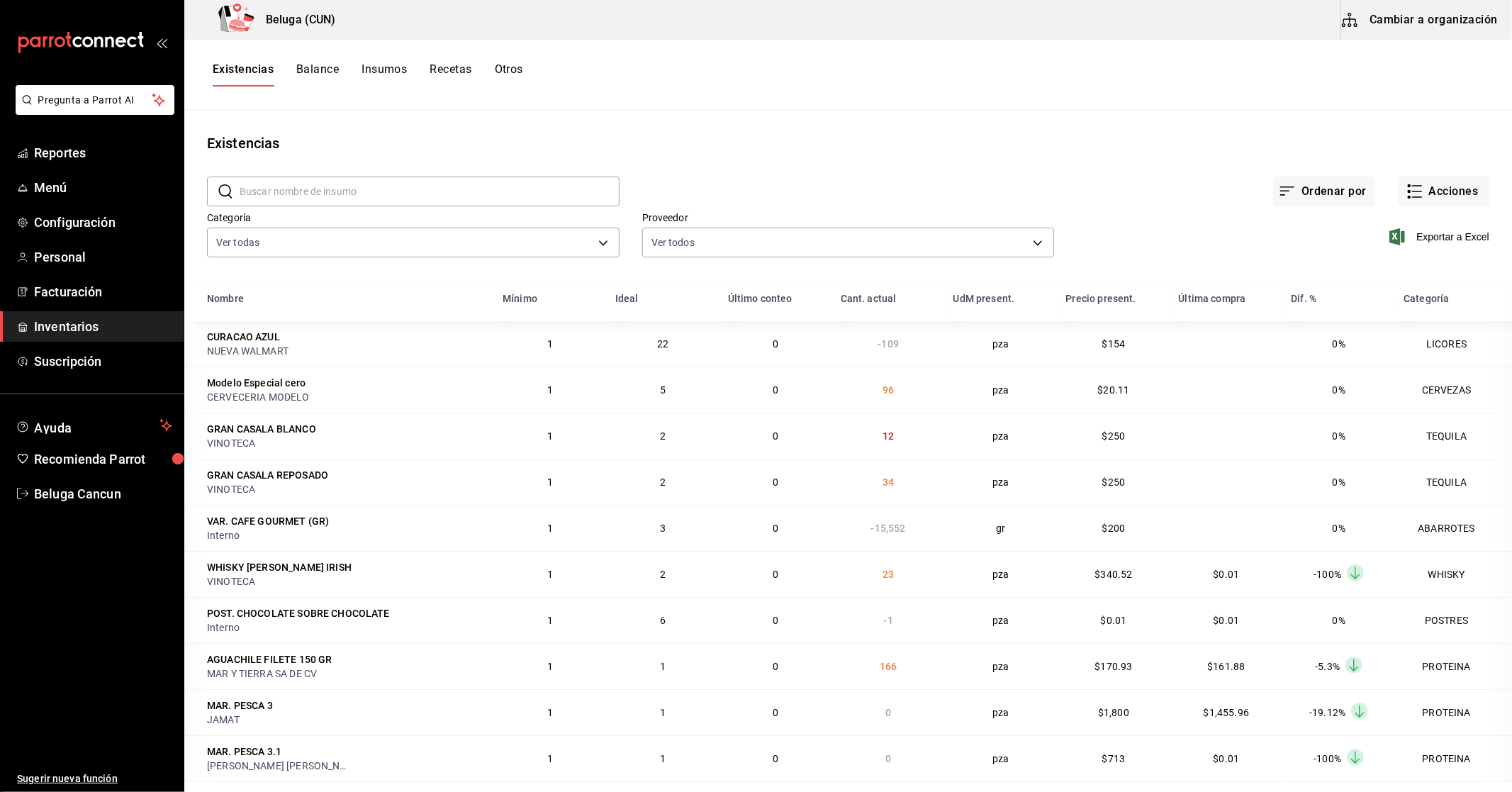
click at [273, 185] on input "text" at bounding box center [430, 191] width 379 height 28
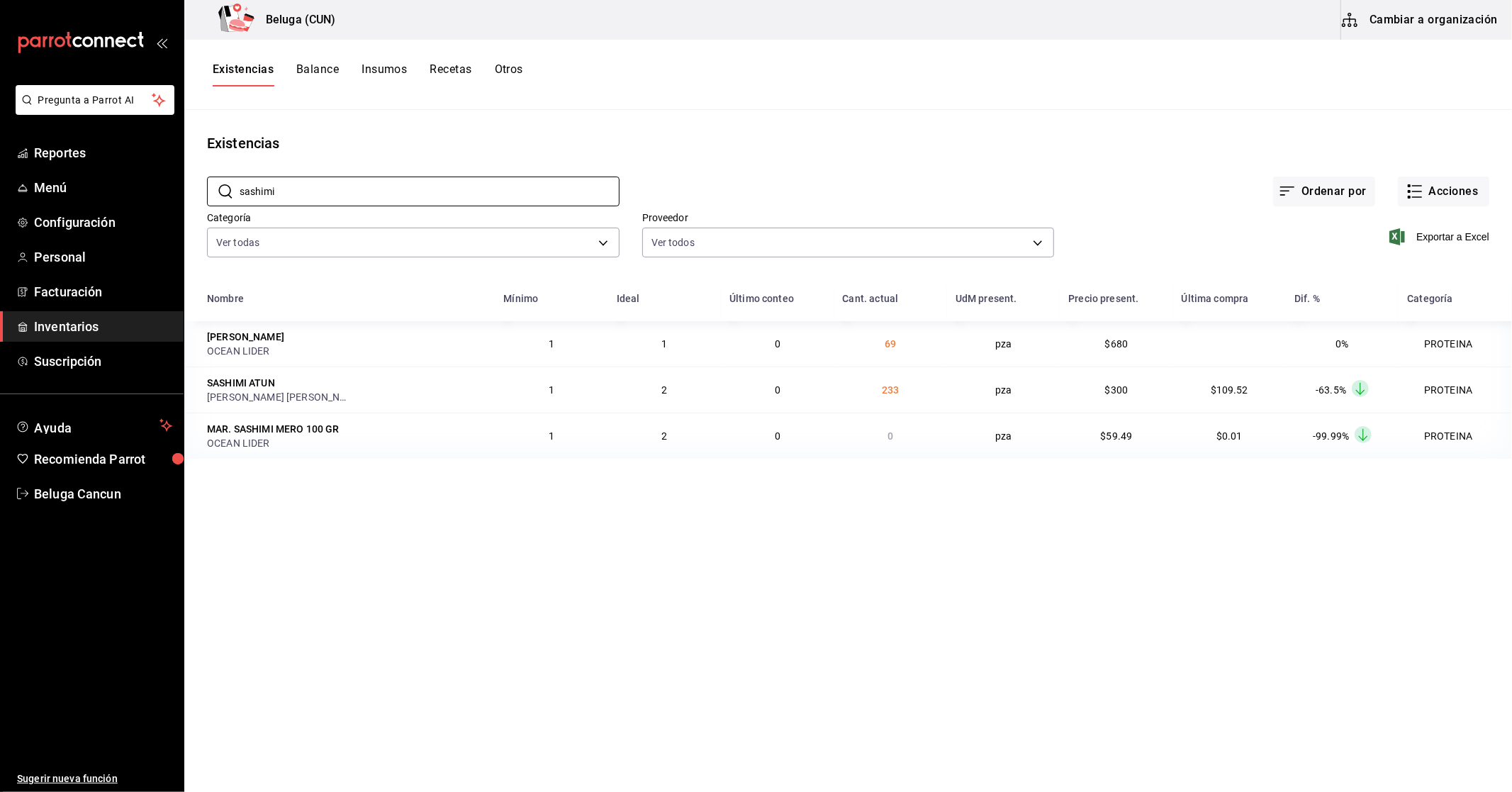
type input "sashimi"
click at [448, 67] on button "Recetas" at bounding box center [450, 74] width 41 height 24
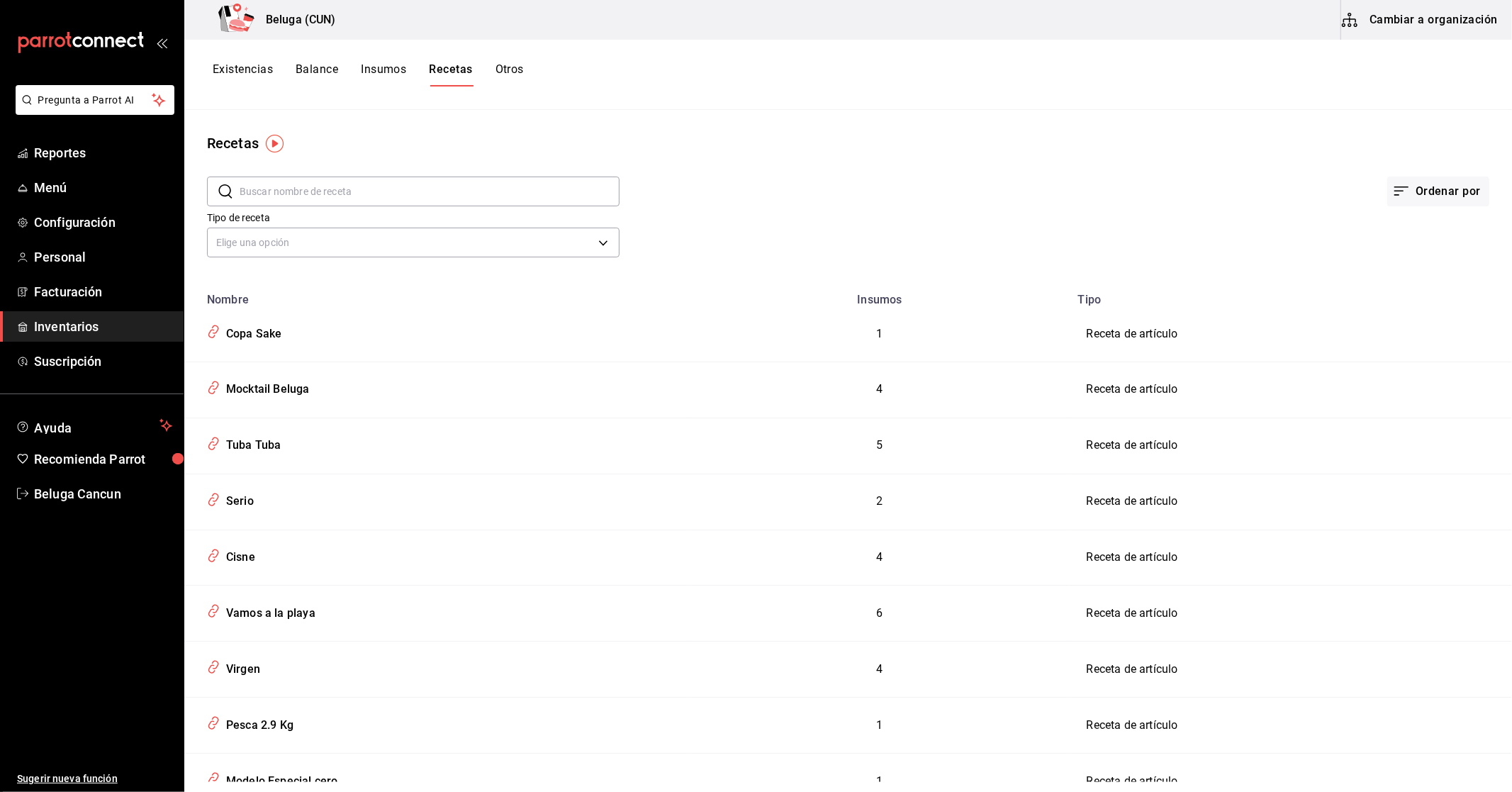
drag, startPoint x: 438, startPoint y: 184, endPoint x: 448, endPoint y: 173, distance: 14.9
click at [438, 184] on input "text" at bounding box center [430, 191] width 379 height 28
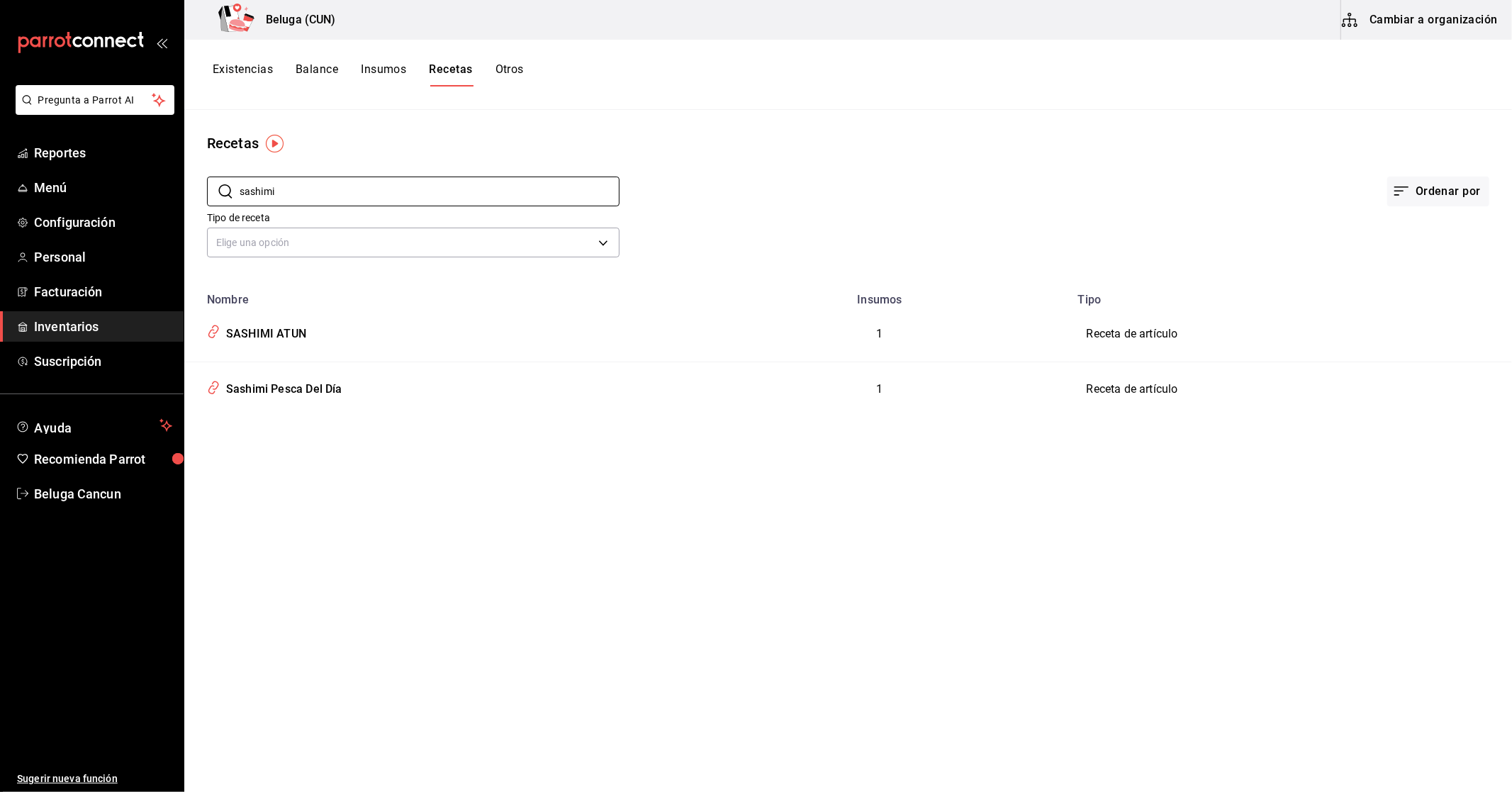
type input "sashimi"
click at [1440, 25] on button "Cambiar a organización" at bounding box center [1421, 19] width 160 height 40
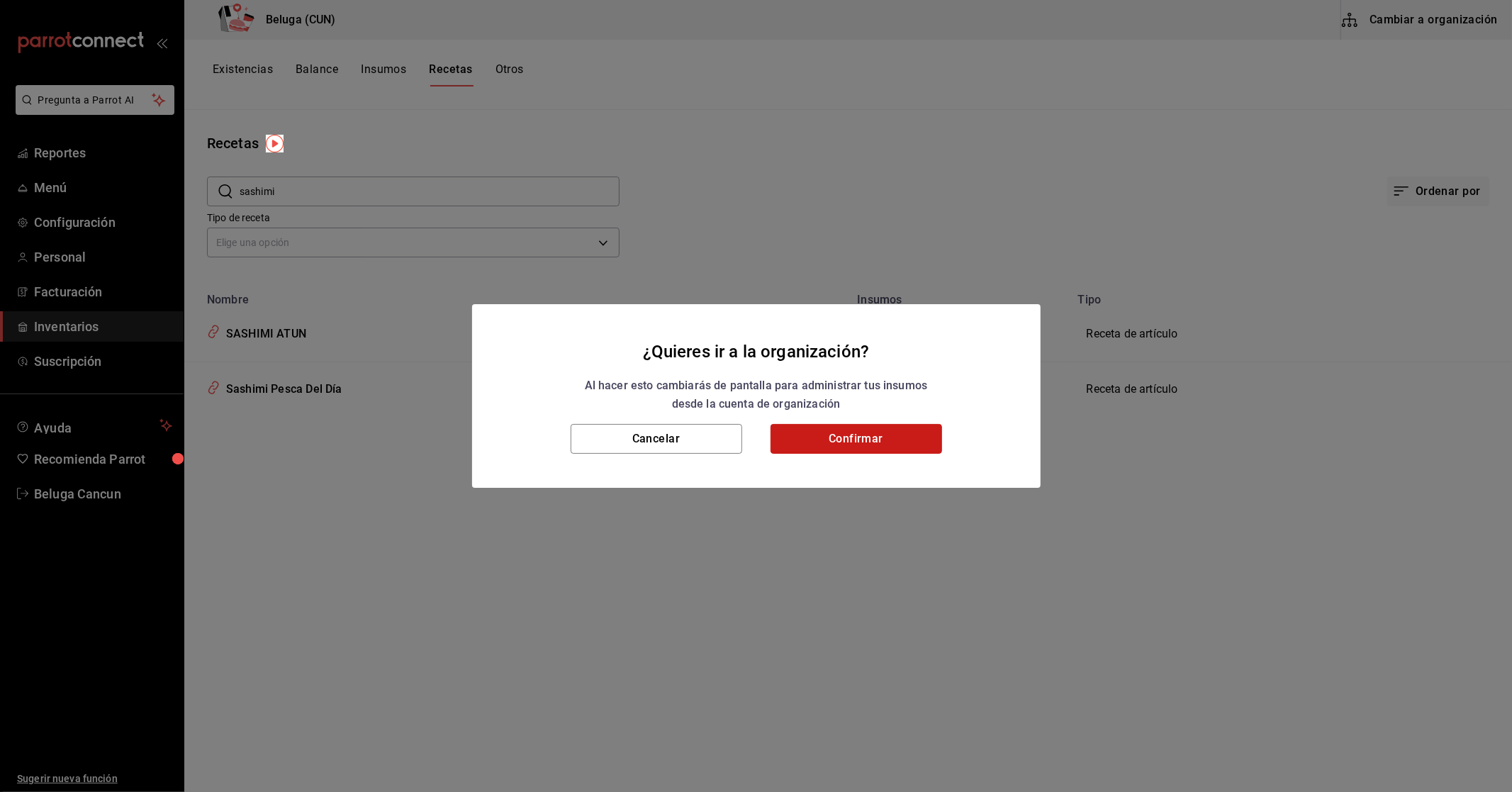
click at [825, 438] on button "Confirmar" at bounding box center [856, 438] width 171 height 30
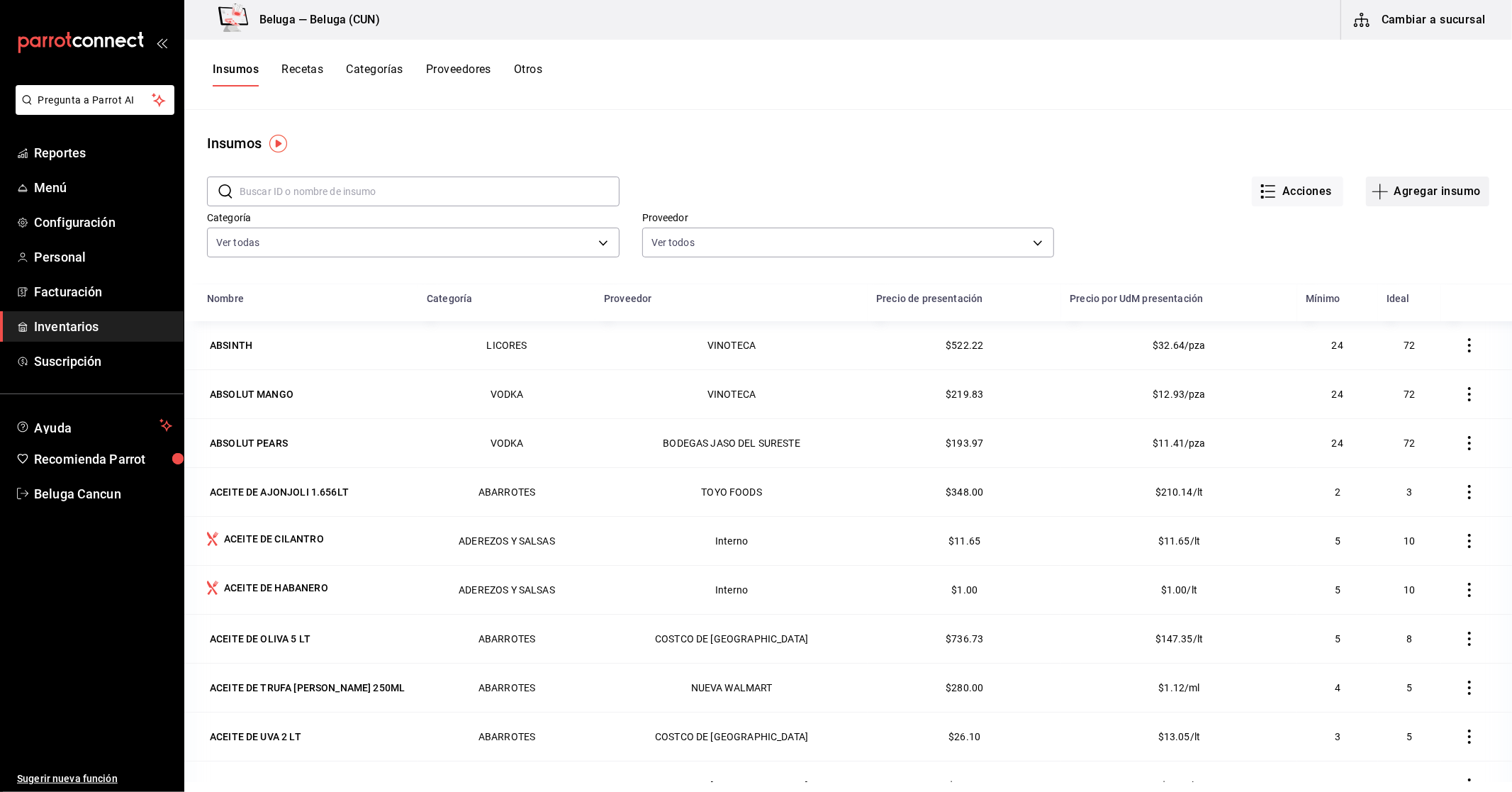
click at [1416, 189] on button "Agregar insumo" at bounding box center [1427, 191] width 123 height 30
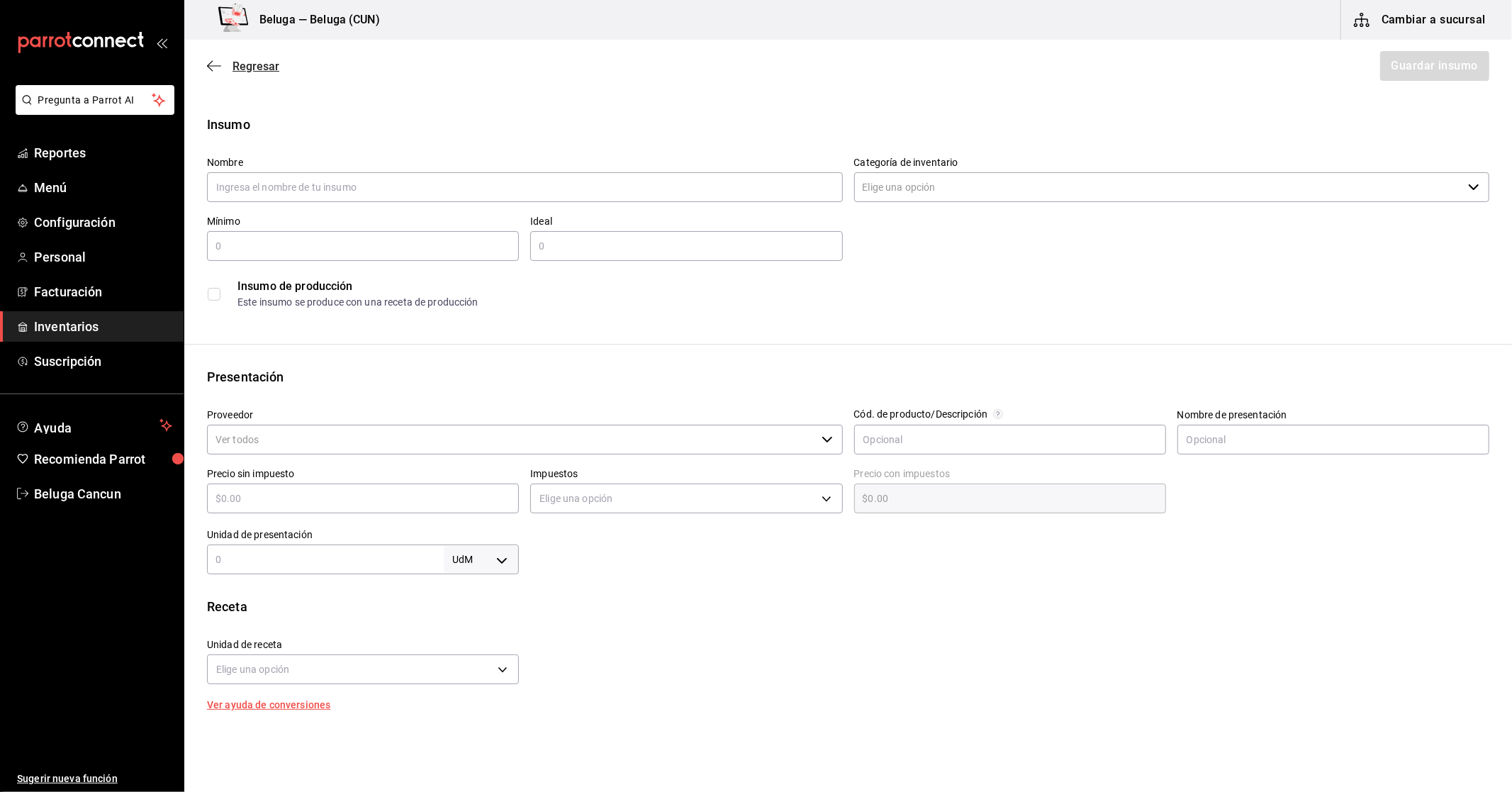
click at [217, 68] on icon "button" at bounding box center [214, 66] width 14 height 13
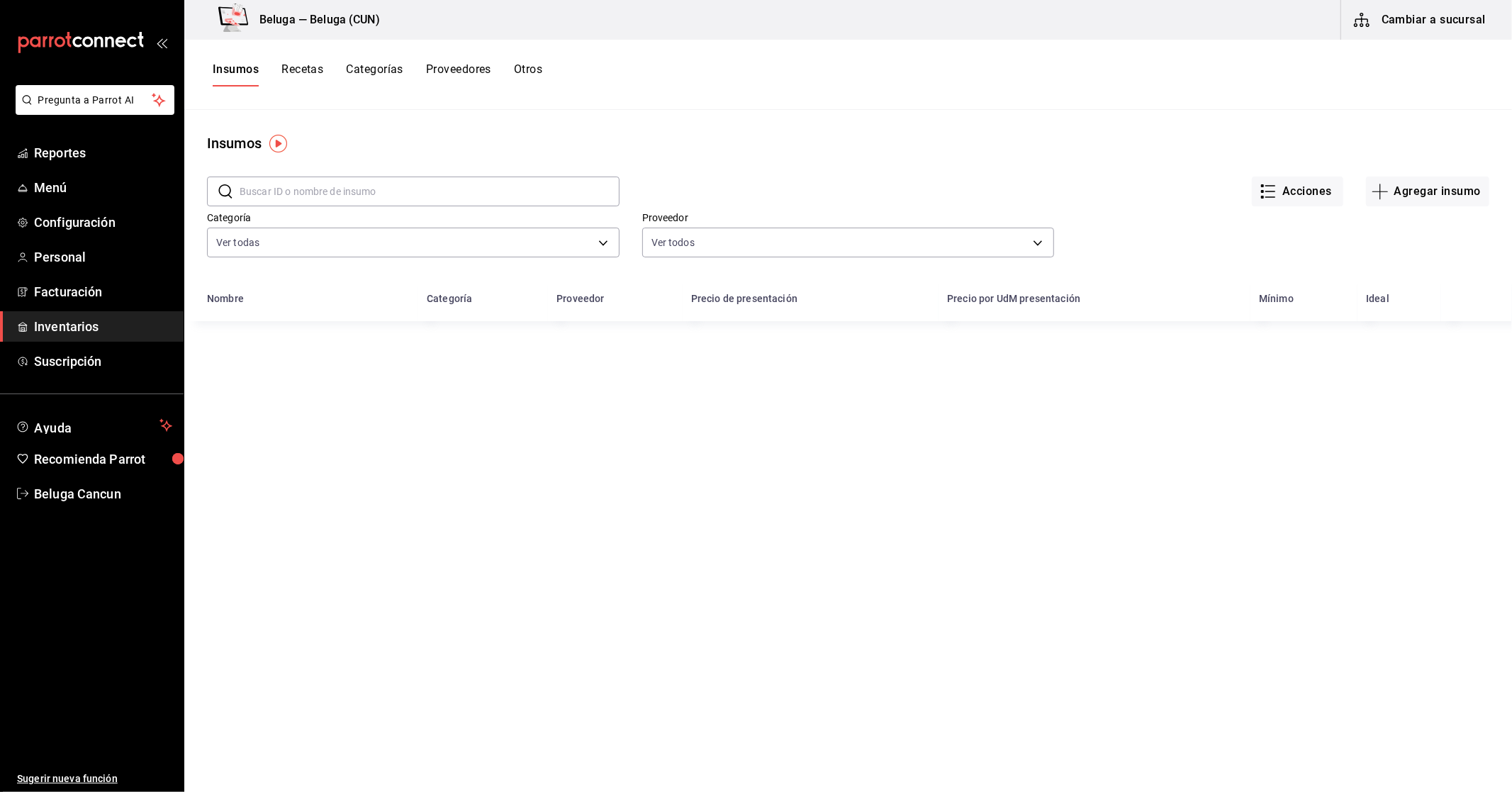
click at [310, 68] on button "Recetas" at bounding box center [301, 74] width 41 height 24
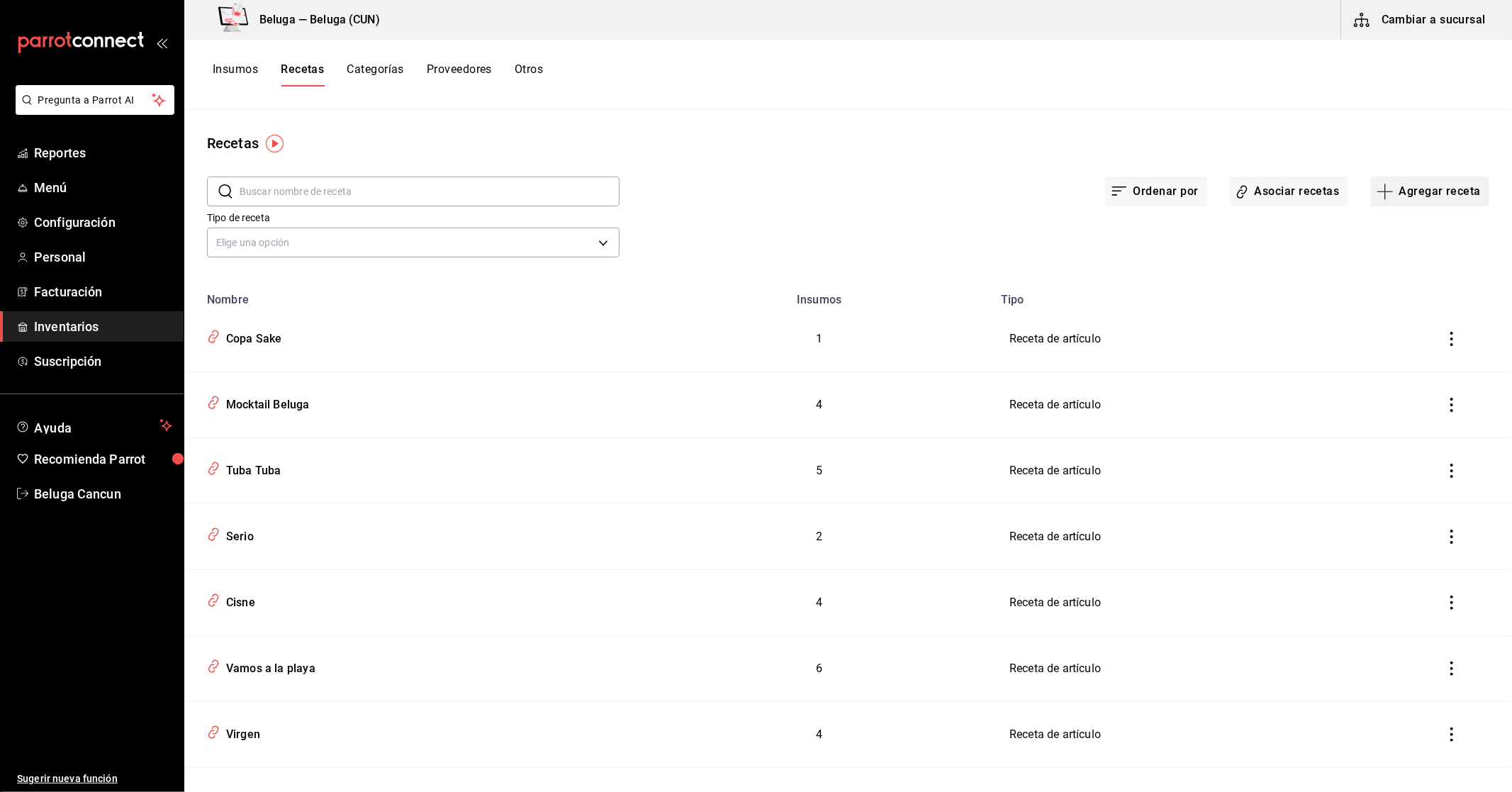
click at [1408, 190] on button "Agregar receta" at bounding box center [1429, 191] width 118 height 30
click at [1407, 232] on span "Receta" at bounding box center [1419, 230] width 119 height 14
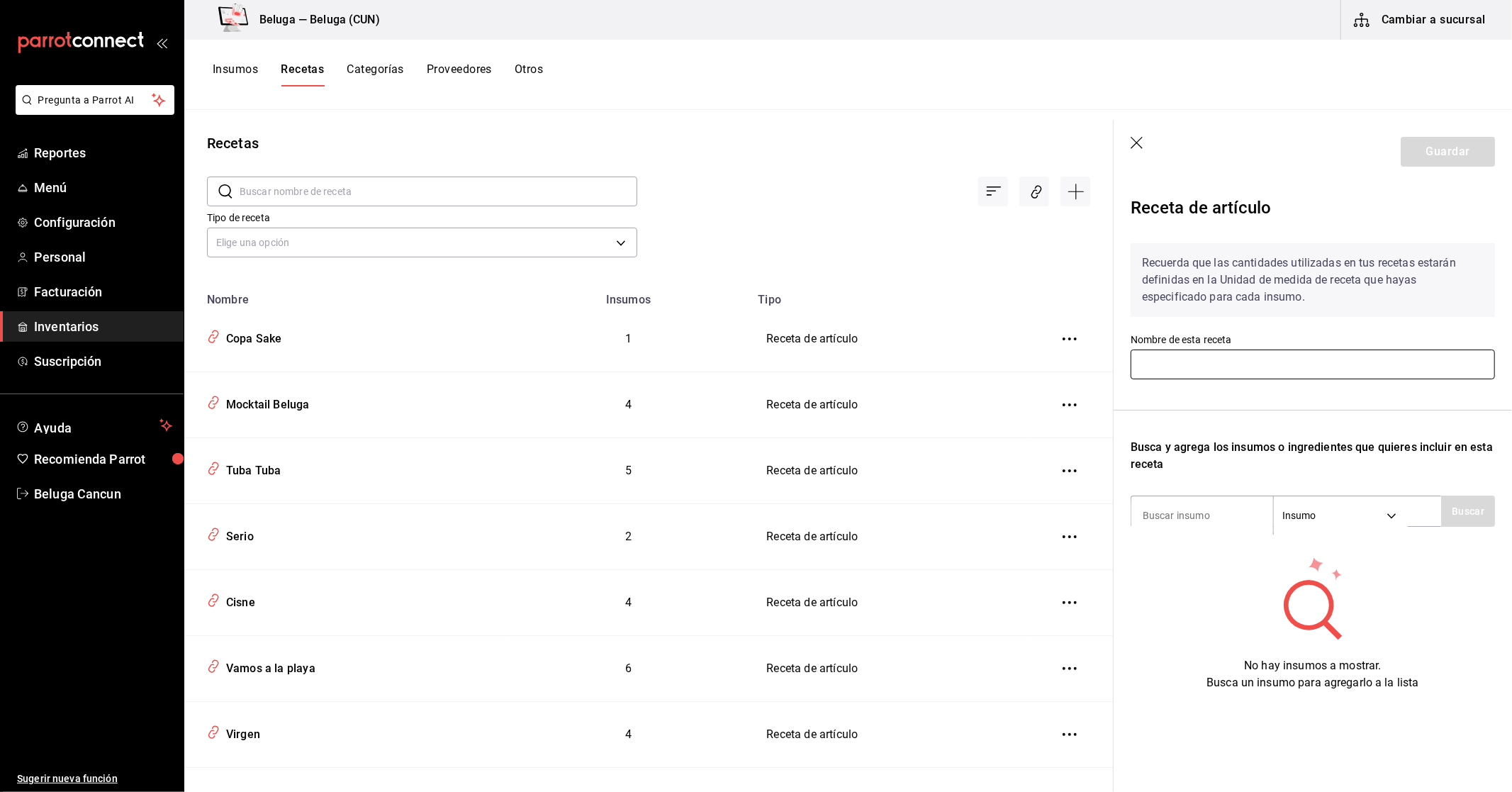
click at [1230, 372] on input "text" at bounding box center [1313, 364] width 364 height 30
type input "[PERSON_NAME]"
click at [1190, 511] on input at bounding box center [1201, 515] width 142 height 30
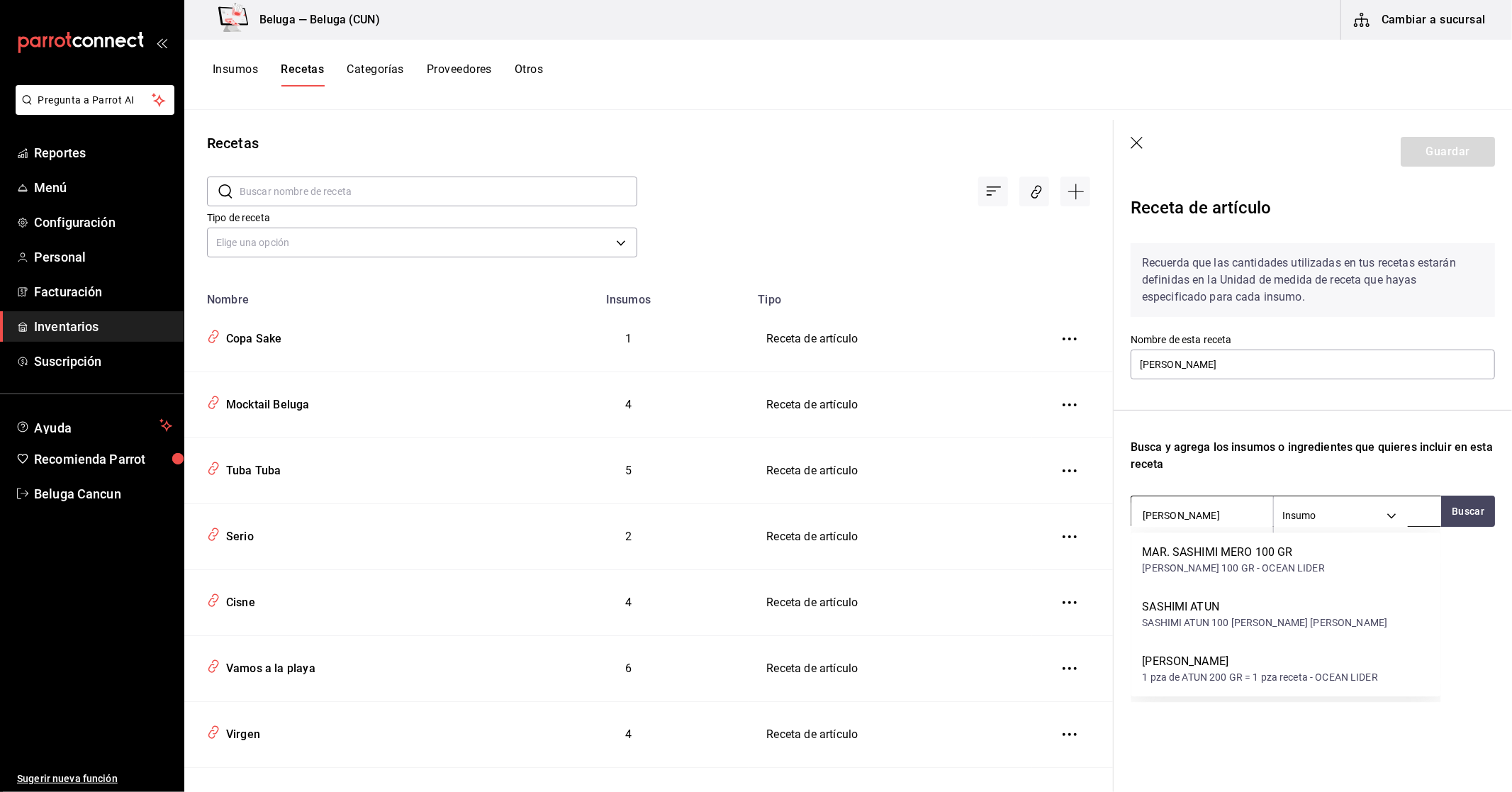
type input "sashimi"
click at [1234, 655] on div "[PERSON_NAME]" at bounding box center [1260, 662] width 235 height 17
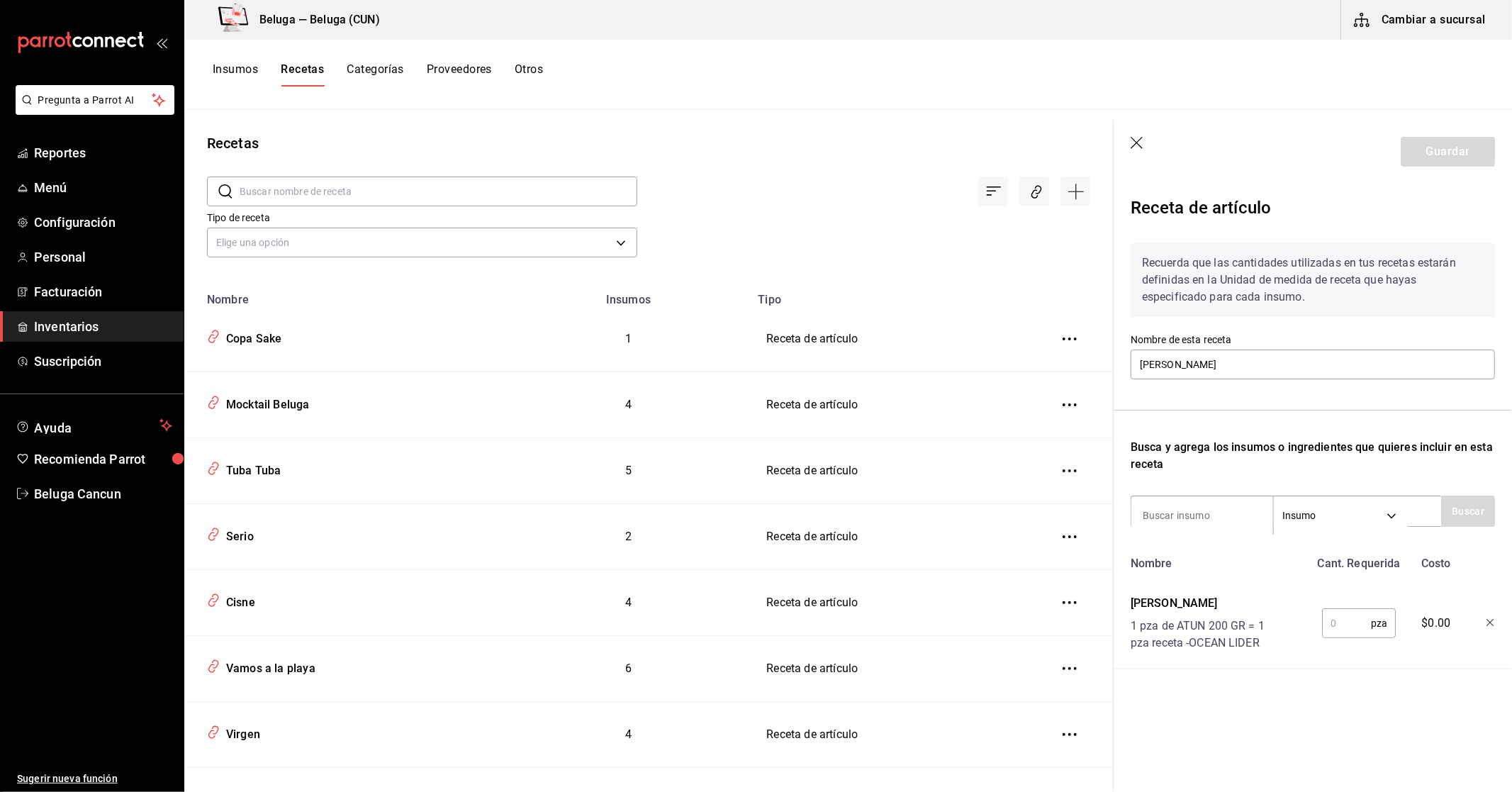
click at [1346, 619] on input "text" at bounding box center [1345, 622] width 49 height 28
type input "1"
click at [1464, 151] on button "Guardar" at bounding box center [1447, 151] width 94 height 30
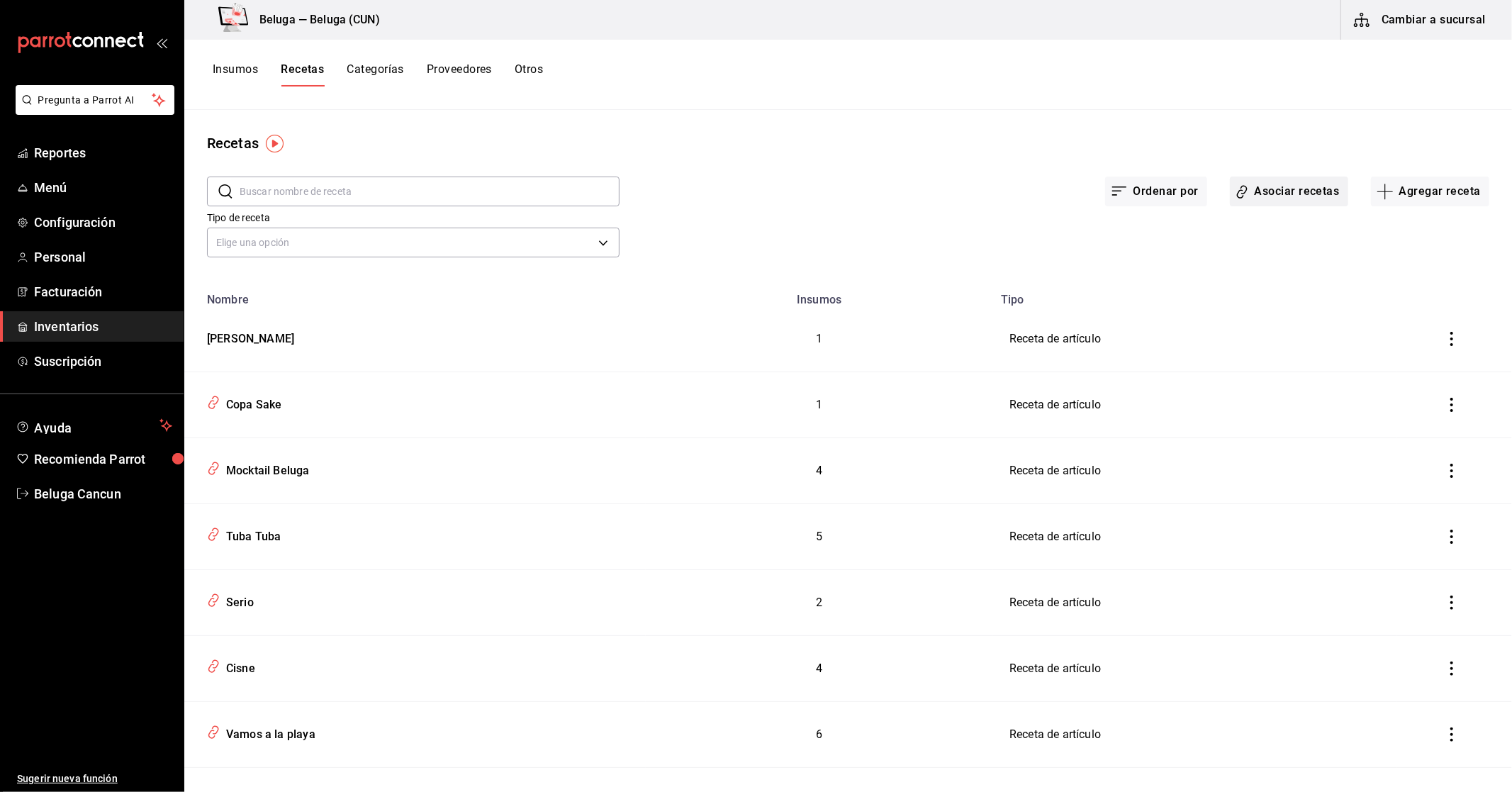
click at [1255, 187] on button "Asociar recetas" at bounding box center [1289, 191] width 118 height 30
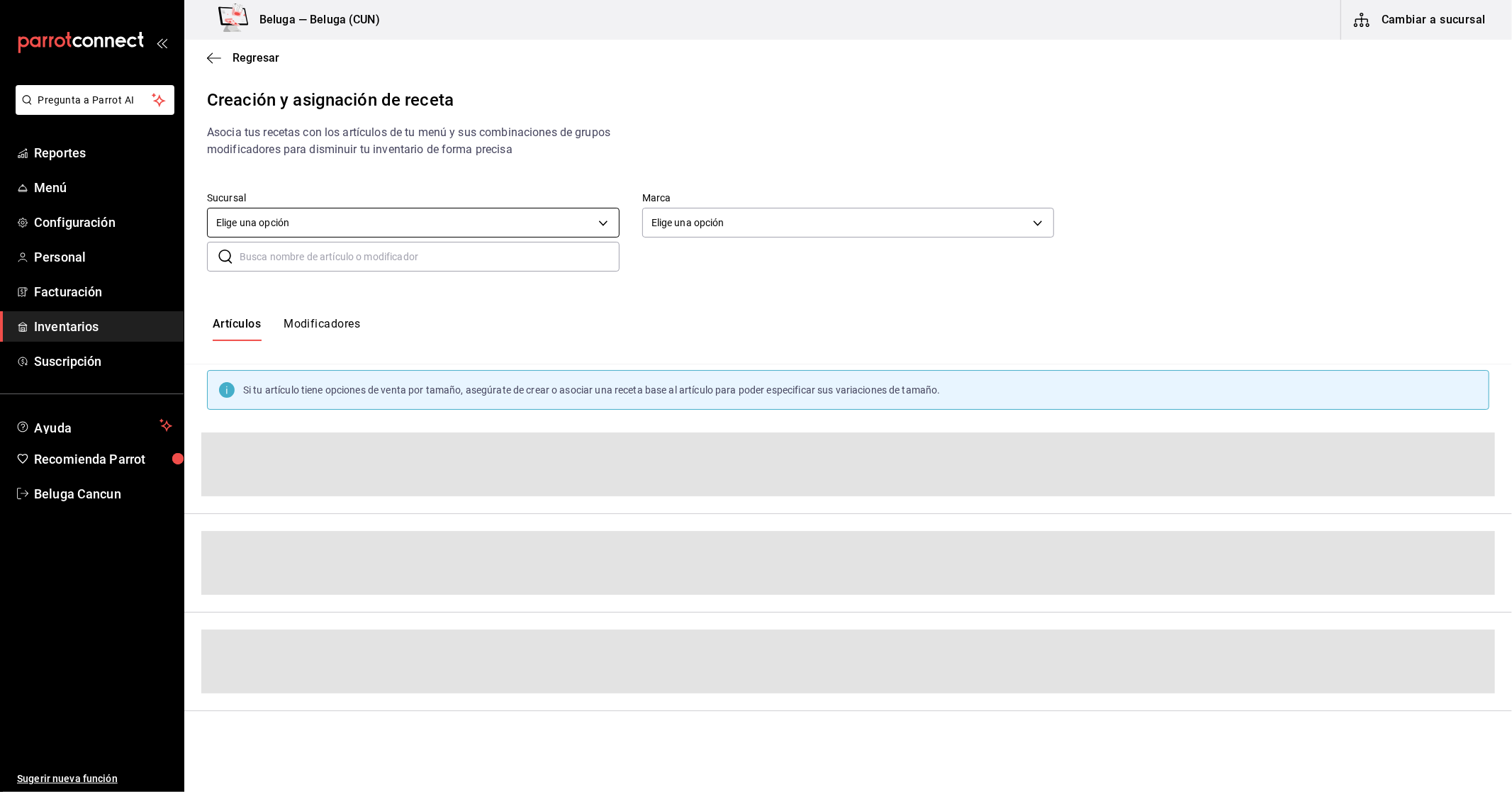
click at [420, 228] on body "Pregunta a Parrot AI Reportes Menú Configuración Personal Facturación Inventari…" at bounding box center [756, 383] width 1512 height 768
click at [373, 294] on li "Beluga (CUN)" at bounding box center [413, 291] width 411 height 23
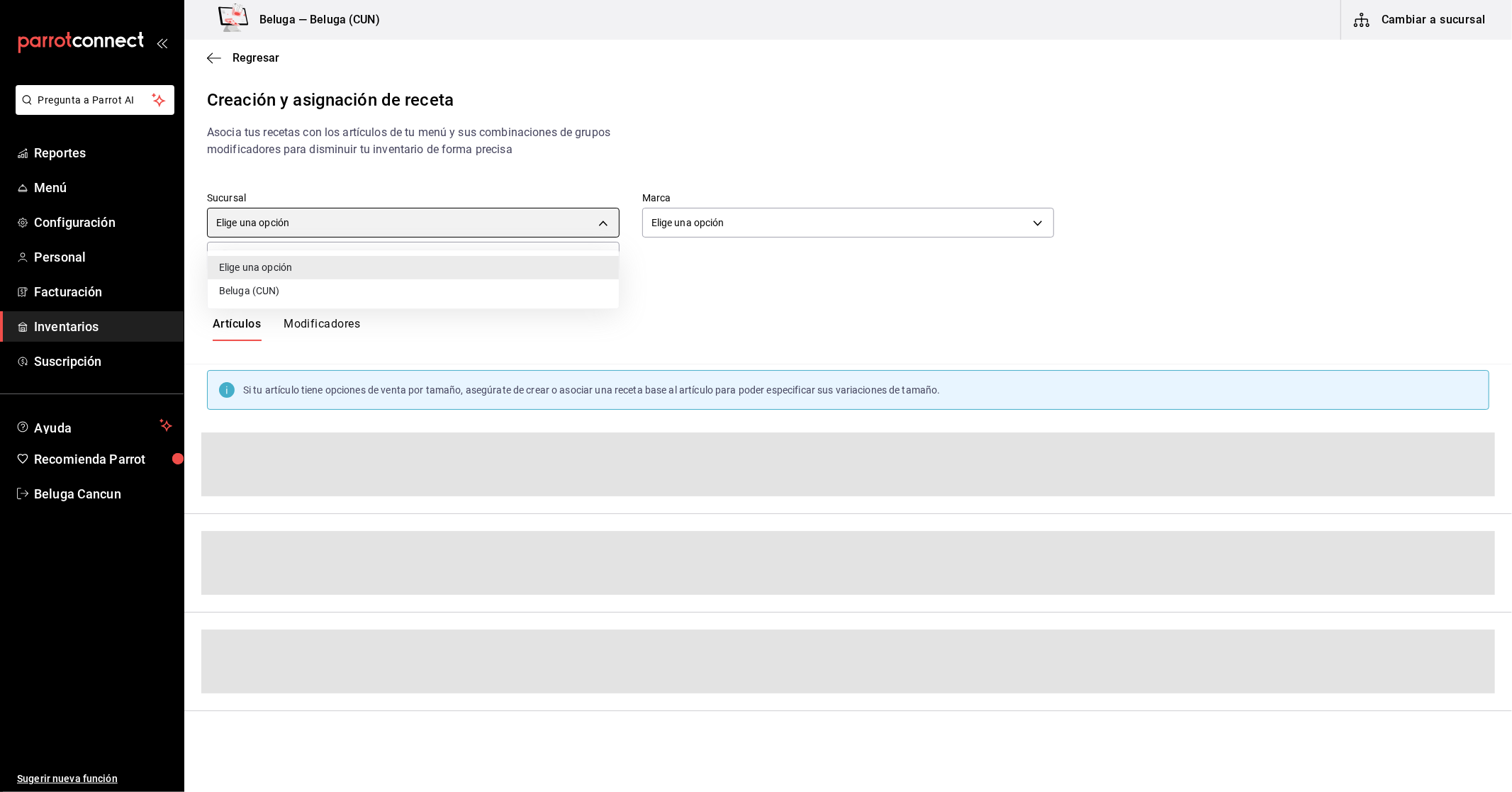
type input "020dc534-496b-47da-93e5-83ce37ef3c03"
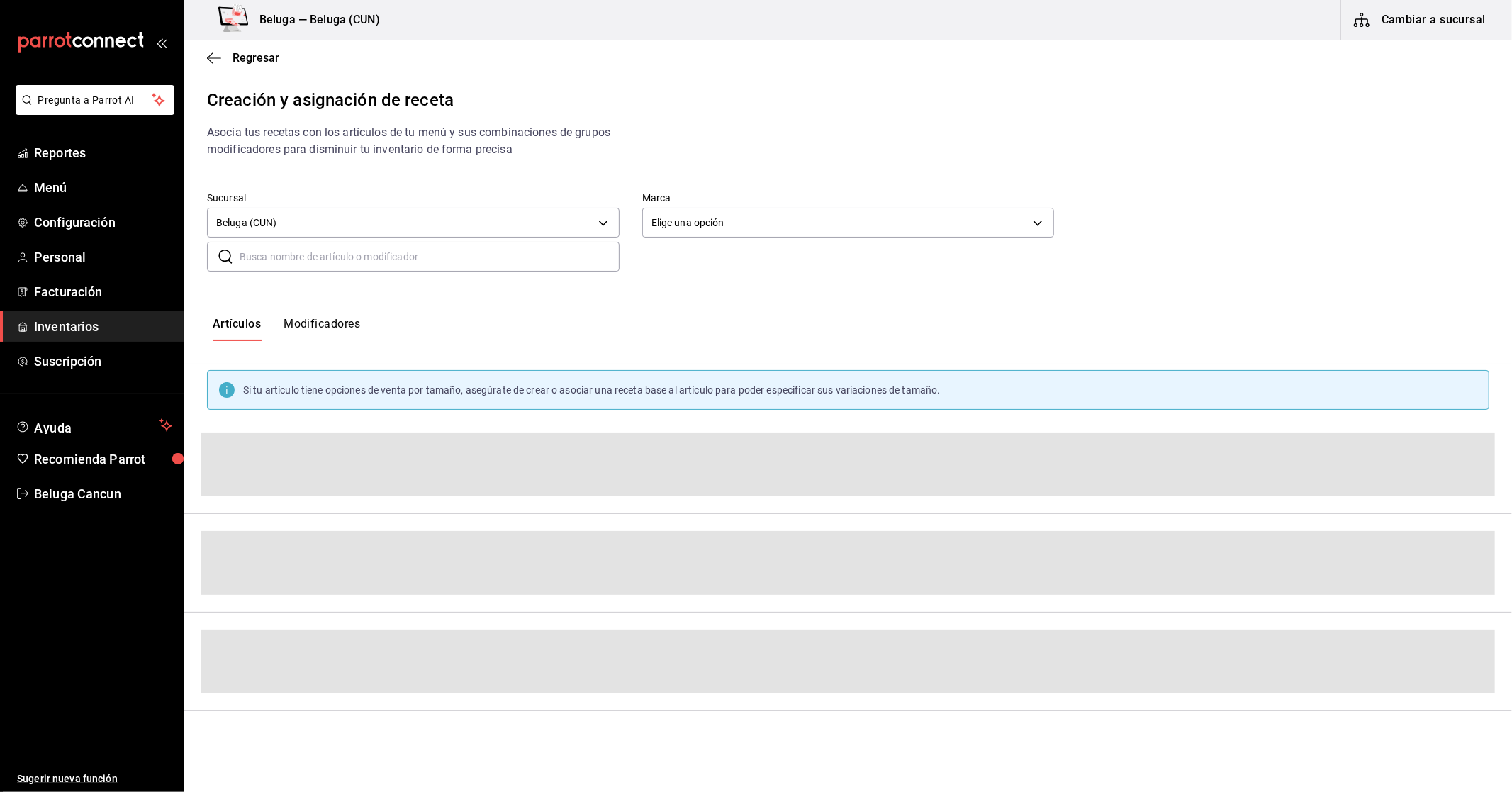
click at [372, 256] on input "text" at bounding box center [430, 256] width 379 height 28
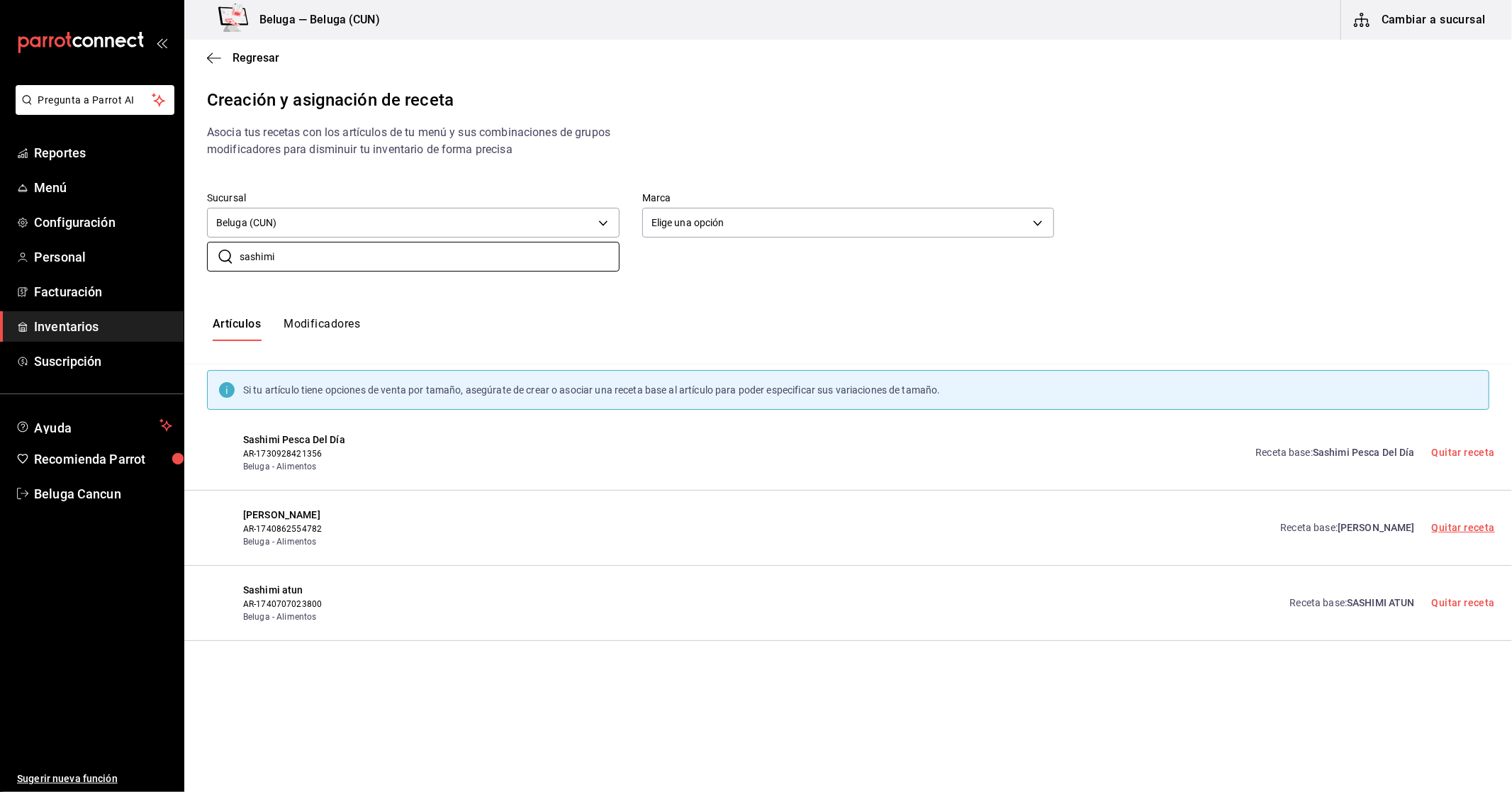
type input "sashimi"
click at [1437, 529] on link "Quitar receta" at bounding box center [1462, 528] width 63 height 12
click at [1323, 533] on button "Asociar receta" at bounding box center [1322, 528] width 112 height 30
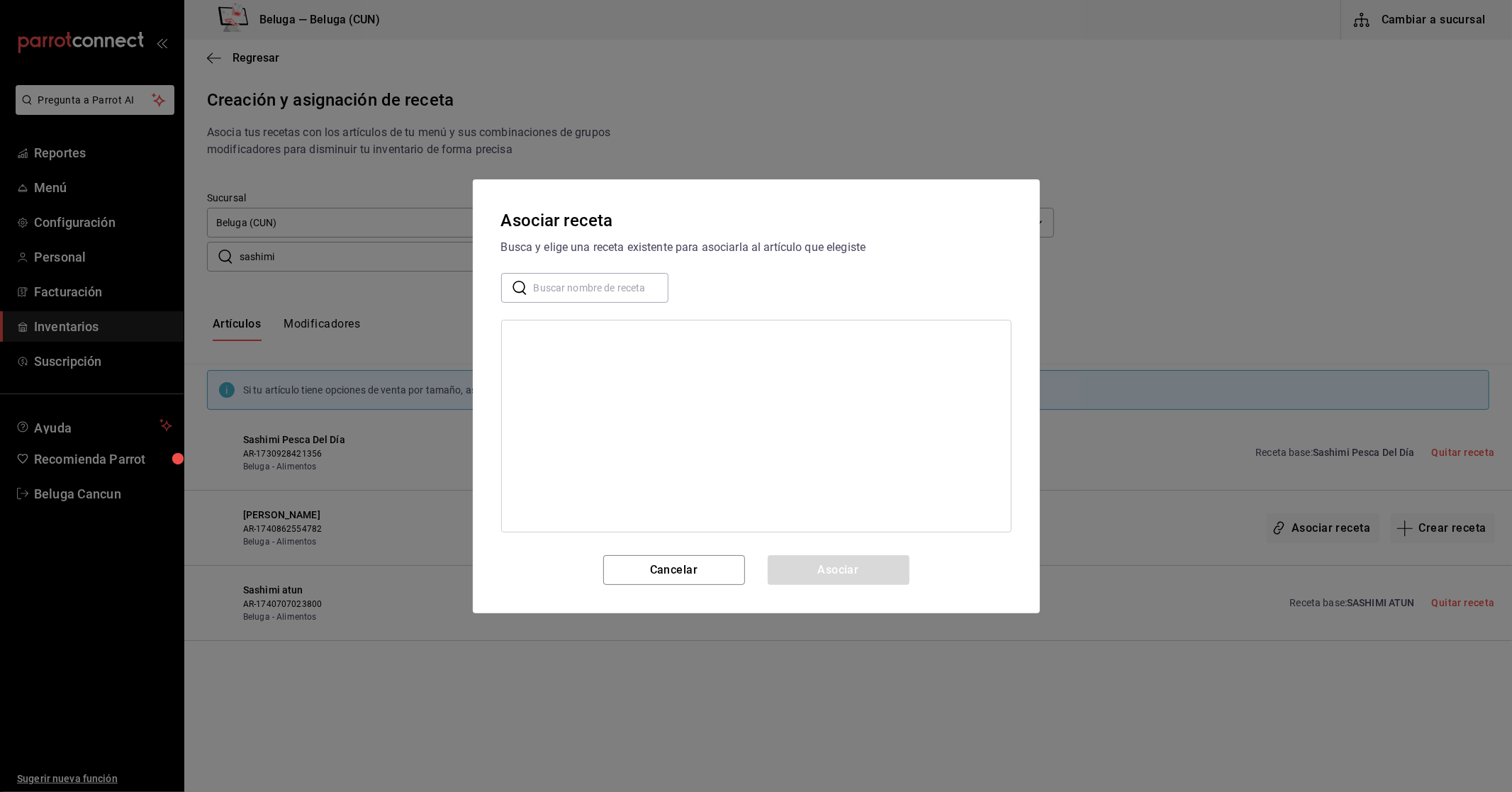
click at [567, 277] on input "text" at bounding box center [601, 286] width 135 height 28
type input "sashimi"
click at [544, 336] on div "[PERSON_NAME]" at bounding box center [552, 338] width 77 height 14
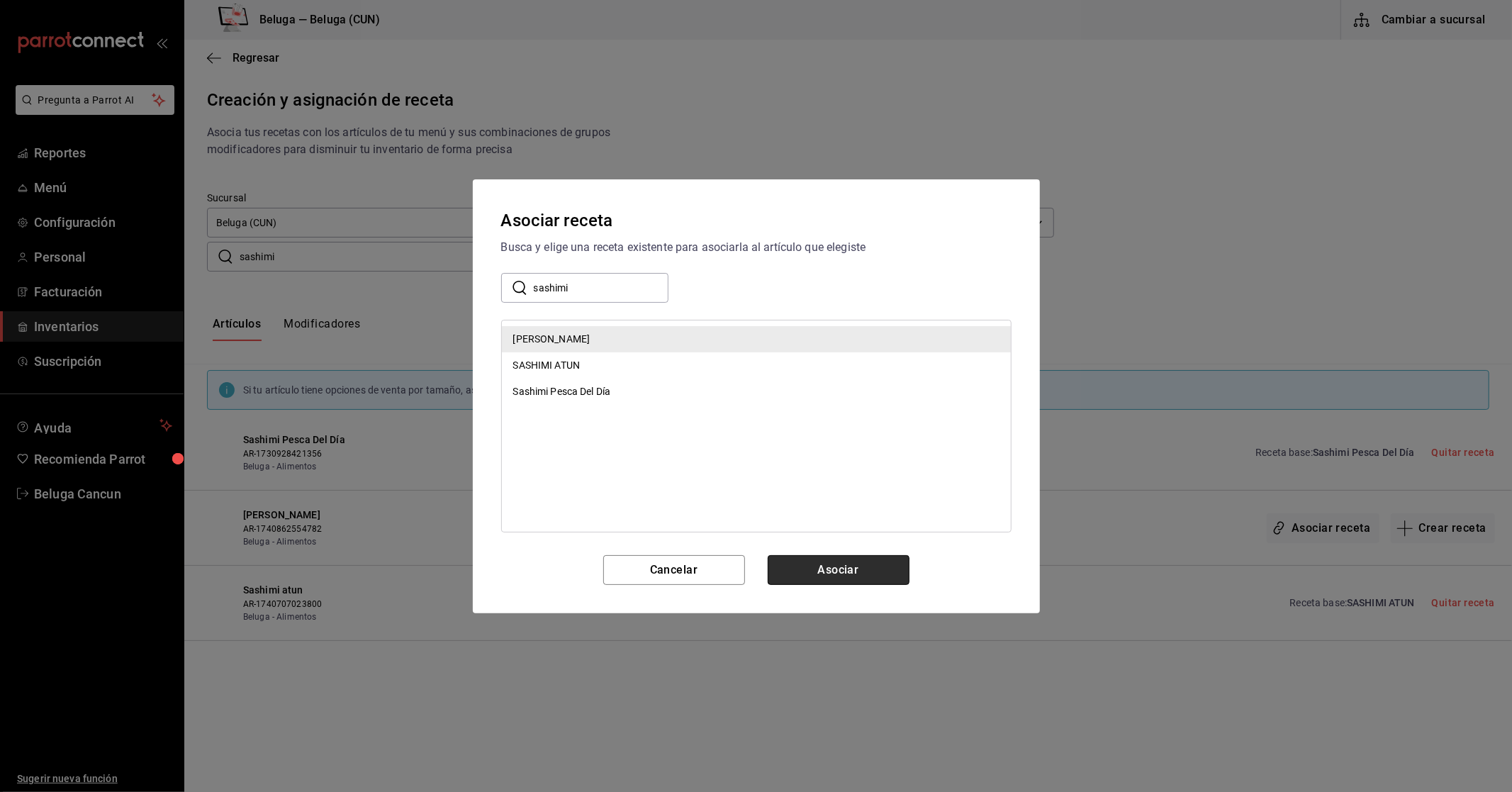
click at [881, 561] on button "Asociar" at bounding box center [838, 569] width 142 height 30
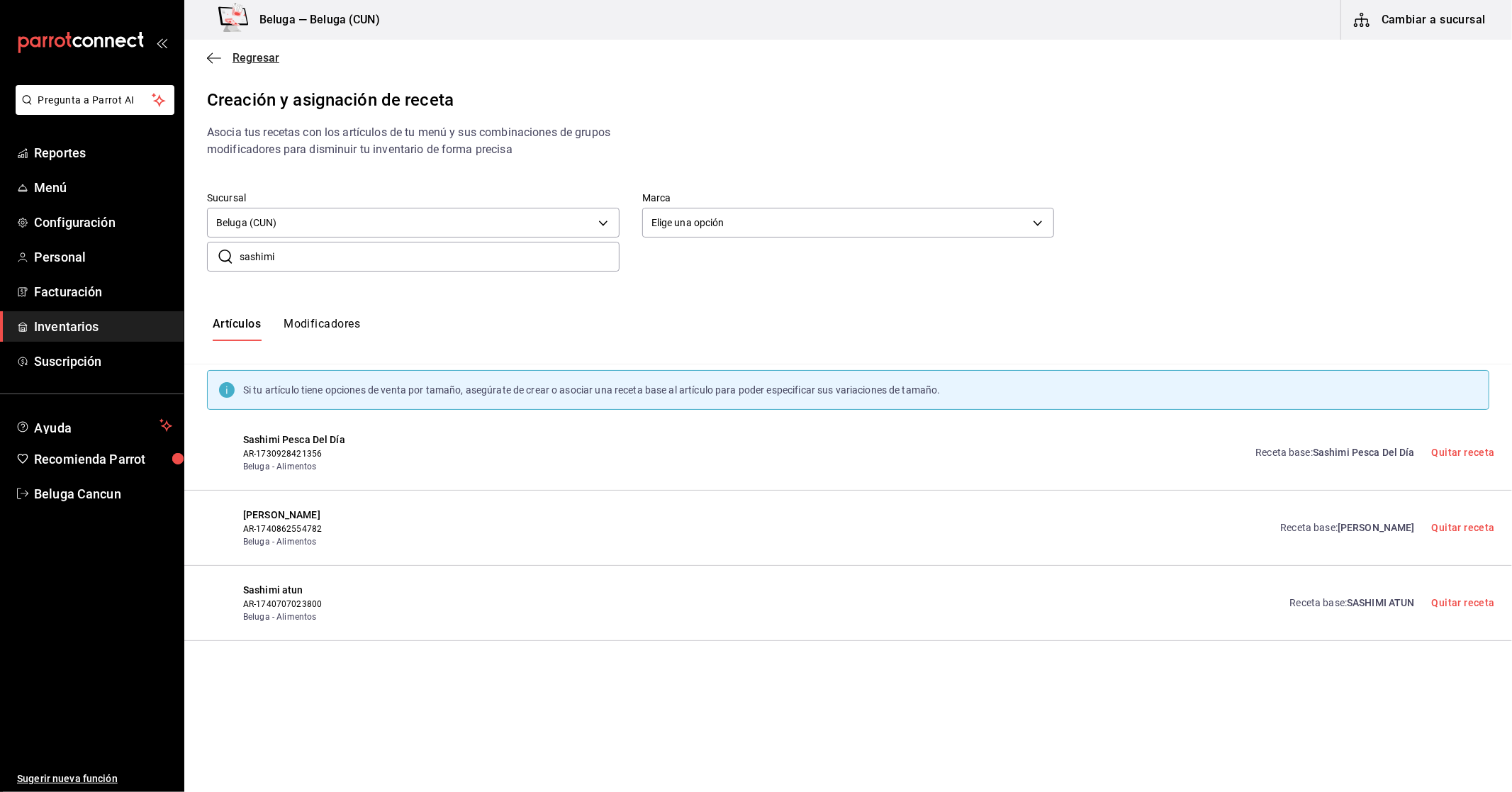
click at [210, 58] on icon "button" at bounding box center [214, 58] width 14 height 13
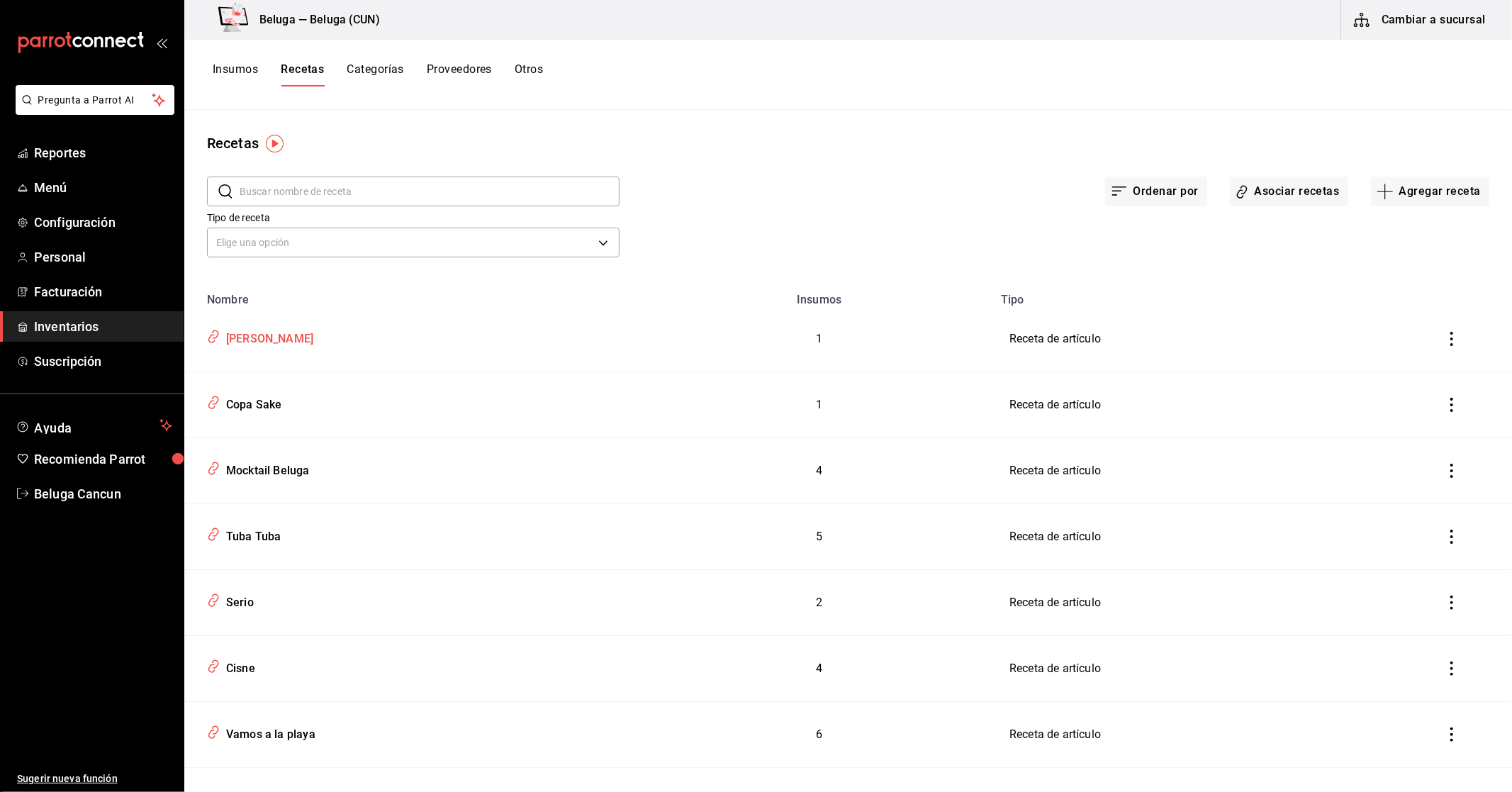
click at [277, 339] on div "[PERSON_NAME]" at bounding box center [267, 336] width 92 height 22
type input "[PERSON_NAME]"
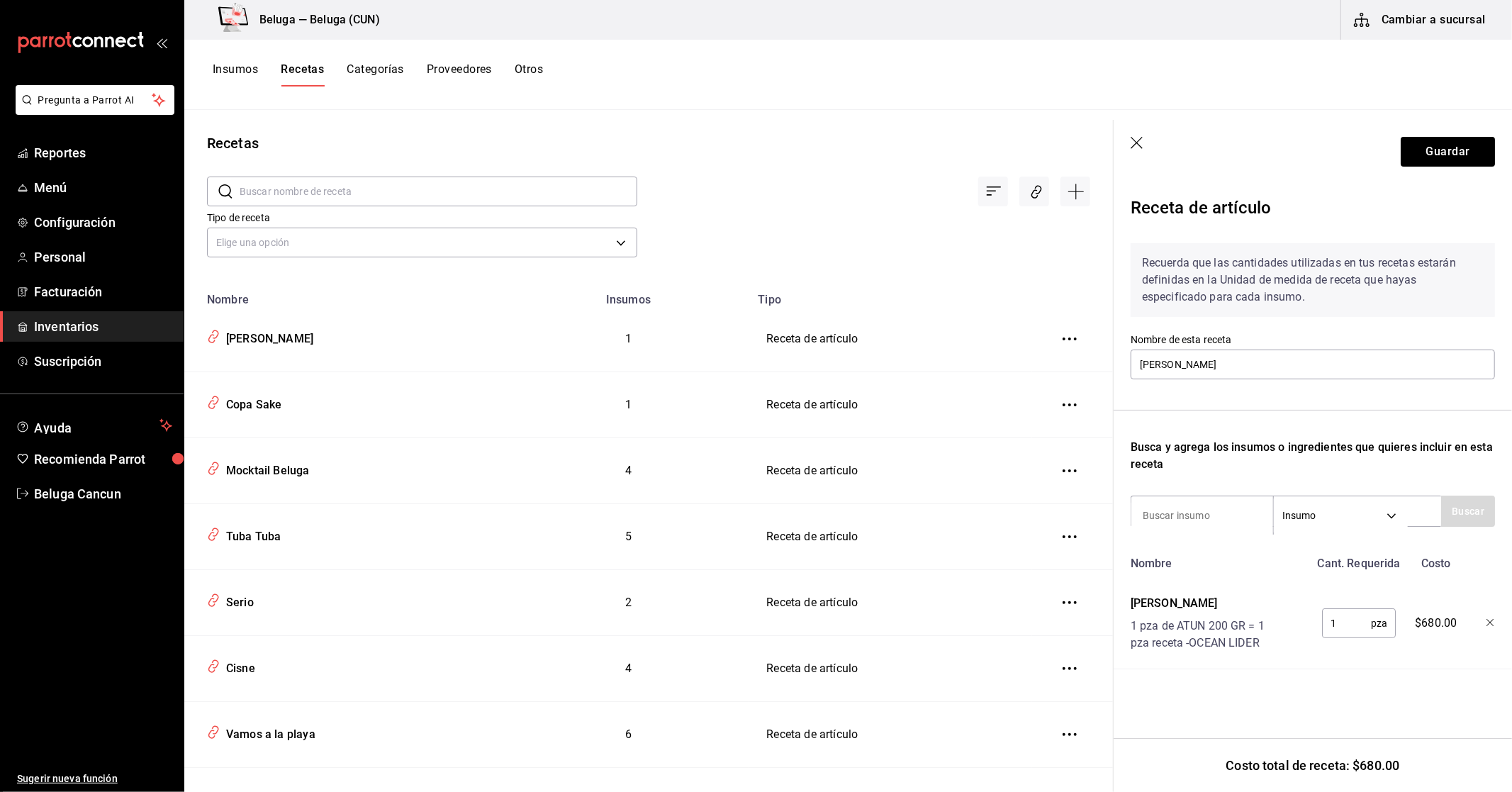
click at [1139, 143] on icon "button" at bounding box center [1137, 144] width 14 height 14
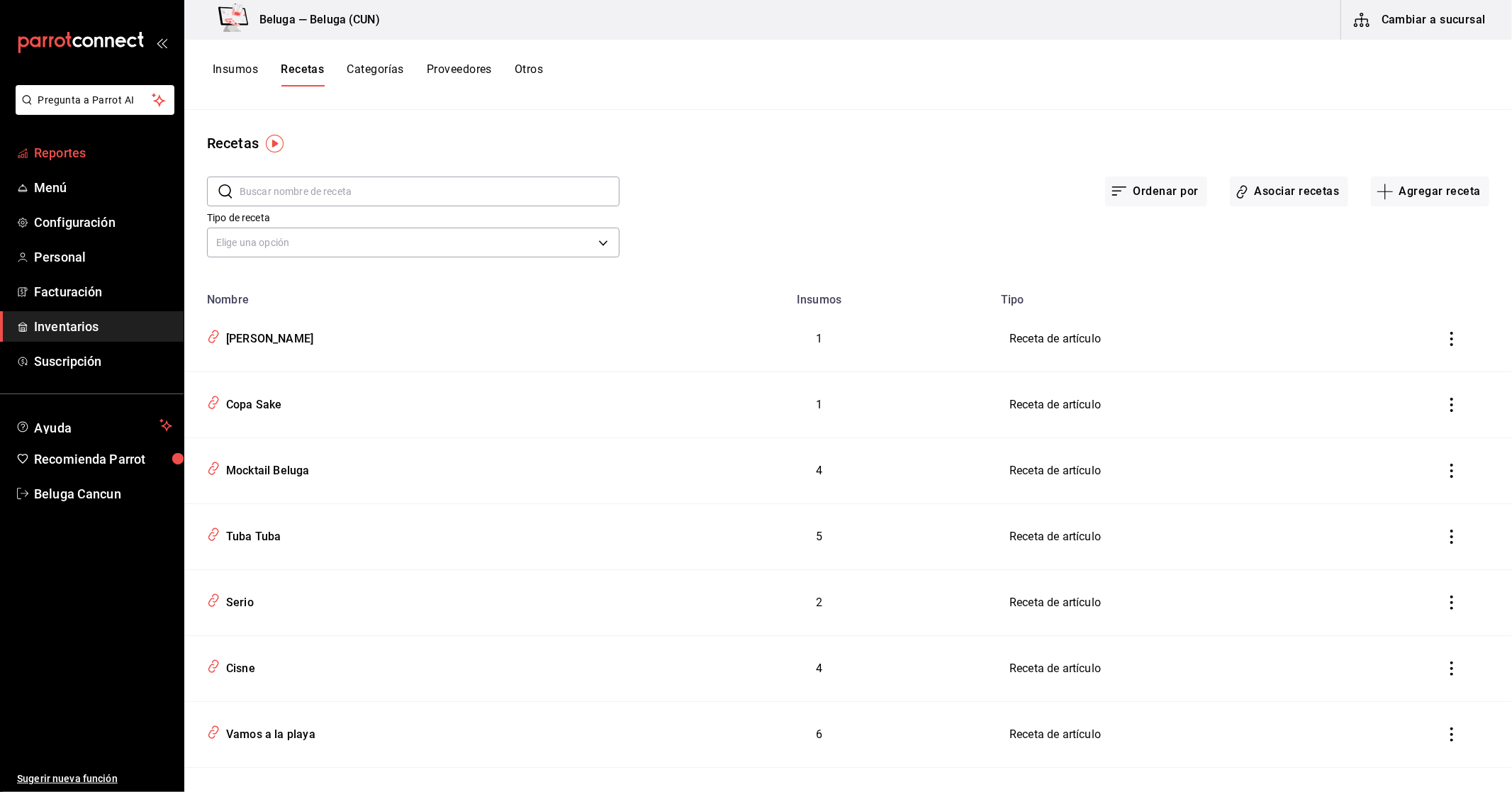
click at [76, 153] on span "Reportes" at bounding box center [102, 153] width 138 height 19
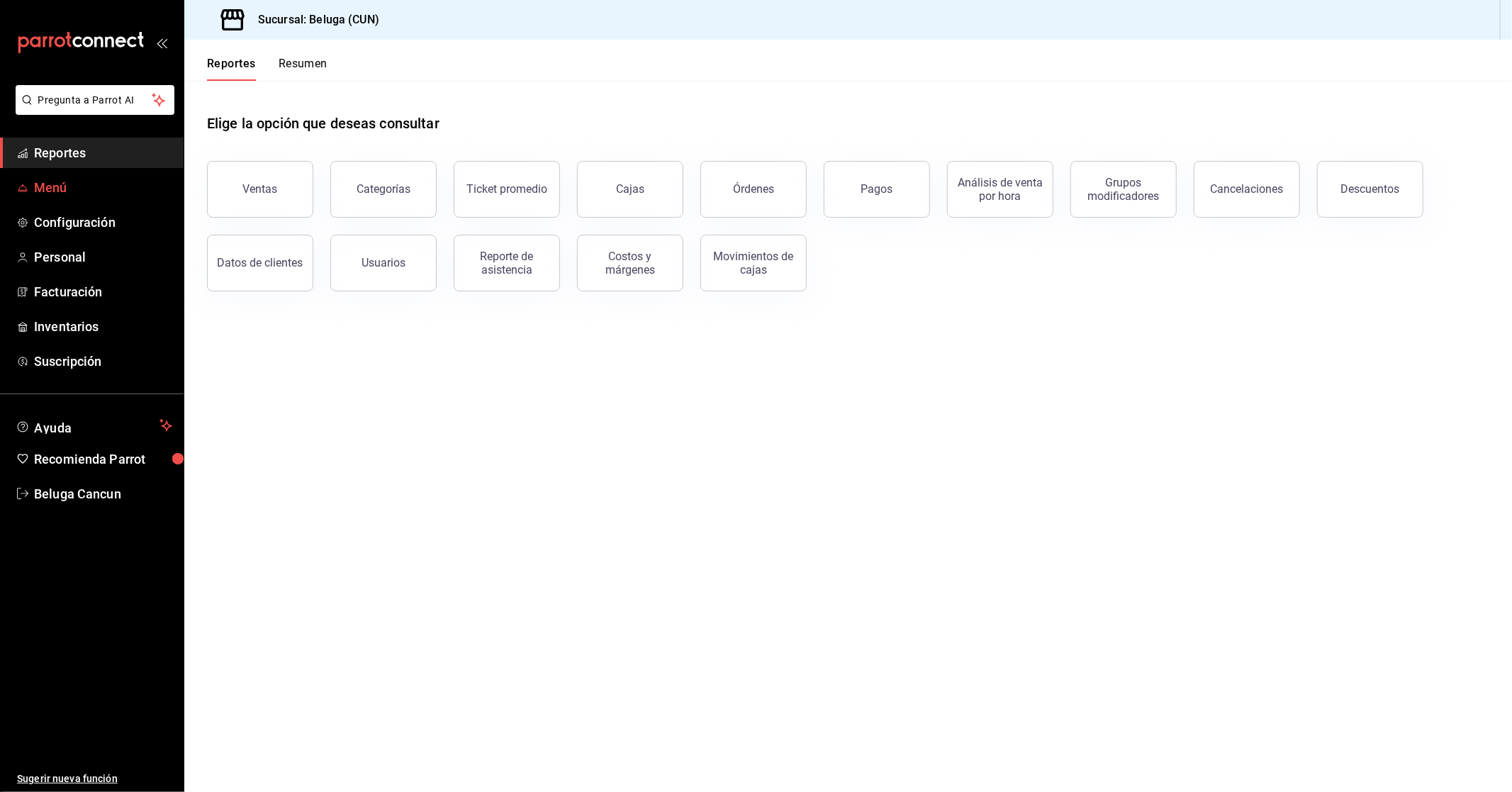
click at [44, 189] on span "Menú" at bounding box center [102, 188] width 138 height 19
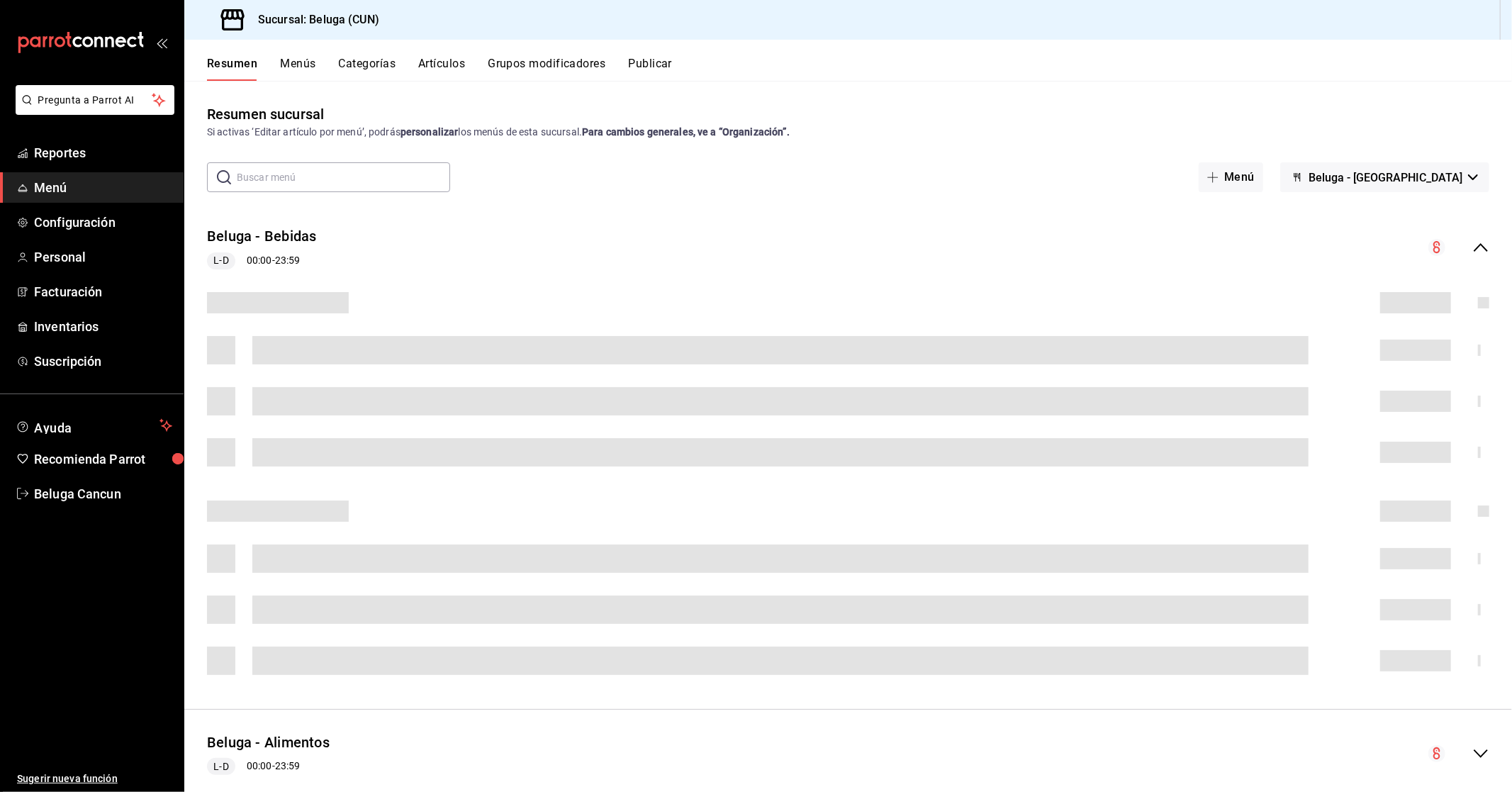
click at [447, 61] on button "Artículos" at bounding box center [441, 68] width 47 height 24
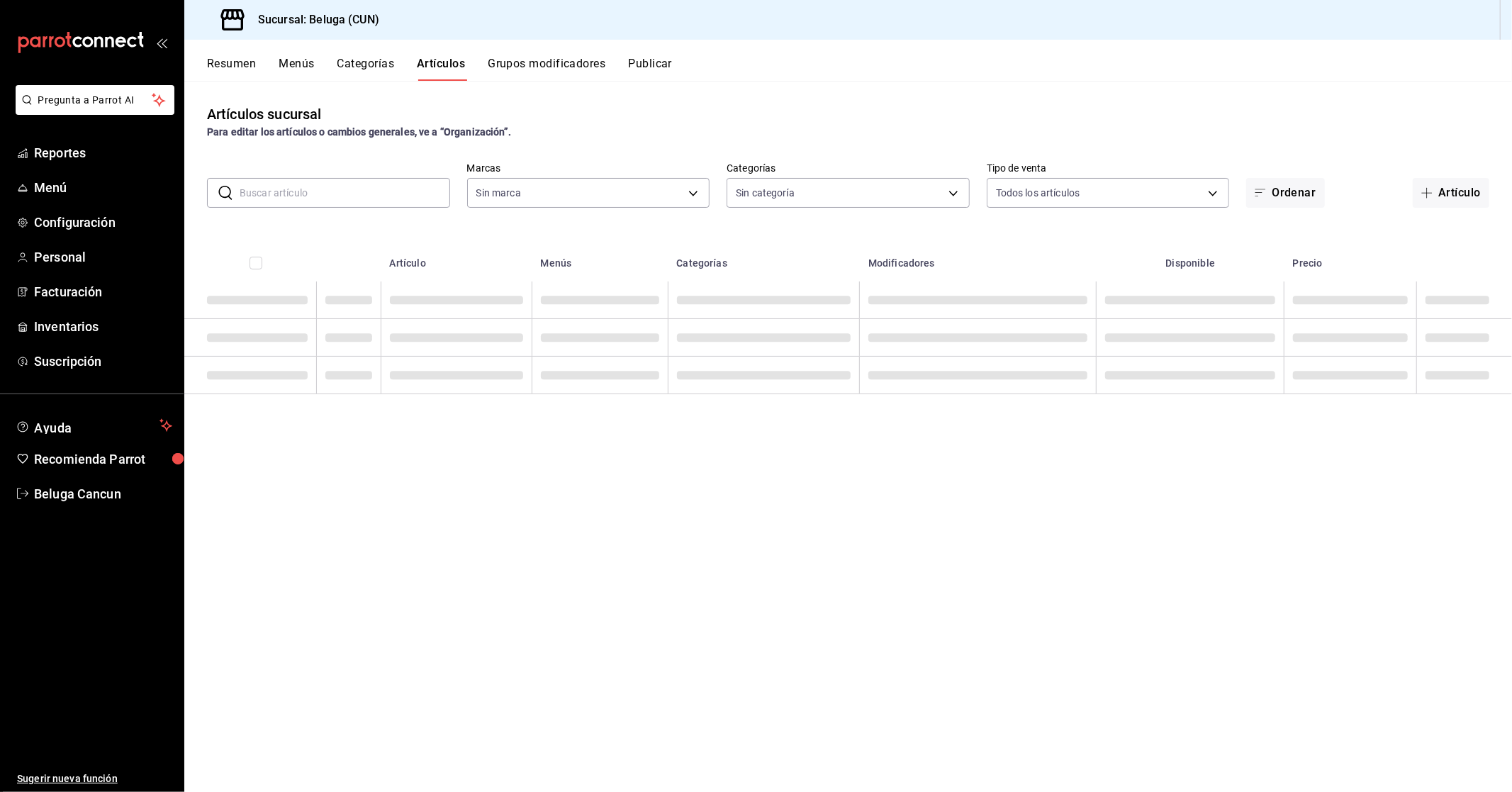
click at [299, 194] on input "text" at bounding box center [345, 192] width 211 height 28
type input "90810656-3b3d-4791-b9ad-32ddd7495a71"
type input "9f55827c-5d1d-49dd-a06b-f890e1c97d46,76200984-1f3d-4ad7-a828-093dbbb6f79f,b3943…"
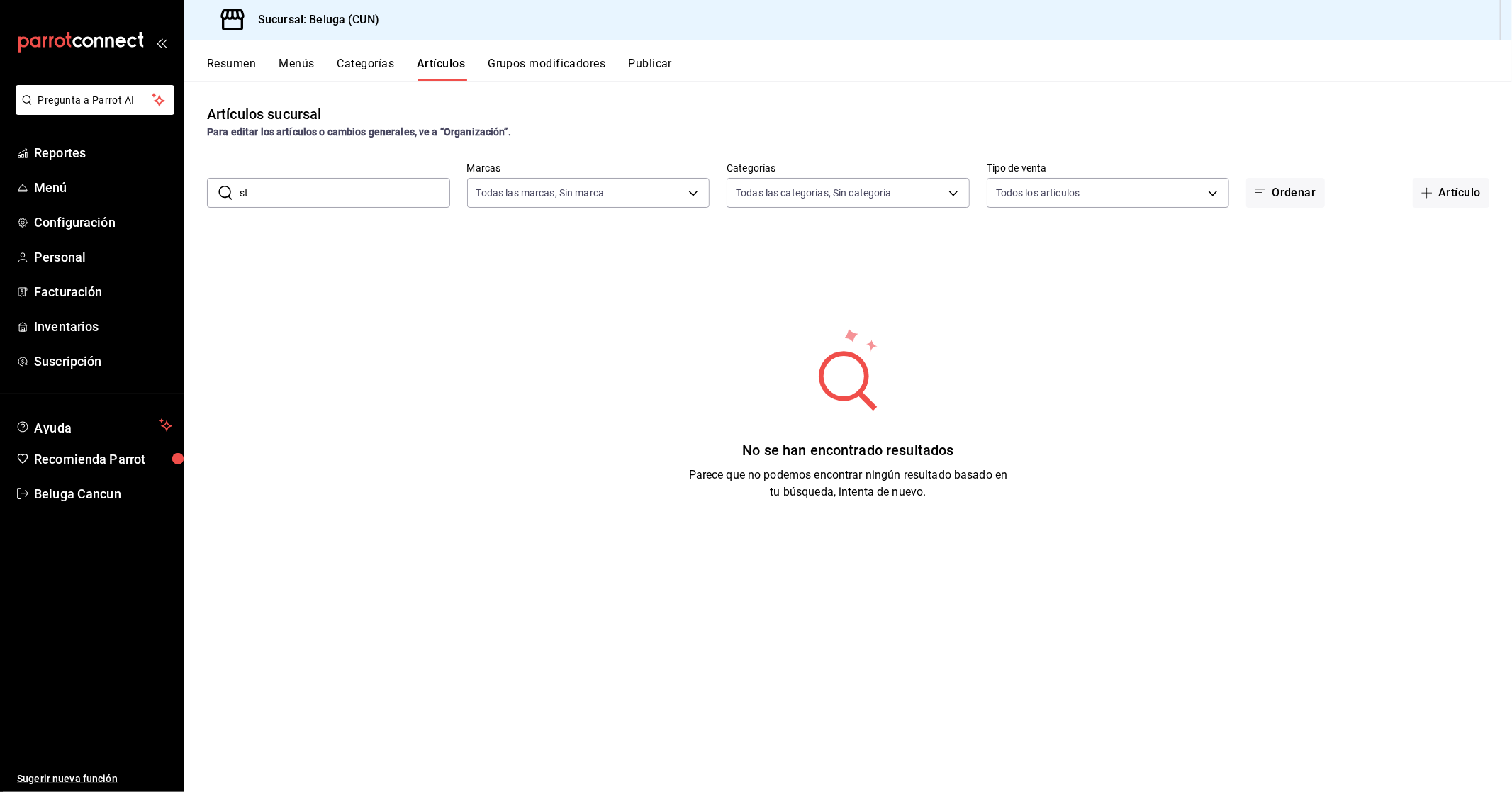
type input "s"
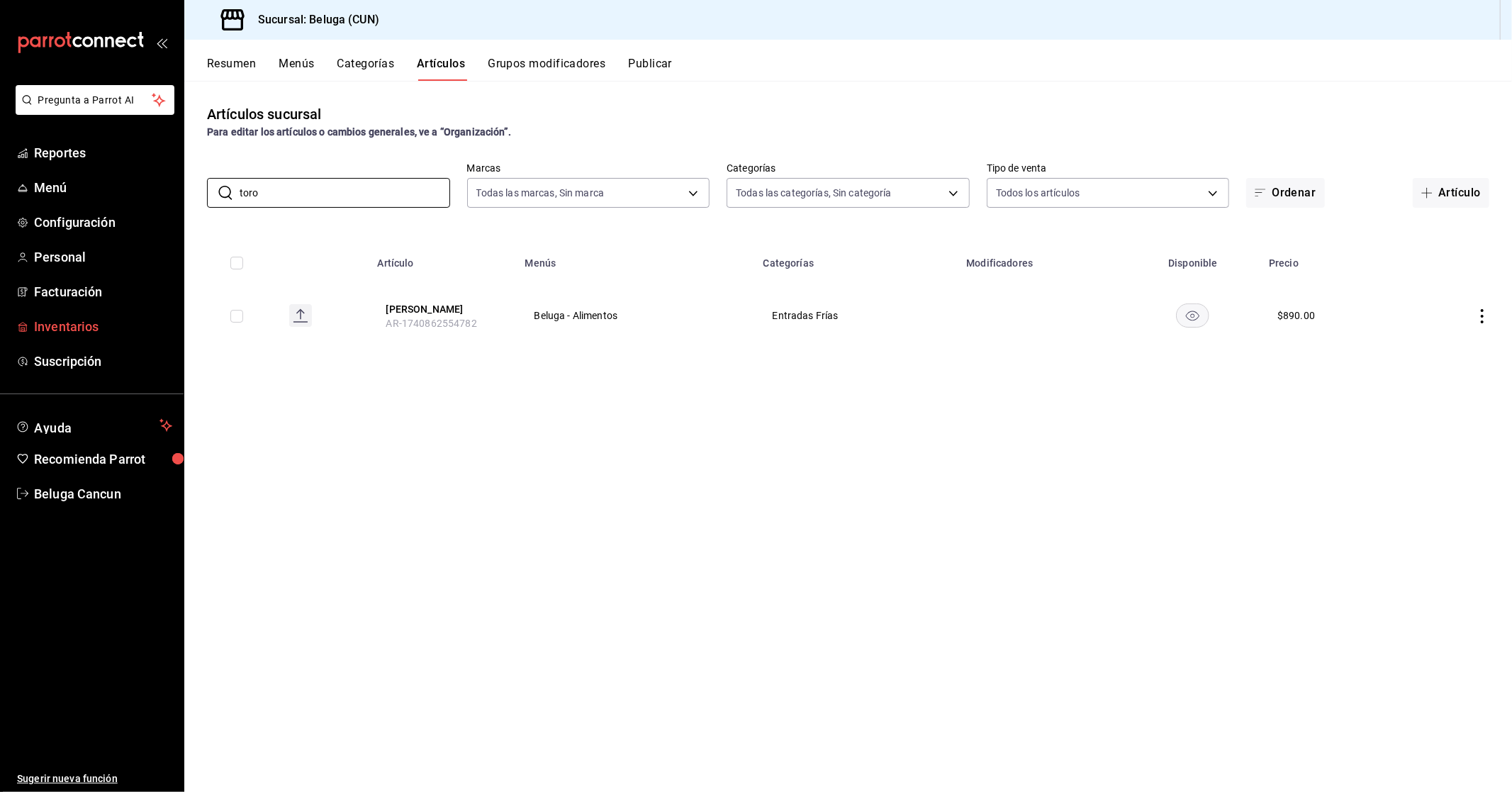
type input "toro"
click at [84, 324] on span "Inventarios" at bounding box center [102, 327] width 138 height 19
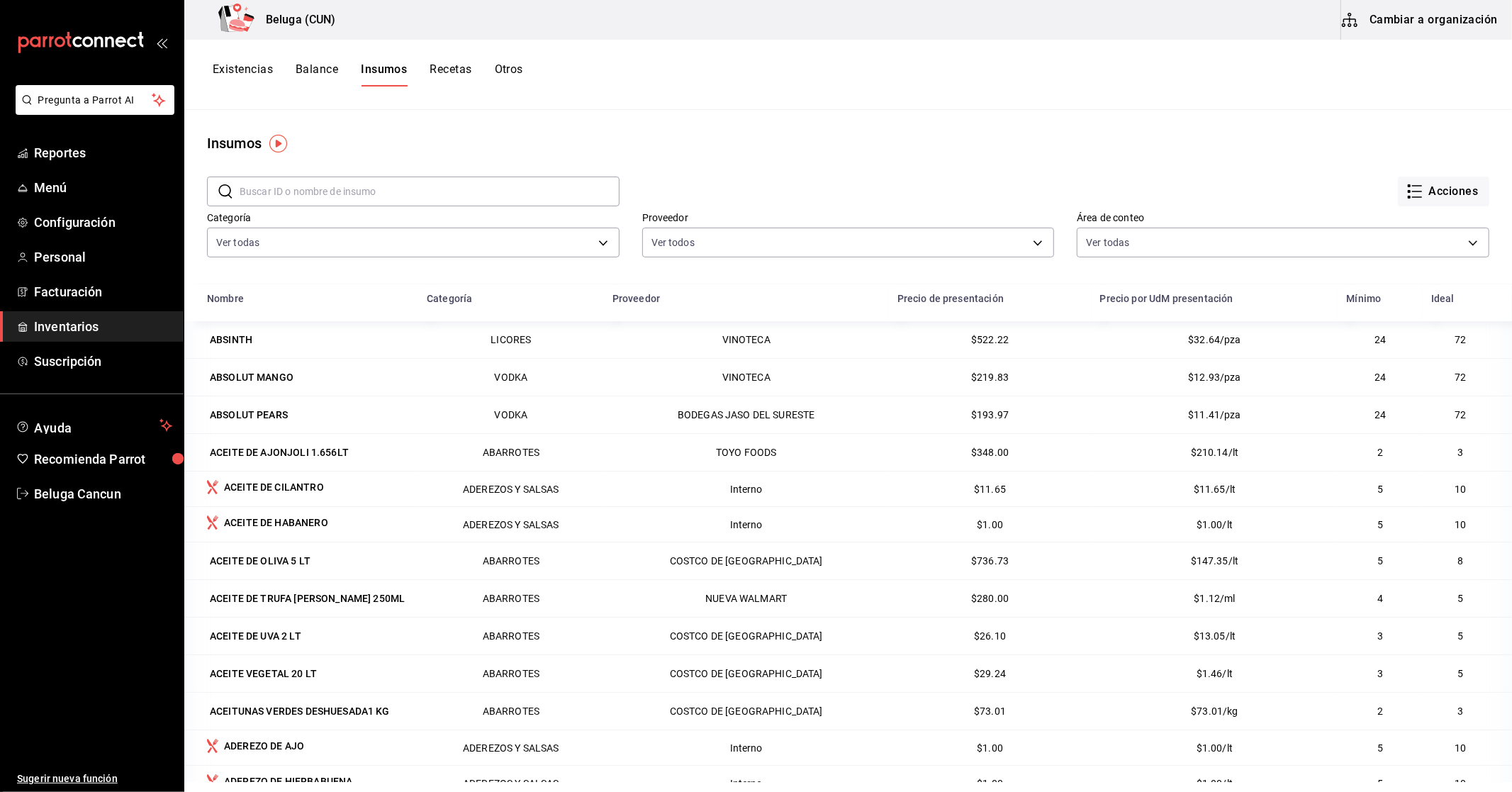
click at [306, 195] on input "text" at bounding box center [430, 191] width 379 height 28
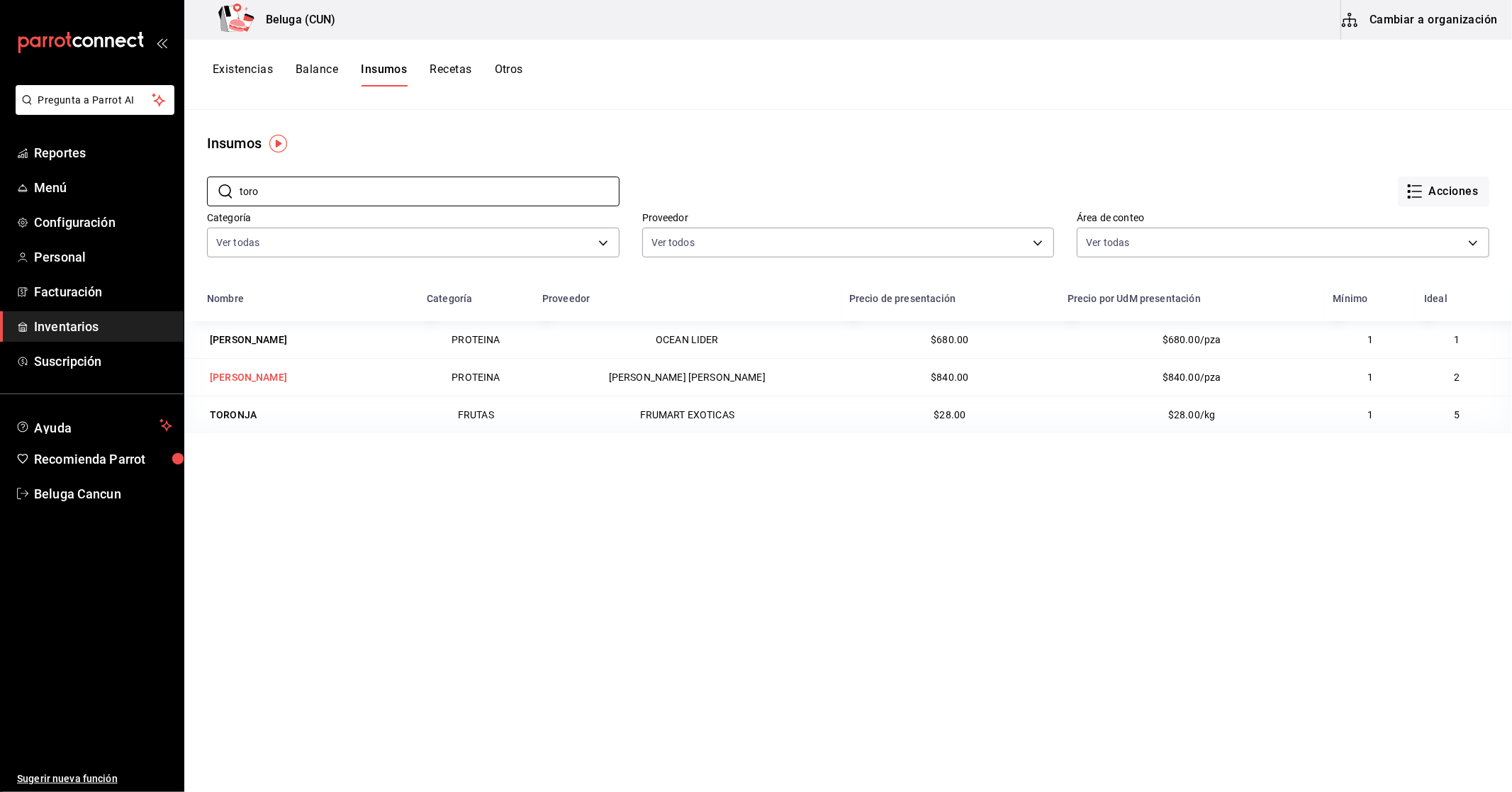
type input "toro"
click at [235, 379] on div "[PERSON_NAME]" at bounding box center [248, 377] width 77 height 14
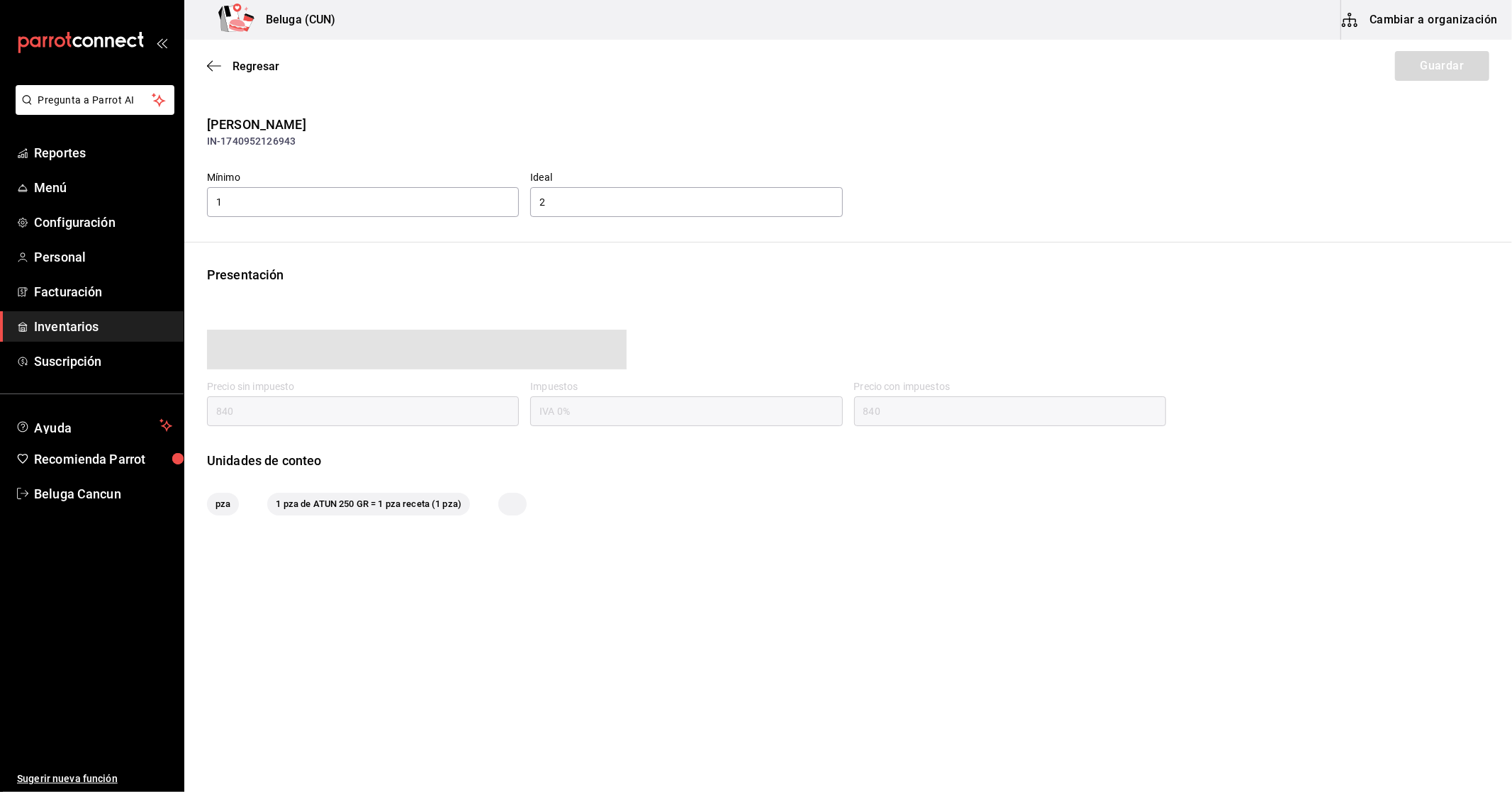
type input "840.00"
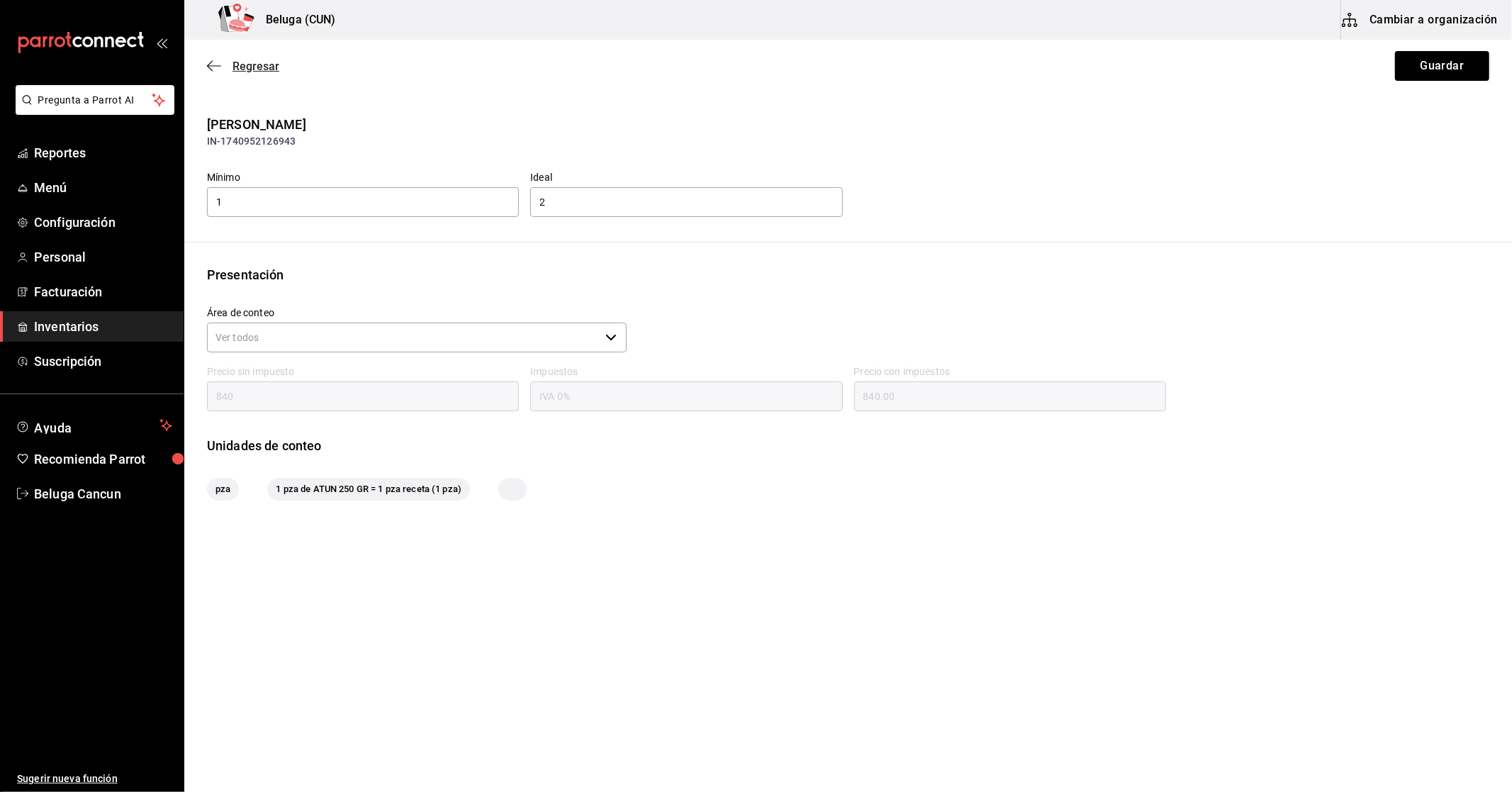
click at [213, 65] on icon "button" at bounding box center [214, 66] width 14 height 13
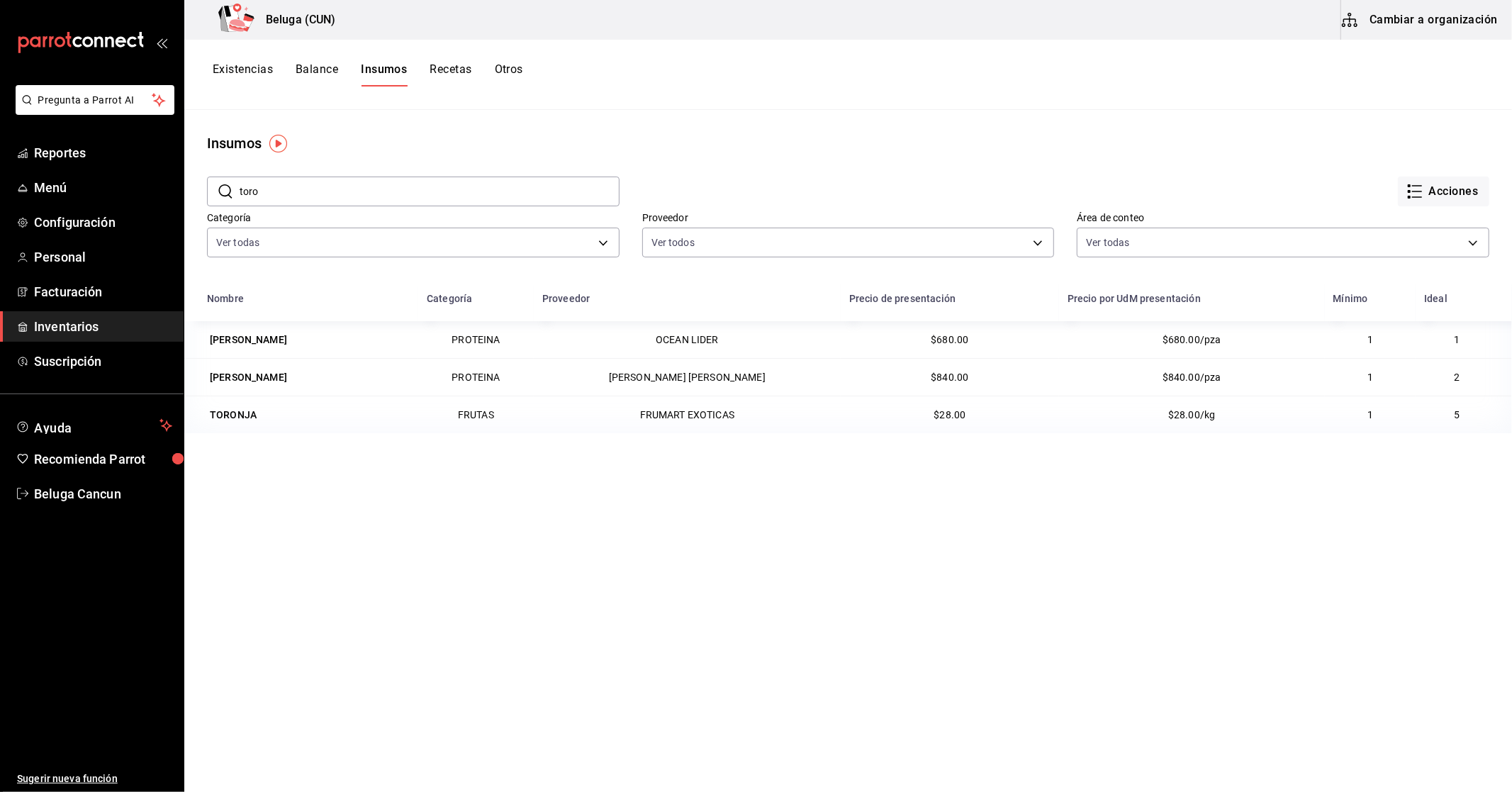
click at [456, 71] on button "Recetas" at bounding box center [450, 74] width 41 height 24
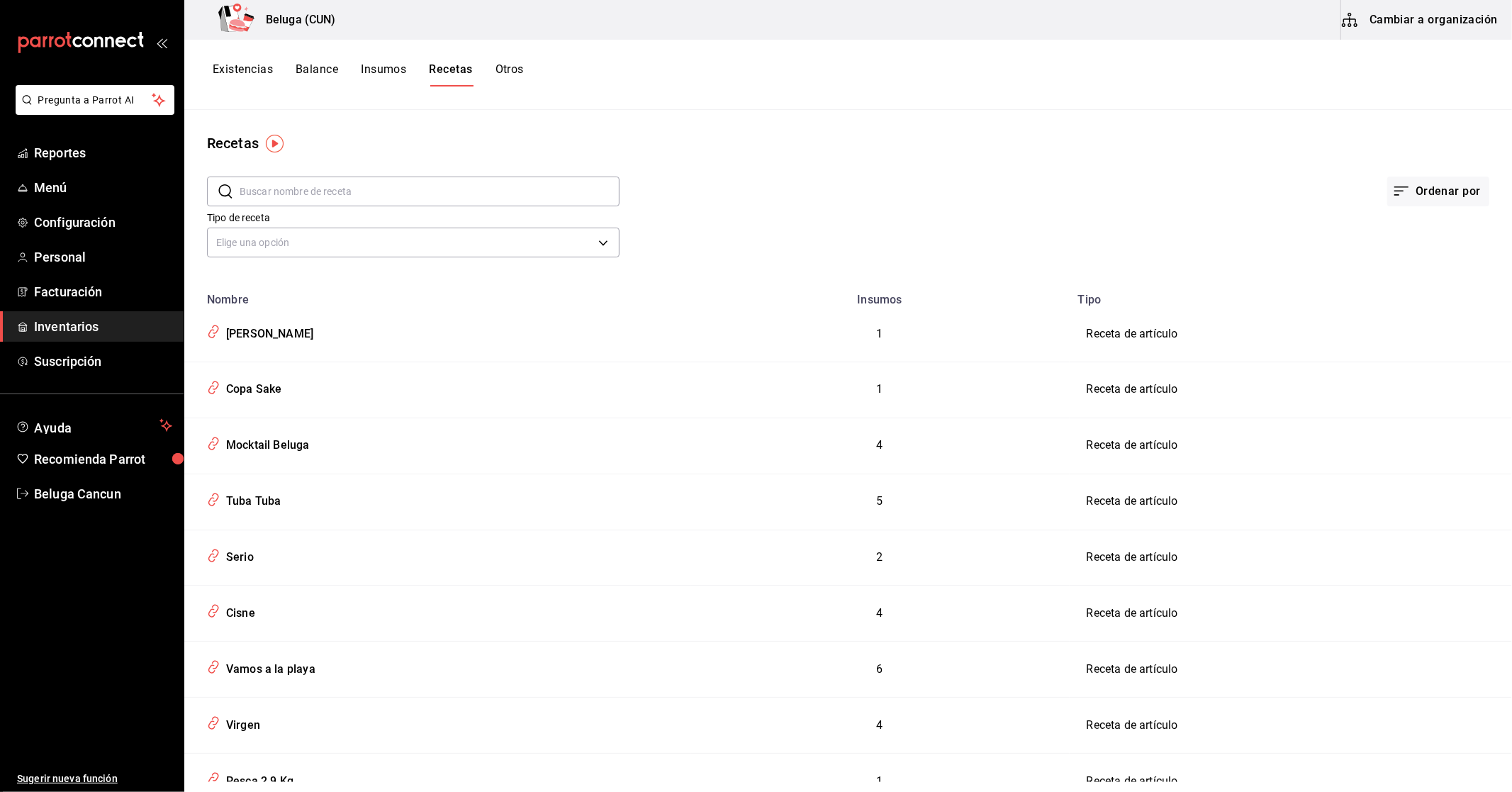
click at [314, 182] on input "text" at bounding box center [430, 191] width 379 height 28
type input "toro"
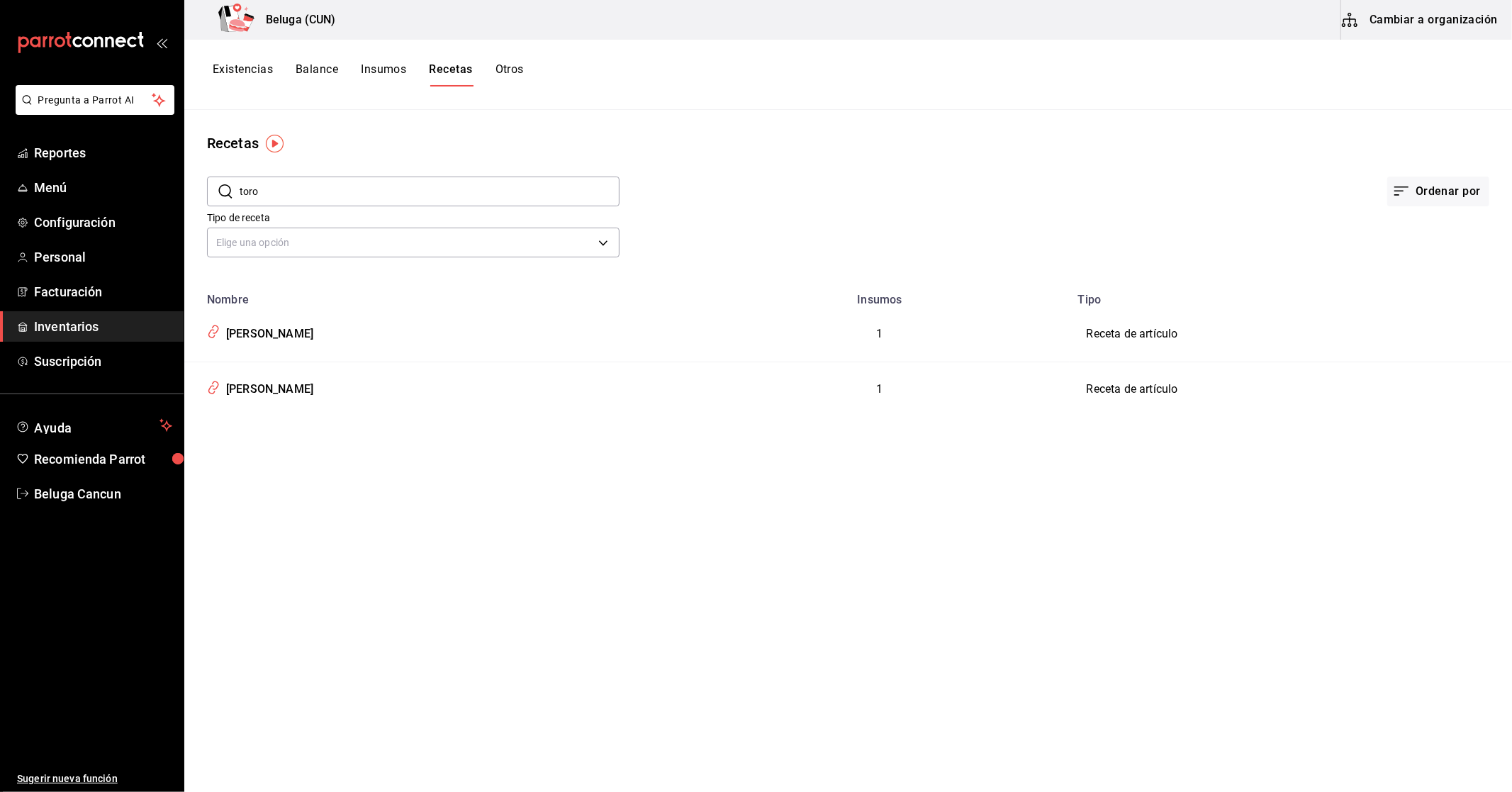
click at [243, 71] on button "Existencias" at bounding box center [243, 74] width 61 height 24
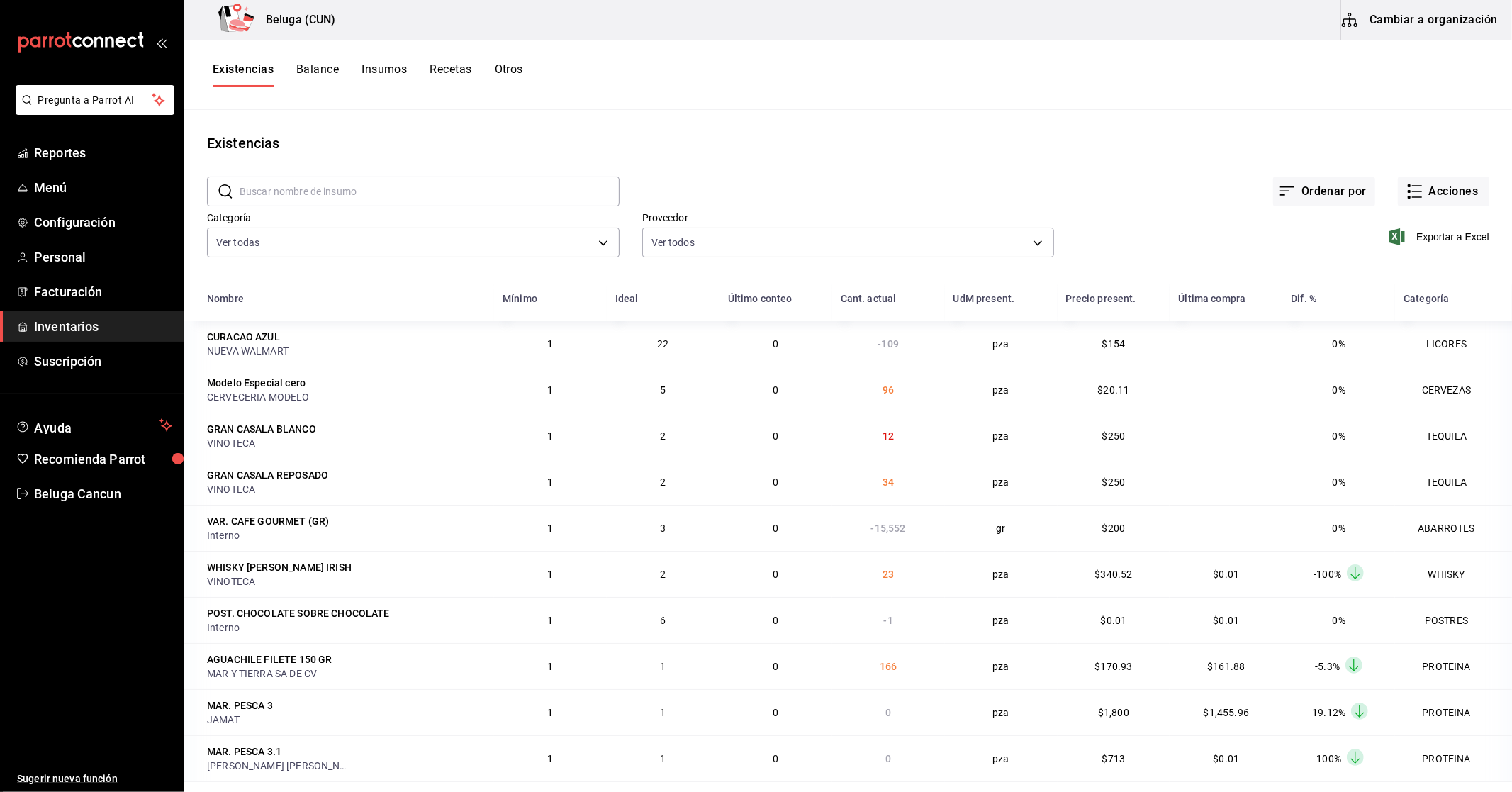
click at [336, 187] on input "text" at bounding box center [430, 191] width 379 height 28
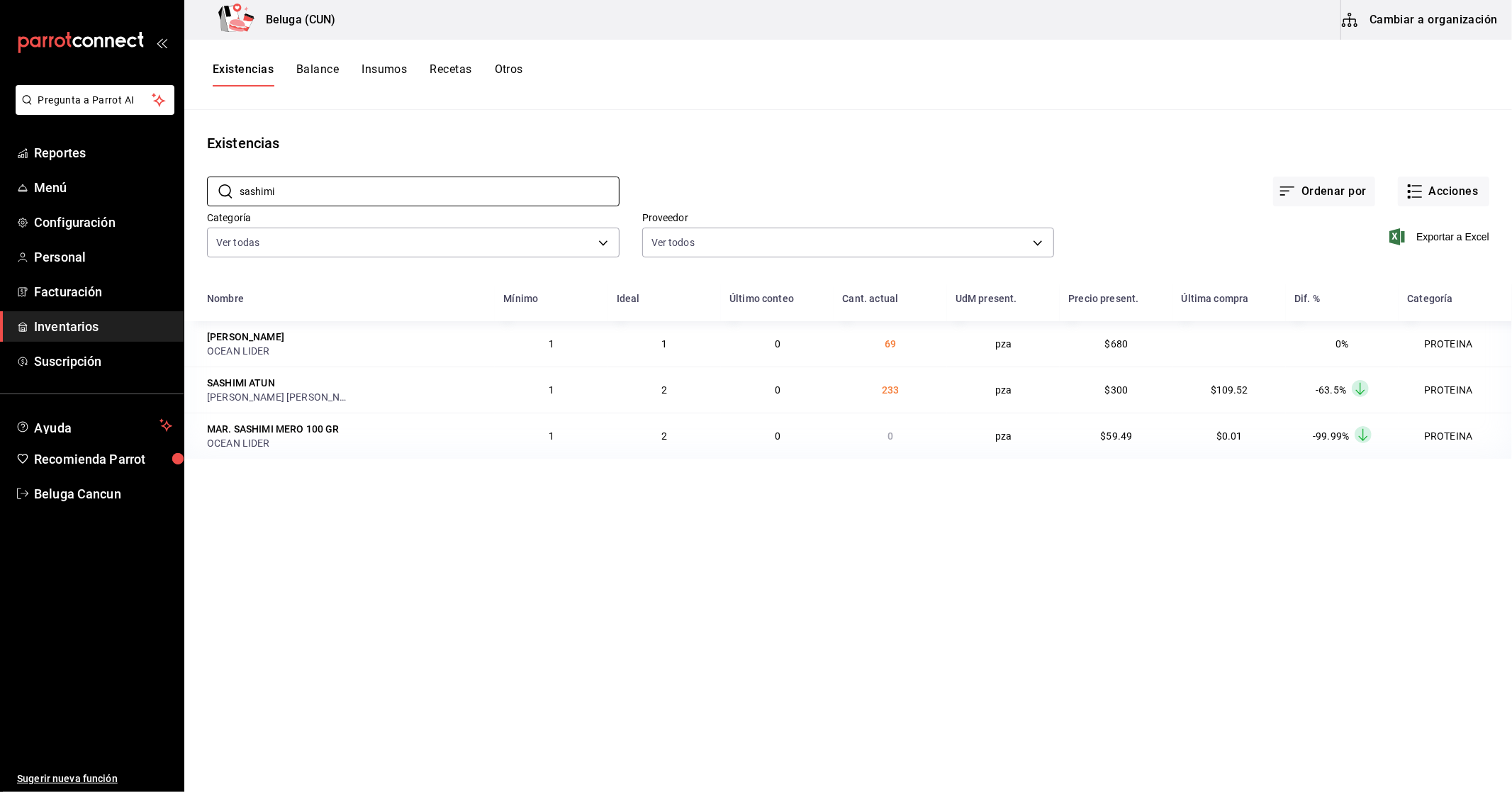
click at [712, 525] on main "Existencias ​ sashimi ​ Ordenar por Acciones Categoría Ver todas f07f4d25-74ae-…" at bounding box center [847, 446] width 1327 height 673
drag, startPoint x: 302, startPoint y: 190, endPoint x: 3, endPoint y: 178, distance: 299.2
click at [3, 178] on div "Pregunta a Parrot AI Reportes Menú Configuración Personal Facturación Inventari…" at bounding box center [756, 391] width 1512 height 782
click at [792, 122] on main "Existencias ​ toro ​ Ordenar por Acciones Categoría Ver todas f07f4d25-74ae-45a…" at bounding box center [847, 446] width 1327 height 673
drag, startPoint x: 312, startPoint y: 183, endPoint x: 321, endPoint y: 192, distance: 12.7
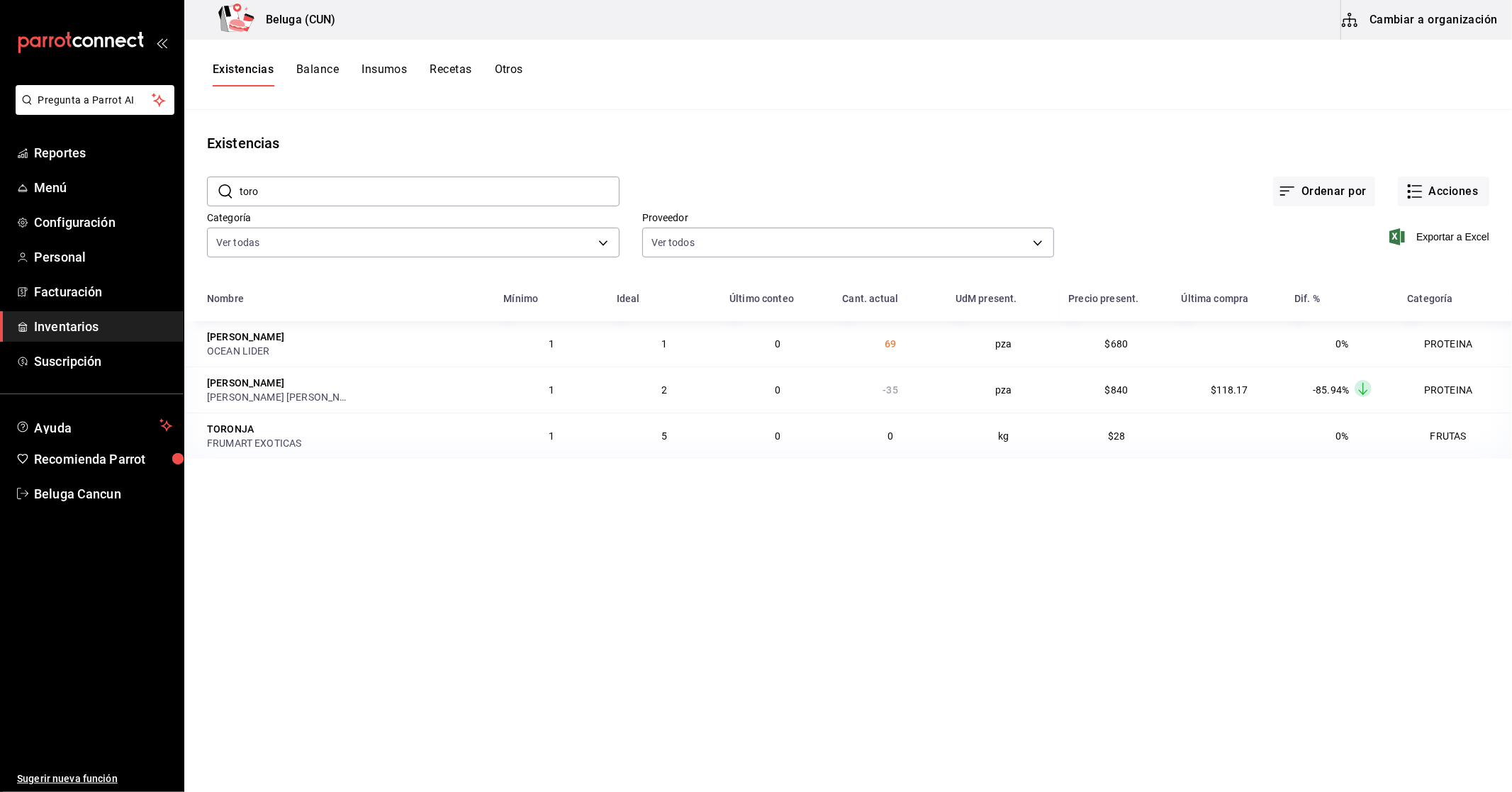
click at [320, 192] on input "toro" at bounding box center [430, 191] width 379 height 28
drag, startPoint x: 321, startPoint y: 192, endPoint x: 6, endPoint y: 237, distance: 318.2
click at [0, 236] on div "Pregunta a Parrot AI Reportes Menú Configuración Personal Facturación Inventari…" at bounding box center [756, 391] width 1512 height 782
drag, startPoint x: 393, startPoint y: 192, endPoint x: 0, endPoint y: 240, distance: 395.9
click at [0, 240] on div "Pregunta a Parrot AI Reportes Menú Configuración Personal Facturación Inventari…" at bounding box center [756, 391] width 1512 height 782
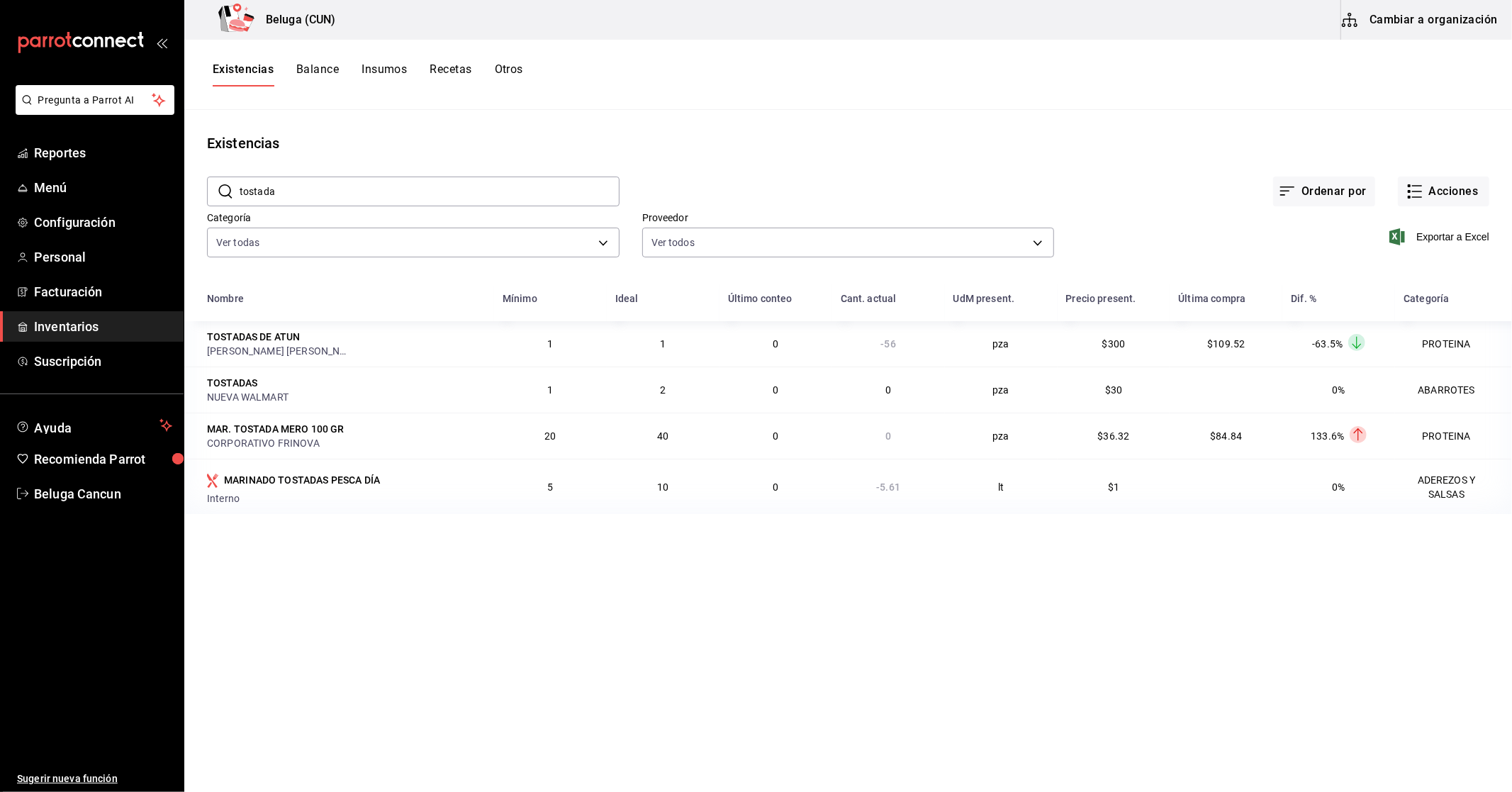
drag, startPoint x: 300, startPoint y: 184, endPoint x: 215, endPoint y: 202, distance: 86.9
click at [215, 202] on div "​ tostada ​" at bounding box center [413, 191] width 412 height 30
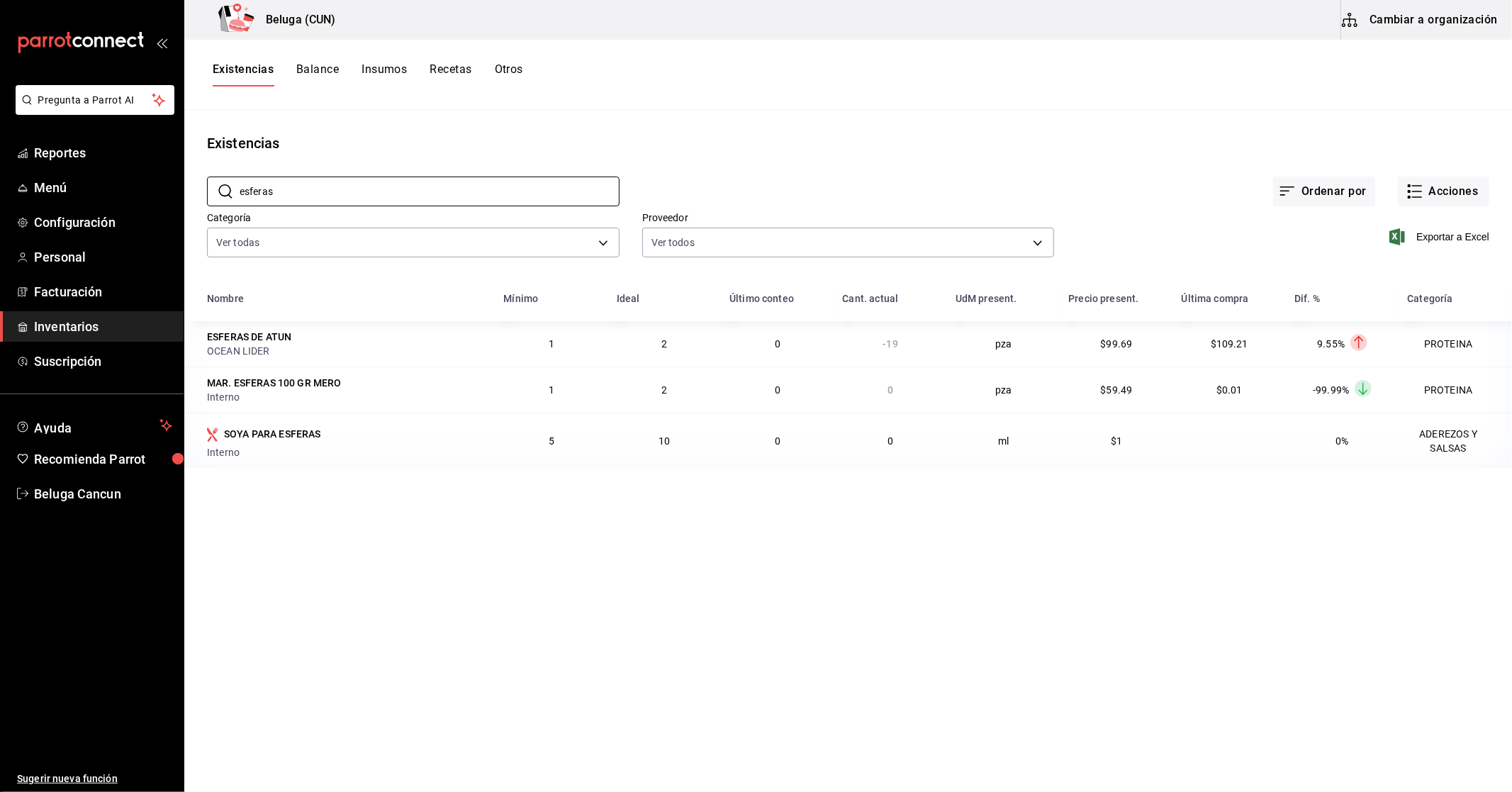
click at [716, 144] on div "Existencias" at bounding box center [847, 144] width 1327 height 21
drag, startPoint x: 857, startPoint y: 343, endPoint x: 980, endPoint y: 401, distance: 136.0
click at [912, 346] on td "-19" at bounding box center [890, 343] width 113 height 45
click at [925, 664] on main "Existencias ​ esferas ​ Ordenar por Acciones Categoría Ver todas f07f4d25-74ae-…" at bounding box center [847, 446] width 1327 height 673
drag, startPoint x: 343, startPoint y: 188, endPoint x: 0, endPoint y: 244, distance: 347.5
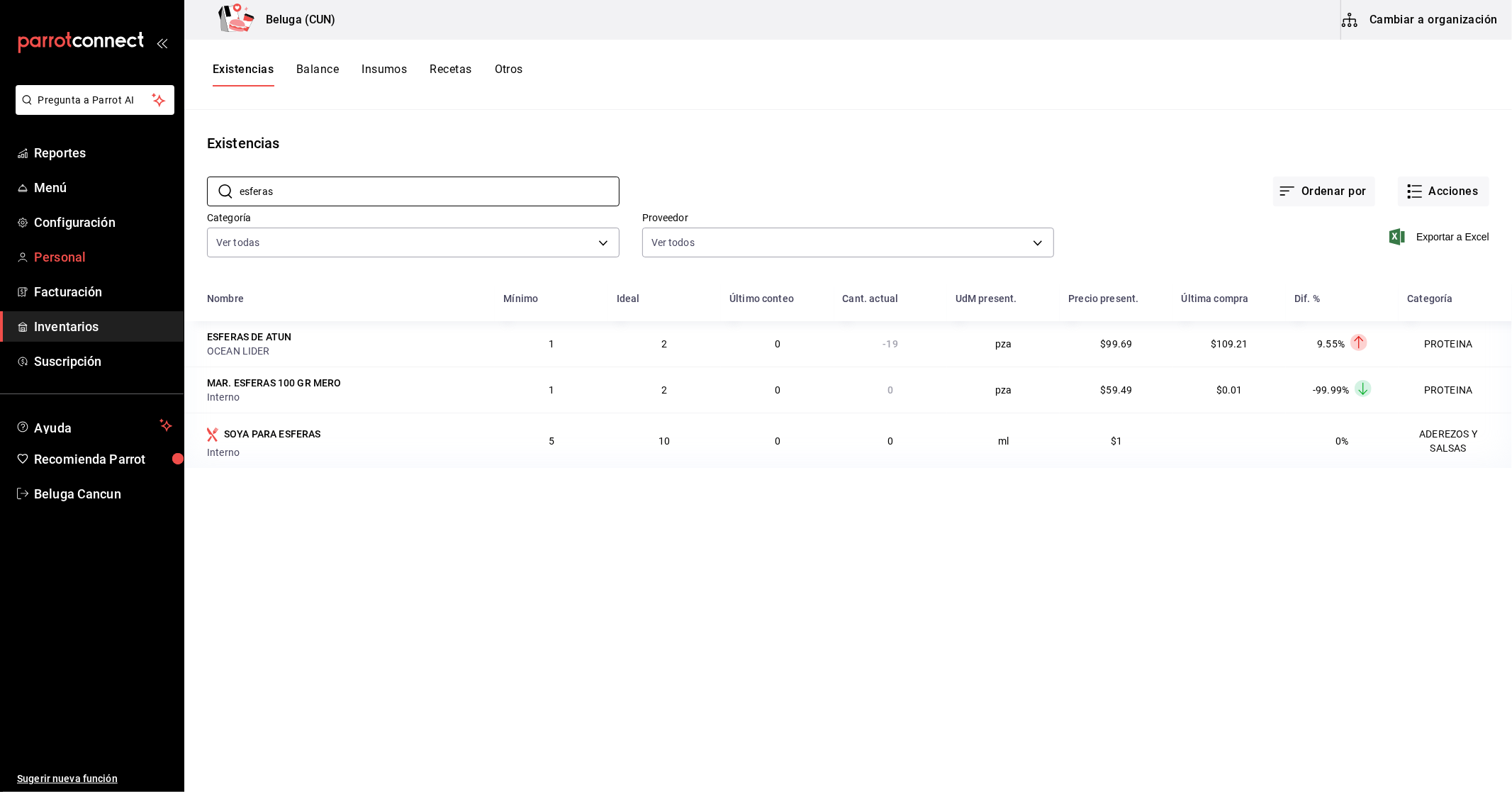
click at [0, 244] on div "Pregunta a Parrot AI Reportes Menú Configuración Personal Facturación Inventari…" at bounding box center [756, 391] width 1512 height 782
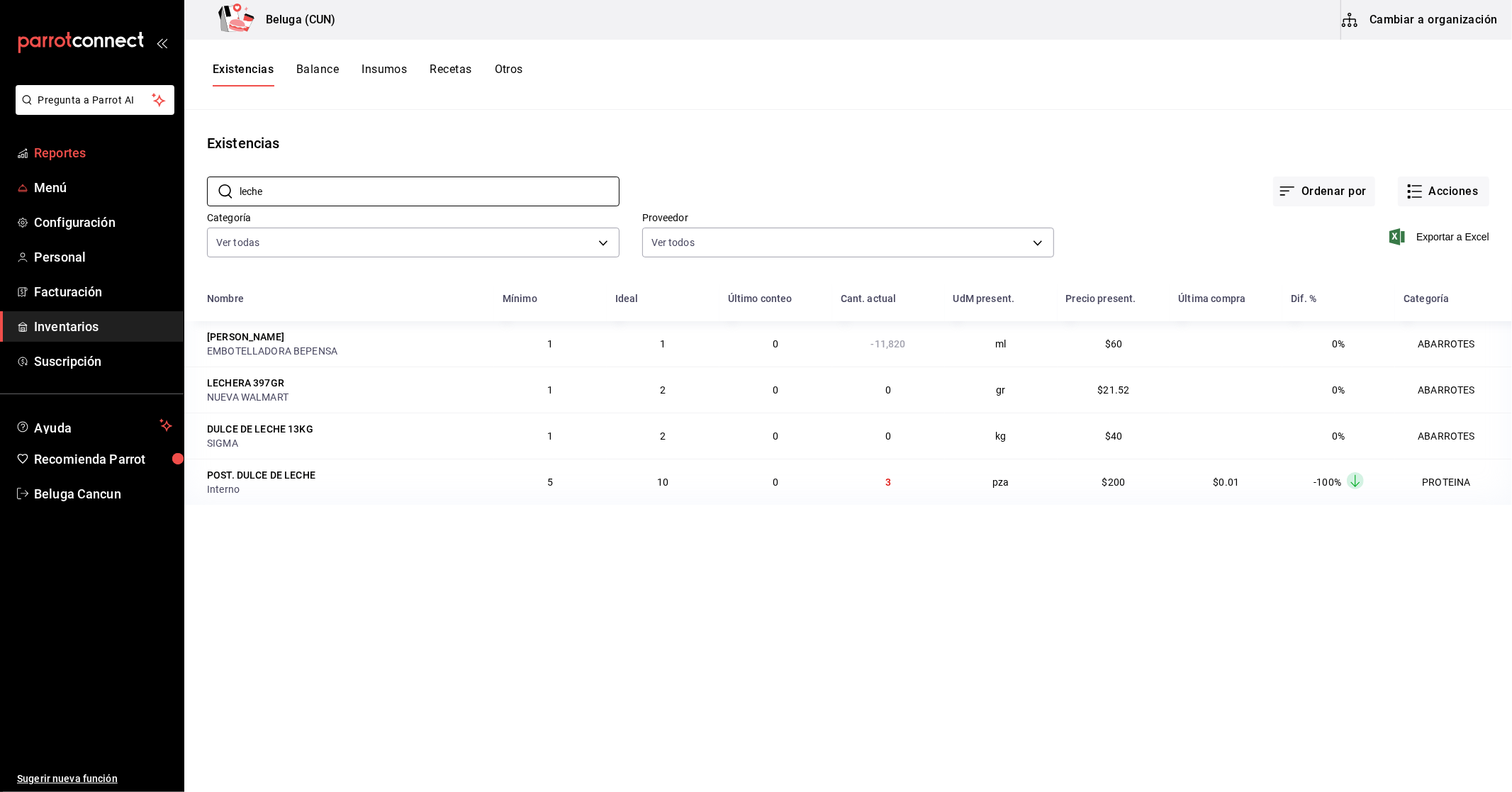
drag, startPoint x: 248, startPoint y: 178, endPoint x: 120, endPoint y: 154, distance: 130.2
click at [120, 160] on div "Pregunta a Parrot AI Reportes Menú Configuración Personal Facturación Inventari…" at bounding box center [756, 391] width 1512 height 782
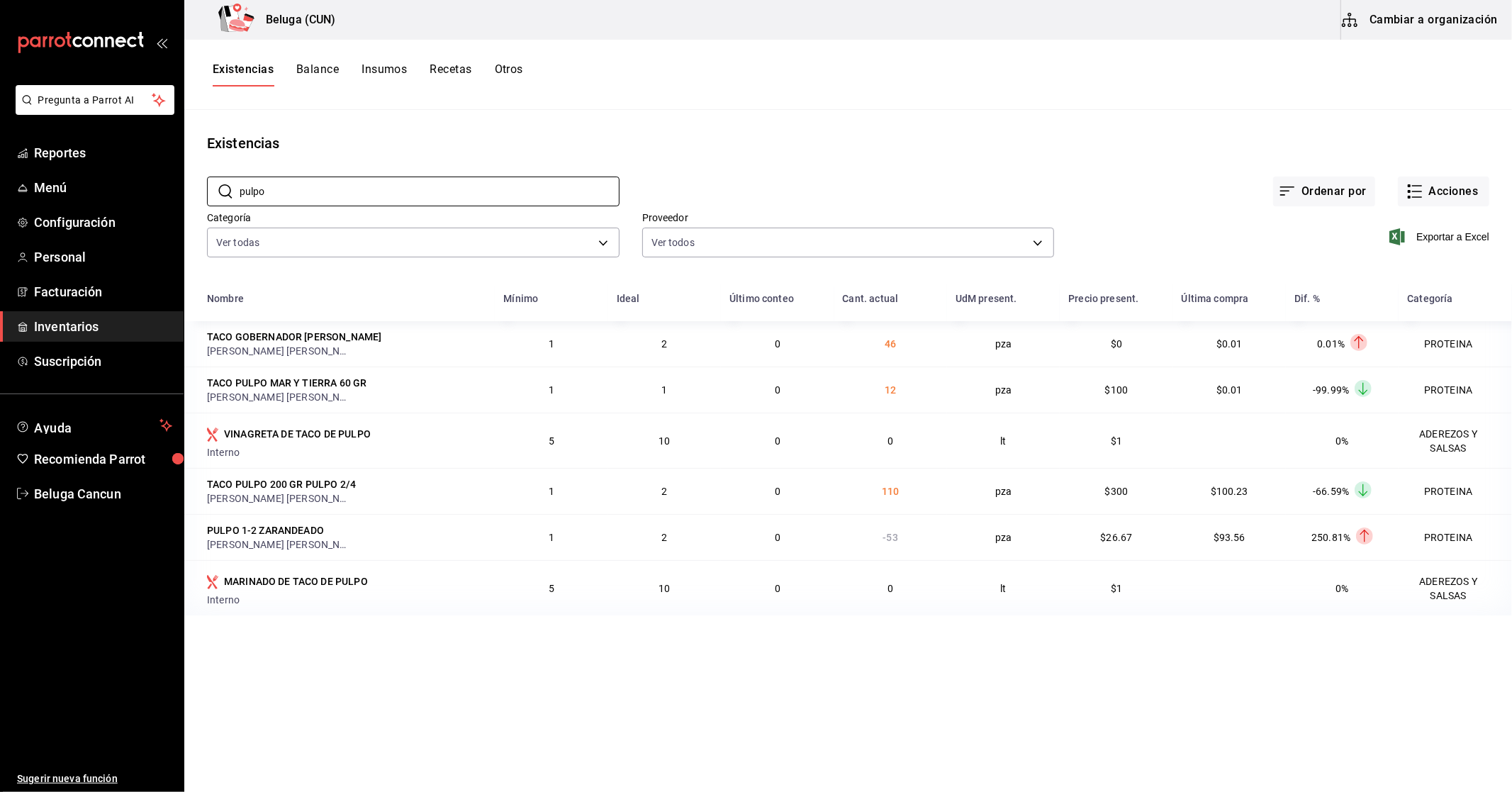
click at [750, 73] on div "Existencias Balance Insumos Recetas Otros" at bounding box center [847, 74] width 1327 height 24
drag, startPoint x: 872, startPoint y: 343, endPoint x: 903, endPoint y: 350, distance: 31.8
click at [903, 350] on td "46" at bounding box center [890, 343] width 113 height 45
click at [925, 358] on td "46" at bounding box center [890, 343] width 113 height 45
click at [1142, 700] on main "Existencias ​ pulpo ​ Ordenar por Acciones Categoría Ver todas f07f4d25-74ae-45…" at bounding box center [847, 446] width 1327 height 673
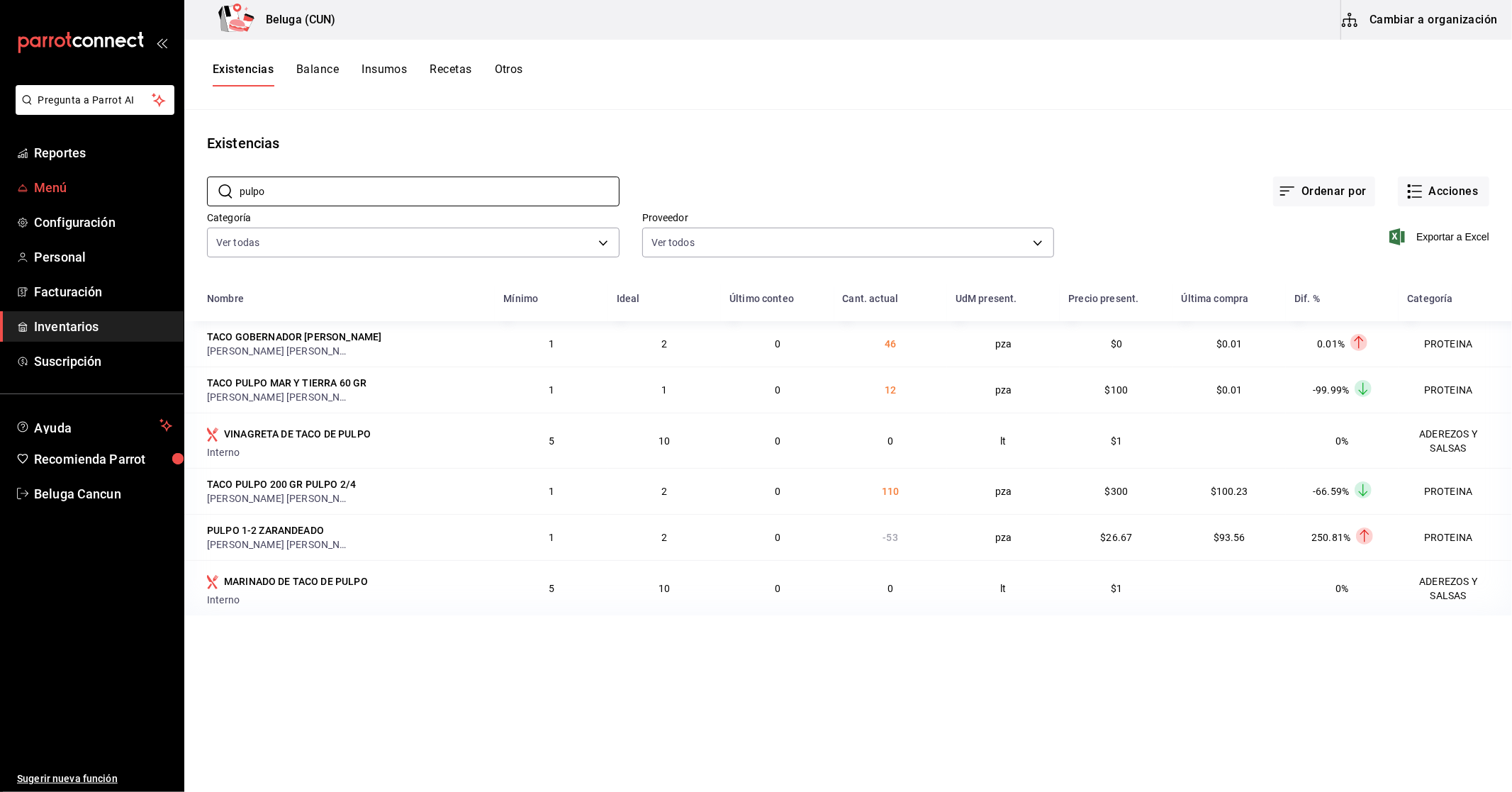
drag, startPoint x: 291, startPoint y: 197, endPoint x: 61, endPoint y: 177, distance: 230.9
click at [63, 175] on div "Pregunta a Parrot AI Reportes Menú Configuración Personal Facturación Inventari…" at bounding box center [756, 391] width 1512 height 782
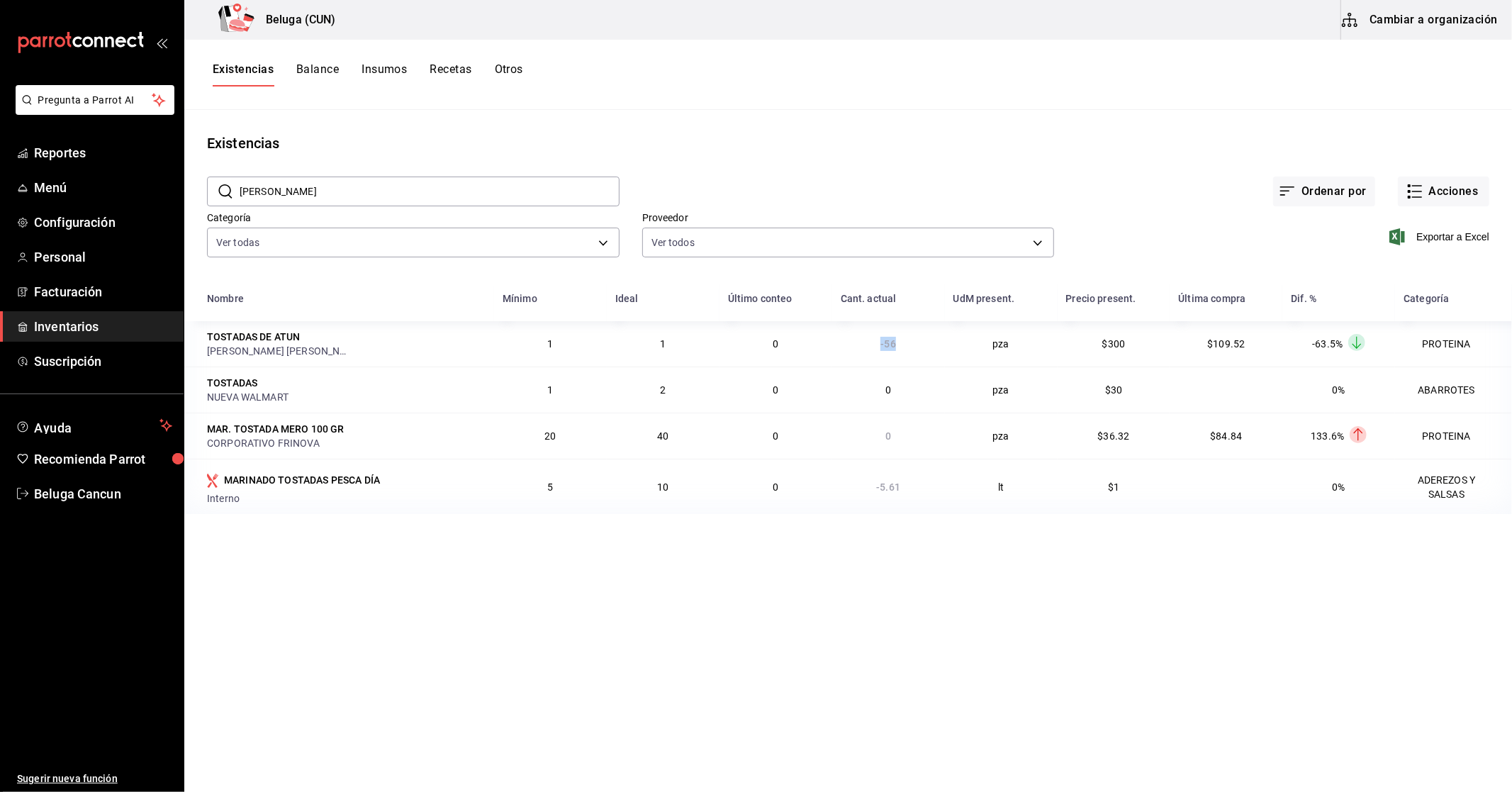
drag, startPoint x: 884, startPoint y: 340, endPoint x: 912, endPoint y: 340, distance: 28.0
click at [912, 340] on td "-56" at bounding box center [888, 343] width 113 height 45
click at [615, 569] on main "Existencias ​ [PERSON_NAME] ​ Ordenar por Acciones Categoría Ver todas f07f4d25…" at bounding box center [847, 446] width 1327 height 673
click at [825, 403] on td "0" at bounding box center [775, 389] width 113 height 46
drag, startPoint x: 277, startPoint y: 204, endPoint x: 0, endPoint y: 165, distance: 279.7
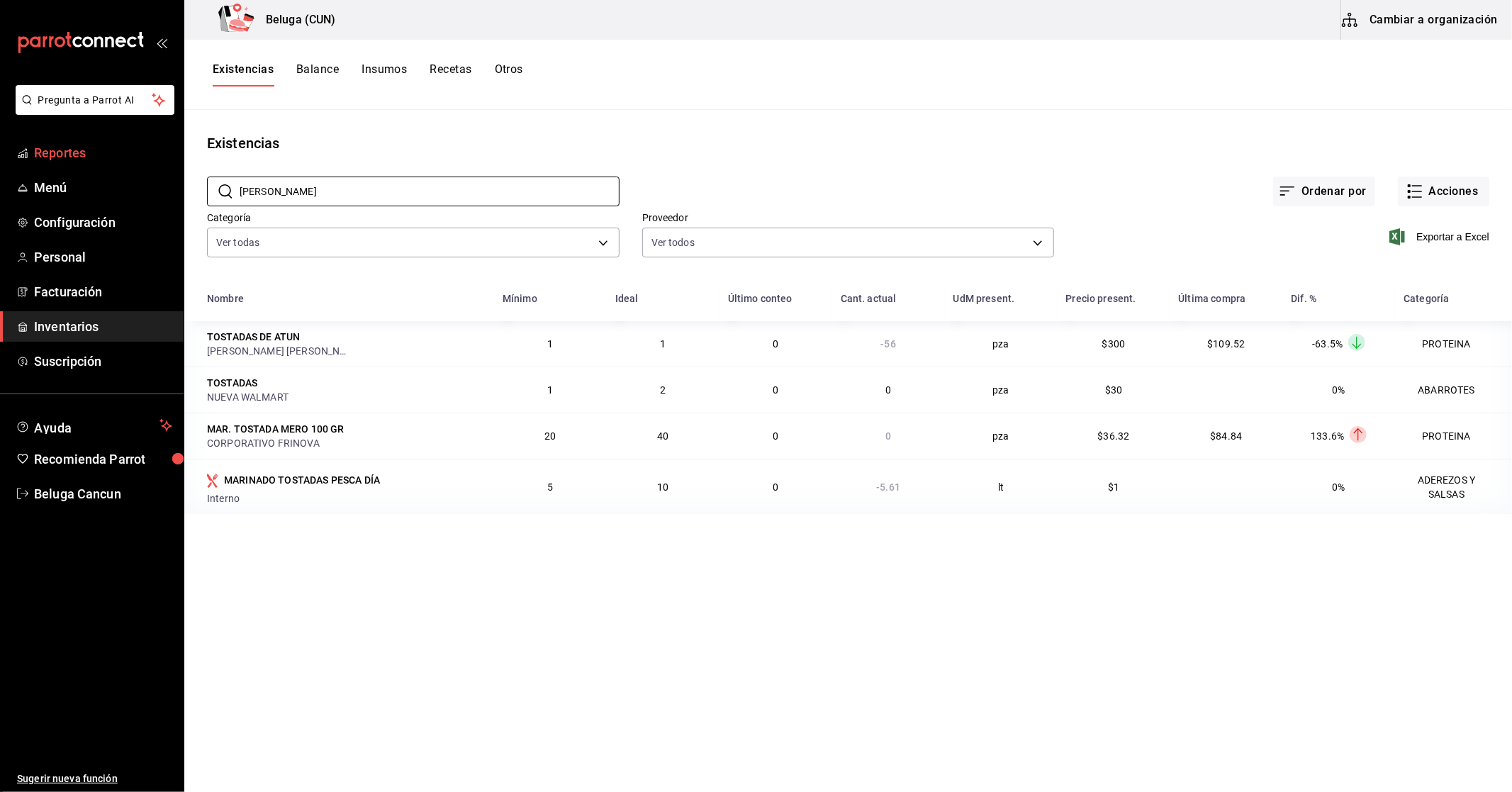
click at [0, 165] on div "Pregunta a Parrot AI Reportes Menú Configuración Personal Facturación Inventari…" at bounding box center [756, 391] width 1512 height 782
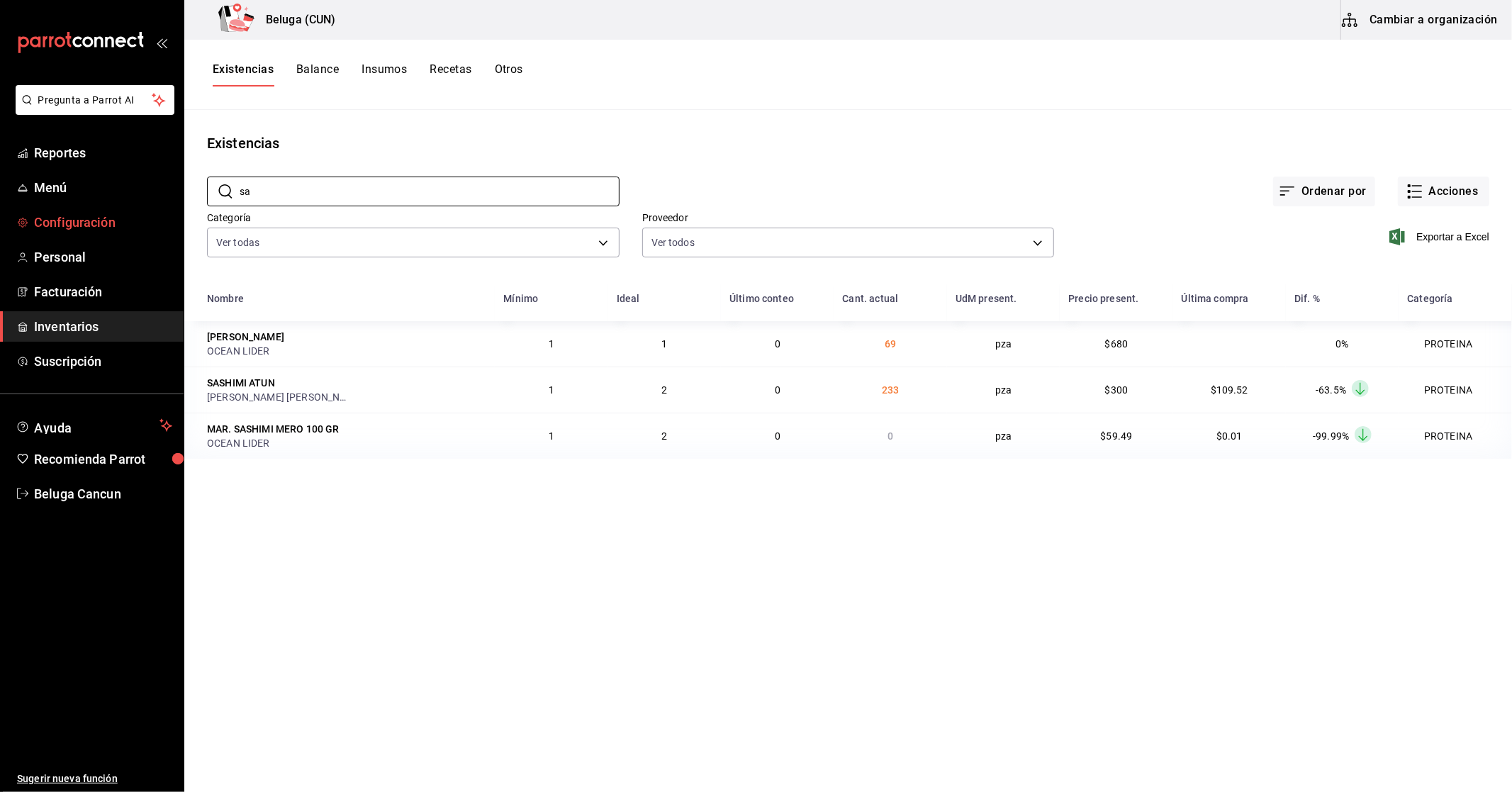
type input "s"
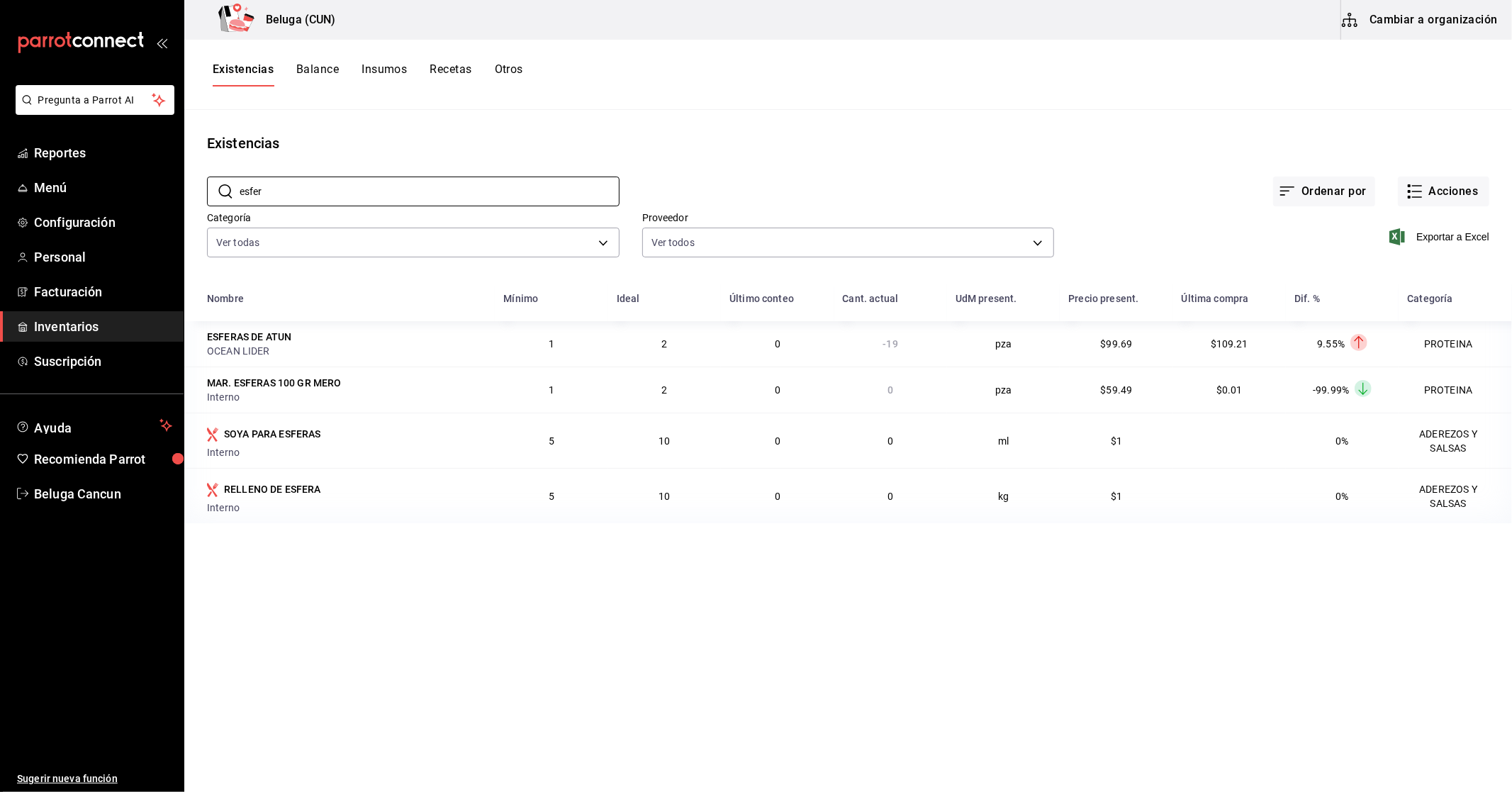
type input "esfer"
drag, startPoint x: 905, startPoint y: 335, endPoint x: 856, endPoint y: 340, distance: 49.3
click at [855, 342] on td "-19" at bounding box center [890, 343] width 113 height 45
click at [897, 345] on span "-19" at bounding box center [890, 344] width 14 height 12
drag, startPoint x: 333, startPoint y: 195, endPoint x: 88, endPoint y: 205, distance: 245.2
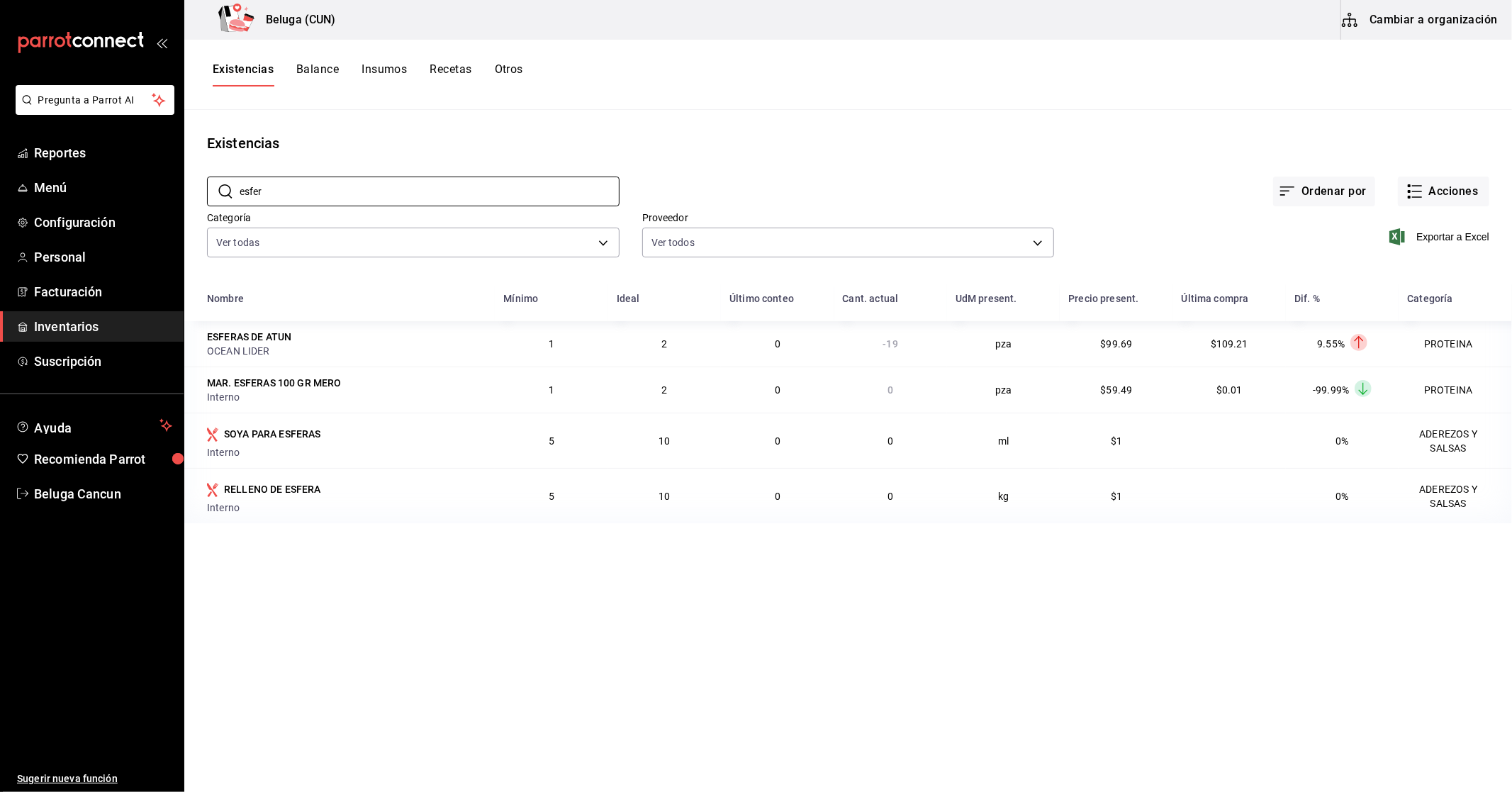
click at [88, 205] on div "Pregunta a Parrot AI Reportes Menú Configuración Personal Facturación Inventari…" at bounding box center [756, 391] width 1512 height 782
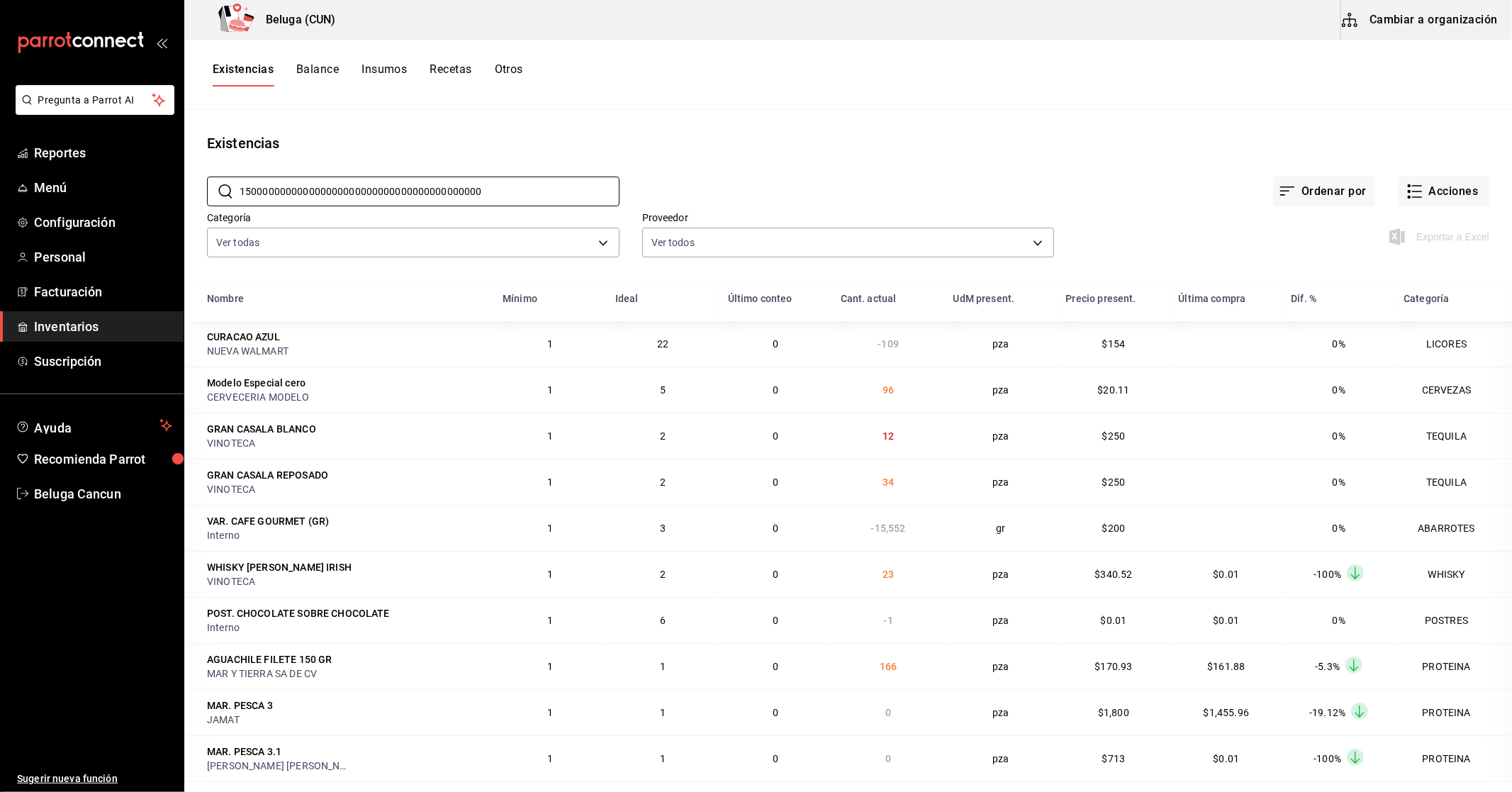
type input "1500000000000000000000000000000000000000000"
type input "150000000000000000000000000000000000000000000000000000000"
click at [0, 222] on div "Pregunta a Parrot AI Reportes Menú Configuración Personal Facturación Inventari…" at bounding box center [756, 391] width 1512 height 782
